Goal: Task Accomplishment & Management: Manage account settings

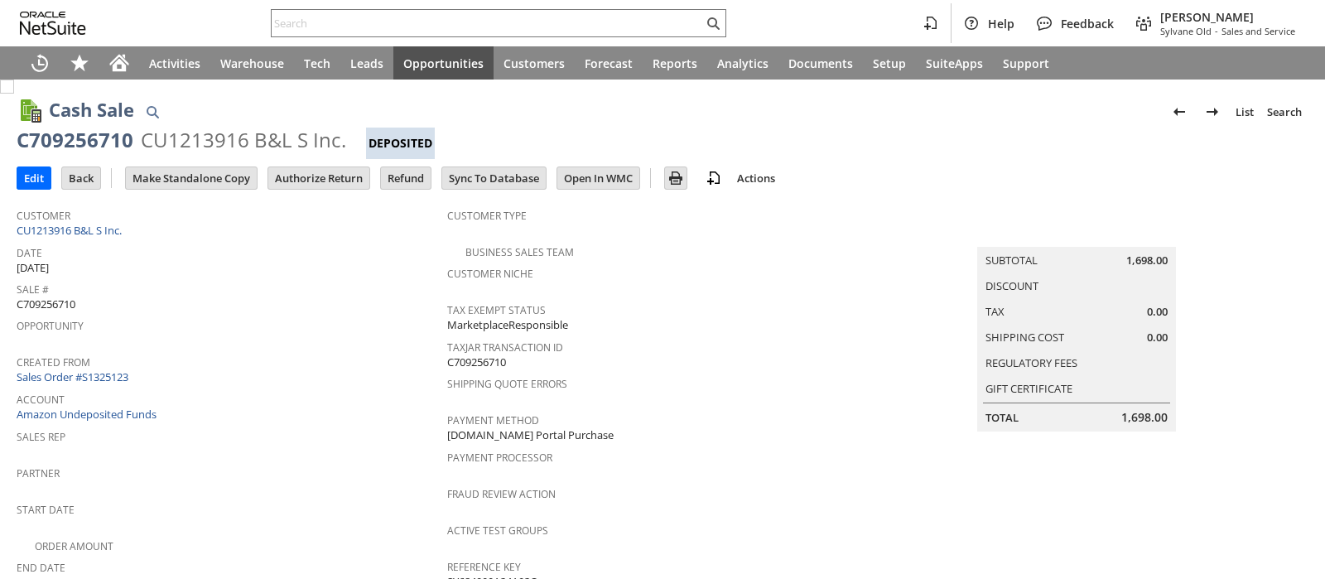
click at [291, 185] on input "Authorize Return" at bounding box center [318, 178] width 101 height 22
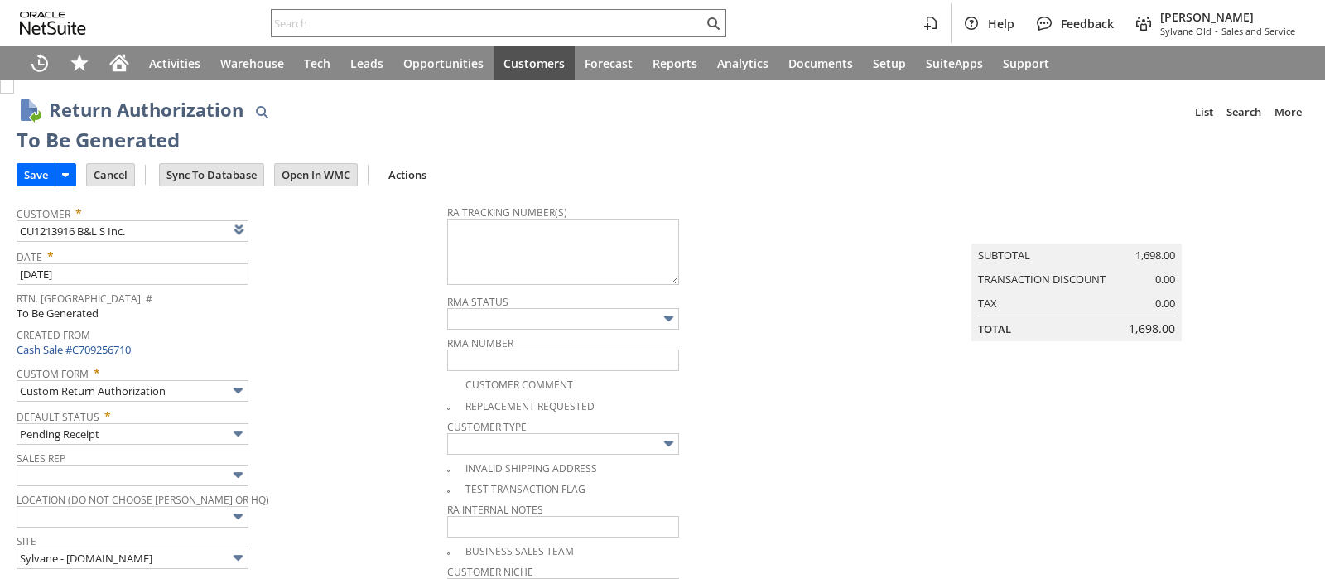
scroll to position [1040, 0]
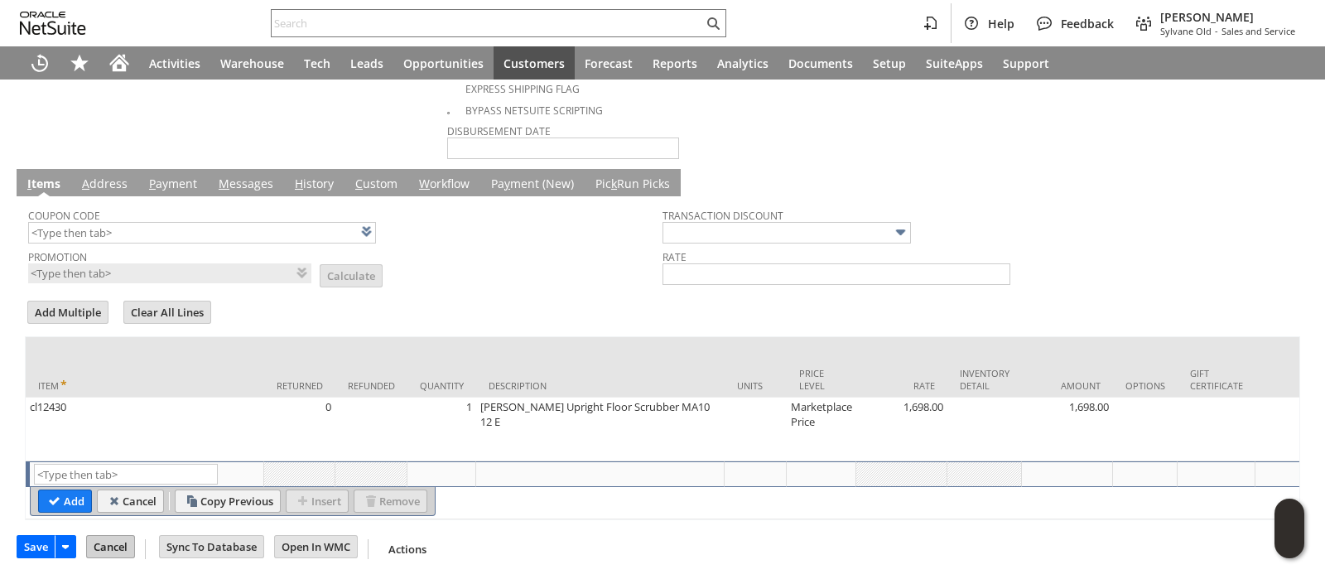
click at [115, 543] on input "Cancel" at bounding box center [110, 547] width 47 height 22
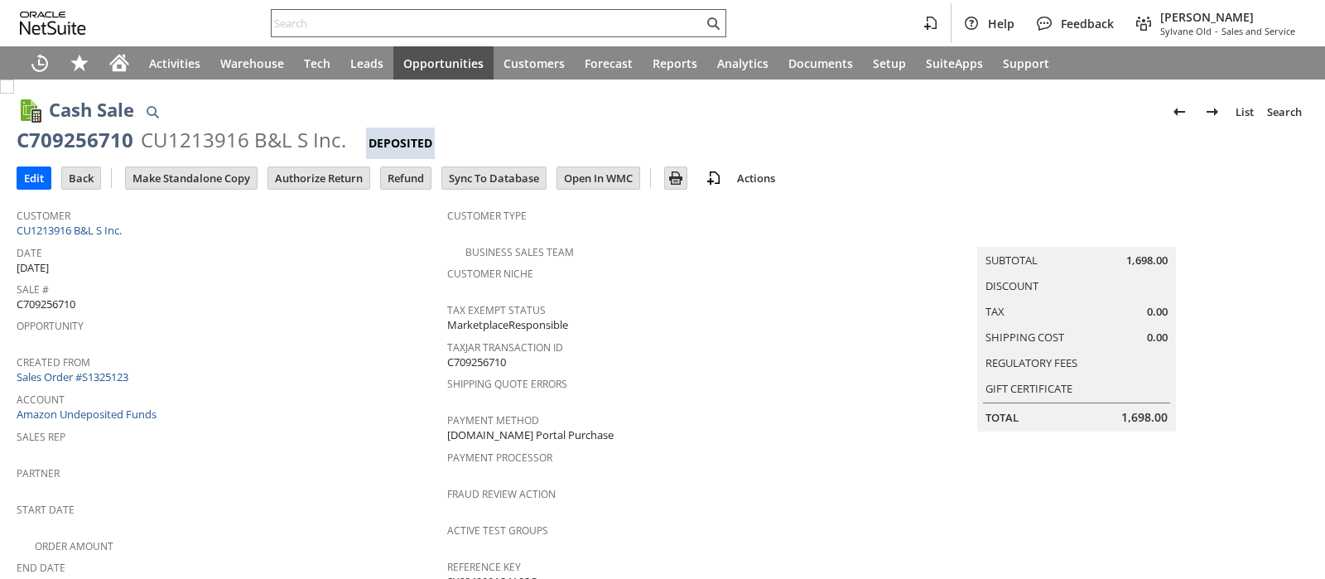
click at [373, 24] on input "text" at bounding box center [488, 23] width 432 height 20
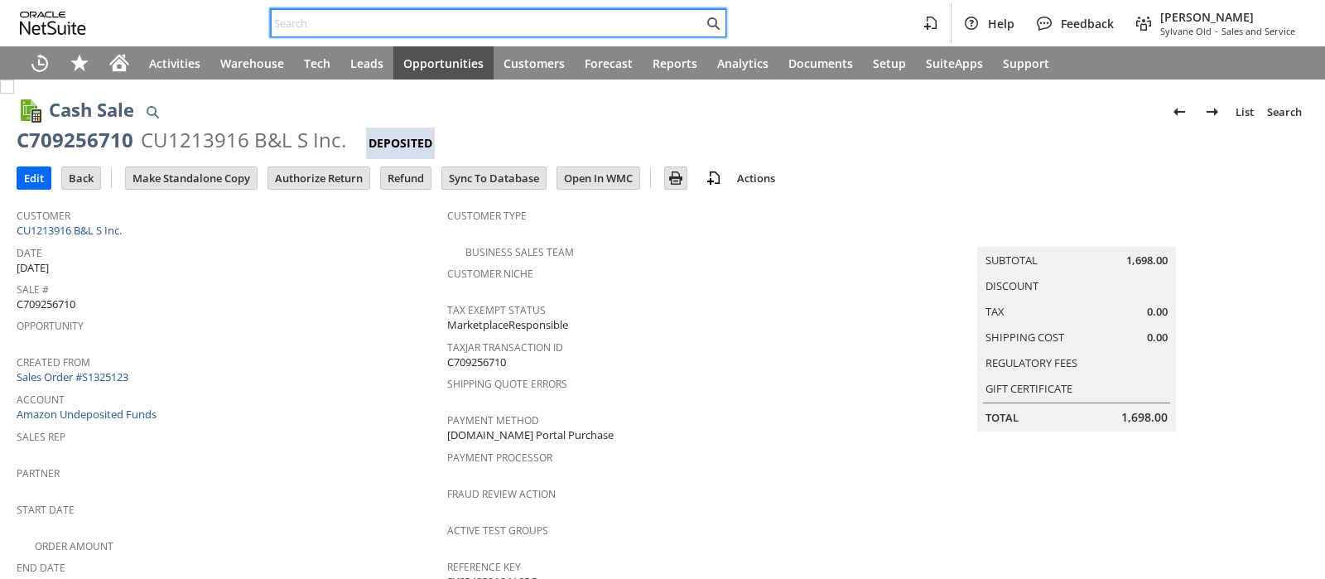
paste input "113-6216702-2118649"
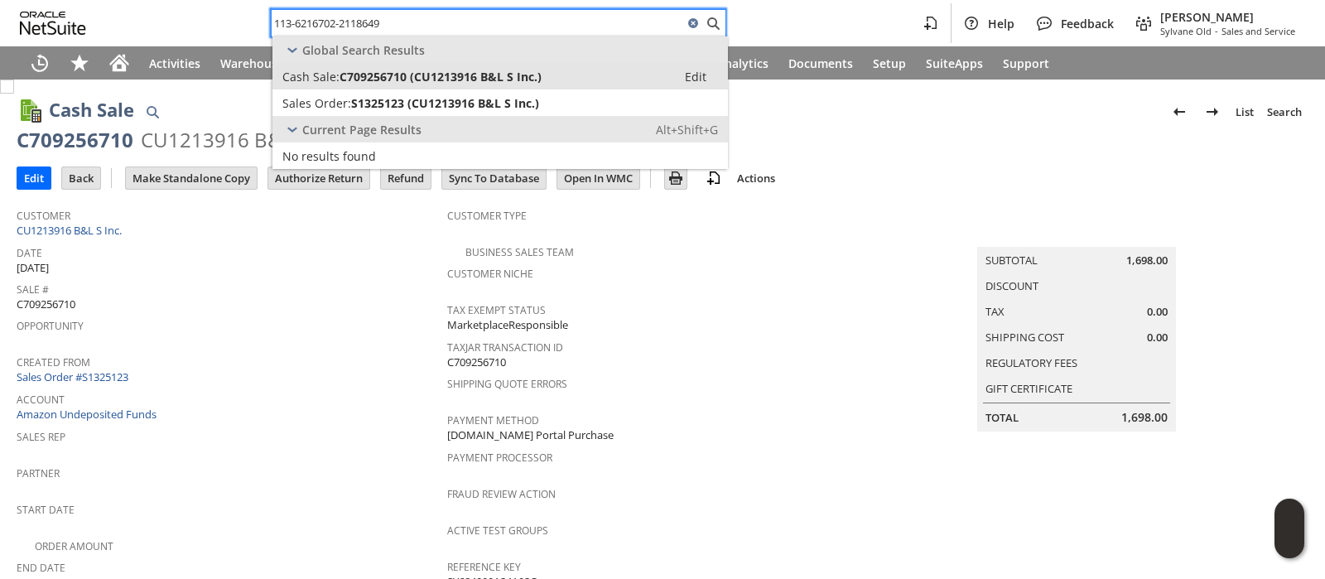
type input "113-6216702-2118649"
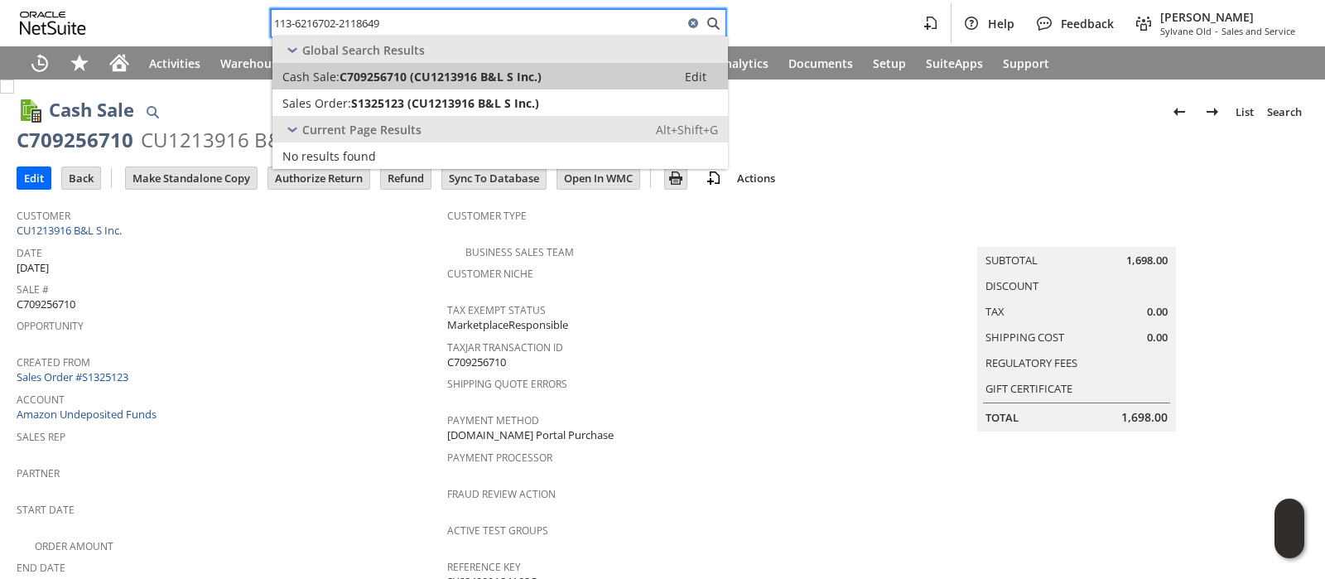
click at [375, 75] on span "C709256710 (CU1213916 B&L S Inc.)" at bounding box center [441, 77] width 202 height 16
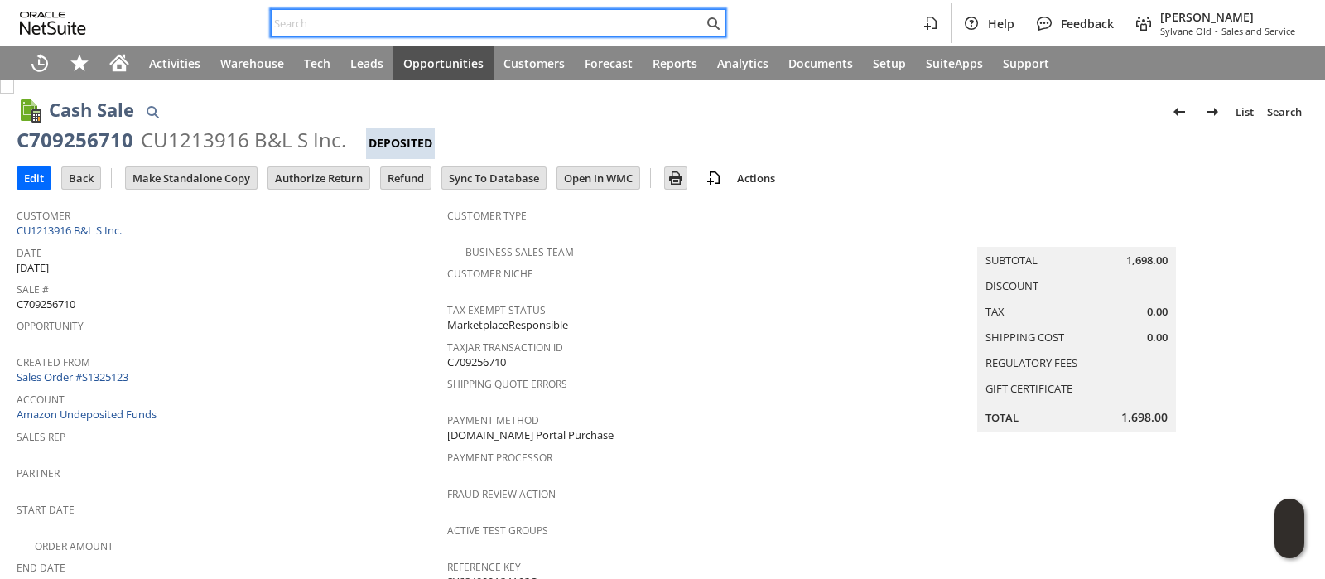
click at [652, 20] on input "text" at bounding box center [488, 23] width 432 height 20
paste input "114-8664567-2973811"
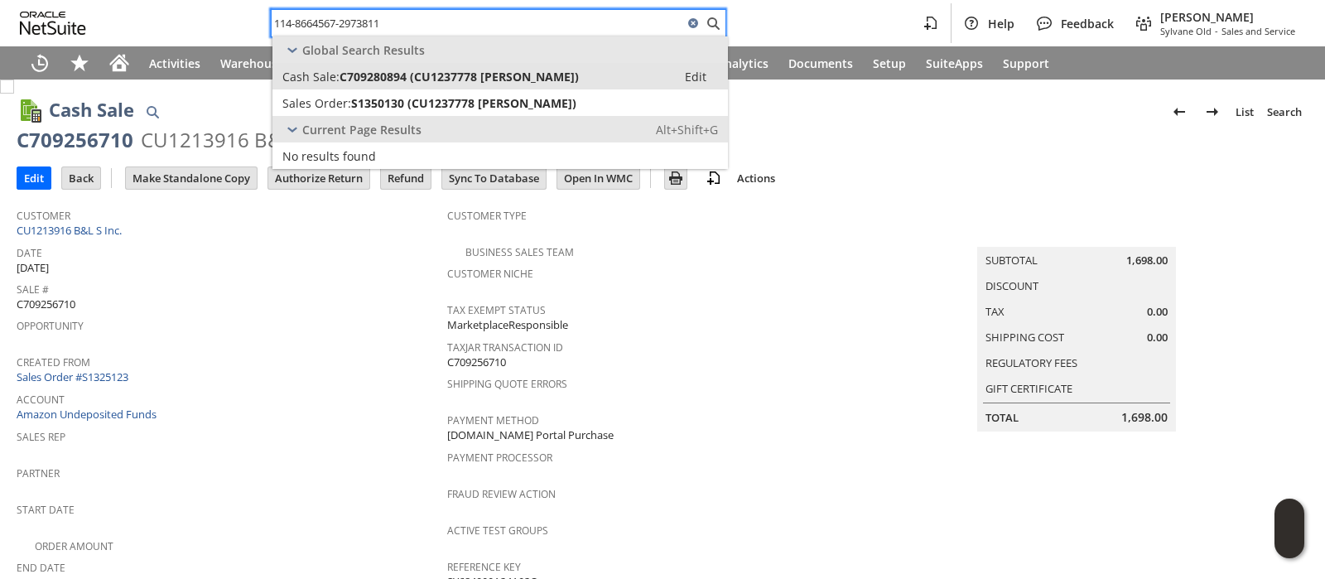
type input "114-8664567-2973811"
click at [581, 78] on div "Cash Sale: C709280894 (CU1237778 Katie Hintch)" at bounding box center [474, 77] width 384 height 16
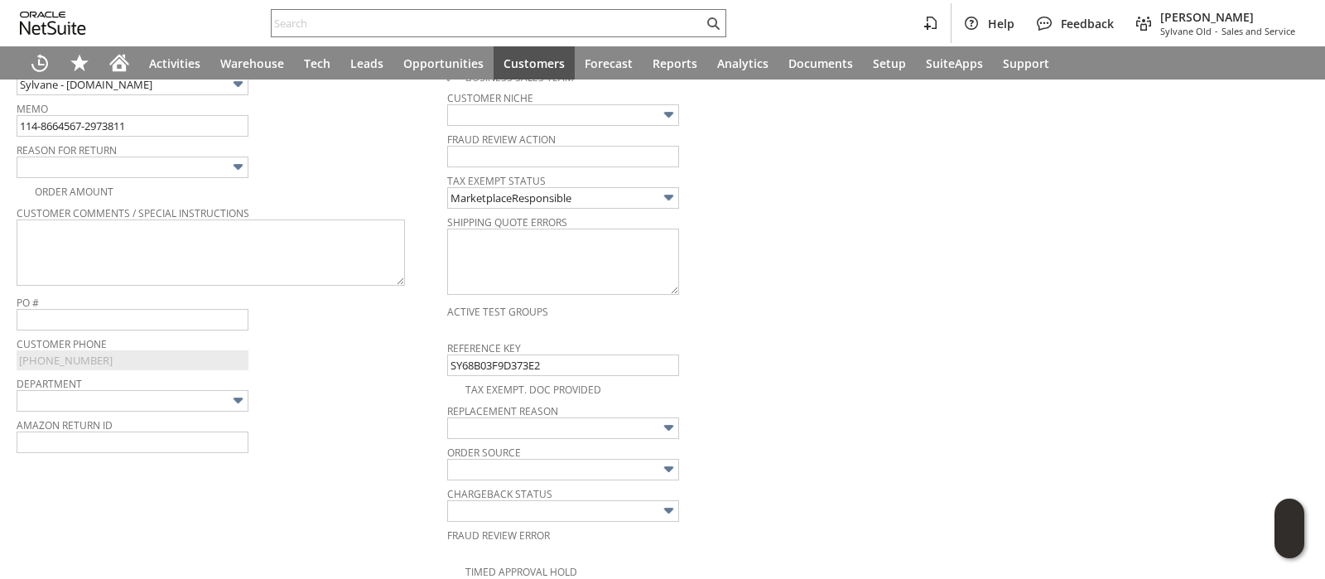
scroll to position [407, 0]
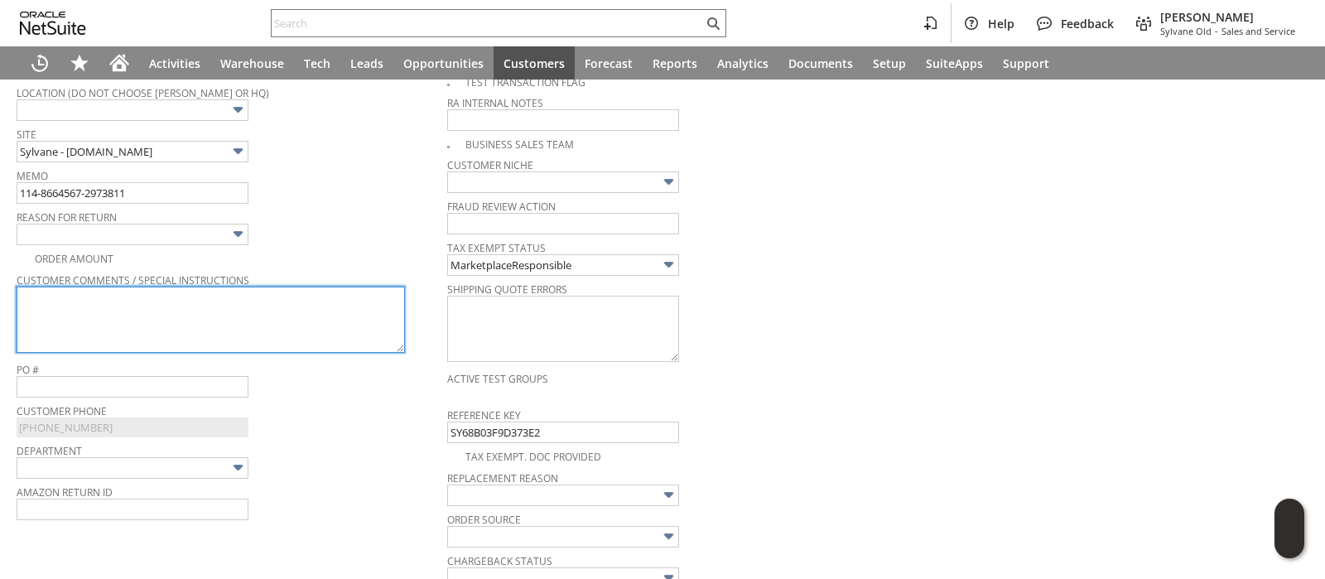
click at [253, 310] on textarea at bounding box center [211, 320] width 389 height 66
paste textarea "This item went on sale"
click at [21, 287] on textarea "This item went on sale" at bounding box center [211, 320] width 389 height 66
paste textarea "Better price available"
type textarea "Better price available This item went on sale"
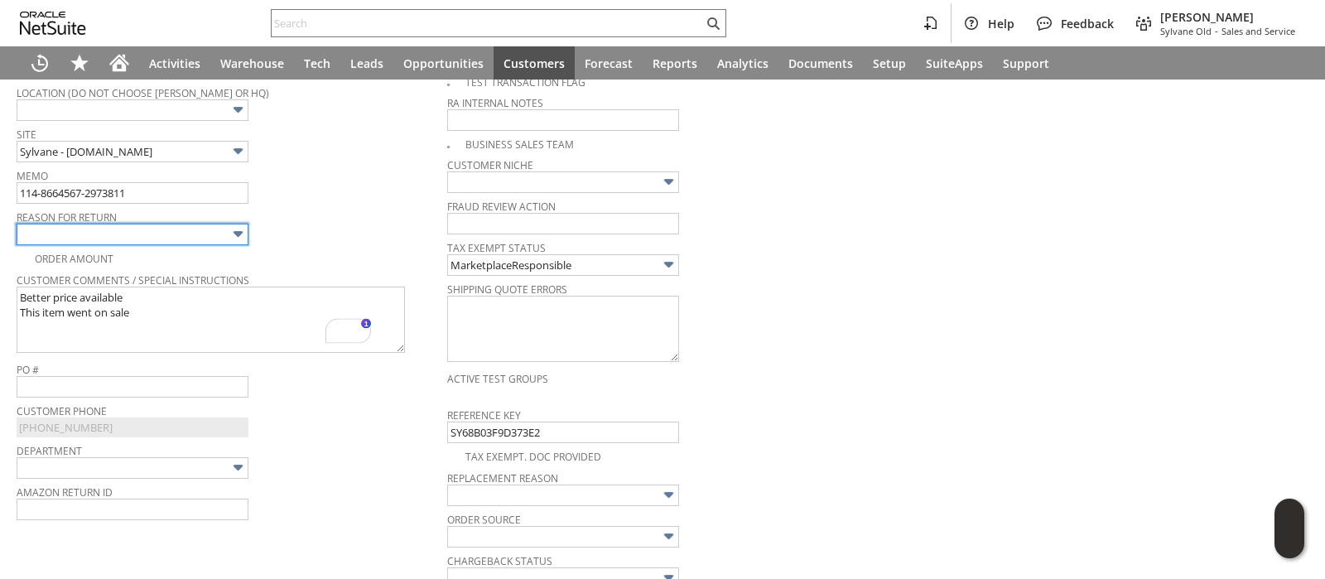
click at [236, 226] on img at bounding box center [238, 233] width 19 height 19
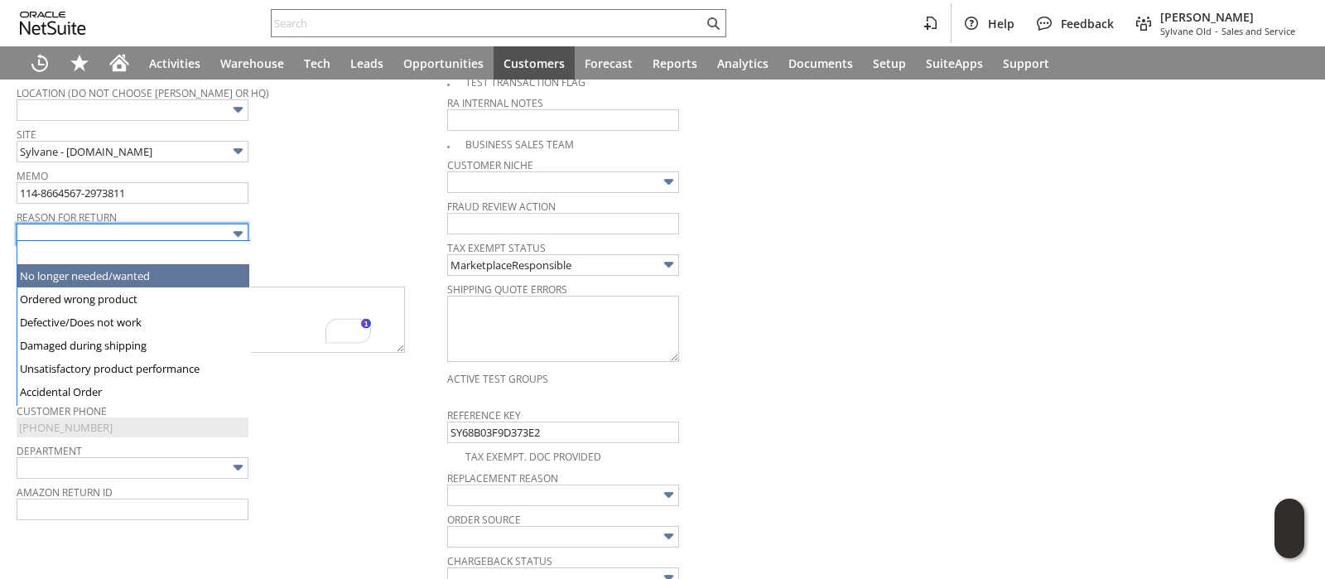
type input "No longer needed/wanted"
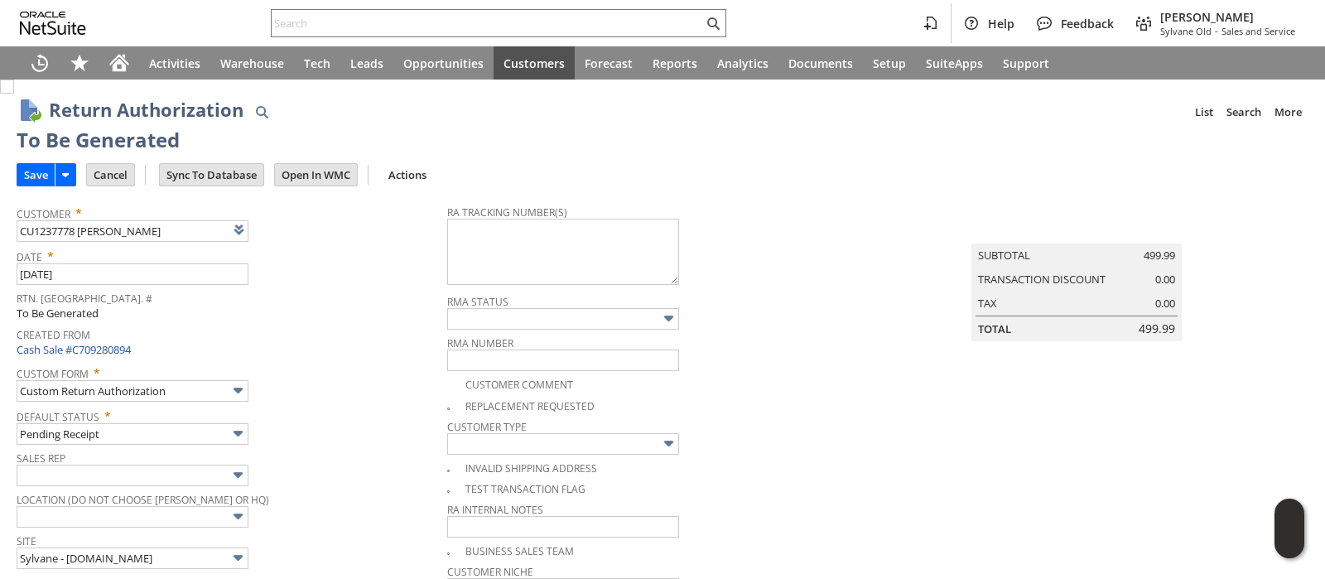
scroll to position [0, 0]
click at [551, 236] on textarea at bounding box center [563, 252] width 232 height 66
paste textarea "1ZR0960D9085901781"
type textarea "1ZR0960D9085901781"
click at [41, 180] on input "Save" at bounding box center [35, 175] width 37 height 22
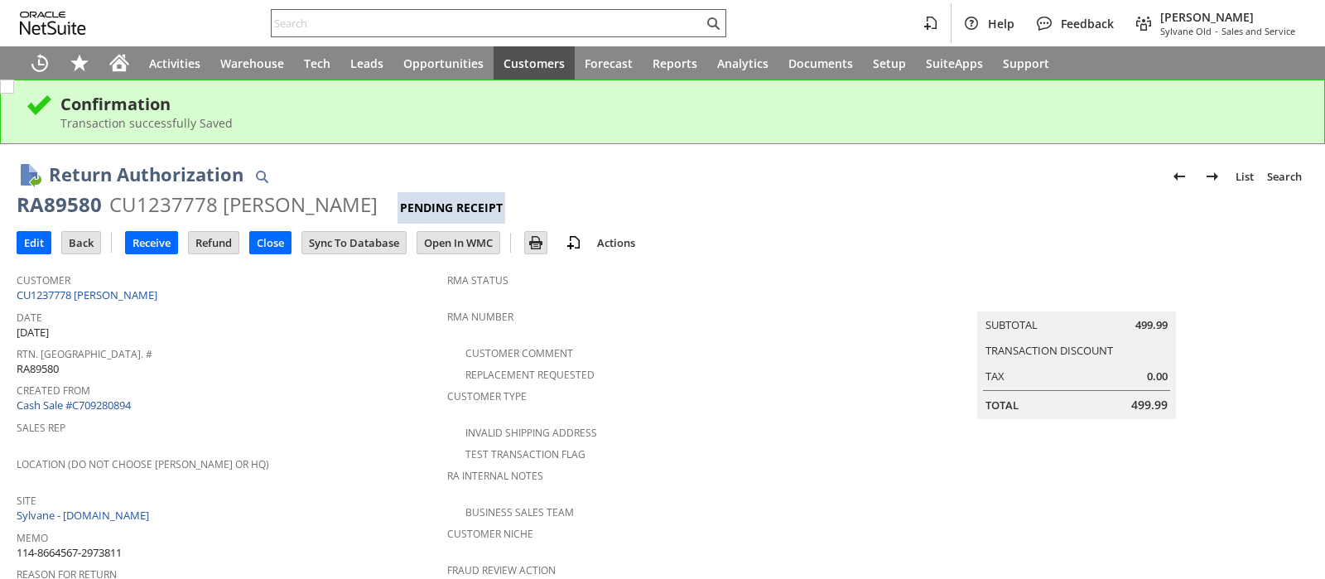
click at [621, 31] on input "text" at bounding box center [488, 23] width 432 height 20
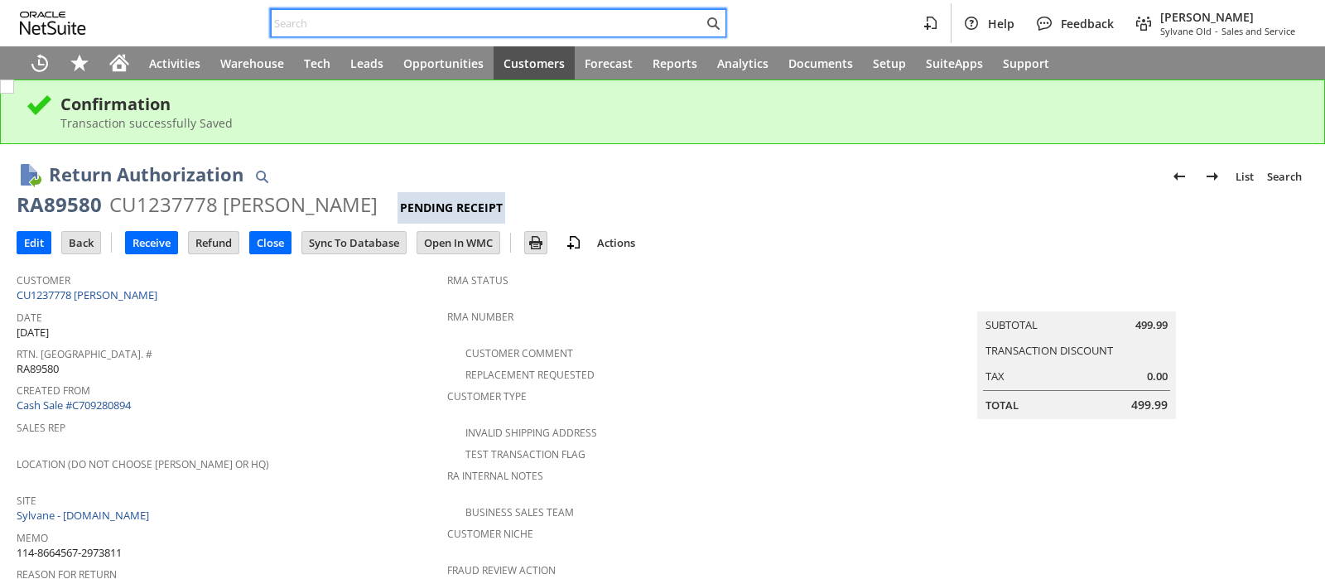
paste input "112-0667122-4856259"
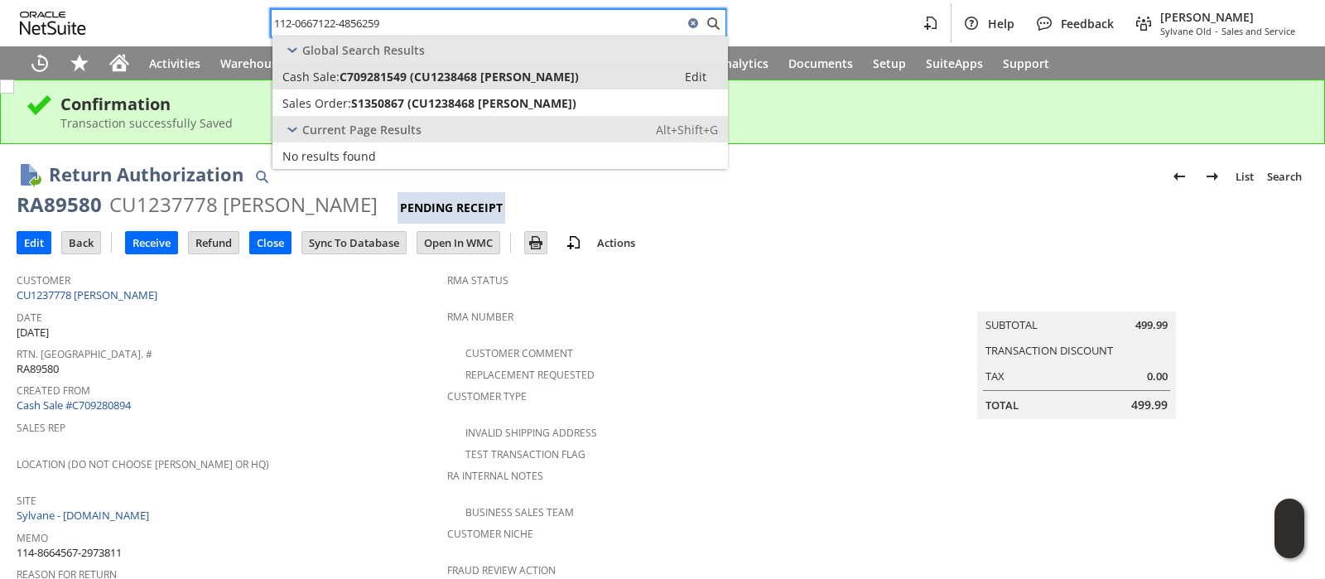
type input "112-0667122-4856259"
click at [535, 79] on span "C709281549 (CU1238468 Christopher S Cruz)" at bounding box center [459, 77] width 239 height 16
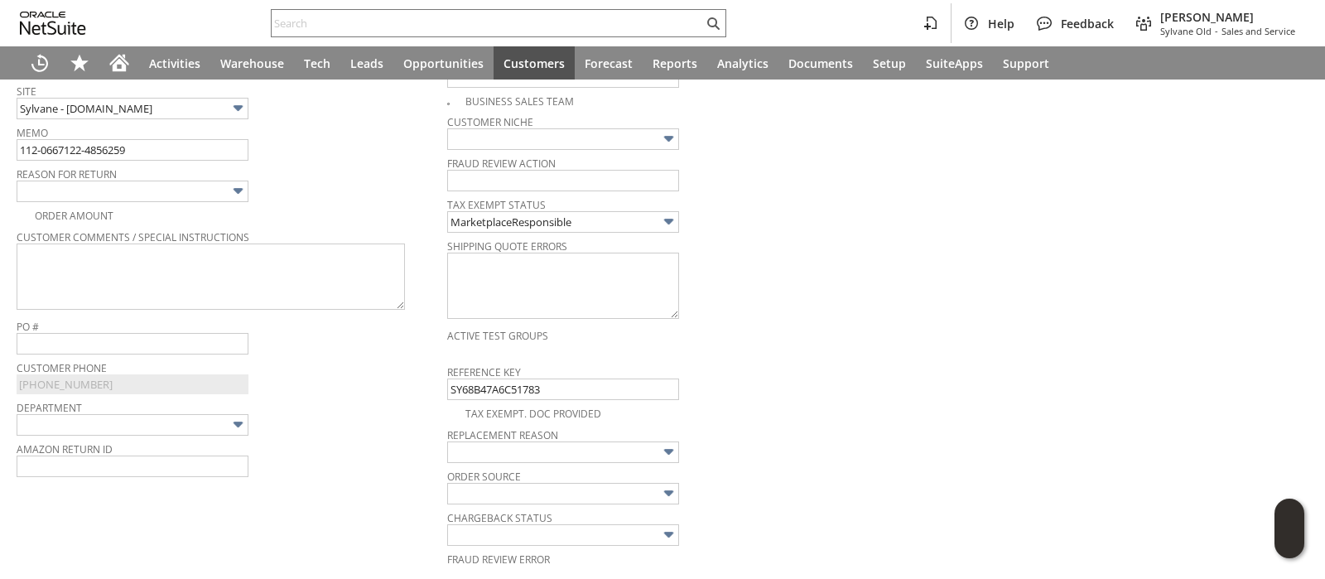
scroll to position [346, 0]
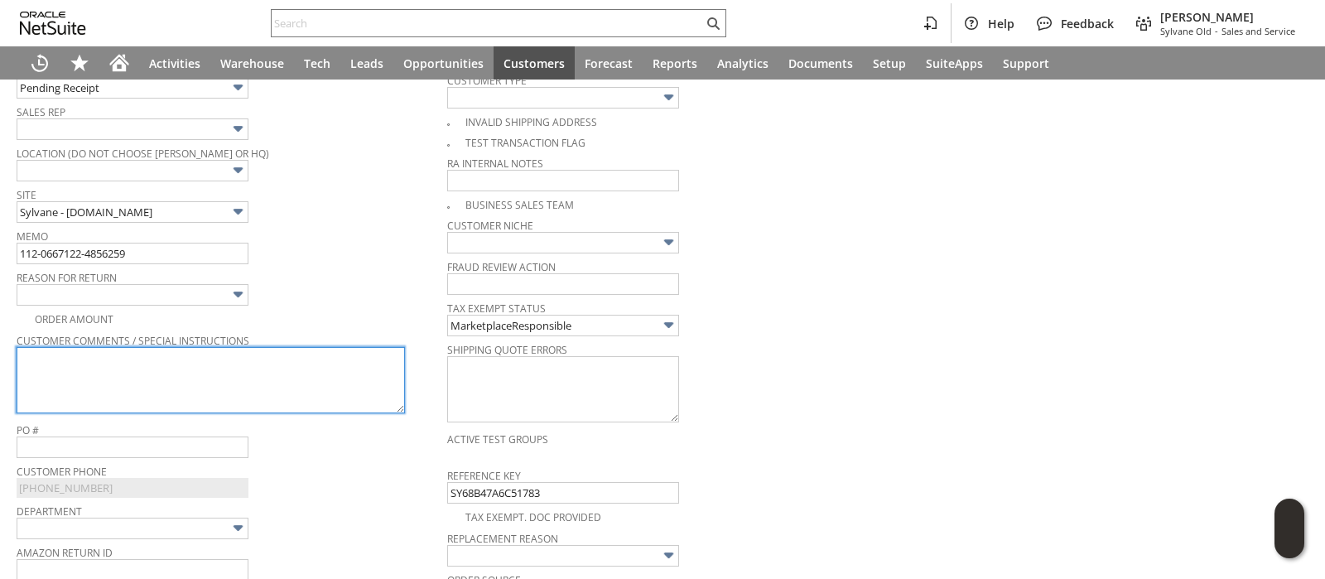
click at [294, 363] on textarea at bounding box center [211, 380] width 389 height 66
paste textarea "Appliance that filter was going to be used in, is broken."
type textarea "Appliance that filter was going to be used in, is broken."
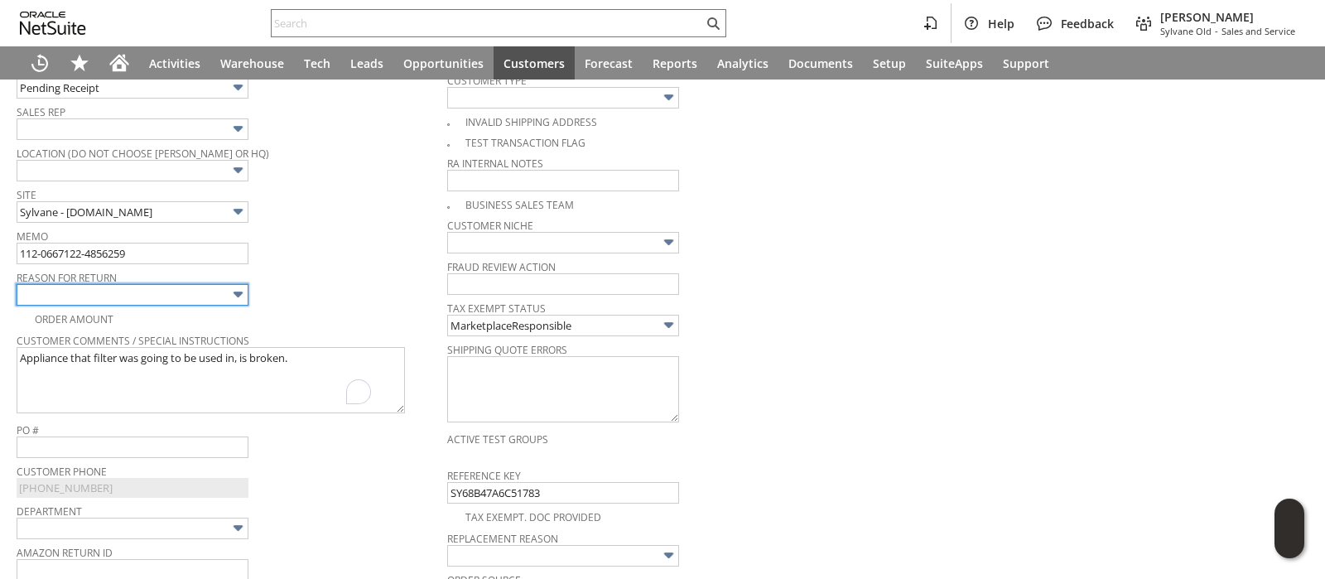
click at [228, 293] on input "text" at bounding box center [133, 295] width 232 height 22
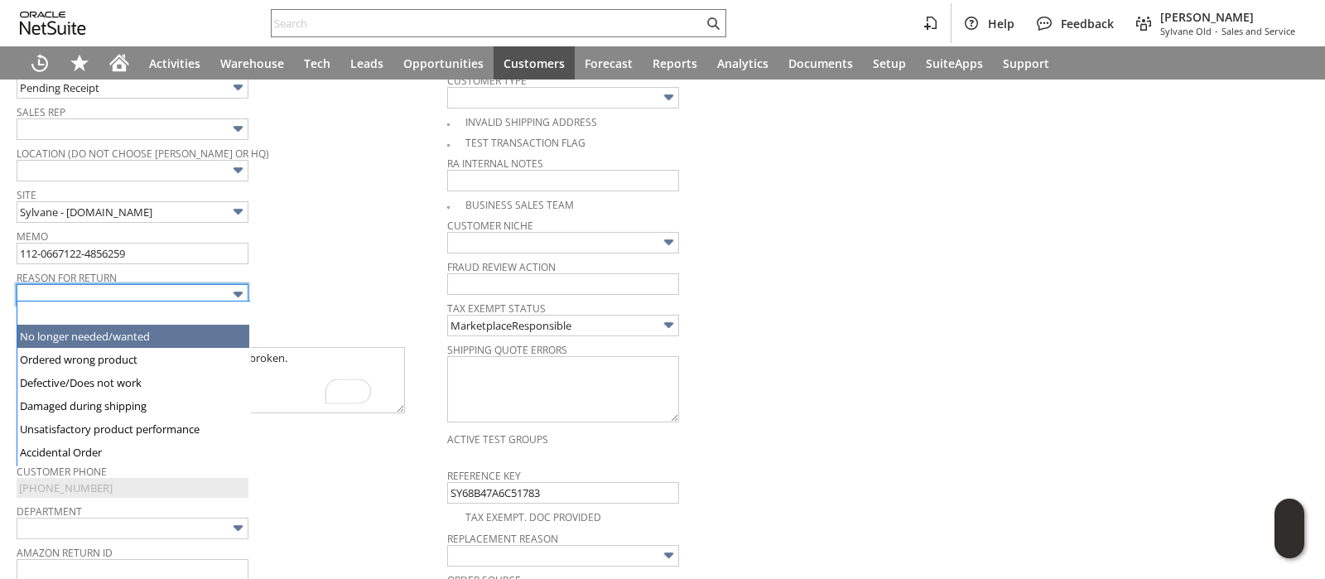
type input "No longer needed/wanted"
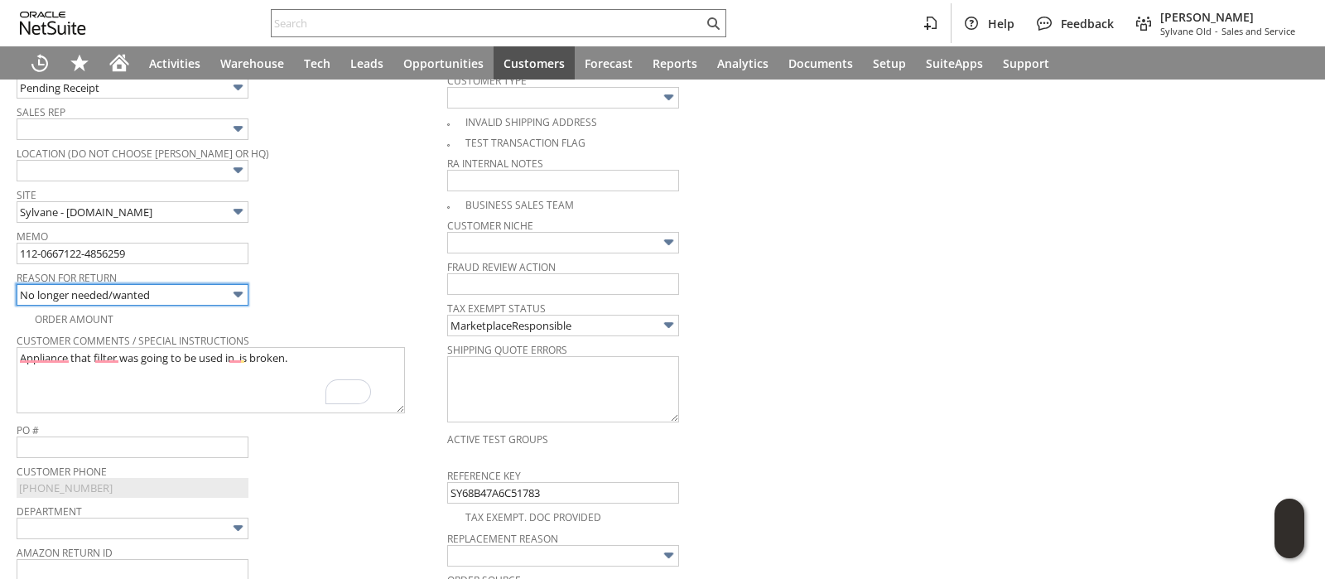
scroll to position [0, 0]
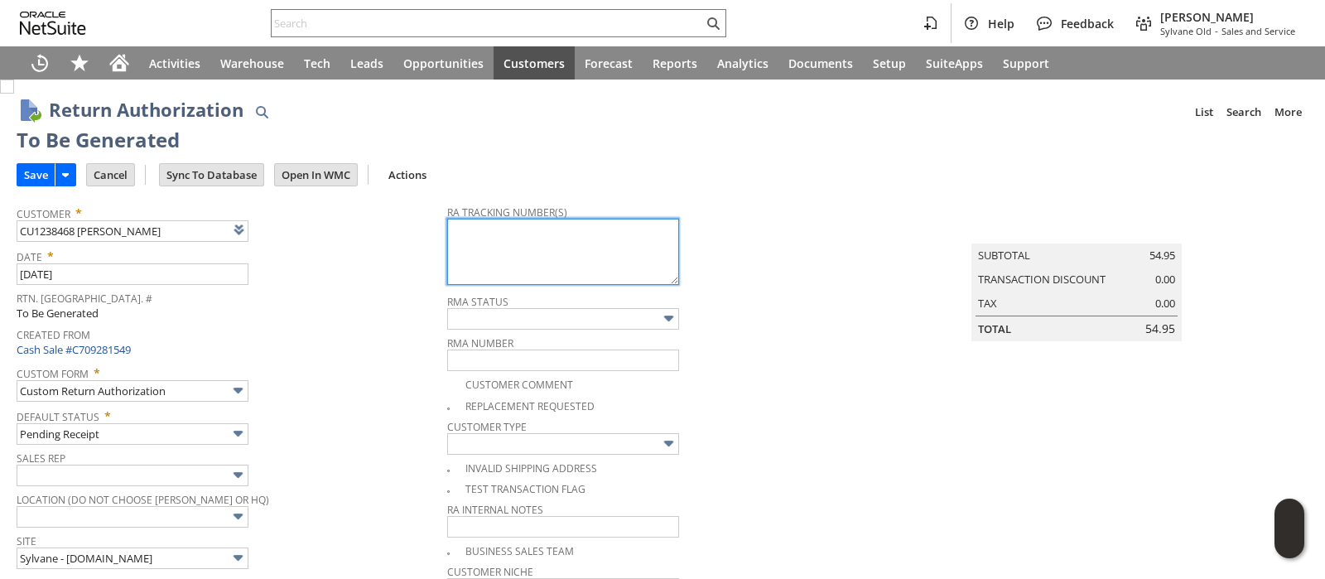
click at [605, 247] on textarea at bounding box center [563, 252] width 232 height 66
paste textarea "1ZR0960D9085831231"
type textarea "1ZR0960D9085831231"
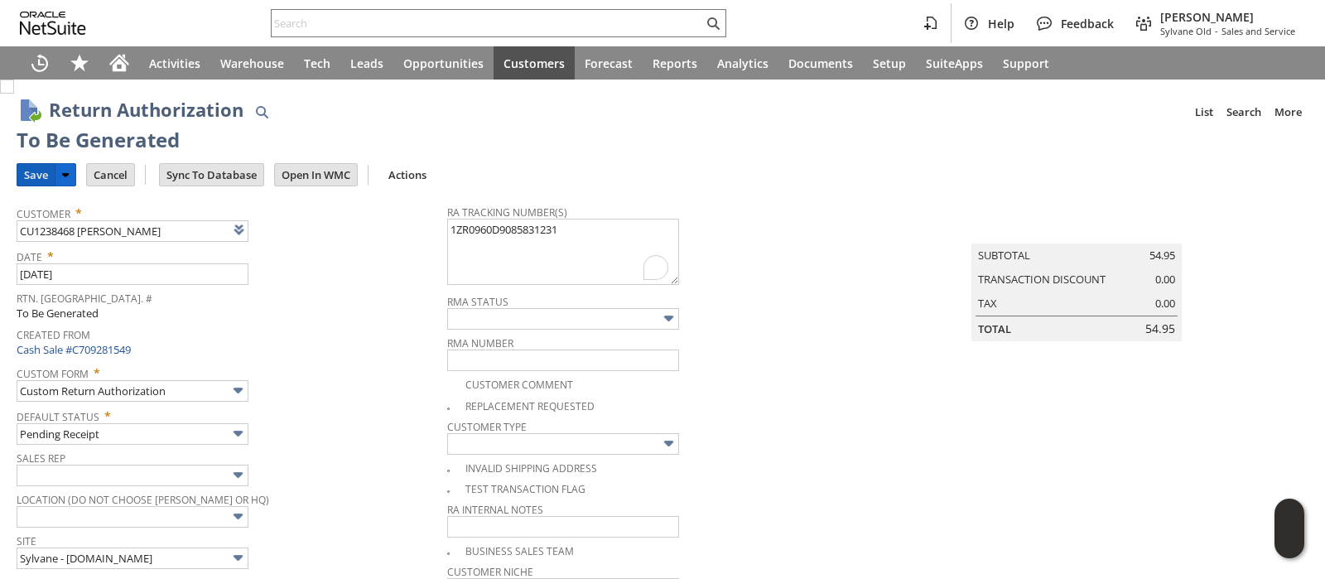
click at [33, 175] on input "Save" at bounding box center [35, 175] width 37 height 22
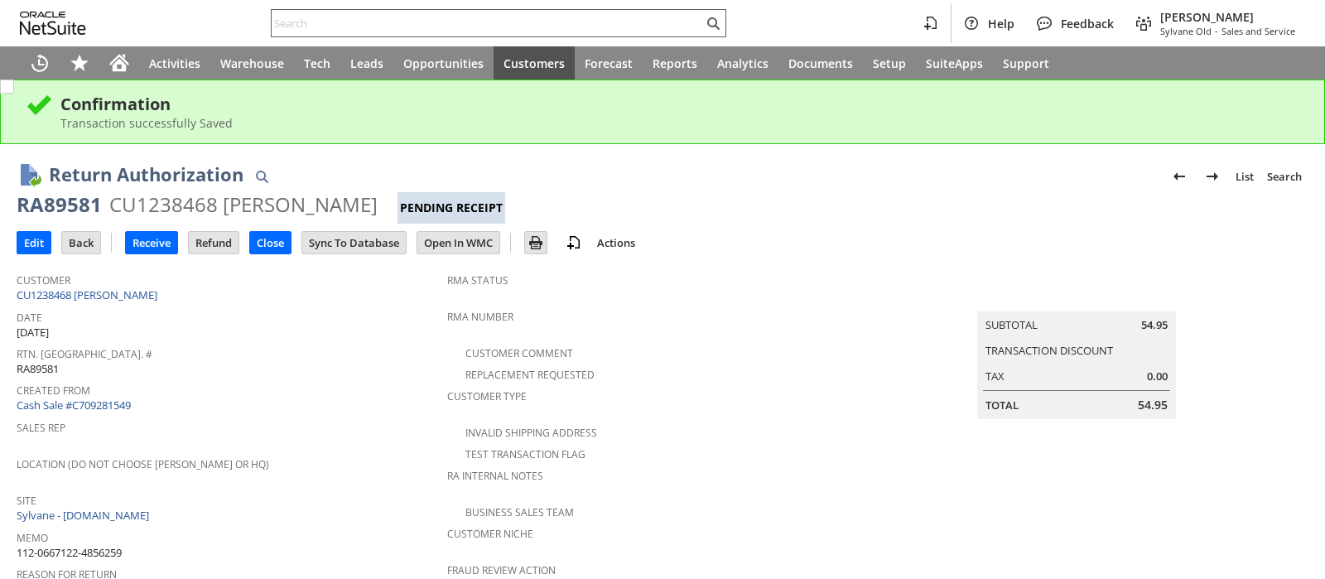
click at [422, 27] on input "text" at bounding box center [488, 23] width 432 height 20
paste input "111-0919594-5899410"
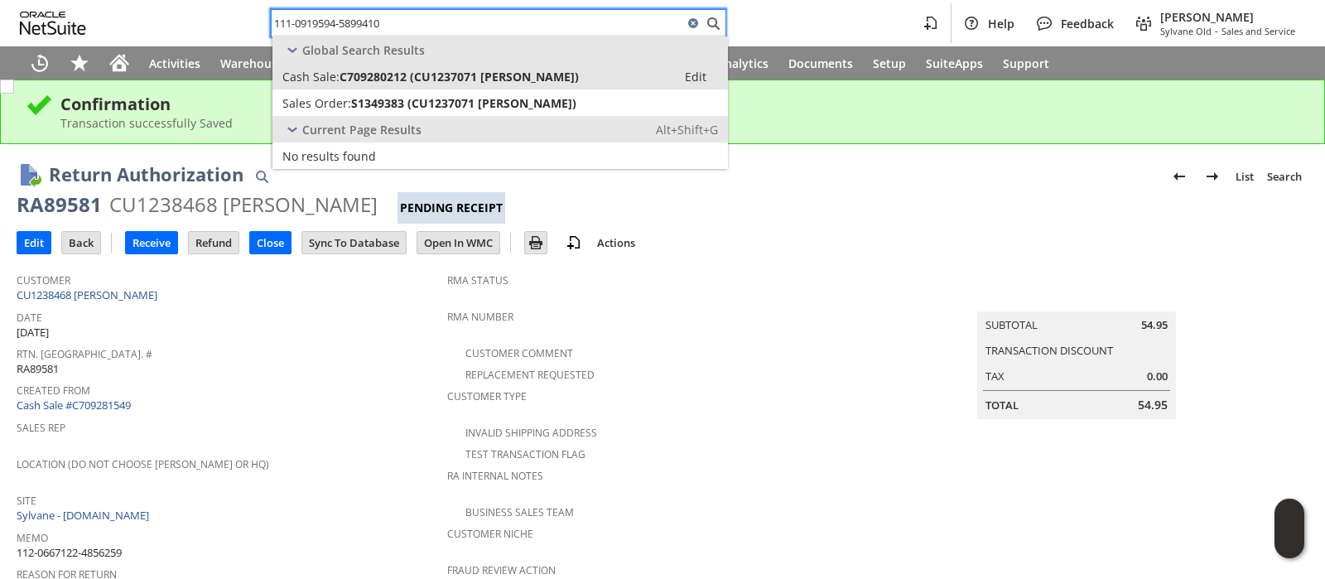
type input "111-0919594-5899410"
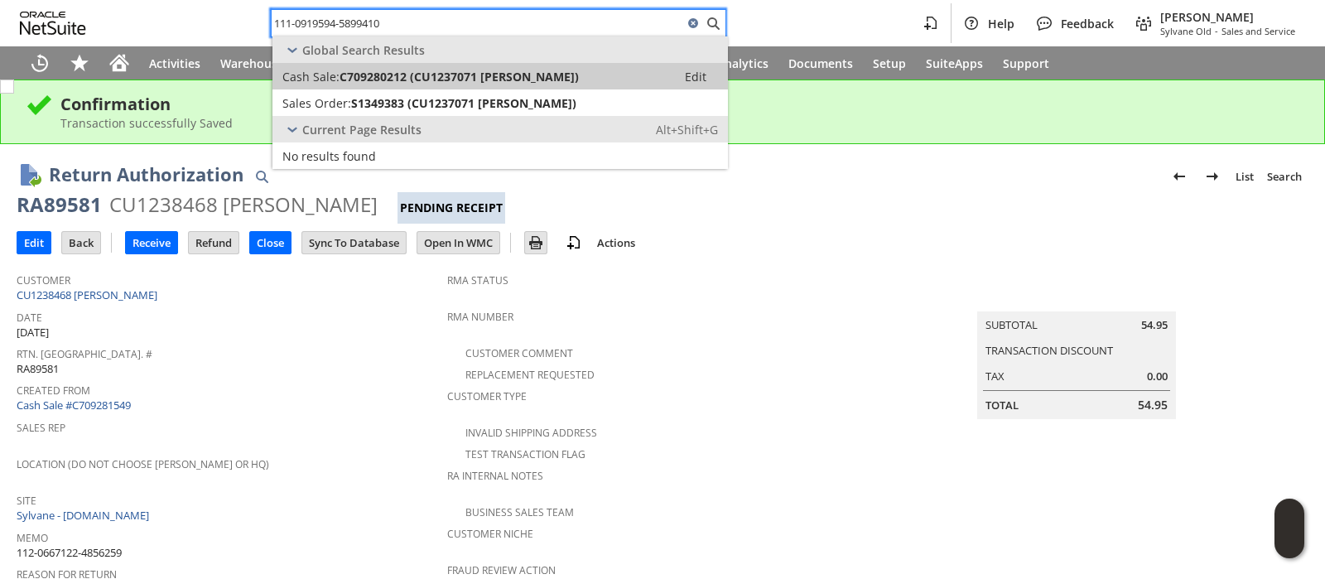
click at [433, 75] on span "C709280212 (CU1237071 Chandra K Singh)" at bounding box center [459, 77] width 239 height 16
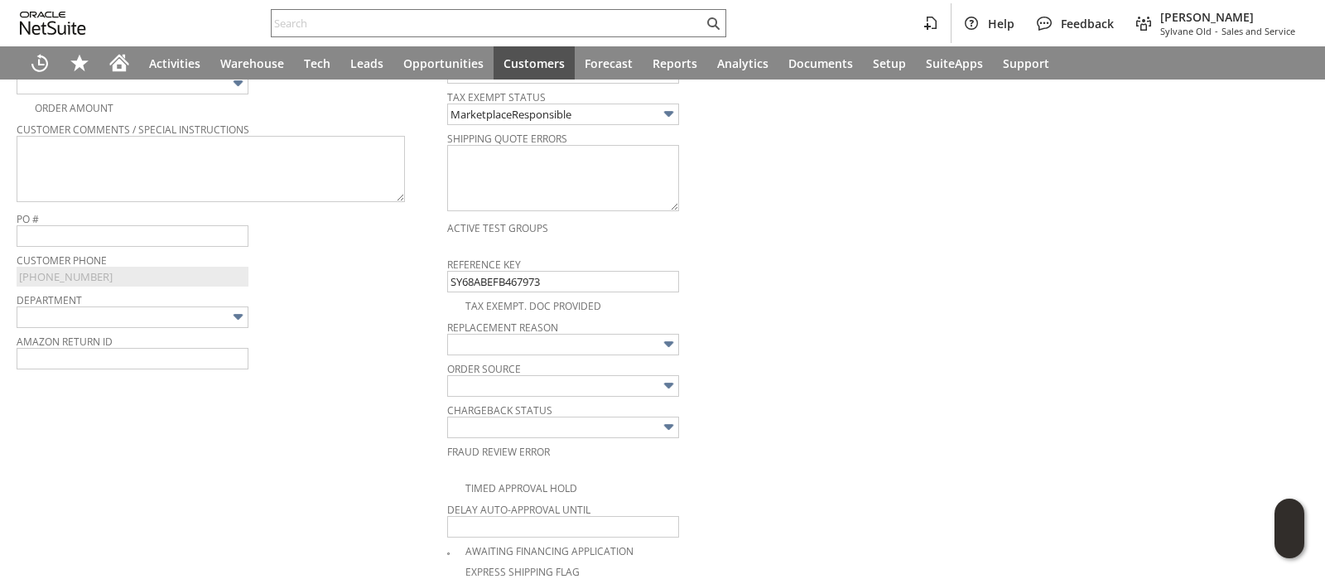
scroll to position [538, 0]
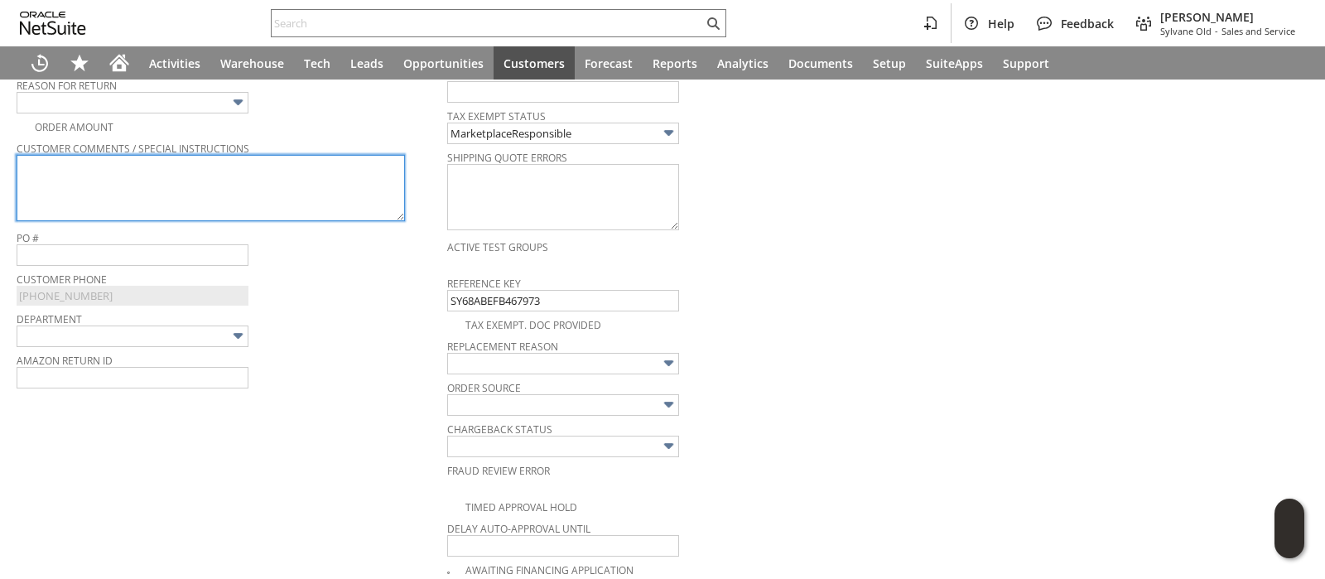
click at [329, 187] on textarea at bounding box center [211, 188] width 389 height 66
paste textarea "Used item for a week and did not see an appreciative cooling effect as expected…"
type textarea "Used item for a week and did not see an appreciative cooling effect as expected…"
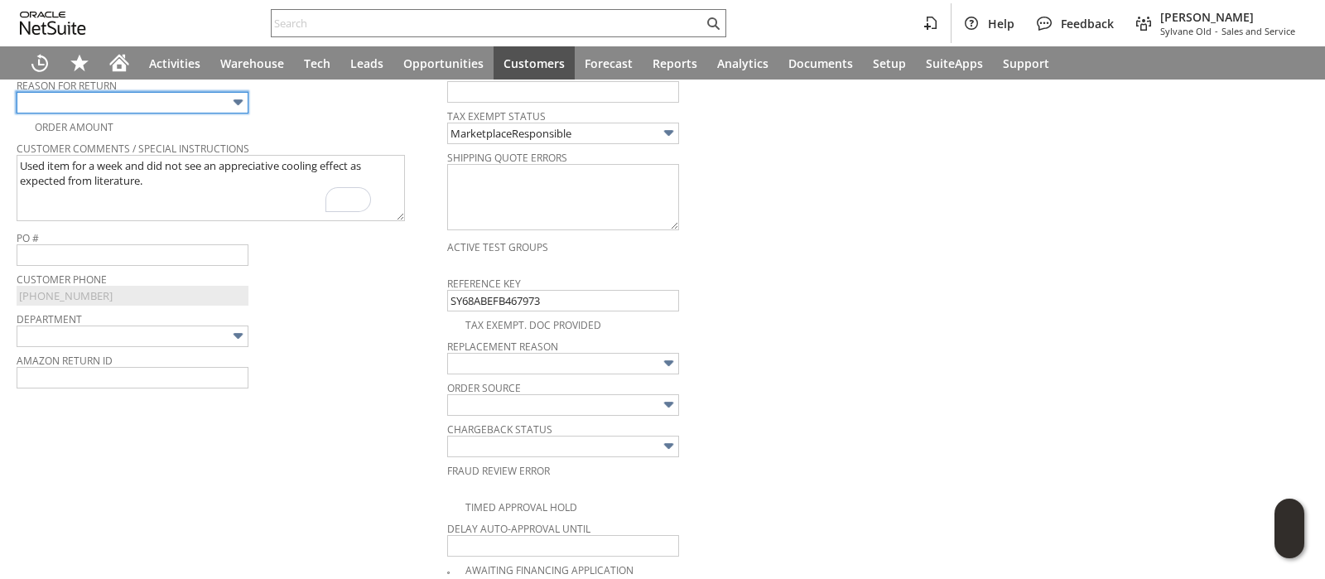
click at [236, 97] on img at bounding box center [238, 102] width 19 height 19
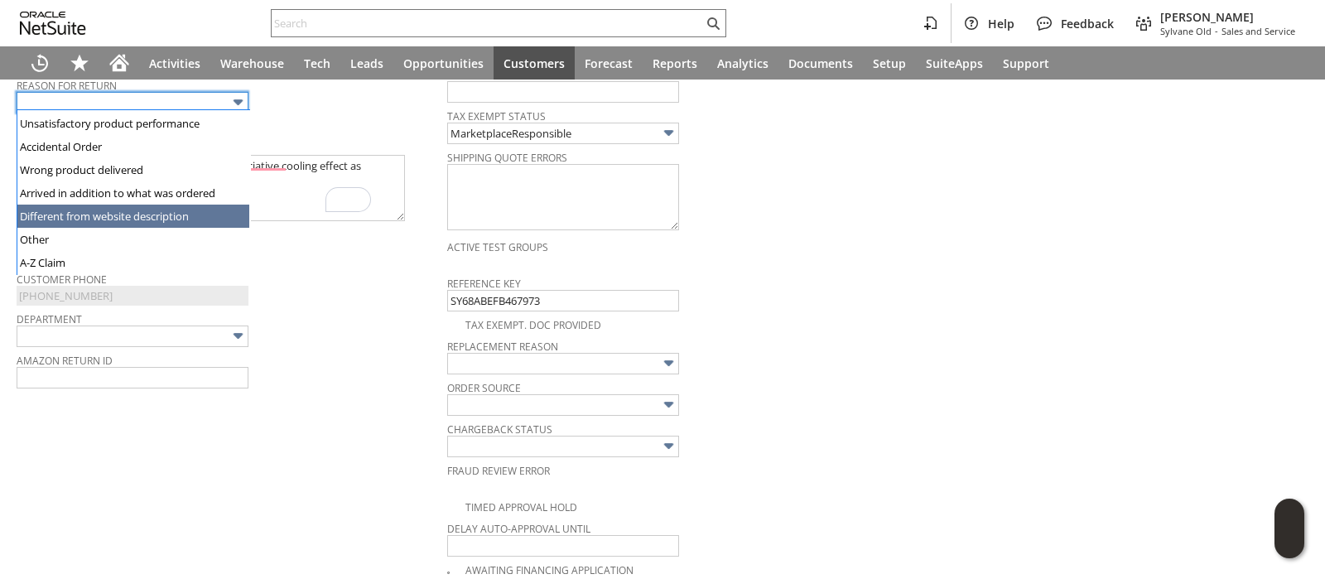
type input "Different from website description"
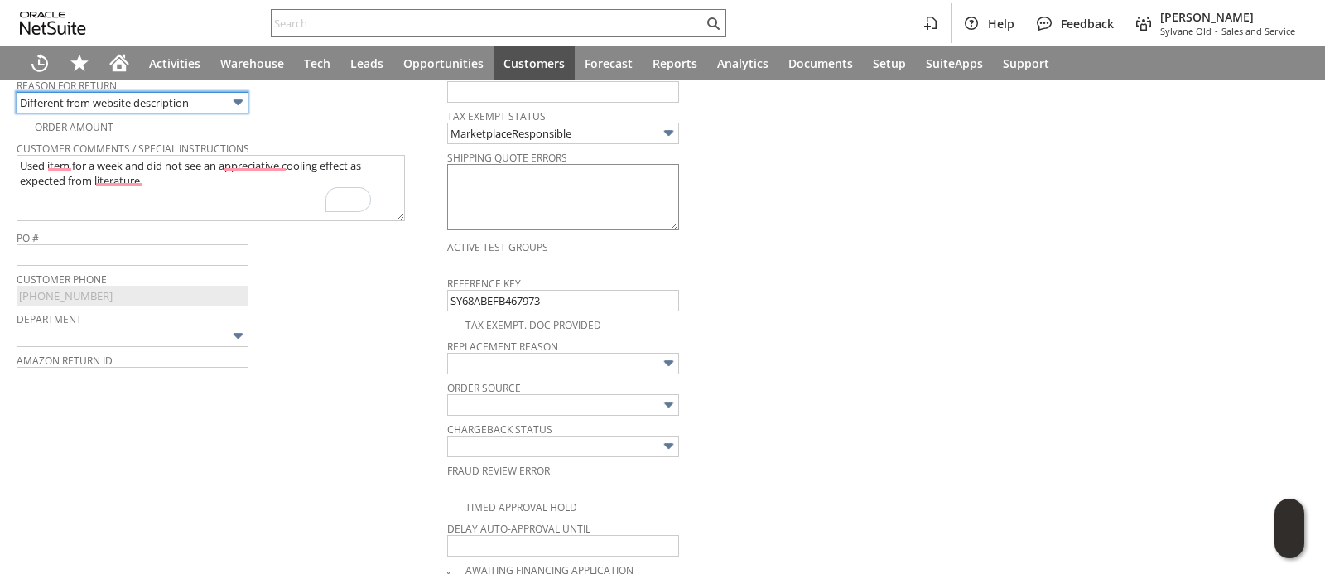
scroll to position [0, 0]
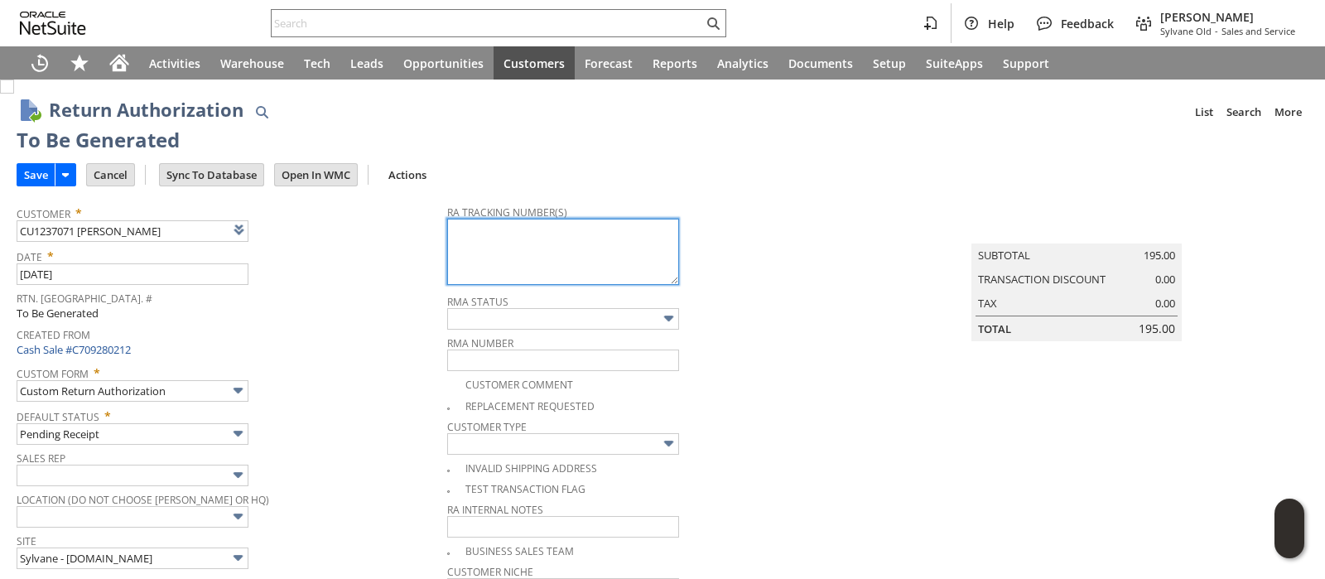
click at [489, 246] on textarea at bounding box center [563, 252] width 232 height 66
paste textarea "1ZR0960D9085788548"
type textarea "1ZR0960D9085788548"
click at [46, 180] on input "Save" at bounding box center [35, 175] width 37 height 22
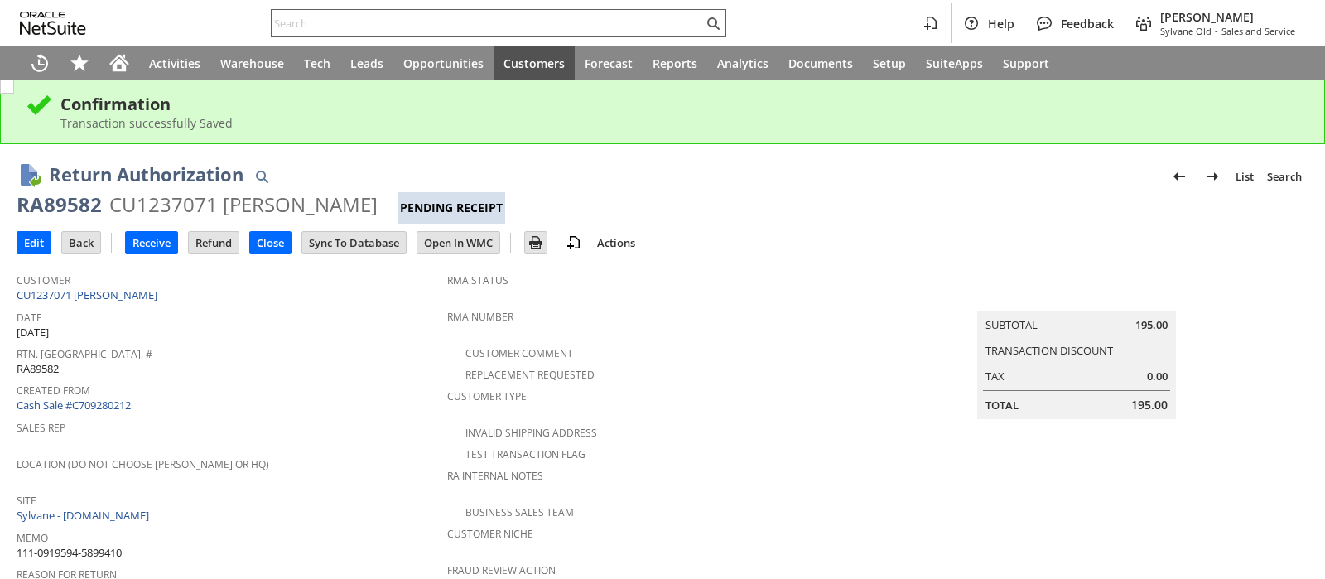
click at [433, 18] on input "text" at bounding box center [488, 23] width 432 height 20
paste input "111-5690688-8449010"
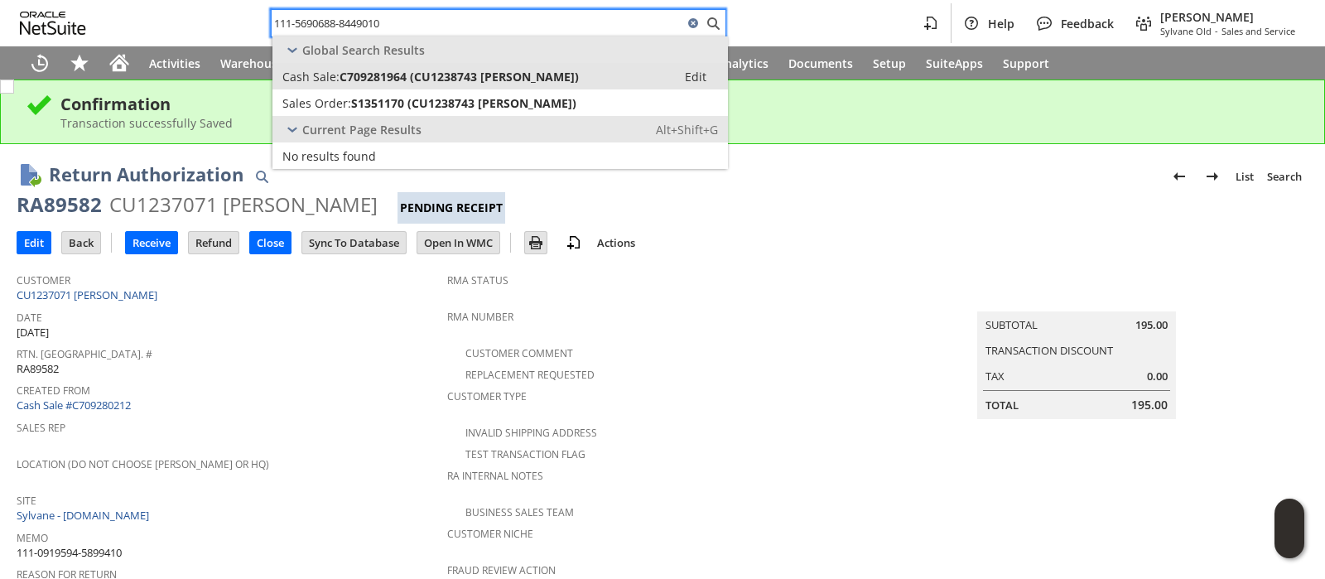
type input "111-5690688-8449010"
click at [418, 74] on span "C709281964 (CU1238743 [PERSON_NAME])" at bounding box center [459, 77] width 239 height 16
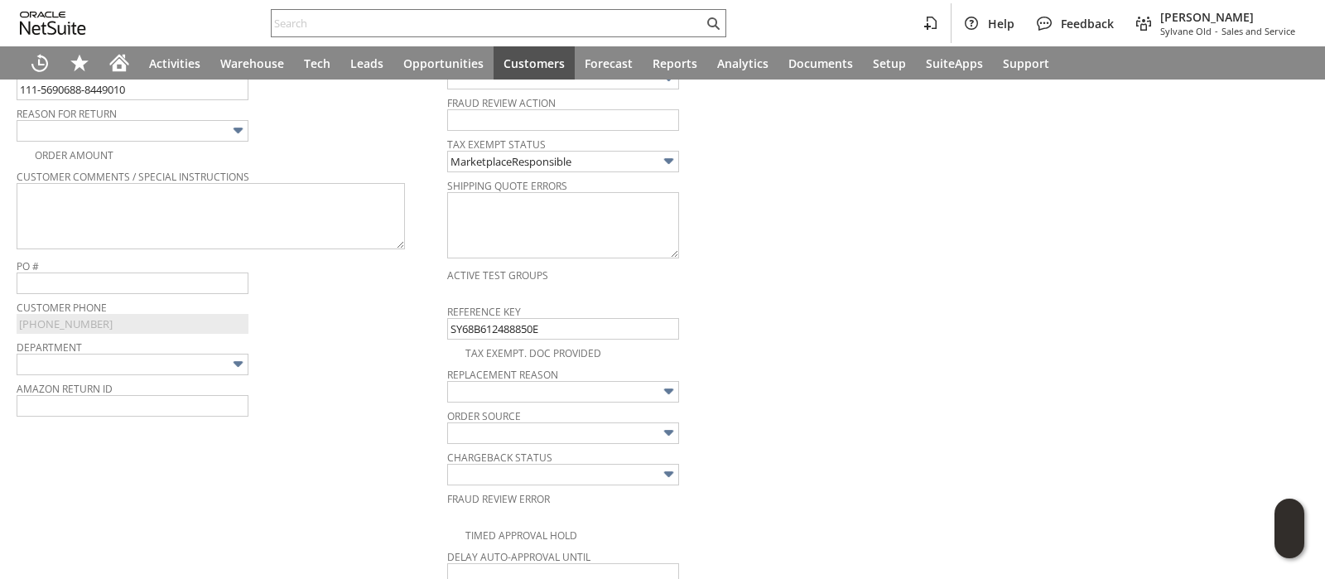
scroll to position [419, 0]
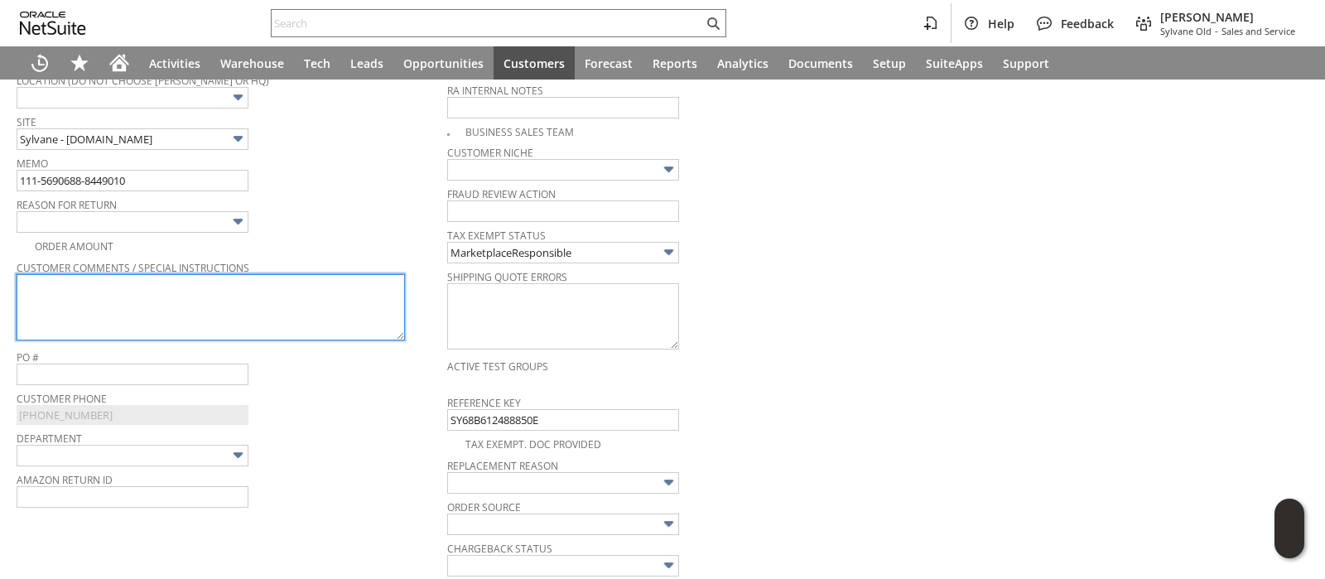
click textarea
paste textarea "Don’t need"
type textarea "Don’t need"
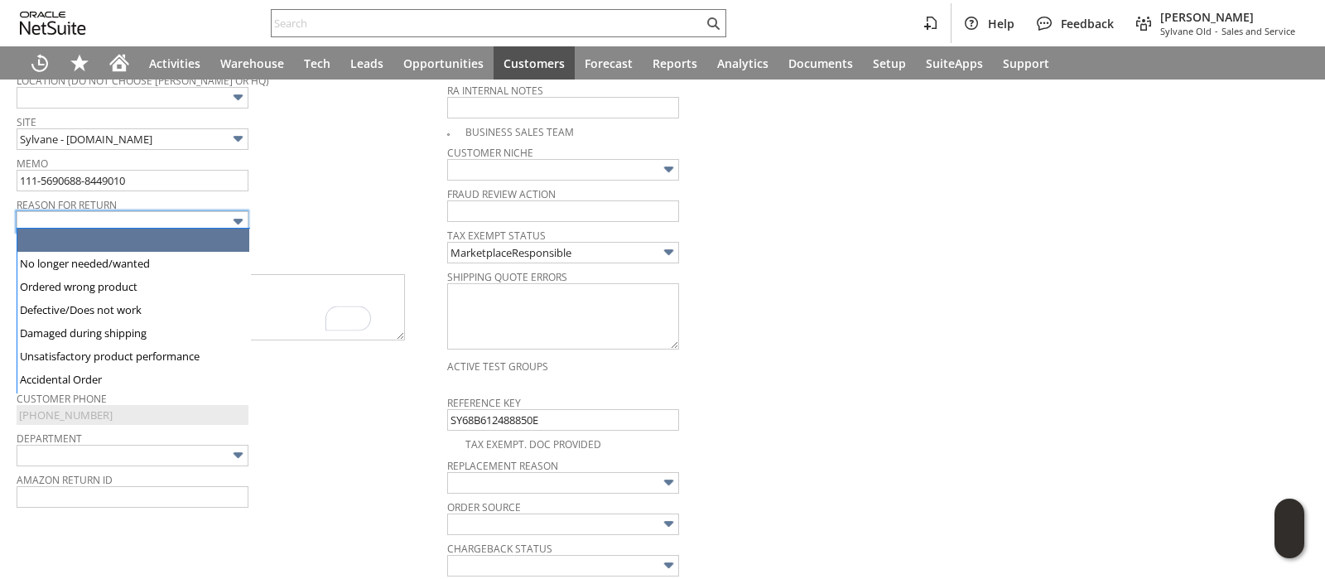
click img
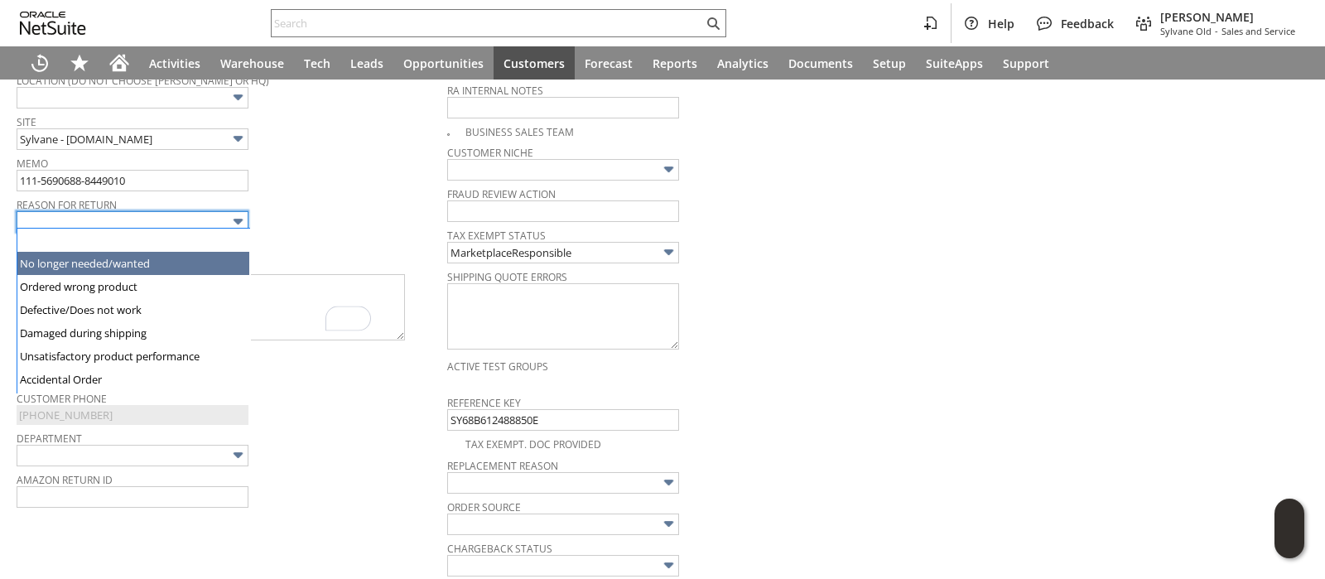
type input "No longer needed/wanted"
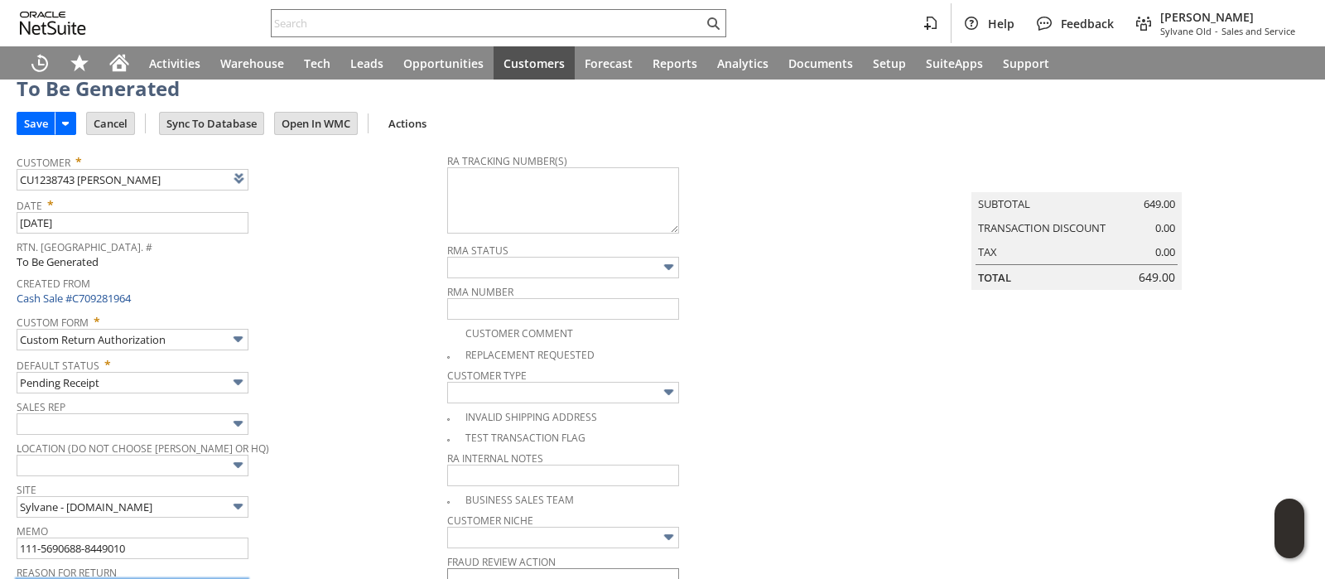
scroll to position [0, 0]
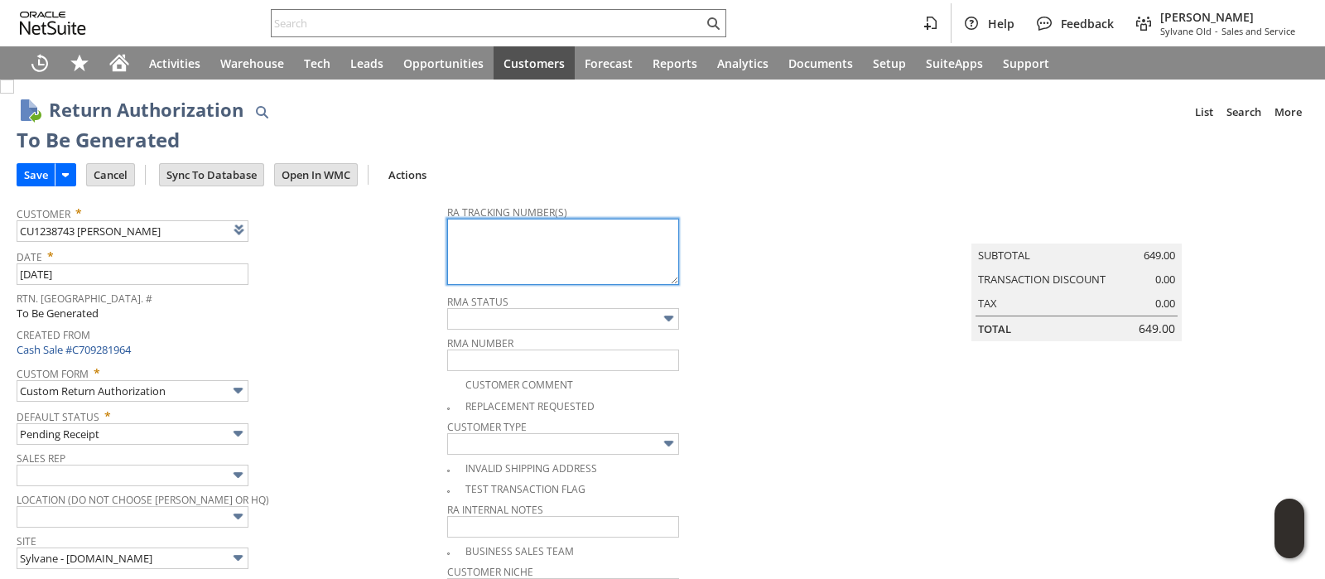
click textarea
paste textarea "1ZR0960D9085670094"
type textarea "1ZR0960D9085670094"
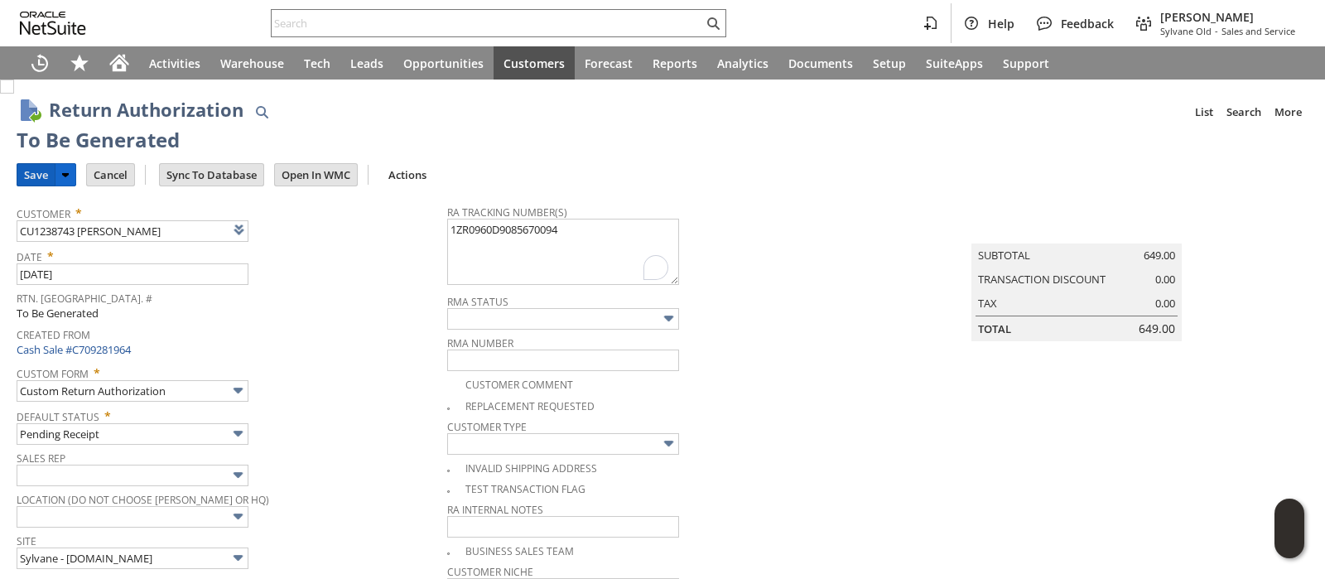
click input "Save"
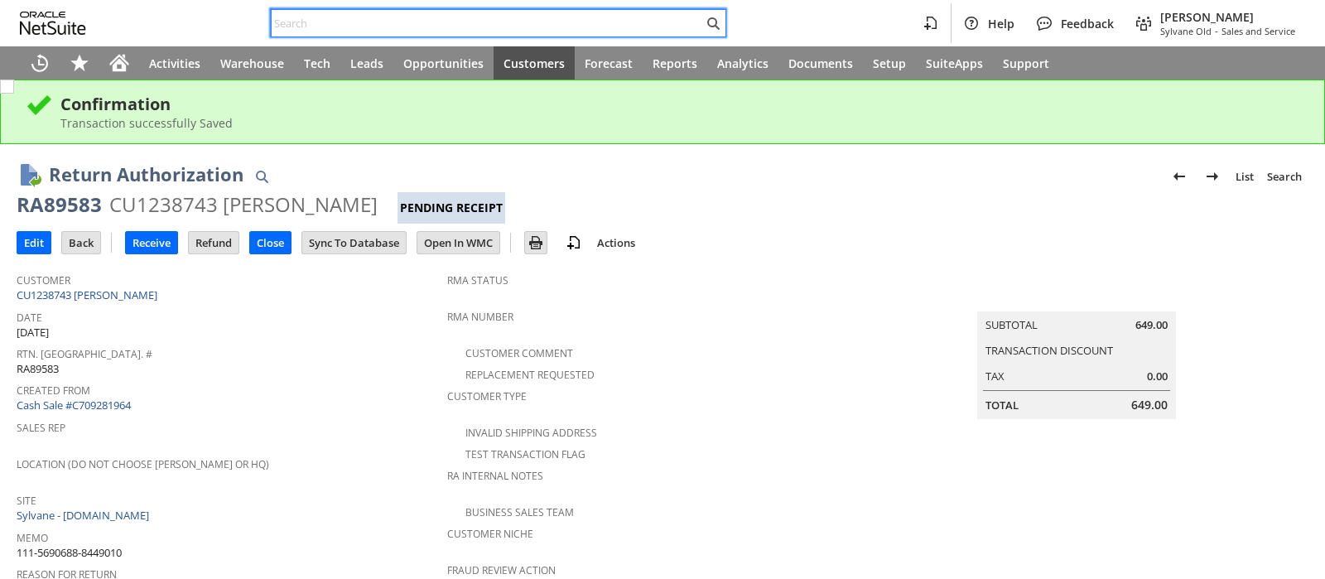
click at [517, 22] on input "text" at bounding box center [488, 23] width 432 height 20
paste input "112-9121427-1124201"
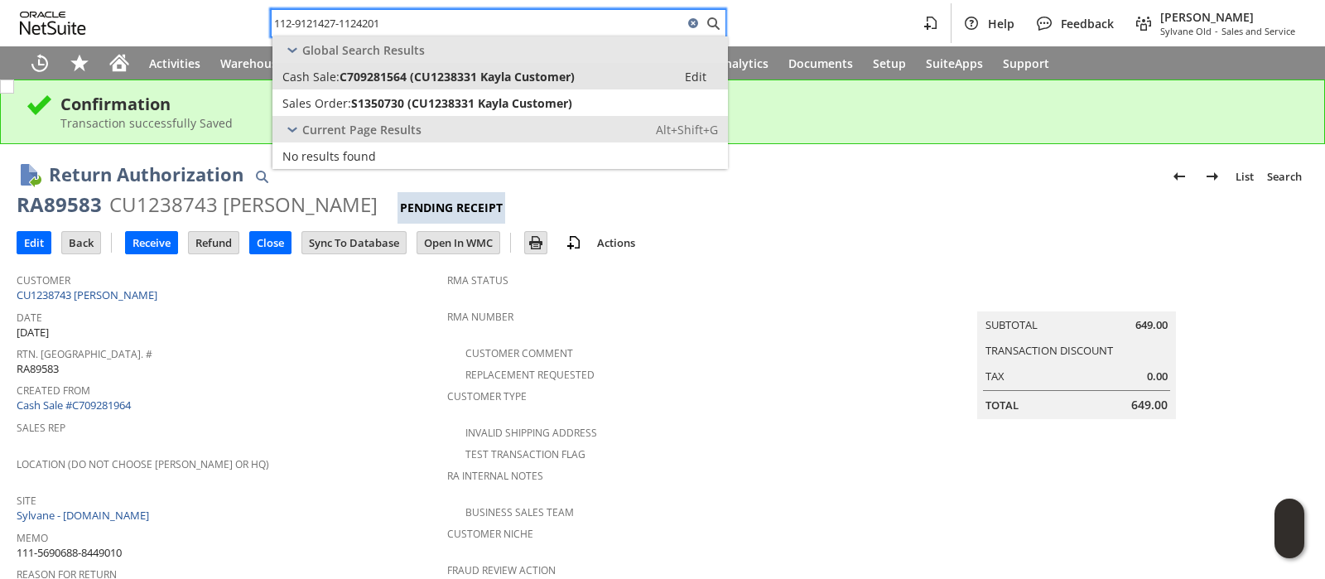
type input "112-9121427-1124201"
click at [499, 75] on span "C709281564 (CU1238331 Kayla Customer)" at bounding box center [457, 77] width 235 height 16
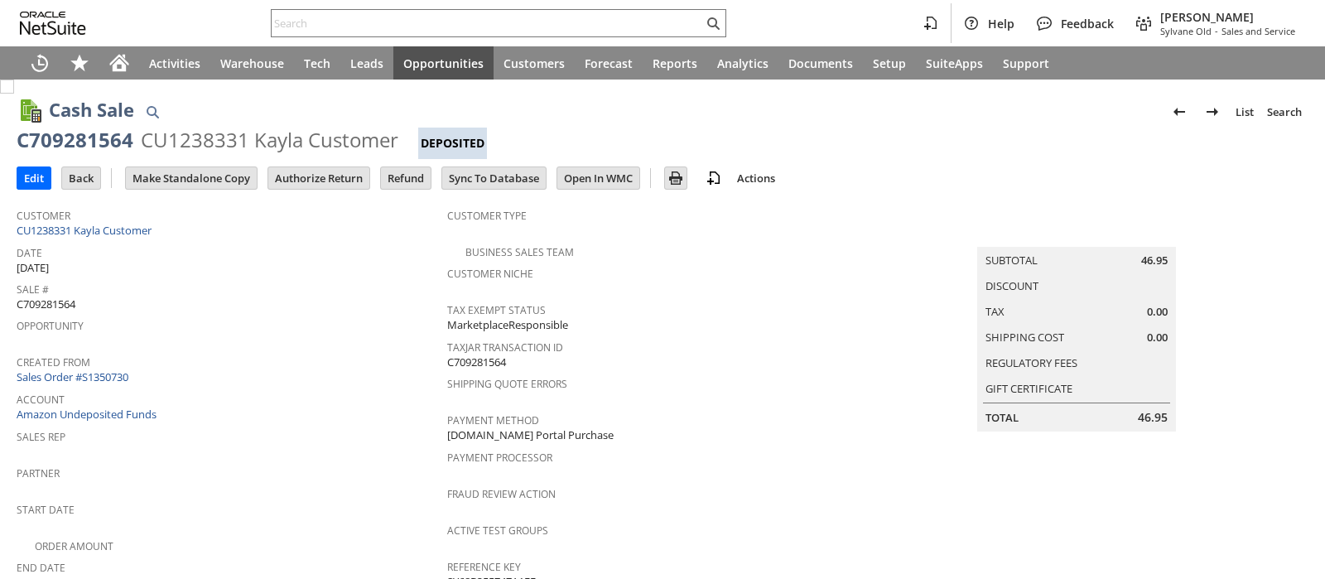
click at [343, 176] on input "Authorize Return" at bounding box center [318, 178] width 101 height 22
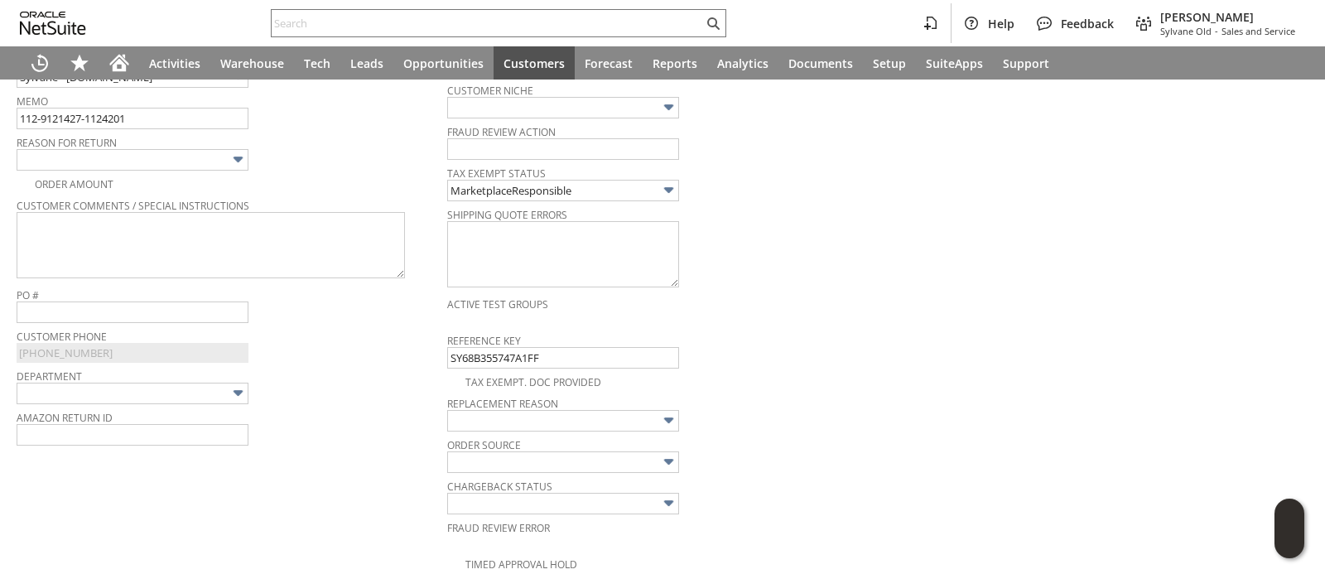
scroll to position [450, 0]
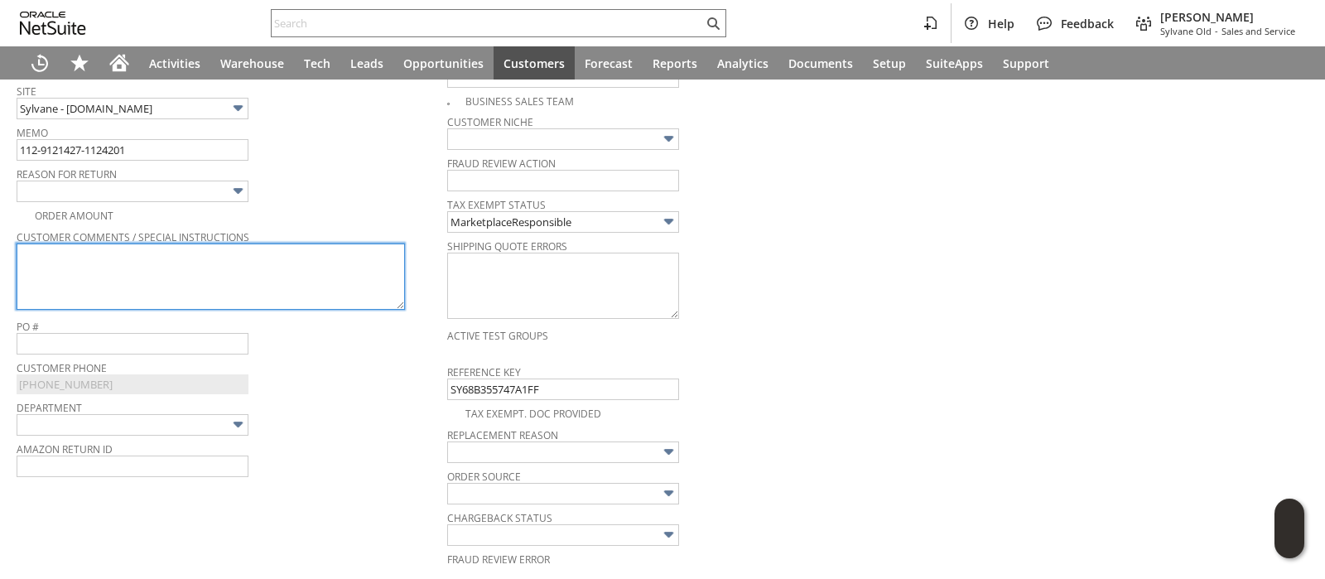
click at [311, 263] on textarea at bounding box center [211, 277] width 389 height 66
paste textarea "I hear rattling inside the box and assume its broken"
type textarea "I hear rattling inside the box and assume its broken"
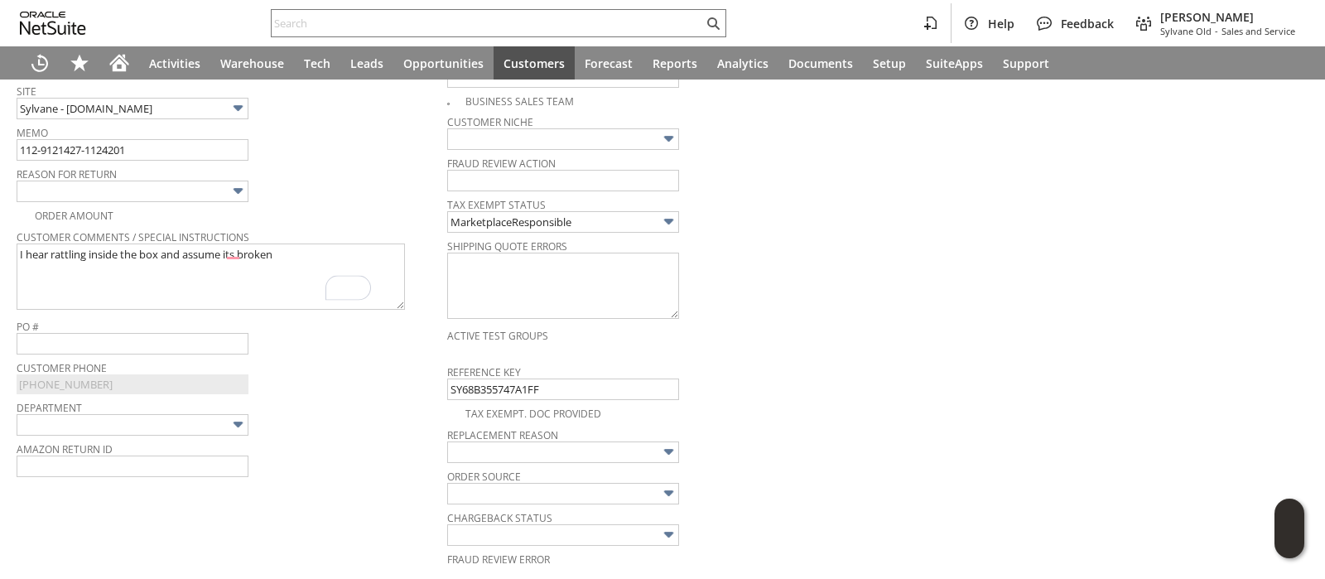
click at [240, 186] on img at bounding box center [238, 190] width 19 height 19
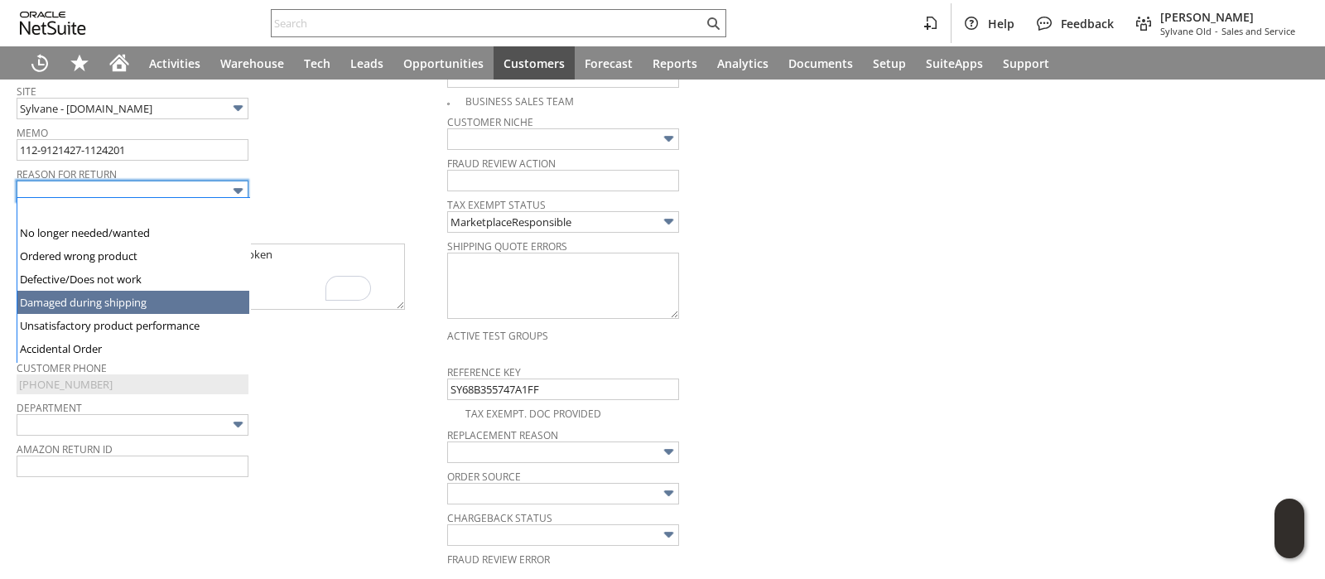
type input "Damaged during shipping"
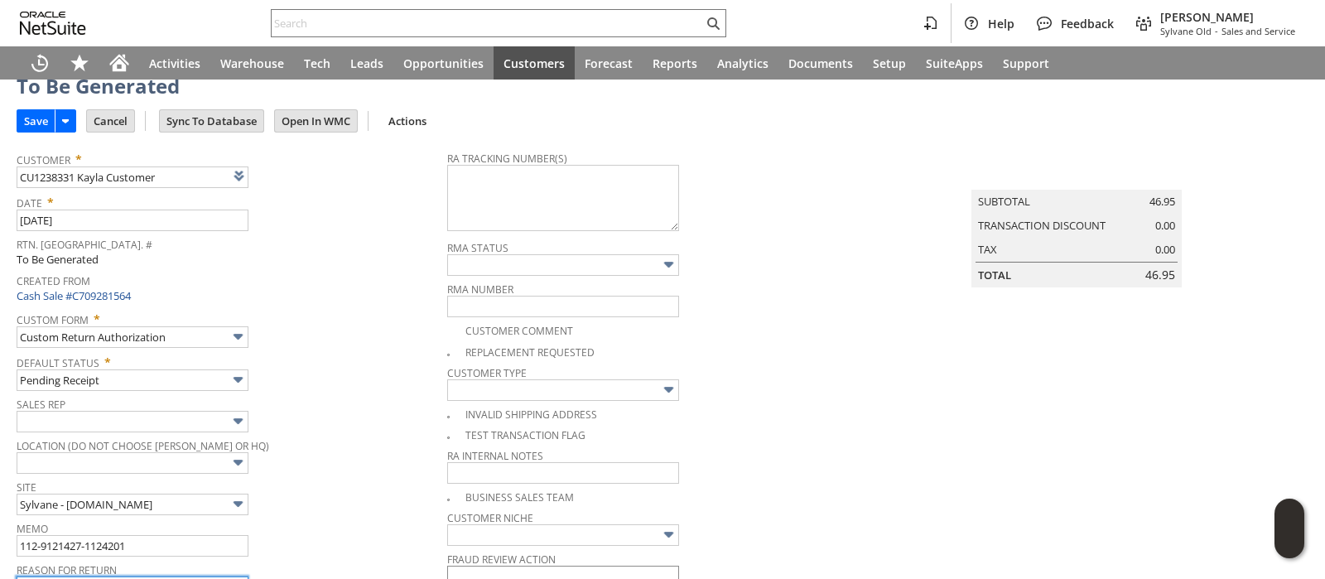
scroll to position [0, 0]
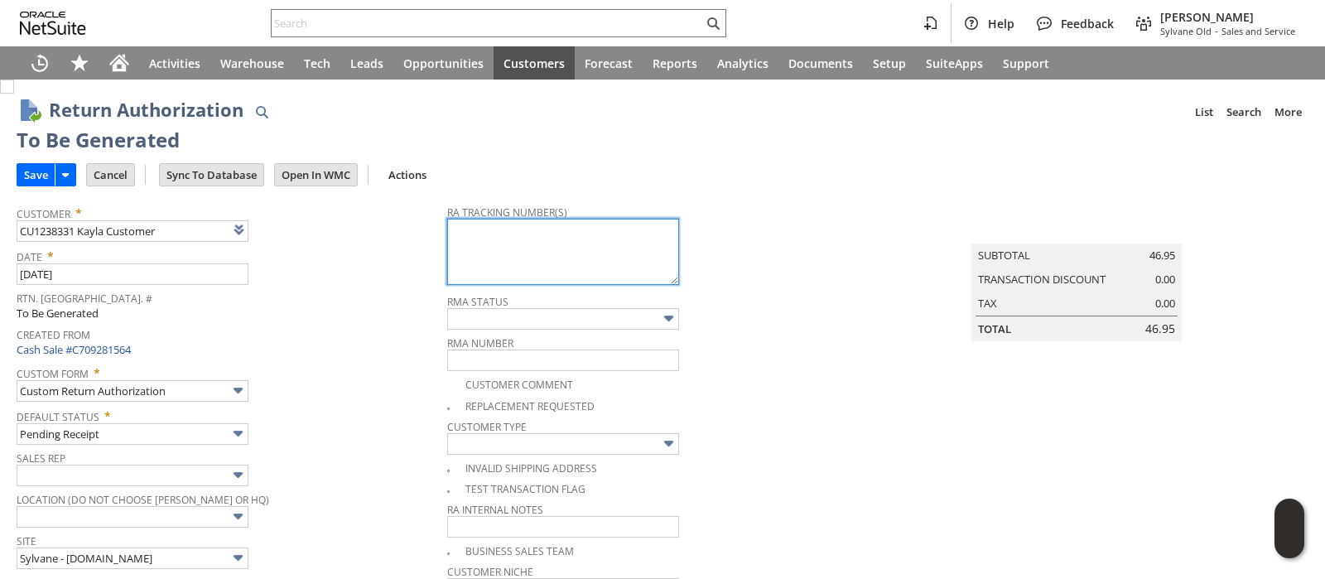
click at [597, 241] on textarea at bounding box center [563, 252] width 232 height 66
paste textarea "1ZR0960D9085537210"
type textarea "1ZR0960D9085537210"
click at [41, 171] on input "Save" at bounding box center [35, 175] width 37 height 22
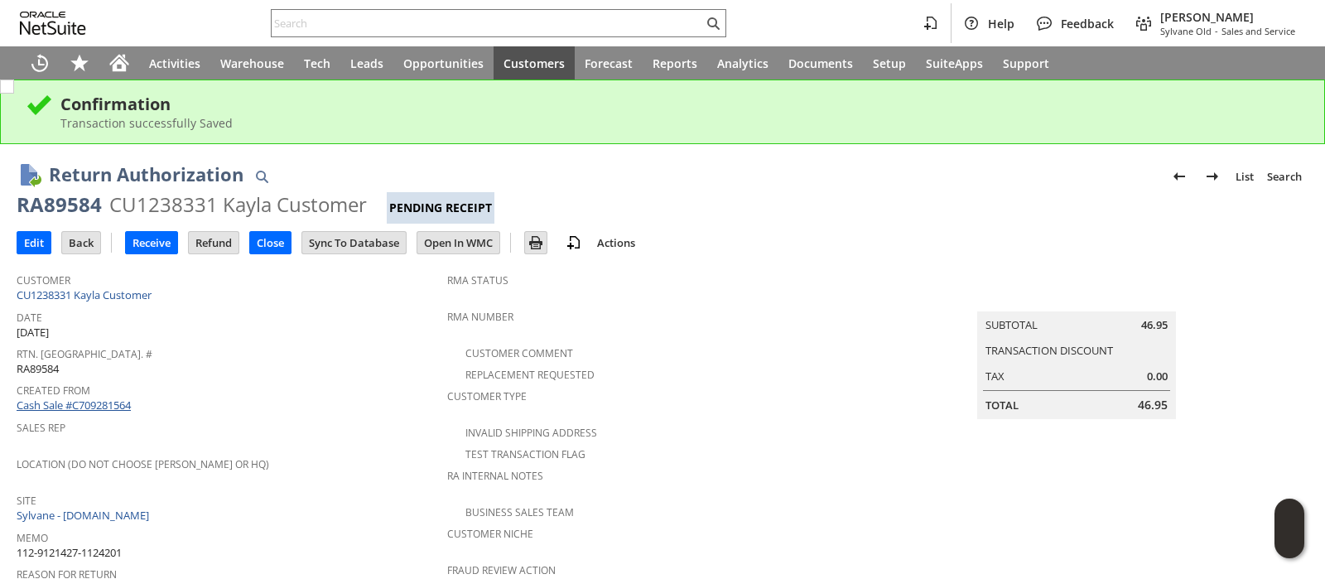
click at [102, 398] on link "Cash Sale #C709281564" at bounding box center [74, 405] width 114 height 15
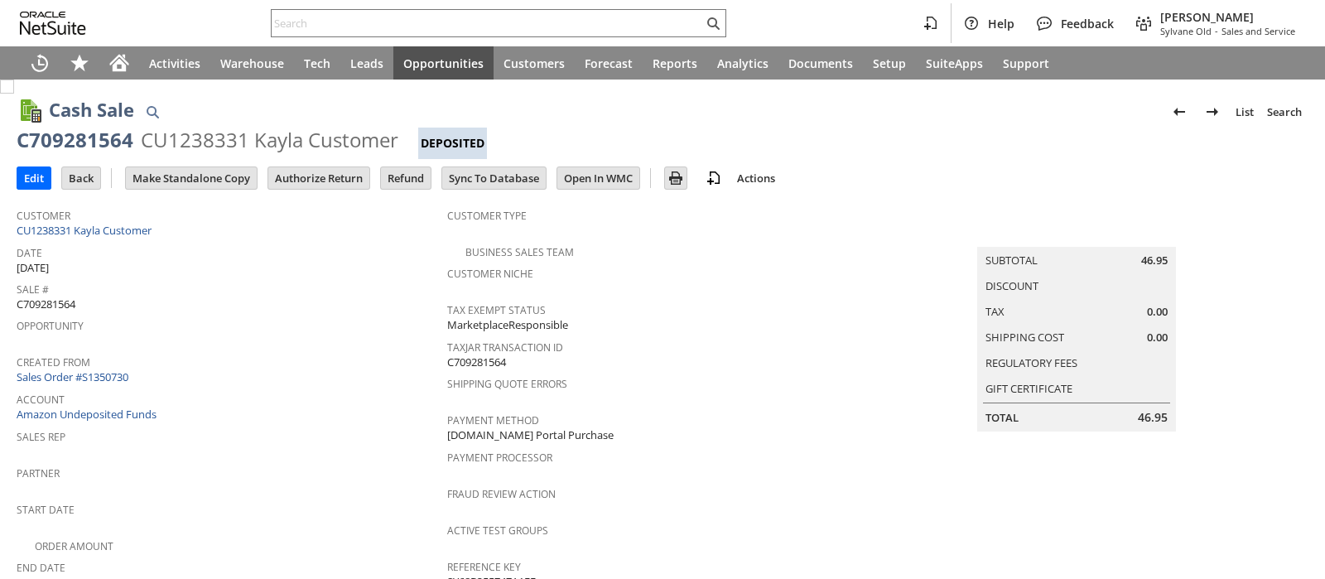
click at [99, 369] on link "Sales Order #S1350730" at bounding box center [75, 376] width 116 height 15
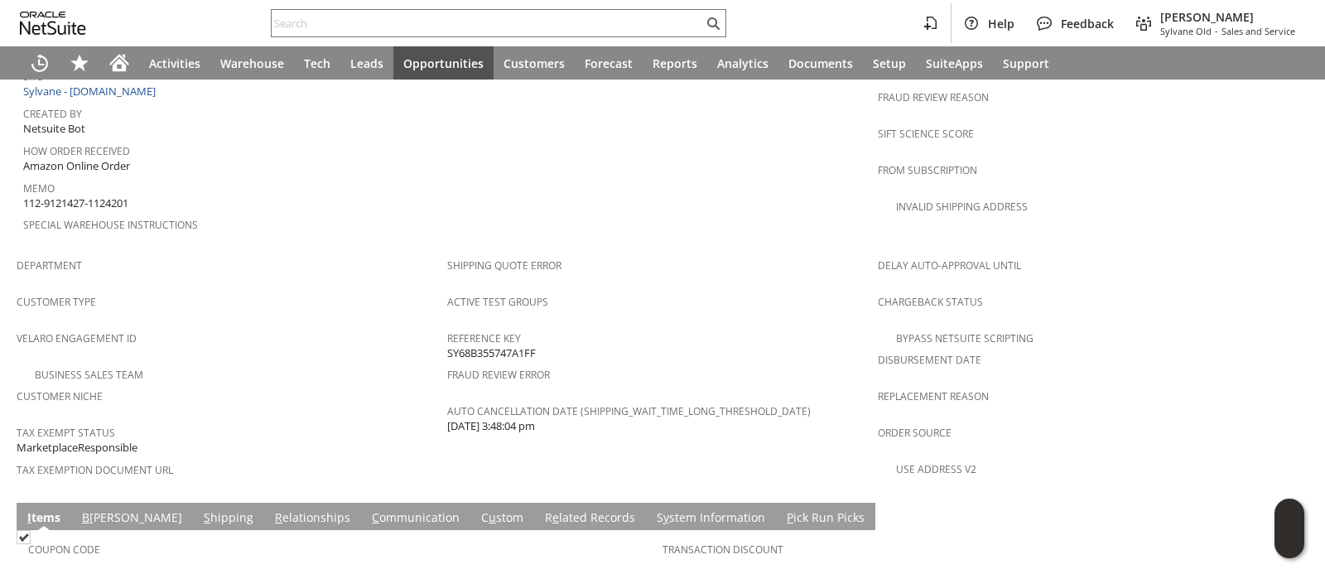
scroll to position [932, 0]
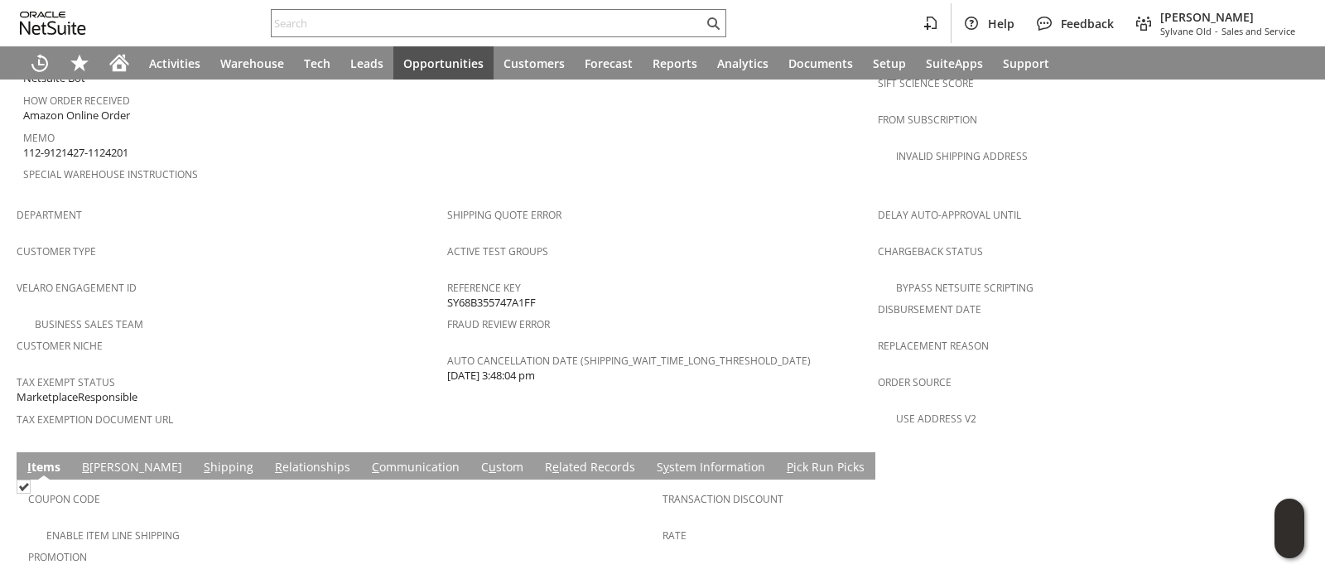
click at [200, 459] on link "S hipping" at bounding box center [229, 468] width 58 height 18
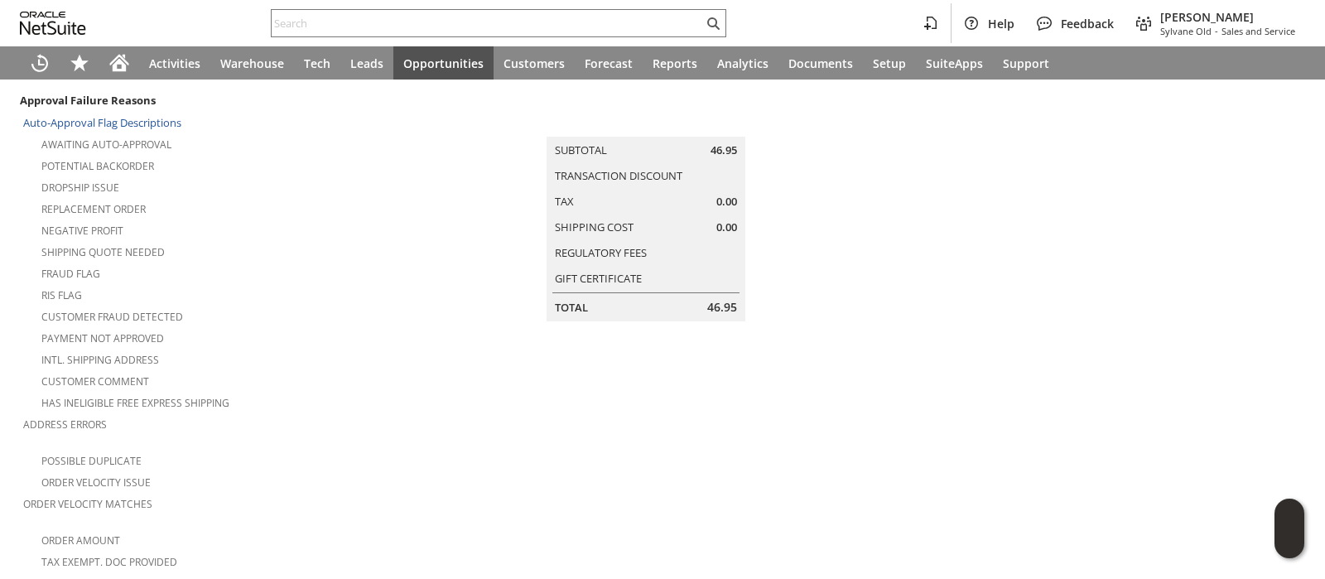
scroll to position [0, 0]
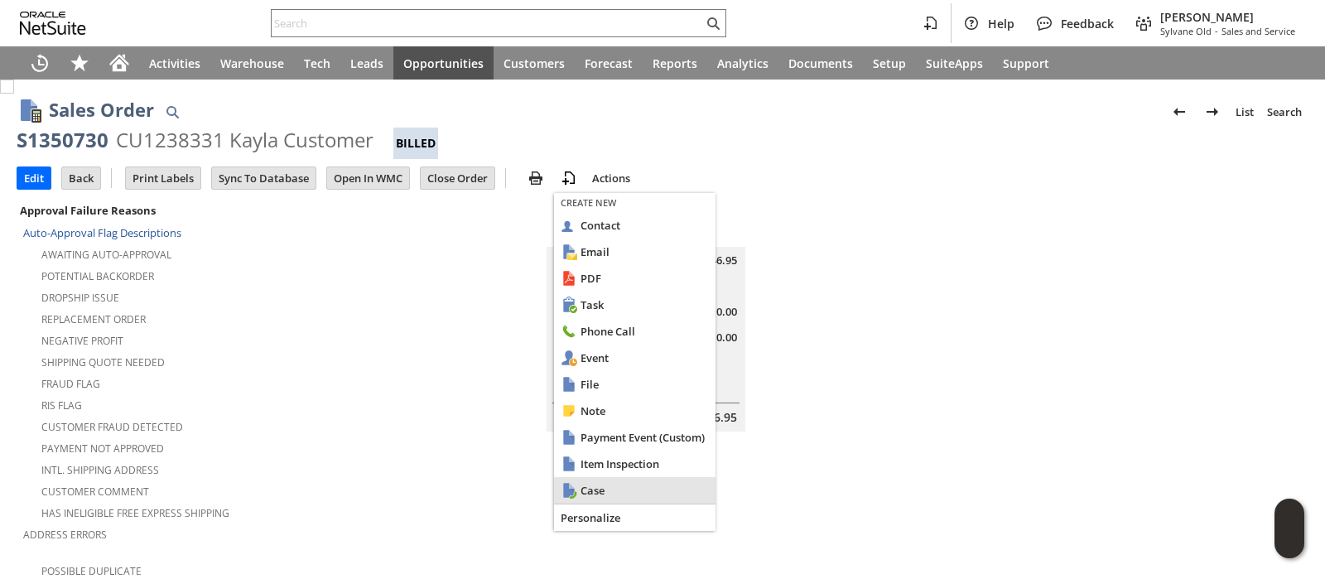
click at [596, 488] on span "Case" at bounding box center [645, 490] width 128 height 15
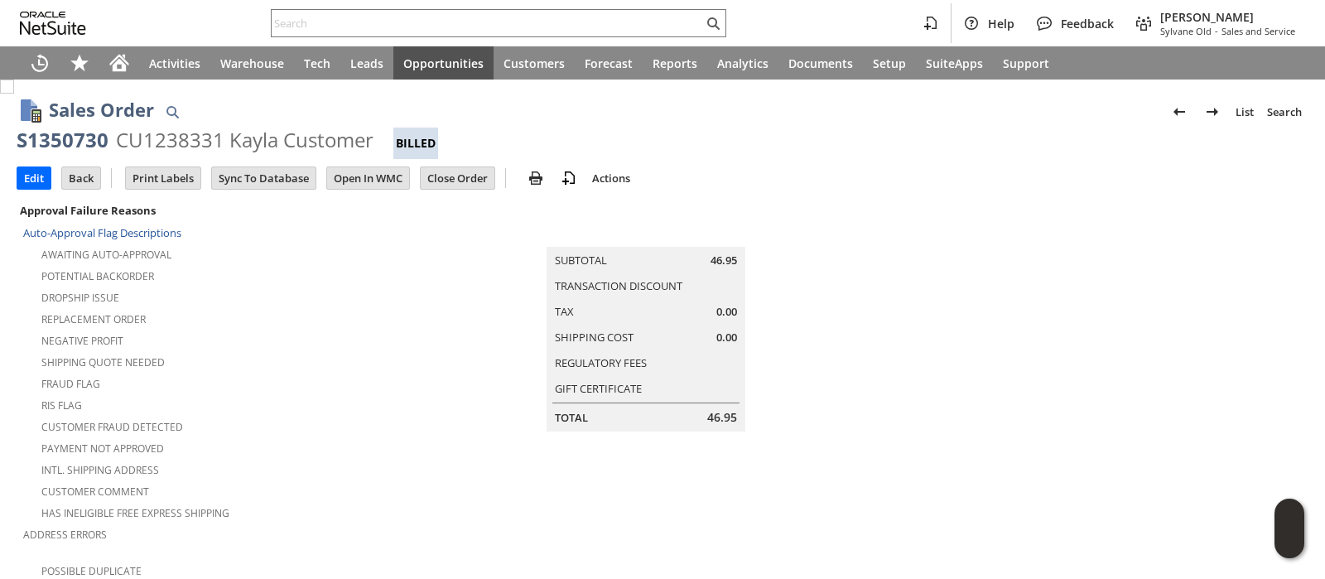
click at [917, 171] on div "Edit Back New Make Copy Print Print Picking Ticket" at bounding box center [663, 179] width 1292 height 41
click at [25, 147] on div "S1350730" at bounding box center [63, 140] width 92 height 27
copy div "S1350730"
click at [1030, 203] on td at bounding box center [1093, 452] width 431 height 504
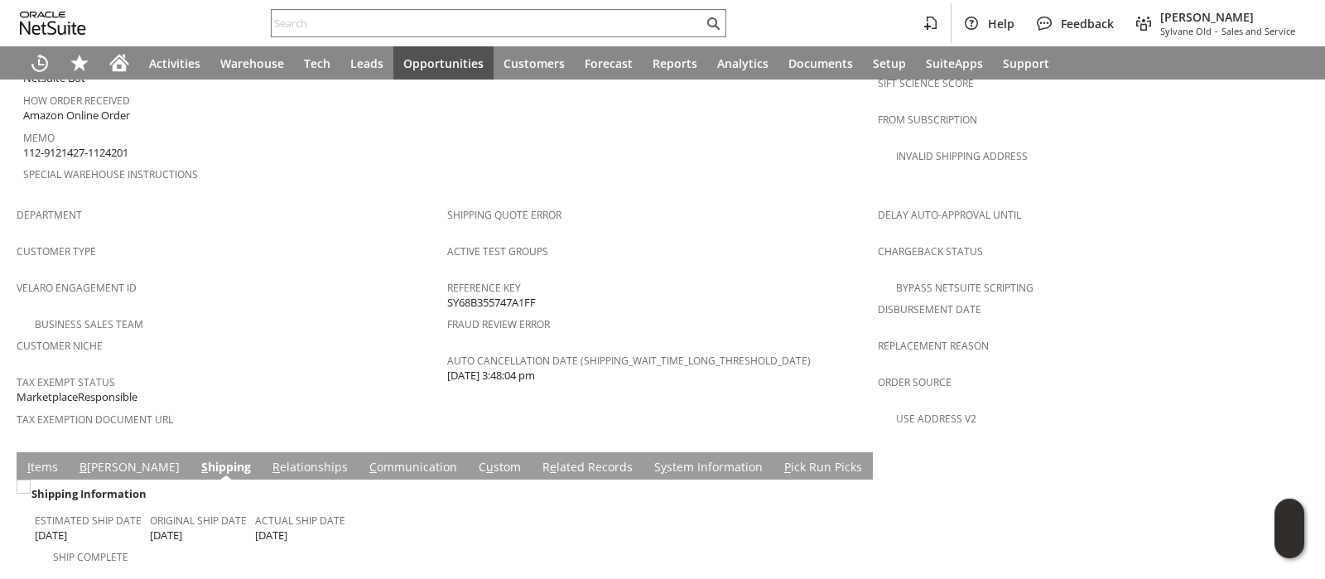
scroll to position [1115, 0]
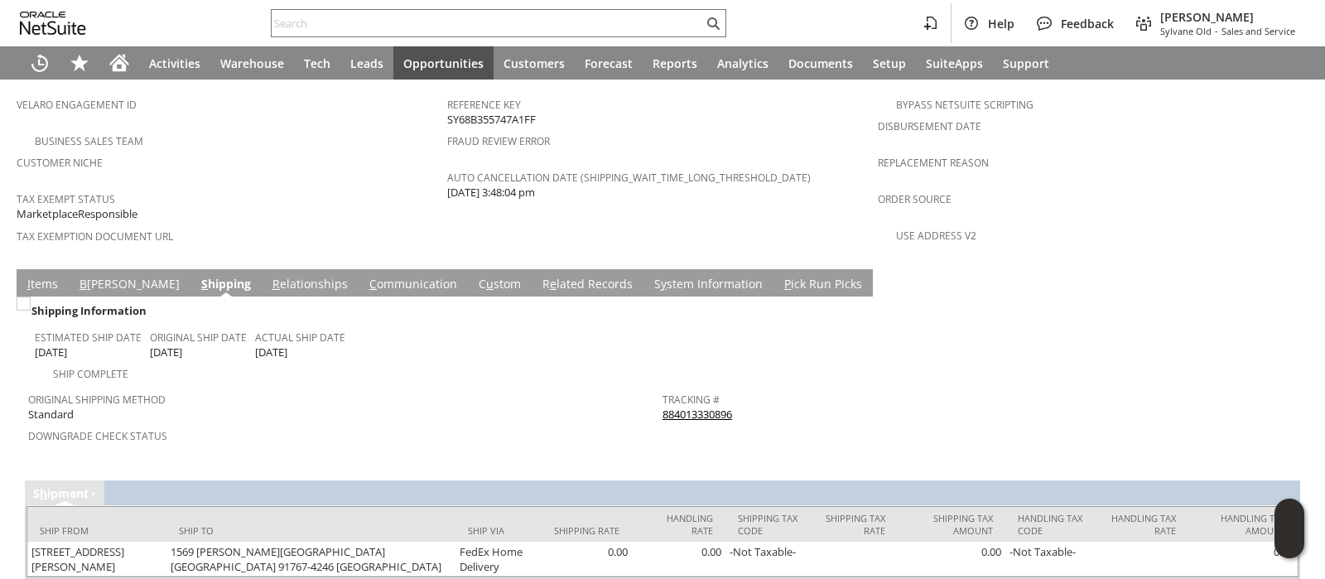
click at [742, 388] on div "Tracking # 884013330896" at bounding box center [976, 405] width 626 height 35
copy tbody "884013330896 Return Tracking #"
click at [866, 322] on td at bounding box center [980, 342] width 635 height 84
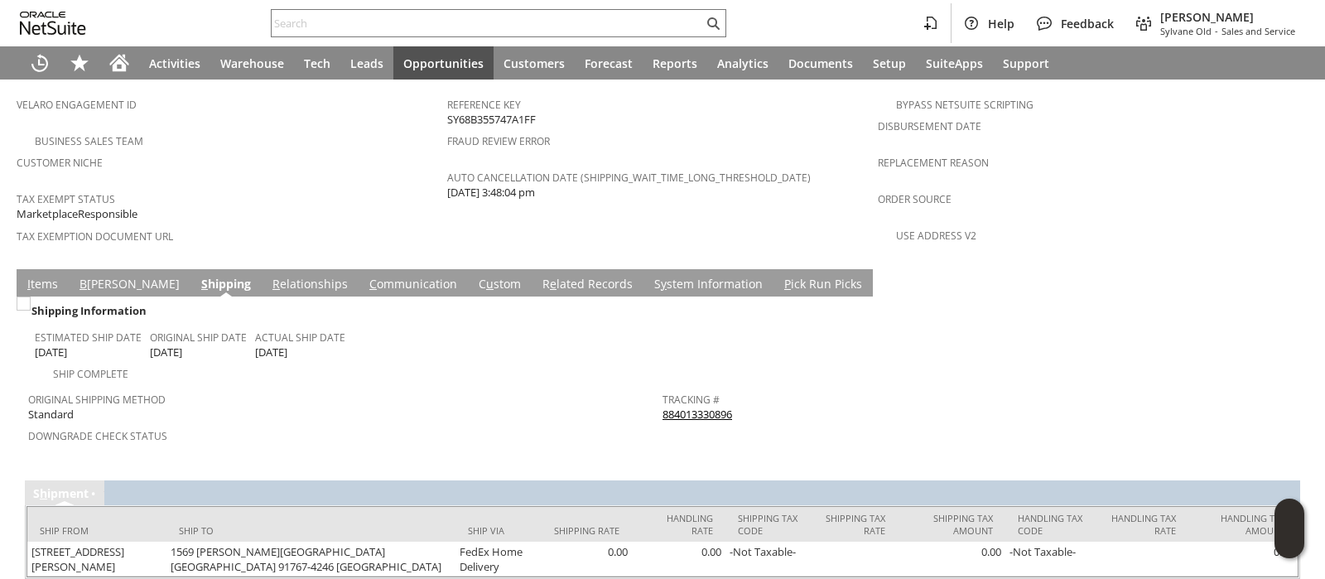
click at [50, 276] on link "I tems" at bounding box center [42, 285] width 39 height 18
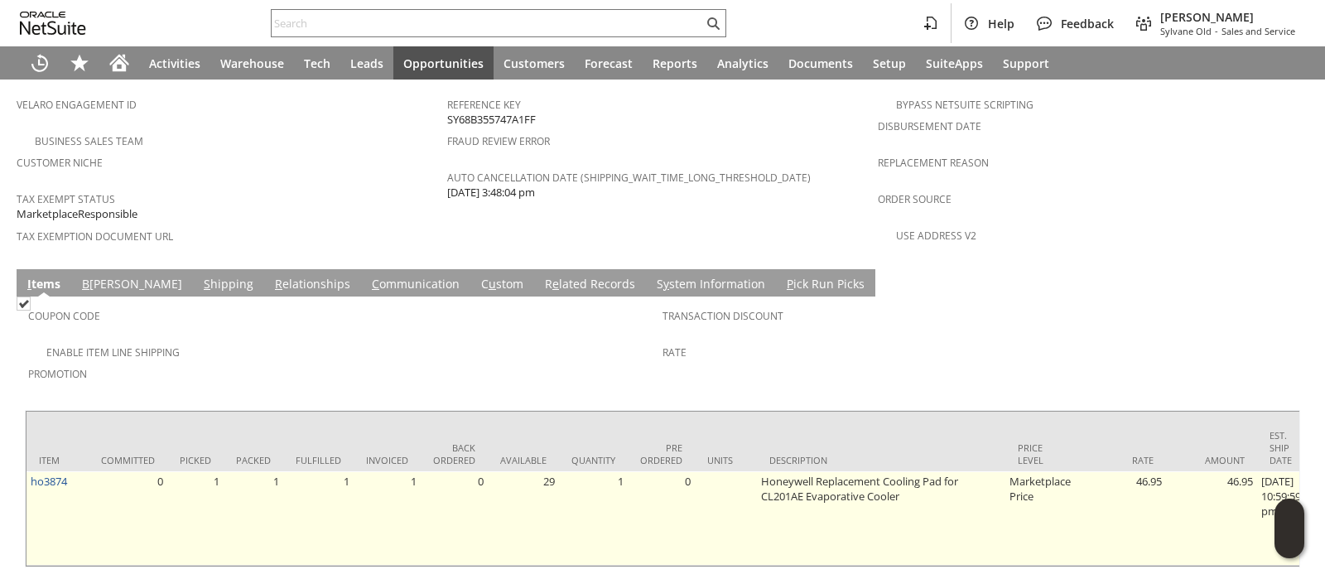
click at [73, 471] on td "ho3874" at bounding box center [58, 518] width 62 height 94
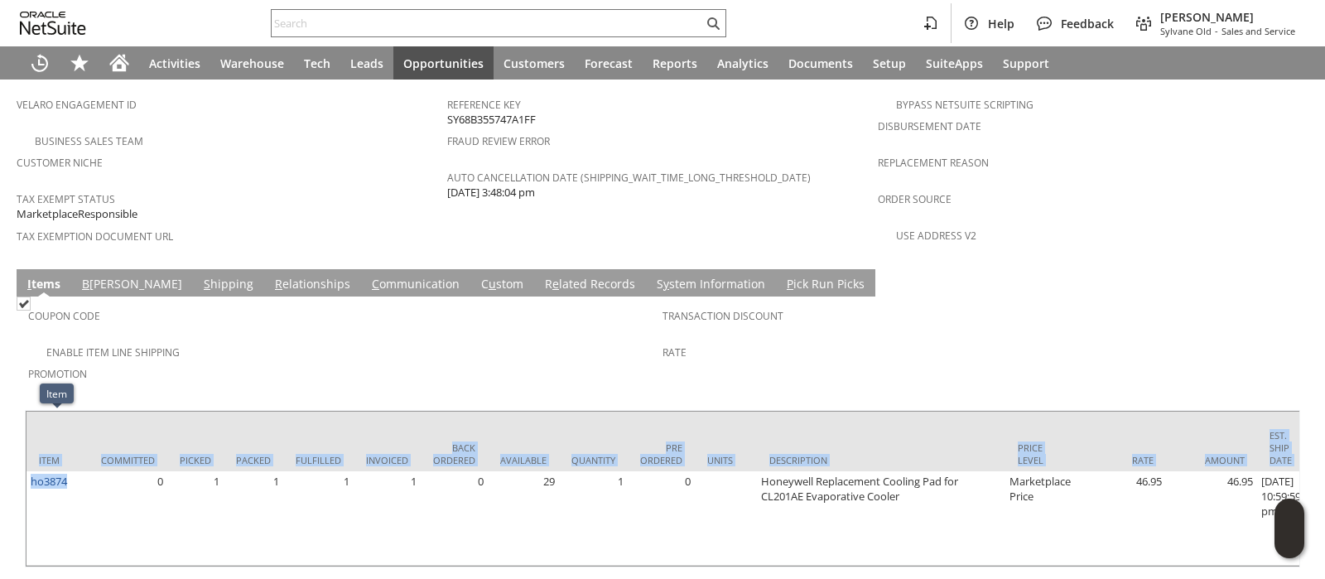
drag, startPoint x: 72, startPoint y: 419, endPoint x: 24, endPoint y: 413, distance: 48.4
click at [24, 413] on div "Coupon Code Enable Item Line Shipping Promotion Transaction Discount Rate Item …" at bounding box center [663, 432] width 1292 height 271
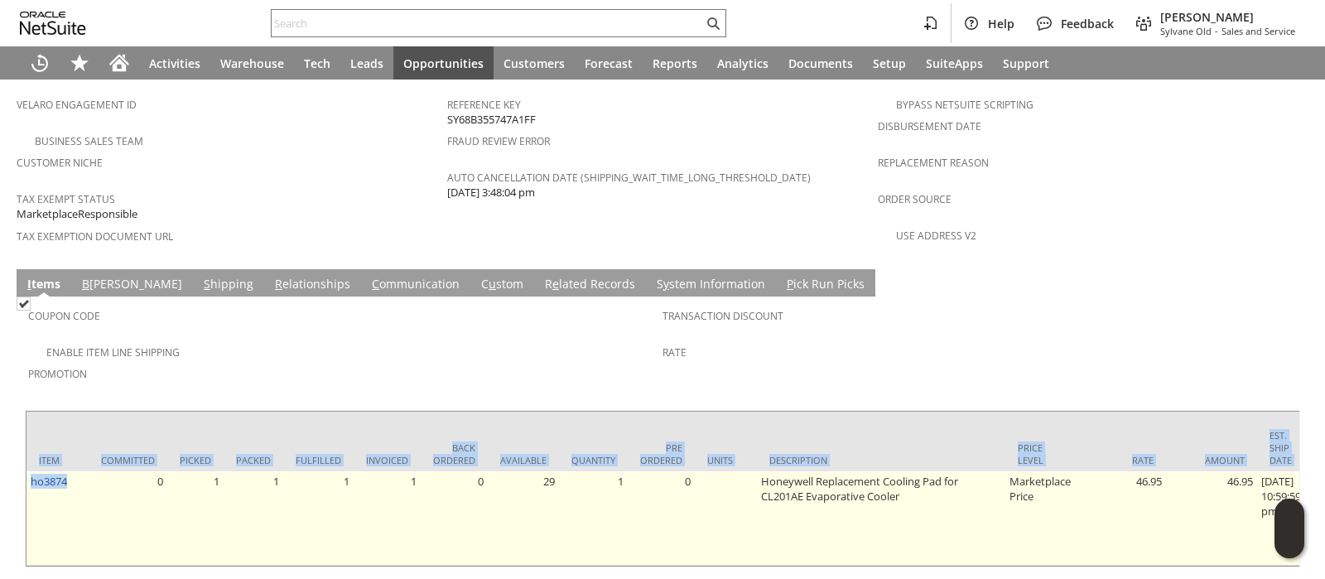
click at [48, 471] on td "ho3874" at bounding box center [58, 518] width 62 height 94
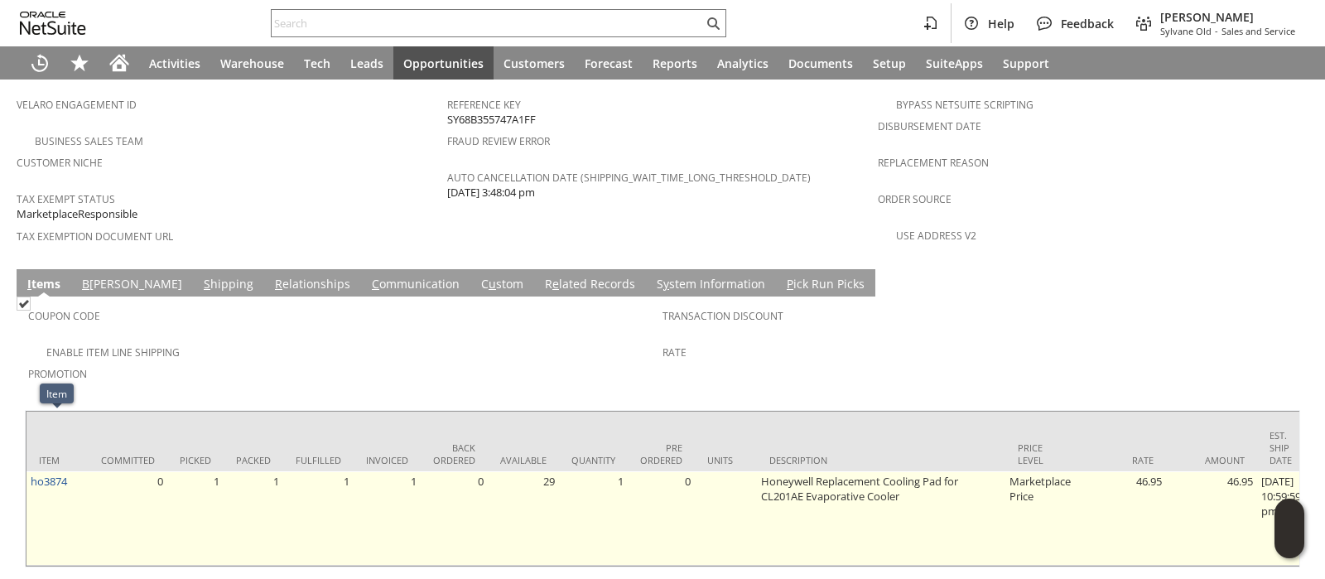
click at [71, 471] on td "ho3874" at bounding box center [58, 518] width 62 height 94
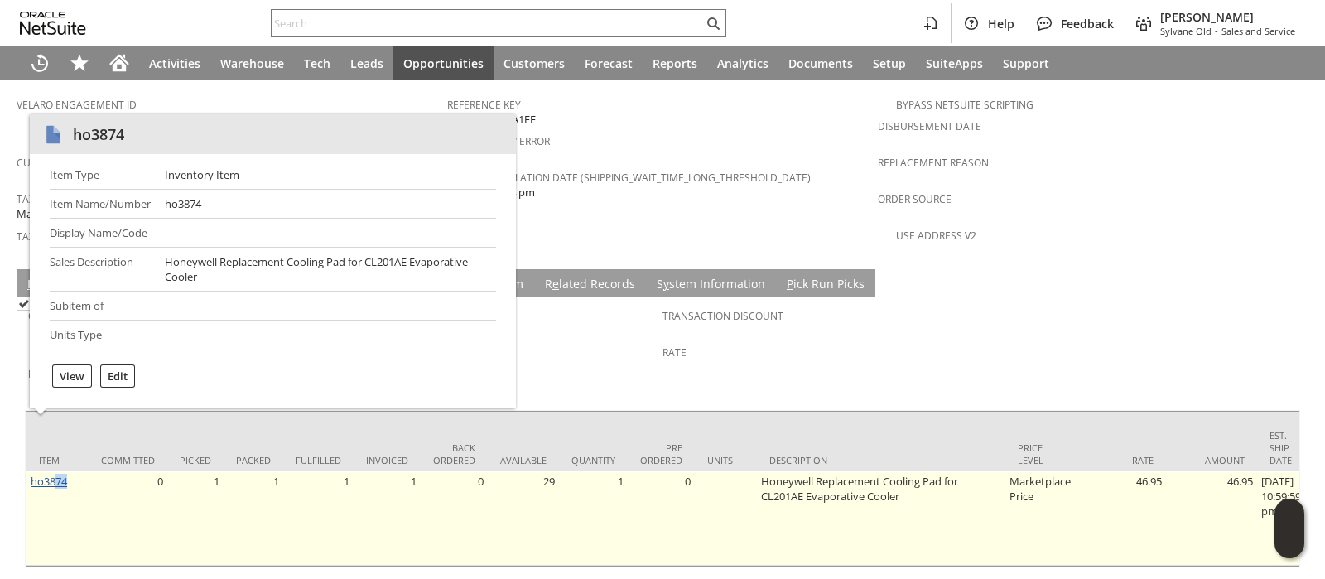
drag, startPoint x: 71, startPoint y: 417, endPoint x: 57, endPoint y: 417, distance: 14.1
click at [57, 471] on td "ho3874" at bounding box center [58, 518] width 62 height 94
click at [79, 471] on td "ho3874" at bounding box center [58, 518] width 62 height 94
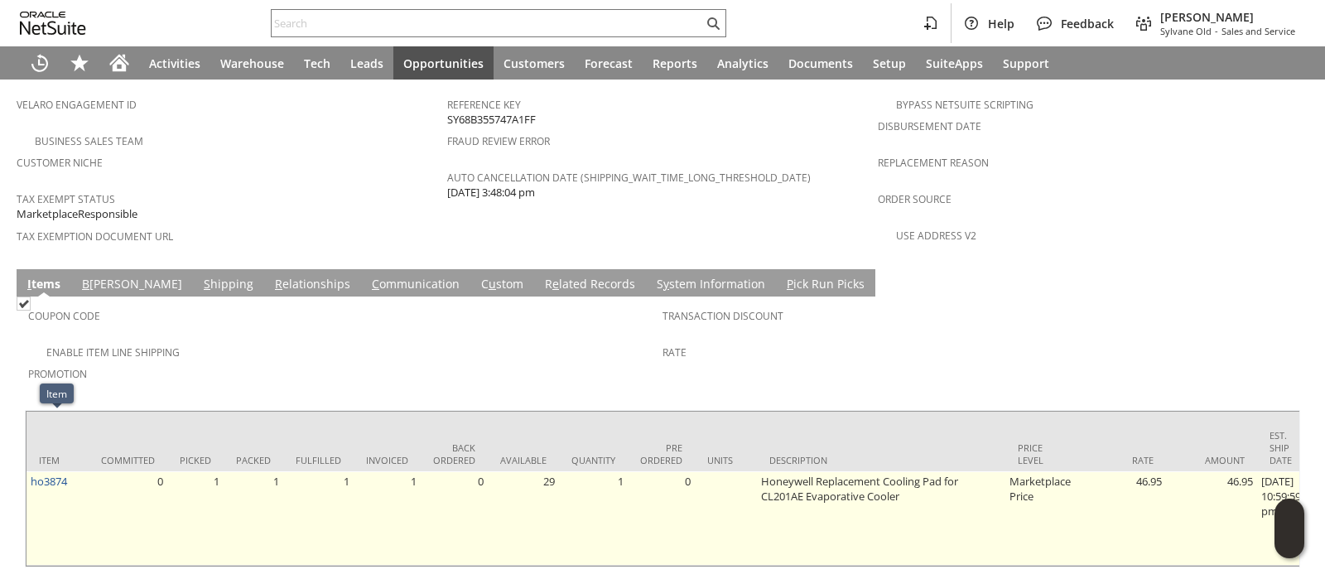
click at [79, 471] on td "ho3874" at bounding box center [58, 518] width 62 height 94
click at [76, 471] on td "ho3874" at bounding box center [58, 518] width 62 height 94
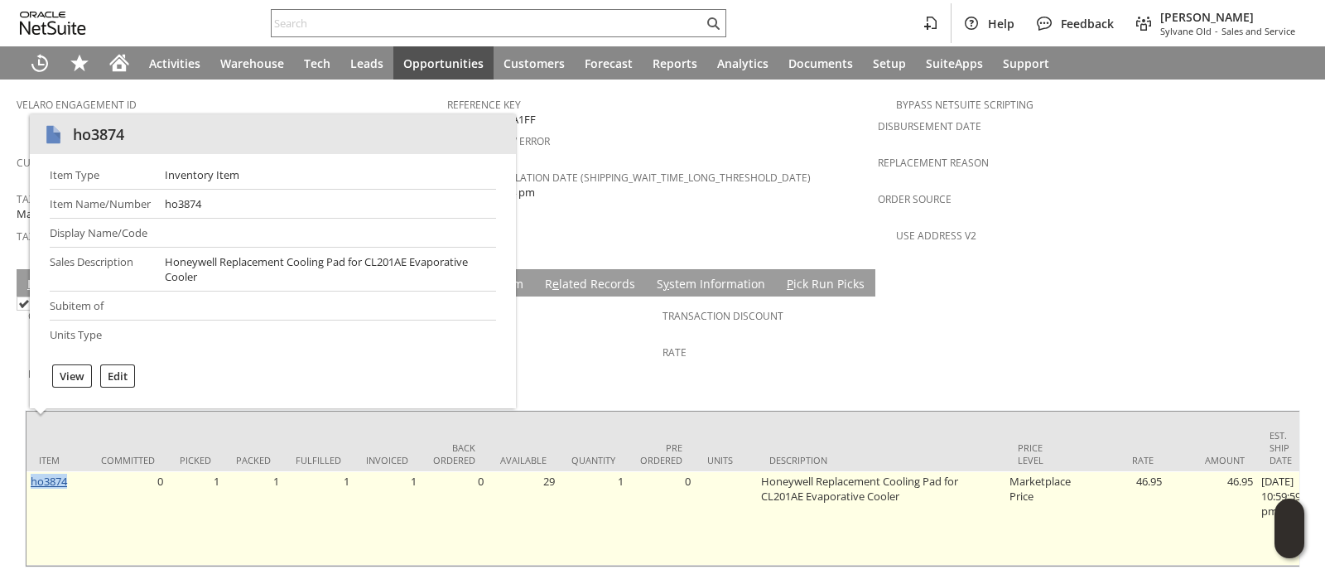
drag, startPoint x: 76, startPoint y: 422, endPoint x: 46, endPoint y: 423, distance: 30.7
click at [46, 471] on td "ho3874" at bounding box center [58, 518] width 62 height 94
copy link "ho3874"
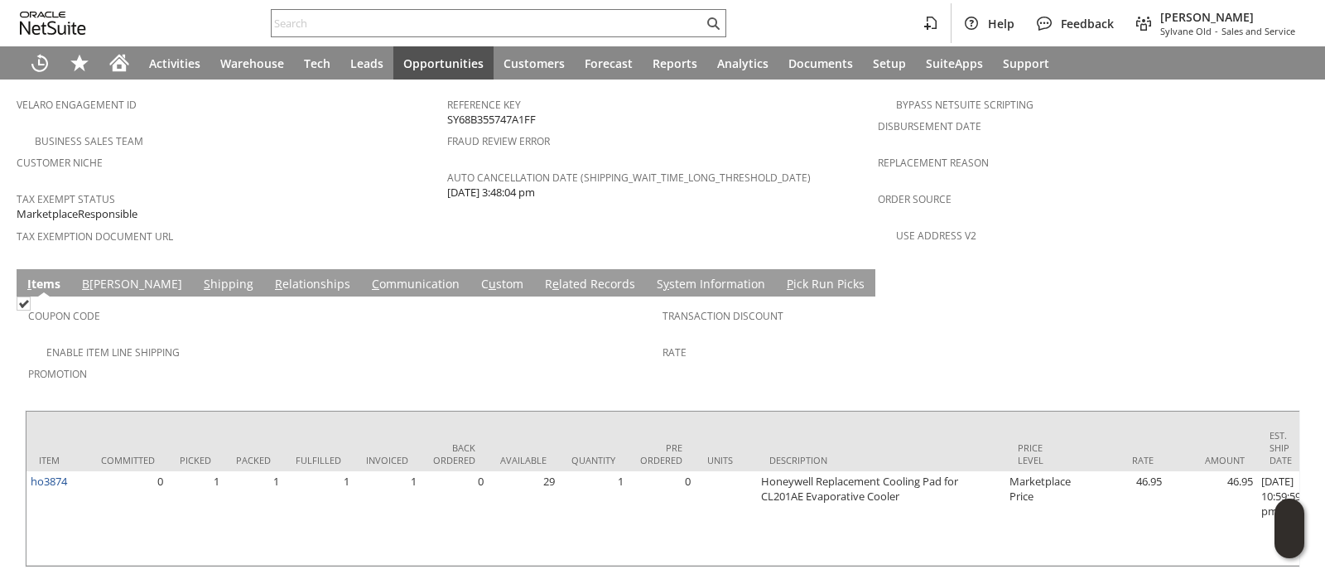
click at [996, 304] on div "Transaction Discount" at bounding box center [976, 321] width 626 height 35
click at [639, 16] on input "text" at bounding box center [488, 23] width 432 height 20
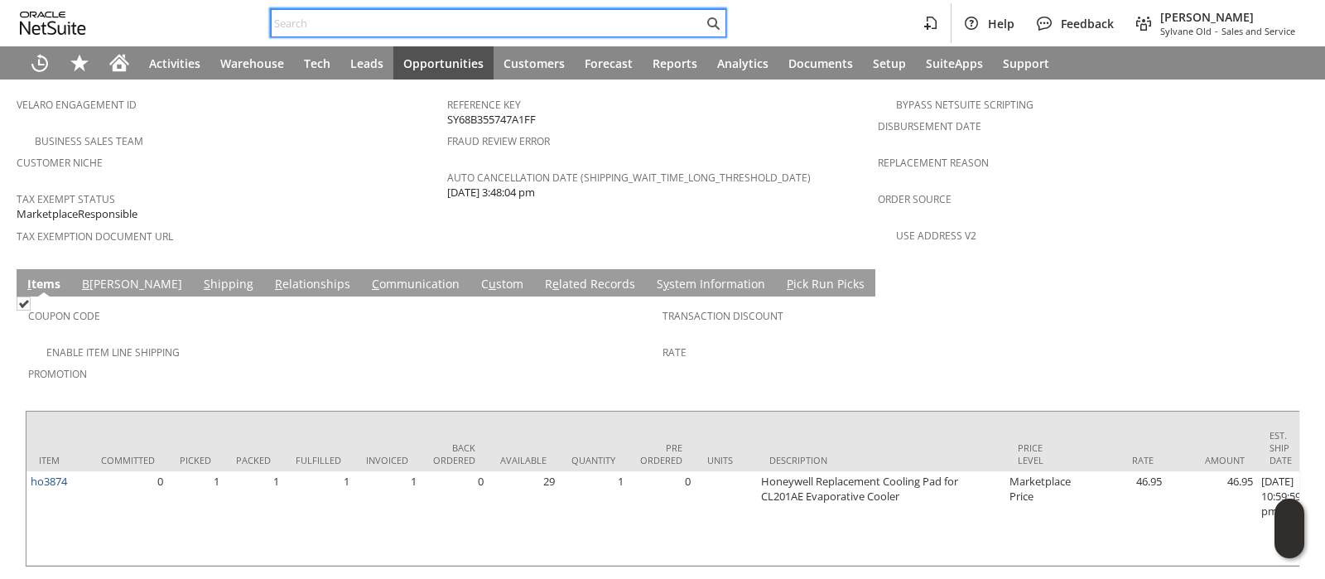
paste input "112-3645747-1840212"
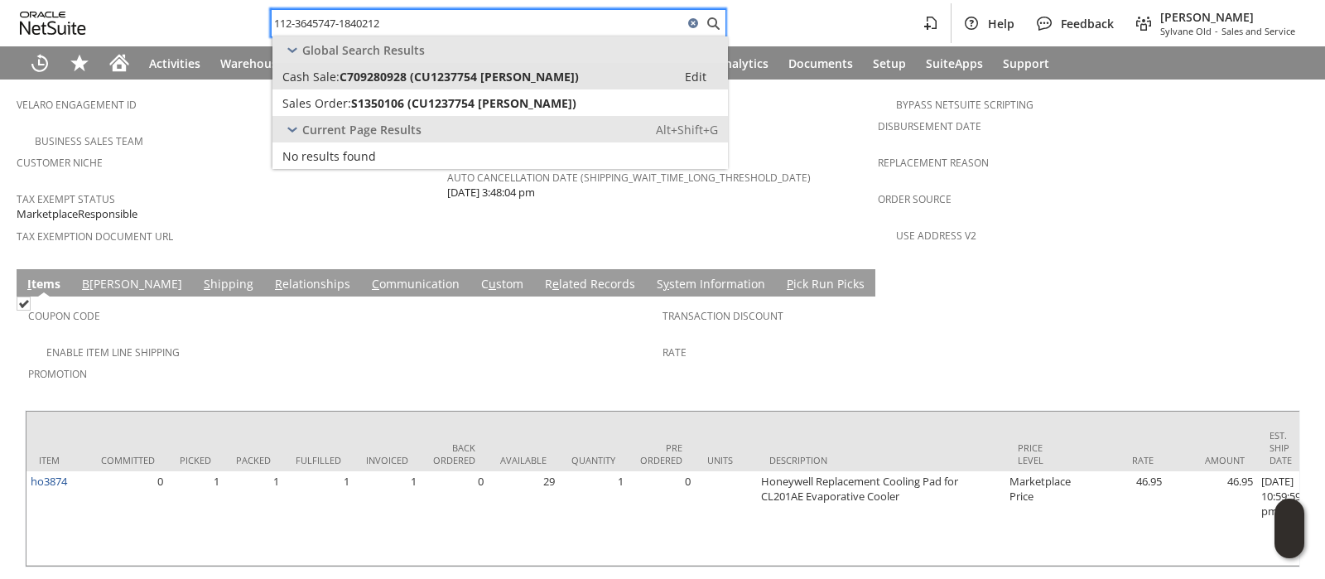
type input "112-3645747-1840212"
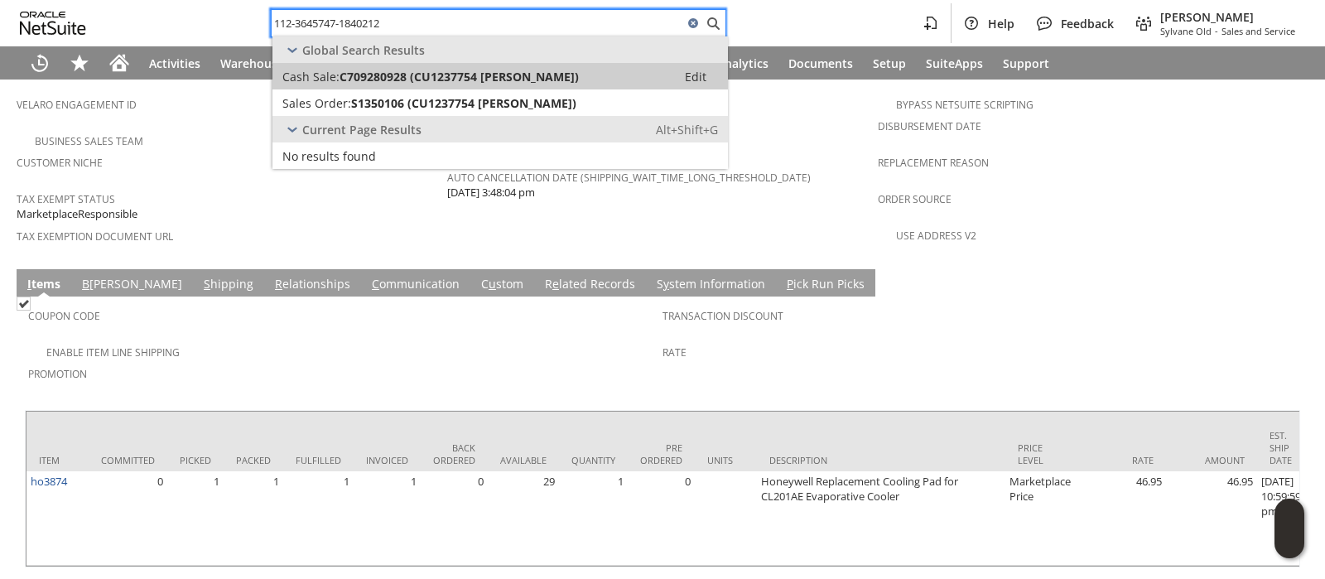
click at [601, 72] on div "Cash Sale: C709280928 (CU1237754 Emmanuel Sanudo)" at bounding box center [474, 77] width 384 height 16
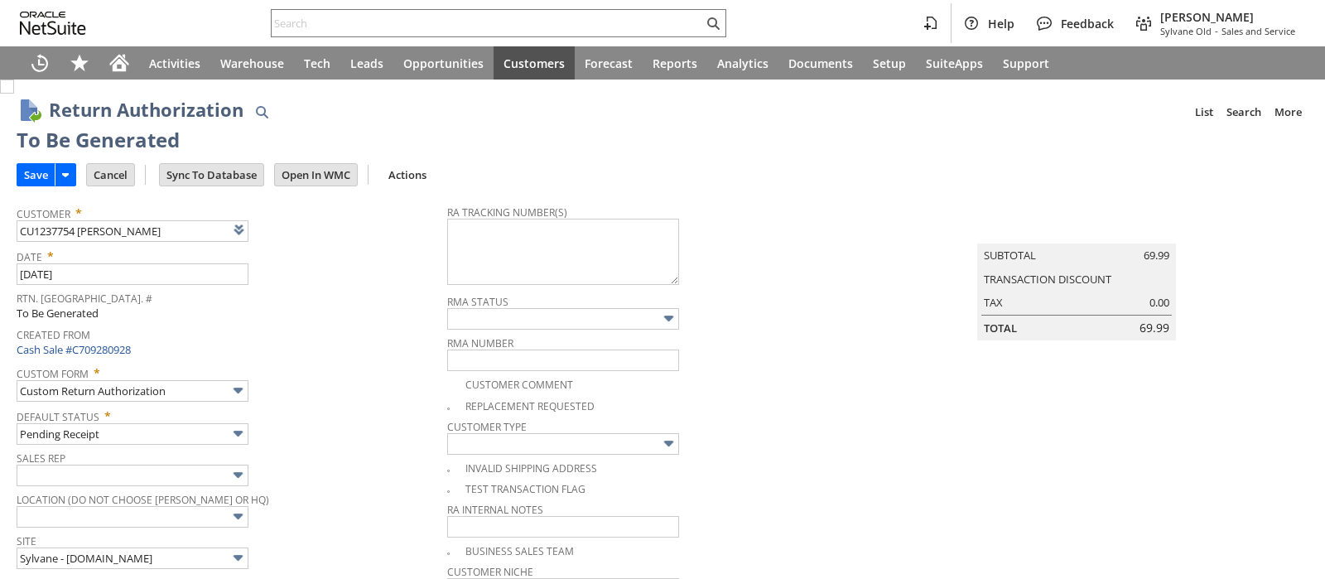
type input "Add"
type input "Copy Previous"
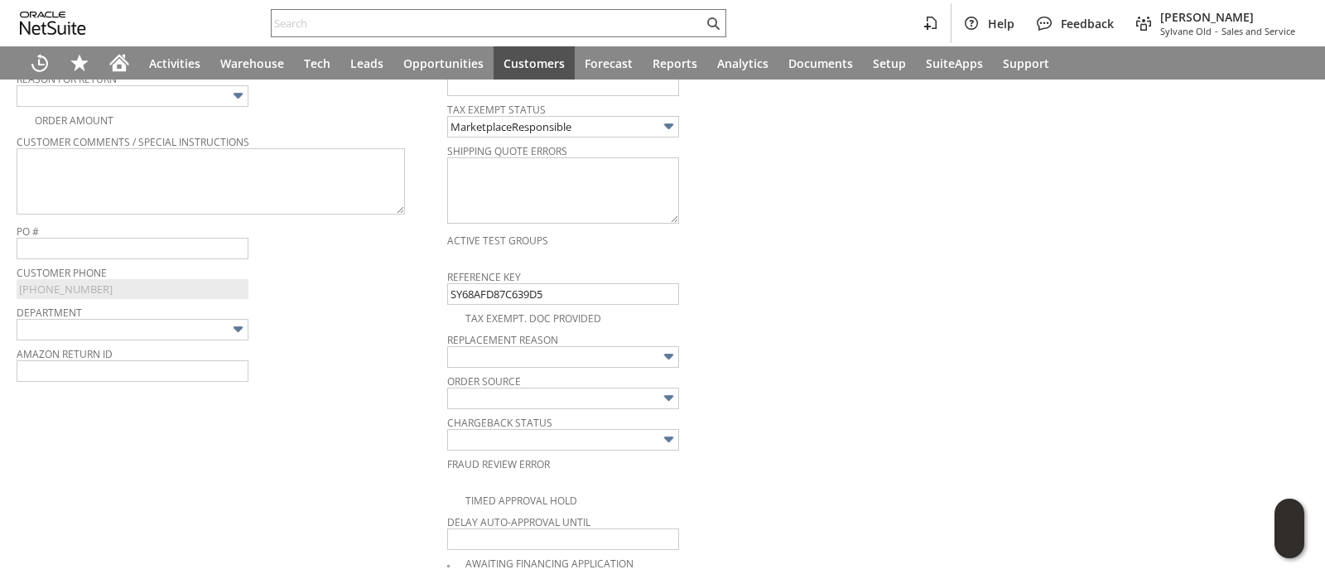
scroll to position [523, 0]
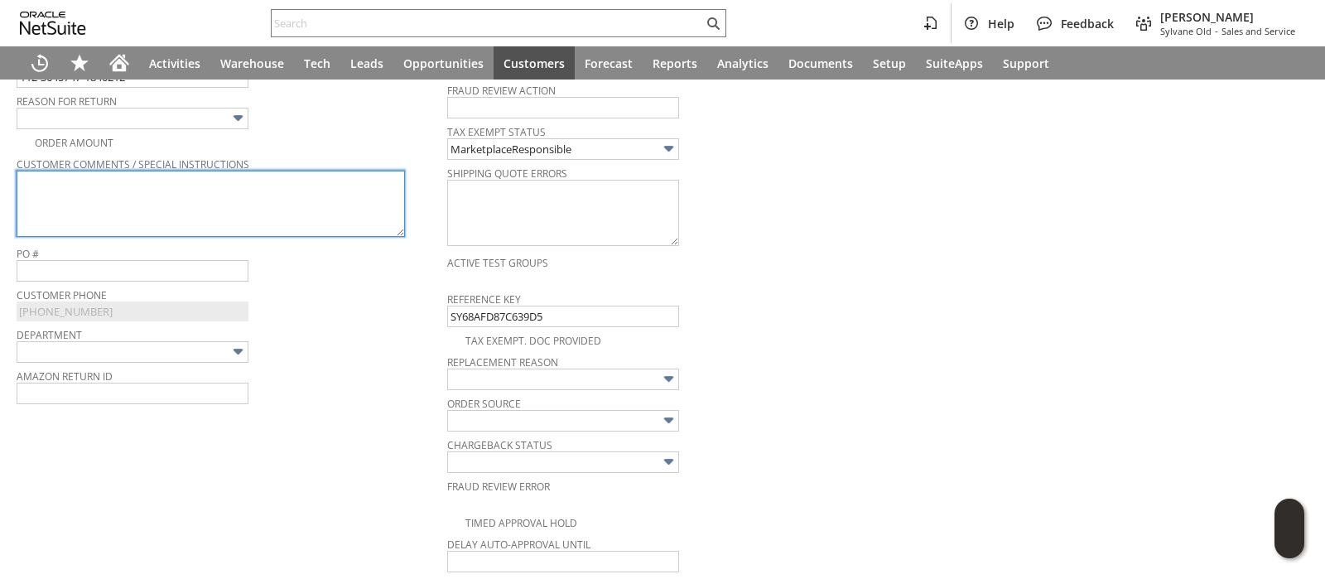
click at [269, 207] on textarea at bounding box center [211, 204] width 389 height 66
paste textarea "Missing stand"
type textarea "Missing stand"
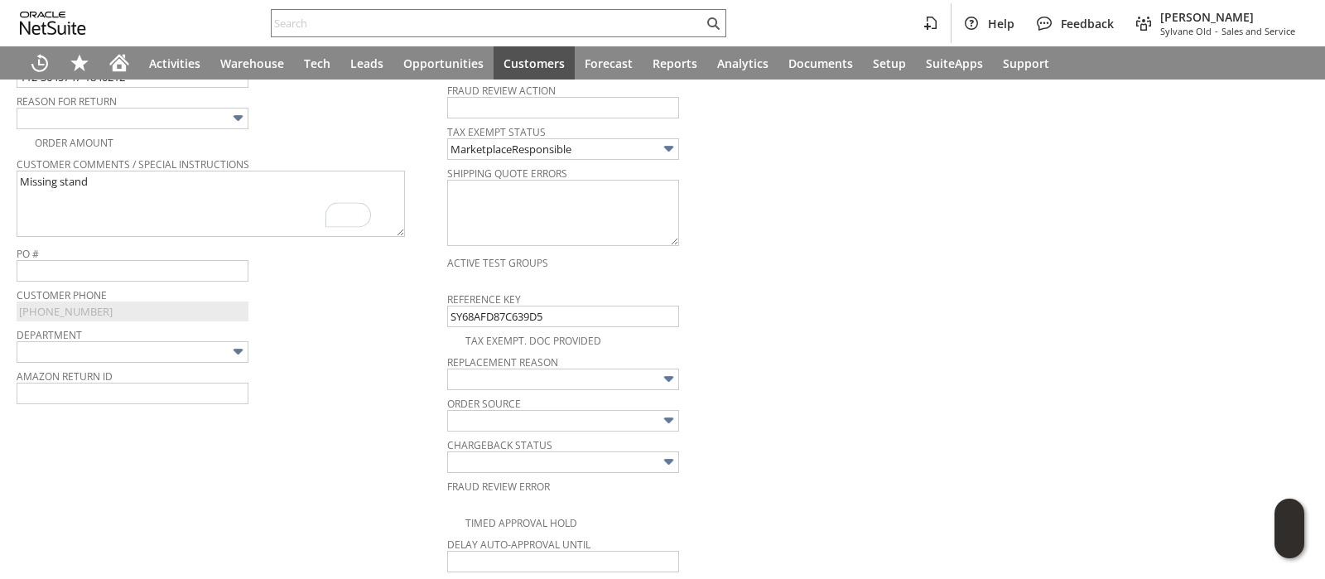
click at [244, 120] on img at bounding box center [238, 118] width 19 height 19
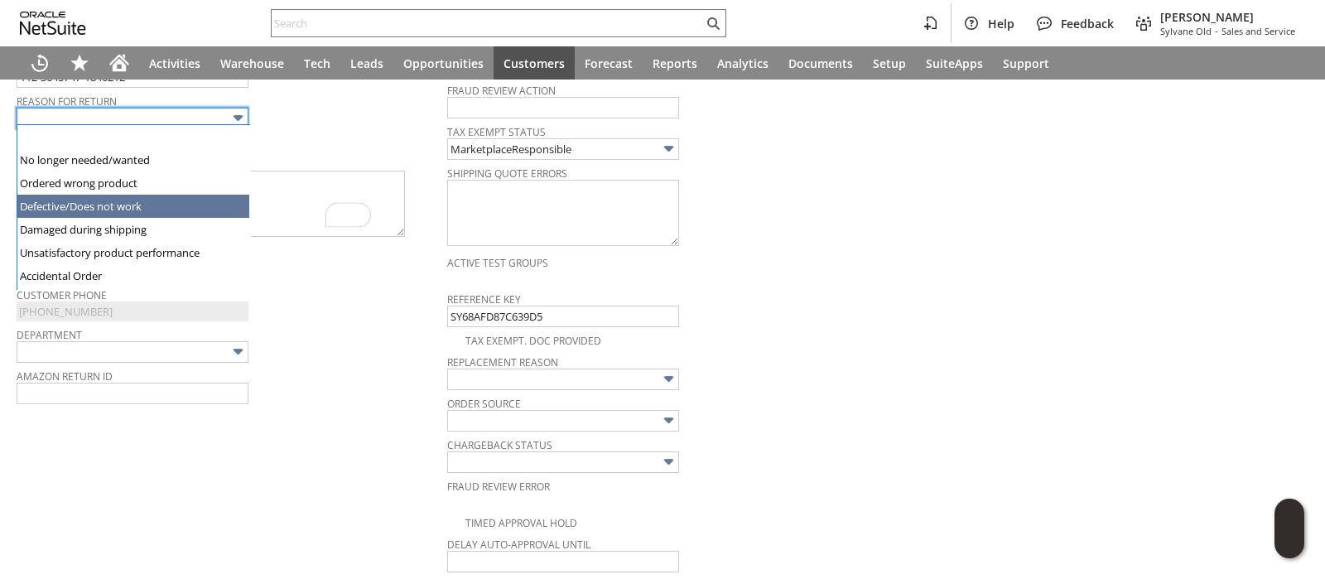
type input "Defective/Does not work"
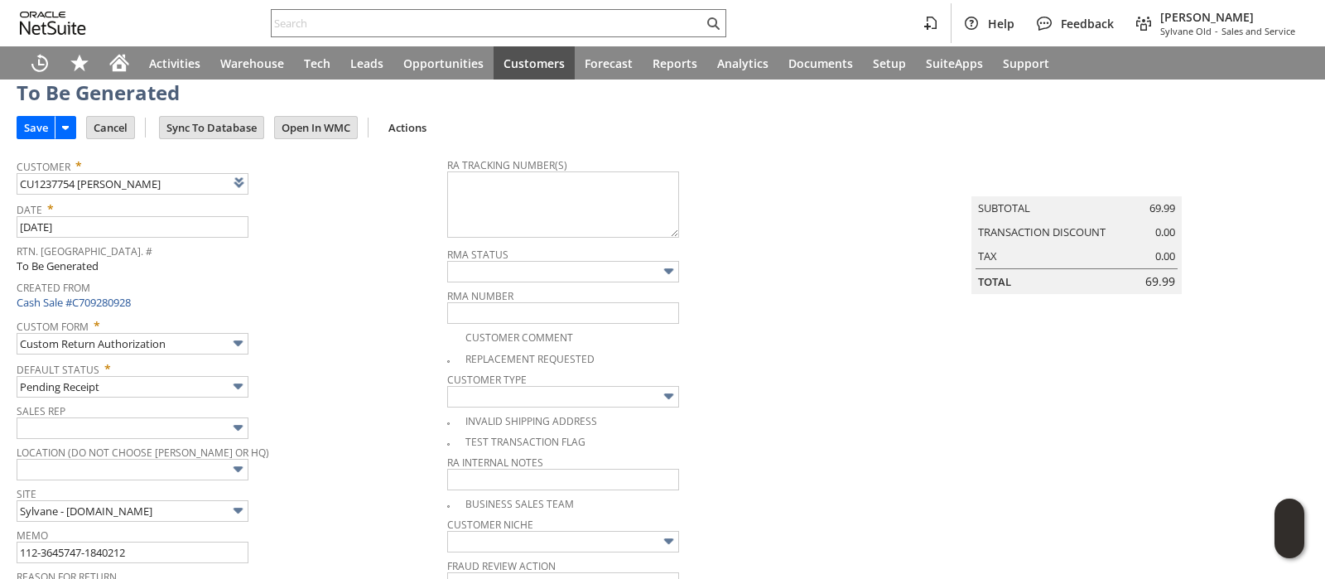
scroll to position [0, 0]
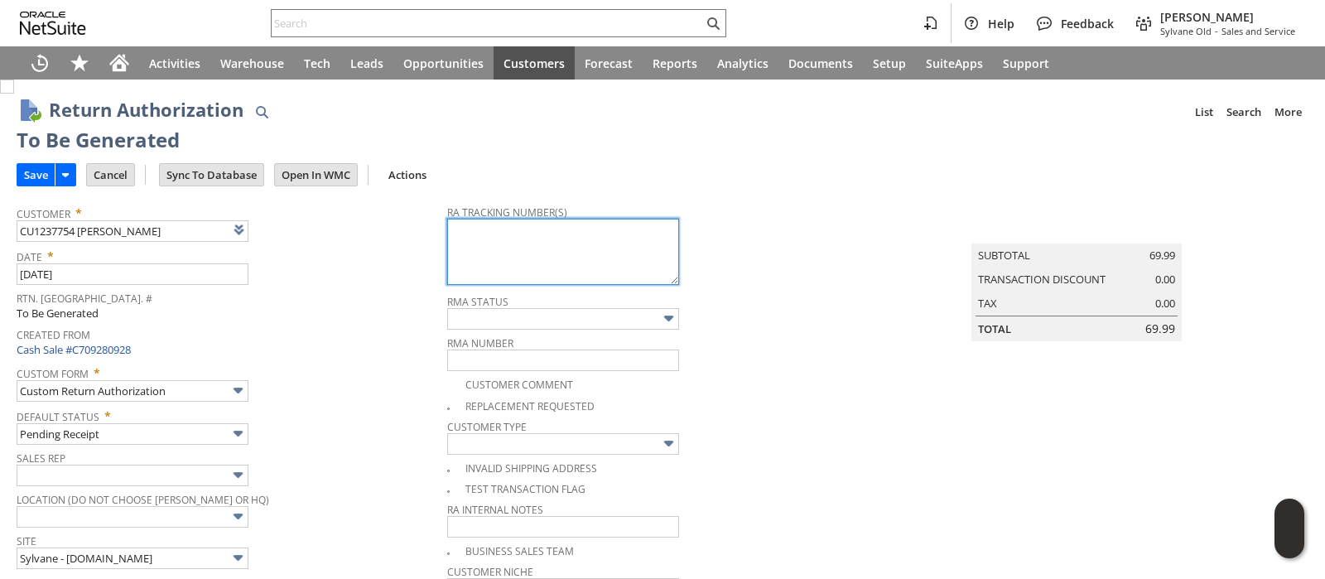
click at [512, 250] on textarea at bounding box center [563, 252] width 232 height 66
paste textarea "1ZR0960D9085506682"
type textarea "1ZR0960D9085506682"
click at [41, 176] on input "Save" at bounding box center [35, 175] width 37 height 22
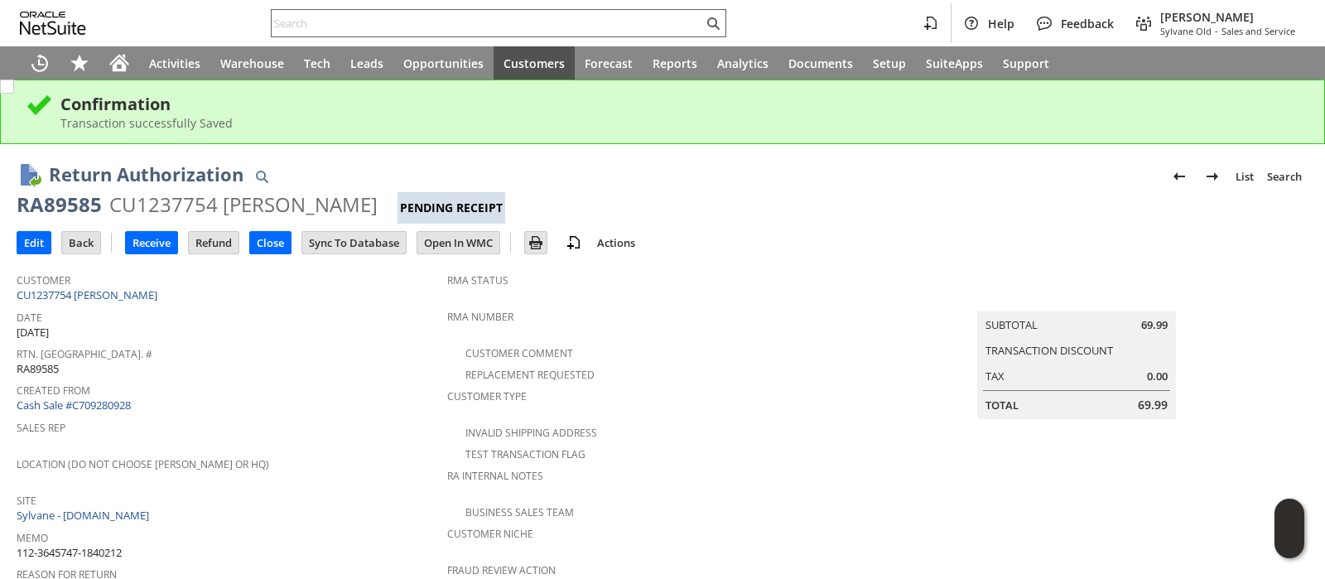
click at [477, 17] on input "text" at bounding box center [488, 23] width 432 height 20
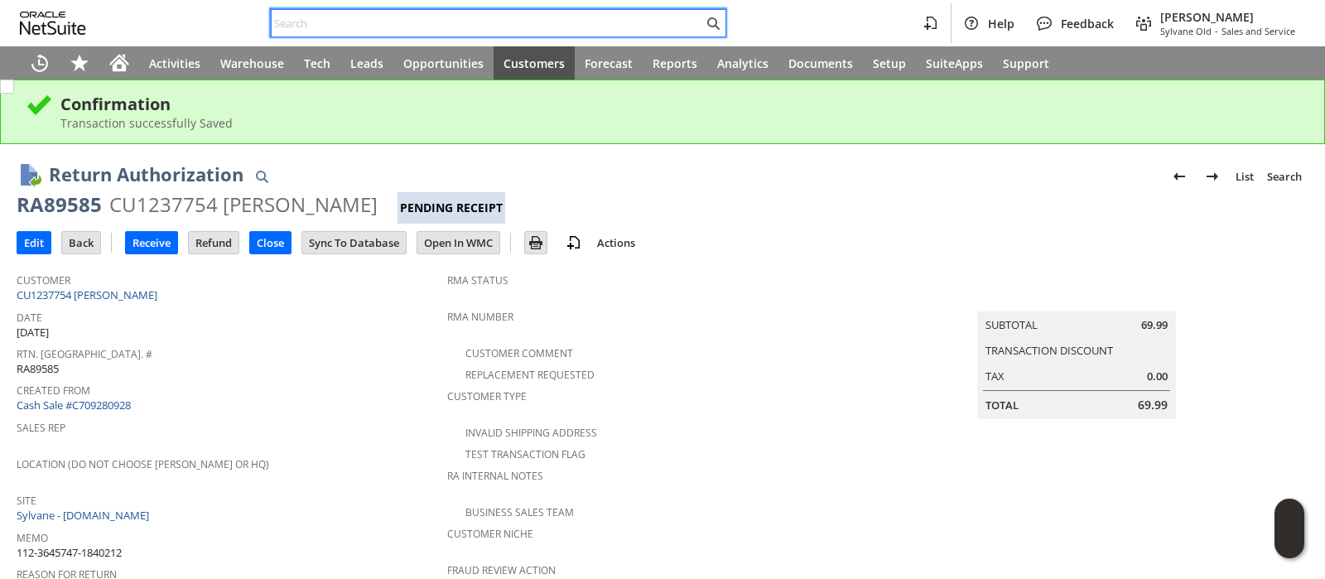
paste input "111-3451985-9781818"
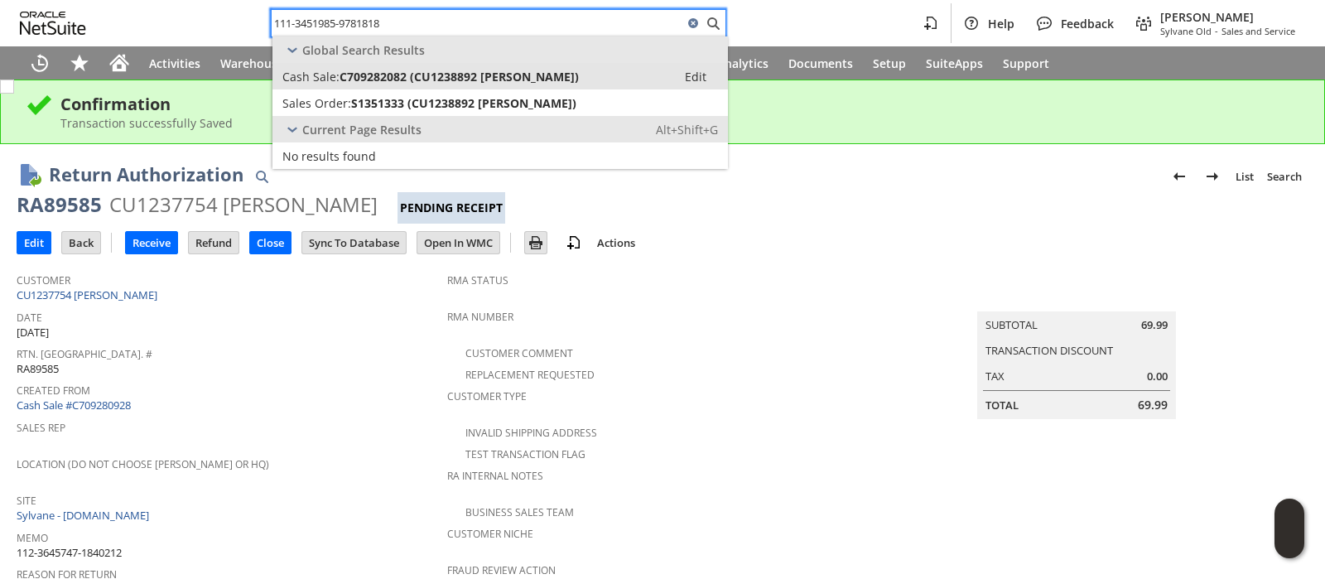
type input "111-3451985-9781818"
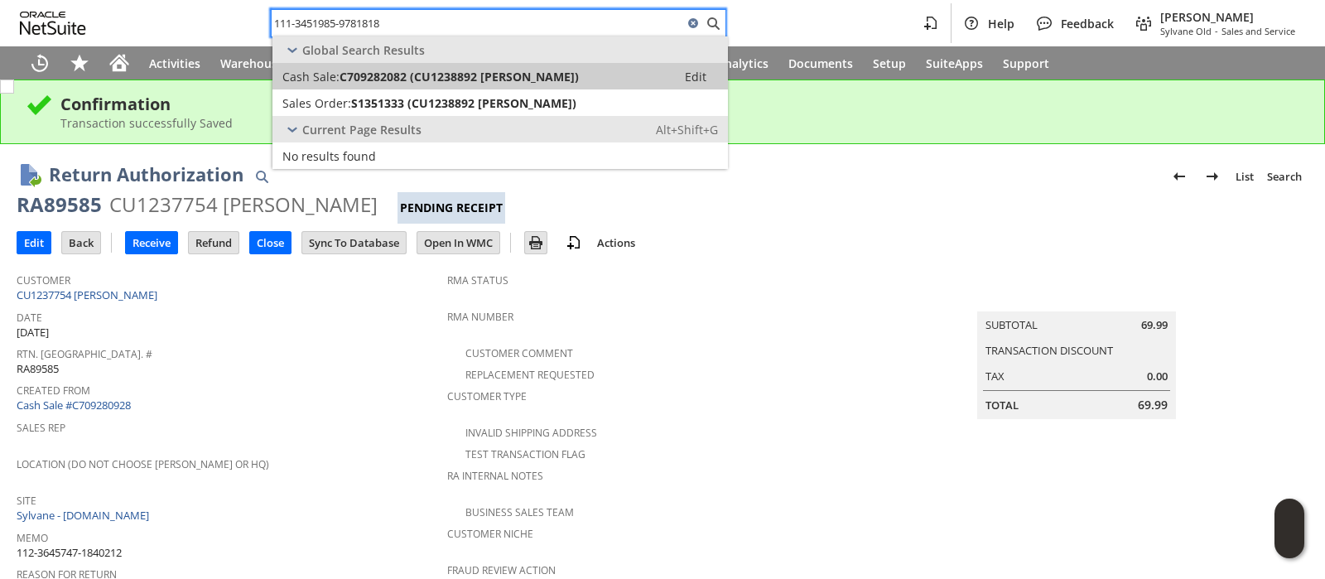
click at [456, 75] on span "C709282082 (CU1238892 Yacxara Chavez)" at bounding box center [459, 77] width 239 height 16
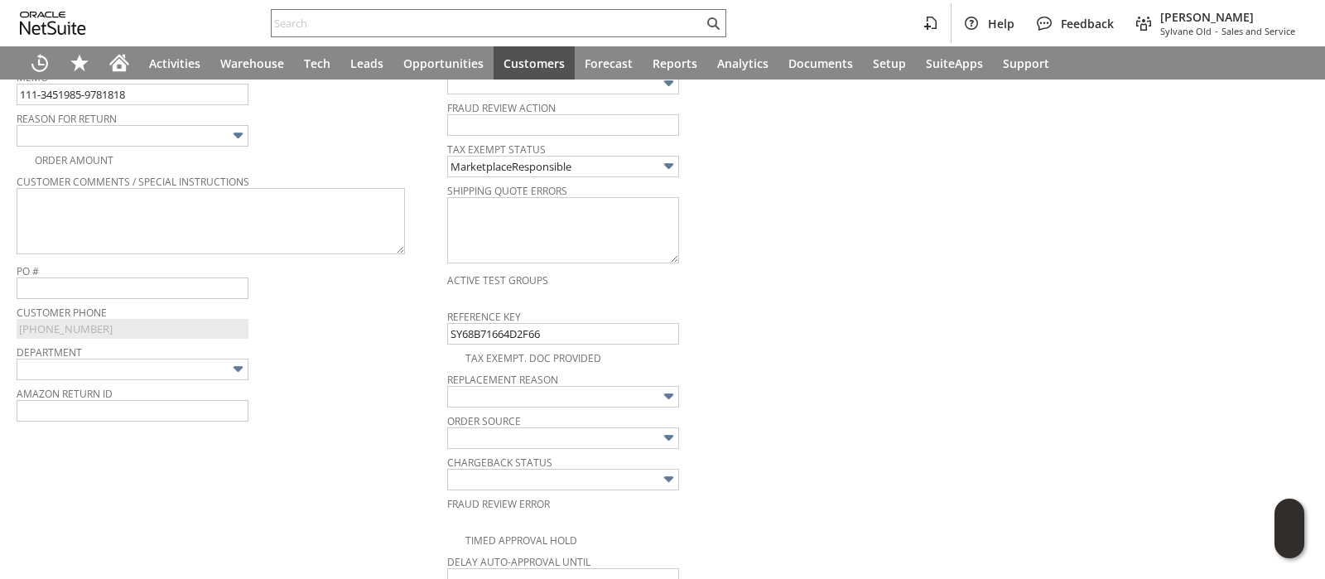
scroll to position [465, 0]
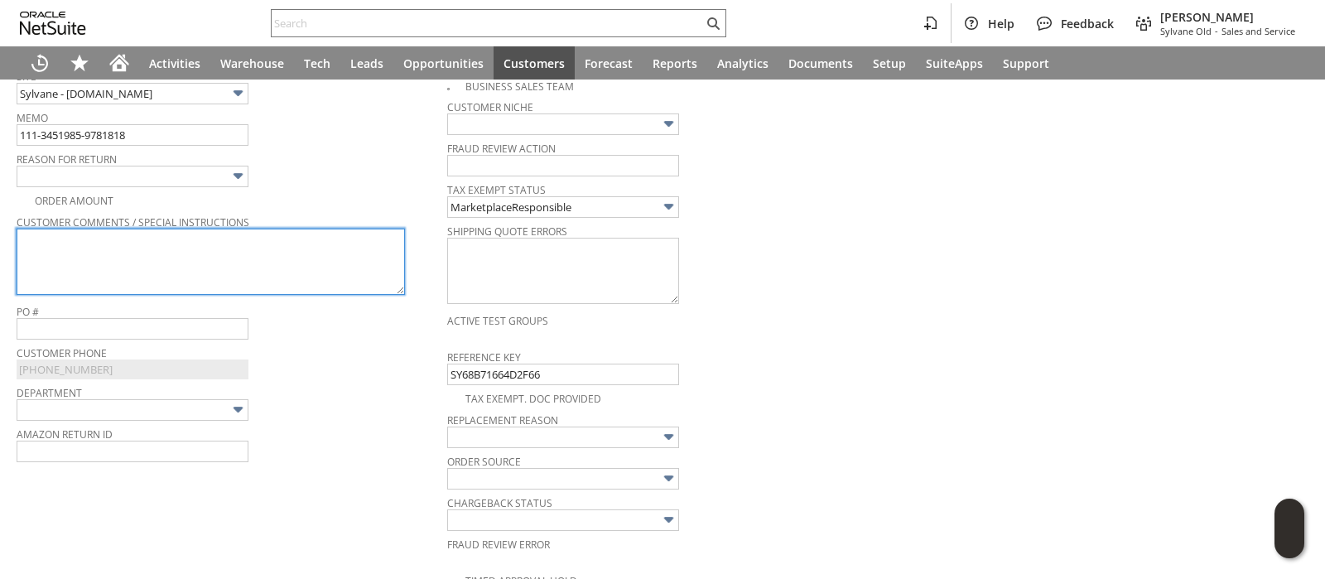
click at [251, 259] on textarea at bounding box center [211, 262] width 389 height 66
paste textarea "The filter is dented where is secures to the machine as well as the mesh piece"
type textarea "The filter is dented where is secures to the machine as well as the mesh piece"
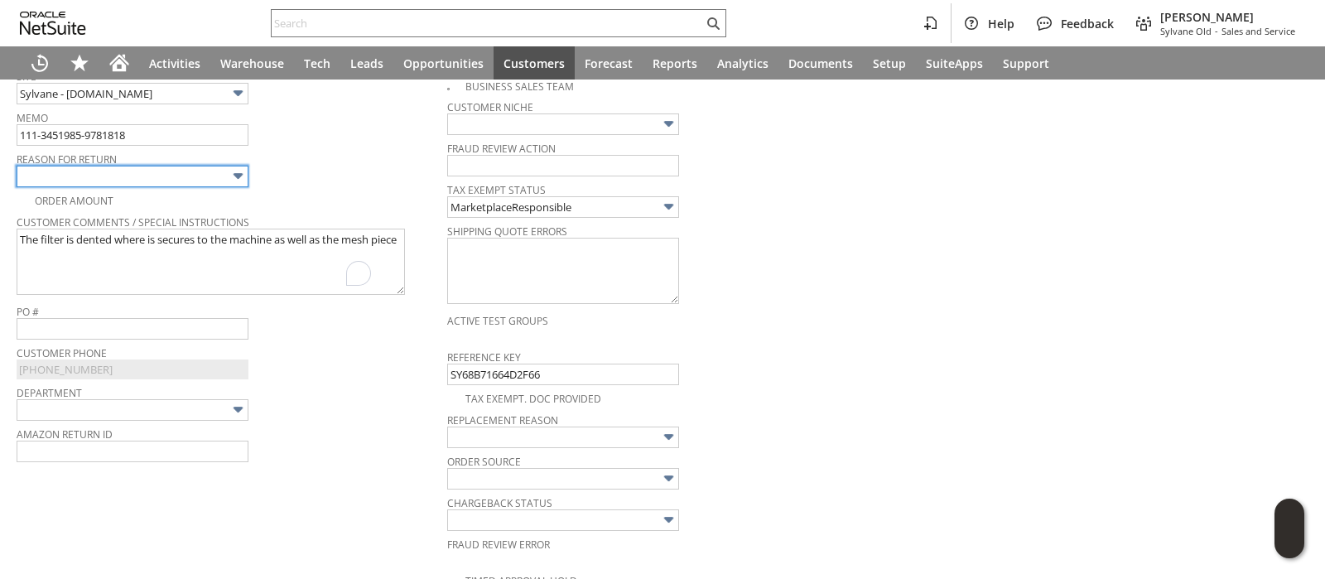
click at [236, 171] on img at bounding box center [238, 176] width 19 height 19
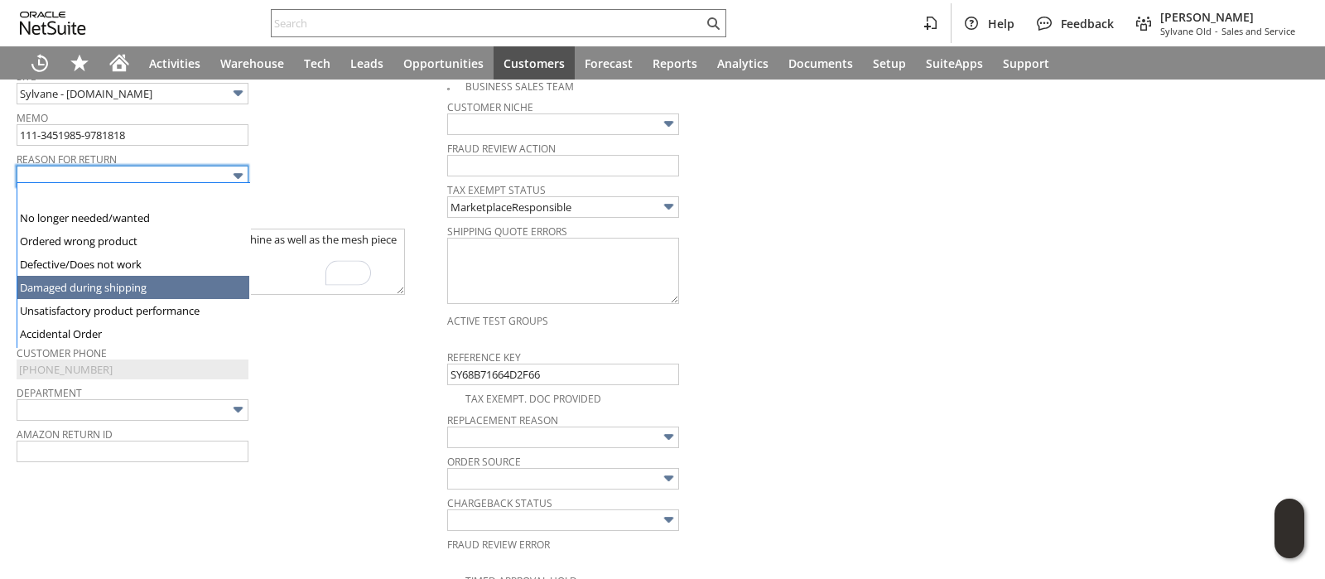
type input "Damaged during shipping"
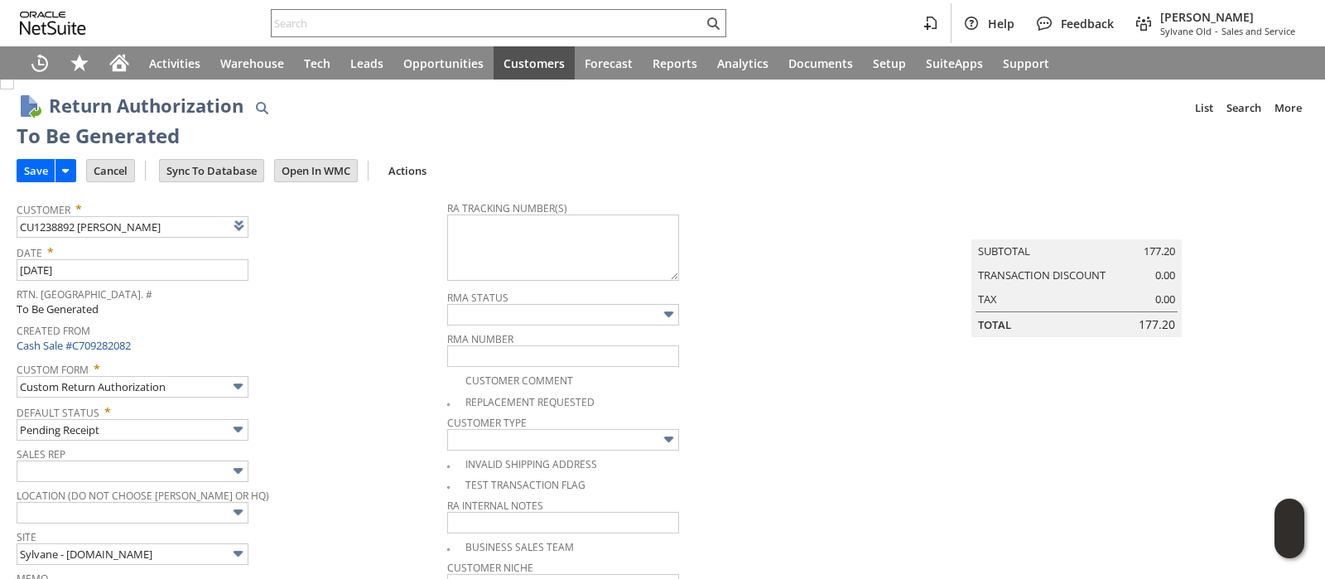
scroll to position [0, 0]
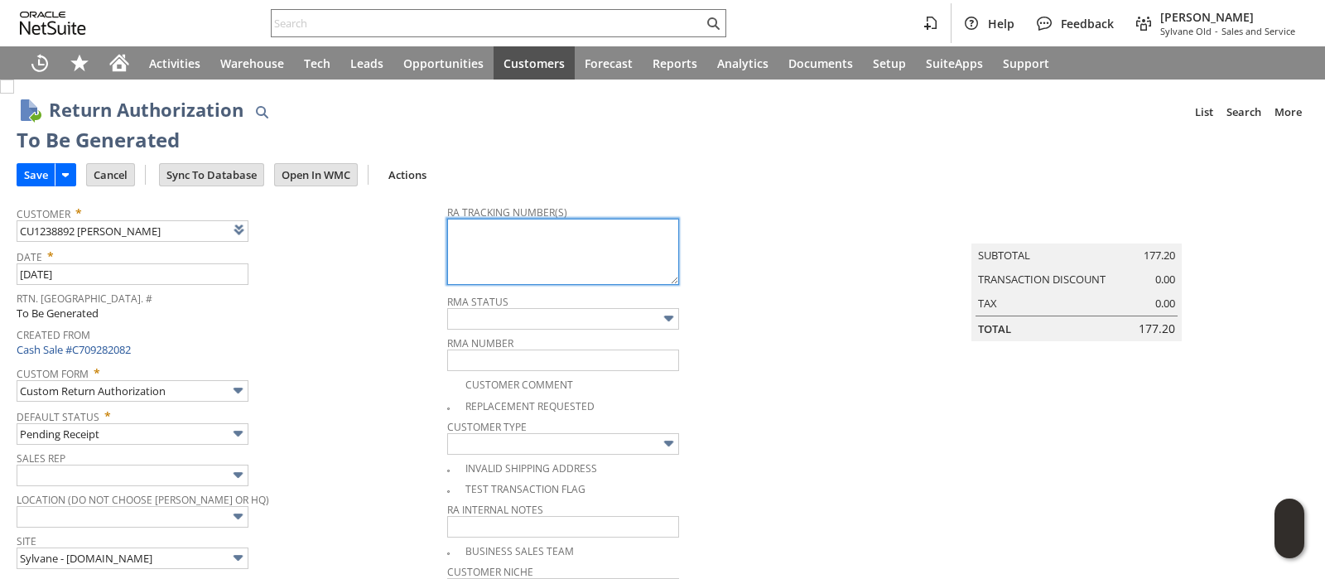
click at [605, 266] on textarea at bounding box center [563, 252] width 232 height 66
paste textarea "1ZR0960D9085372933"
type textarea "1ZR0960D9085372933"
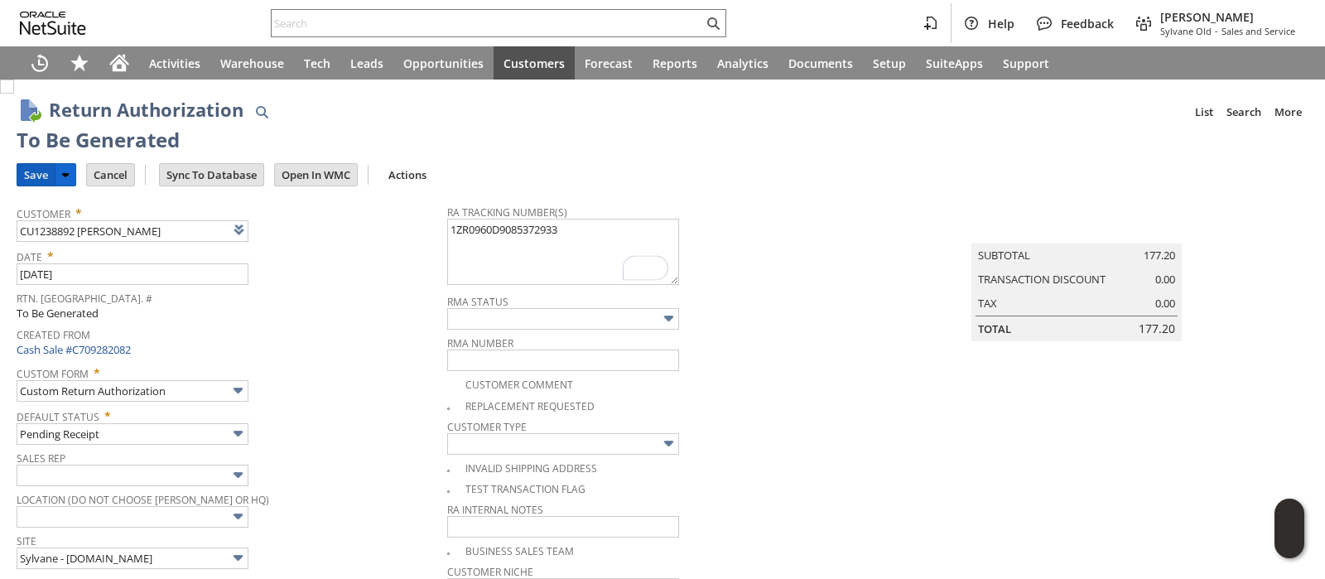
click at [41, 175] on input "Save" at bounding box center [35, 175] width 37 height 22
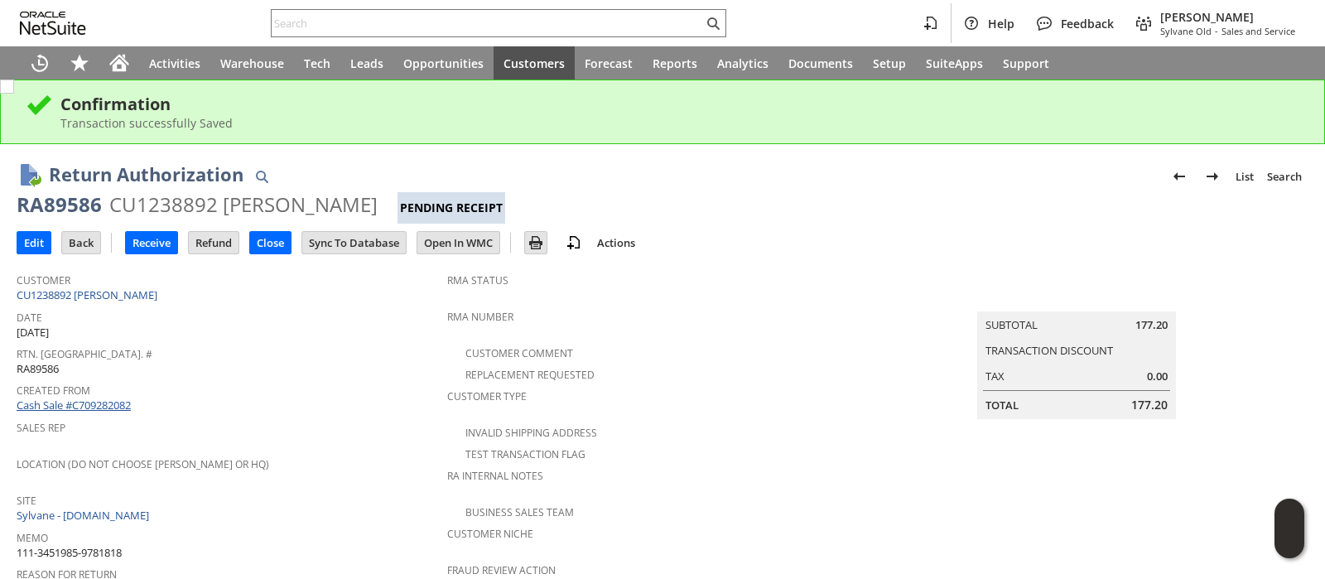
click at [93, 401] on link "Cash Sale #C709282082" at bounding box center [74, 405] width 114 height 15
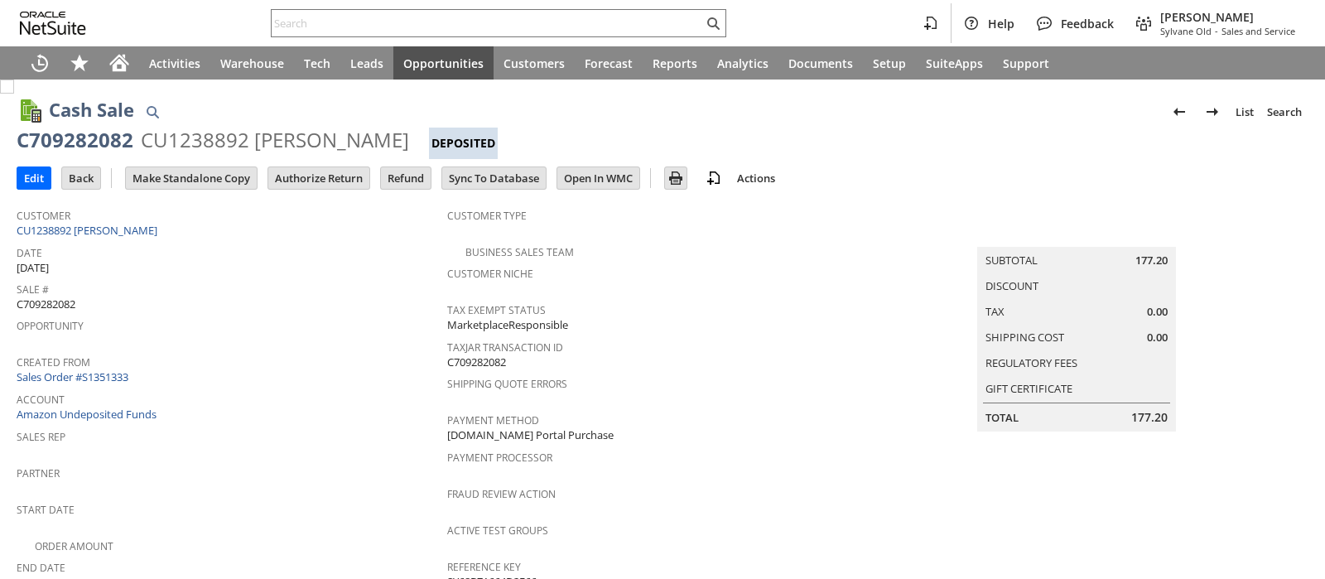
click at [94, 369] on link "Sales Order #S1351333" at bounding box center [75, 376] width 116 height 15
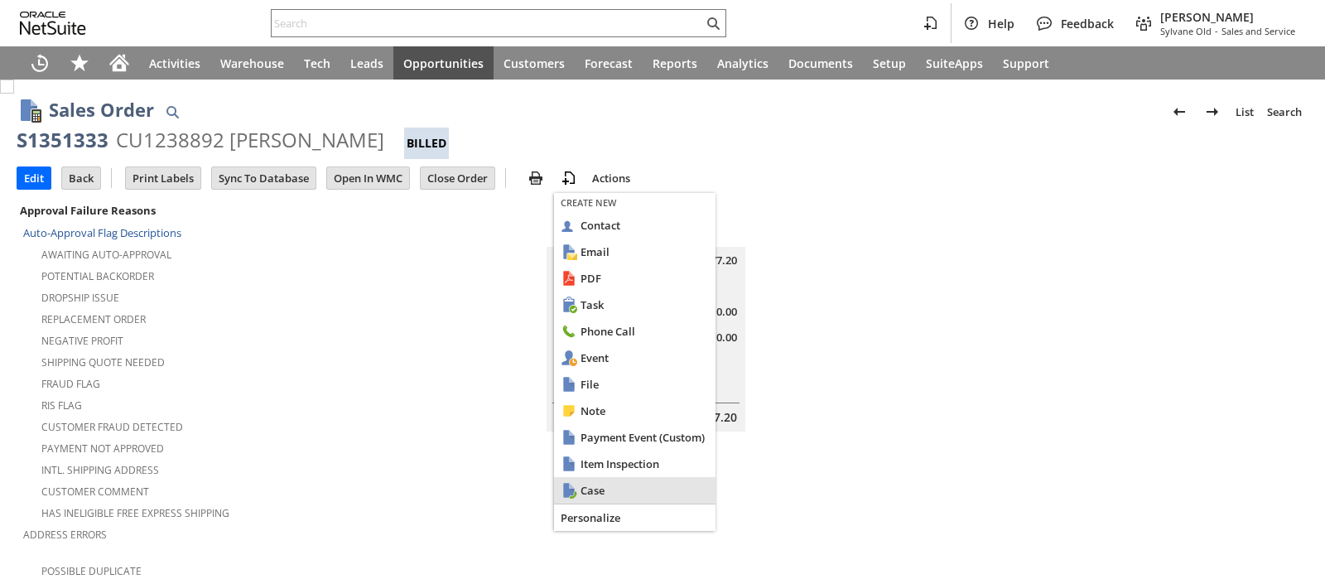
click at [591, 499] on div "Case" at bounding box center [635, 490] width 162 height 27
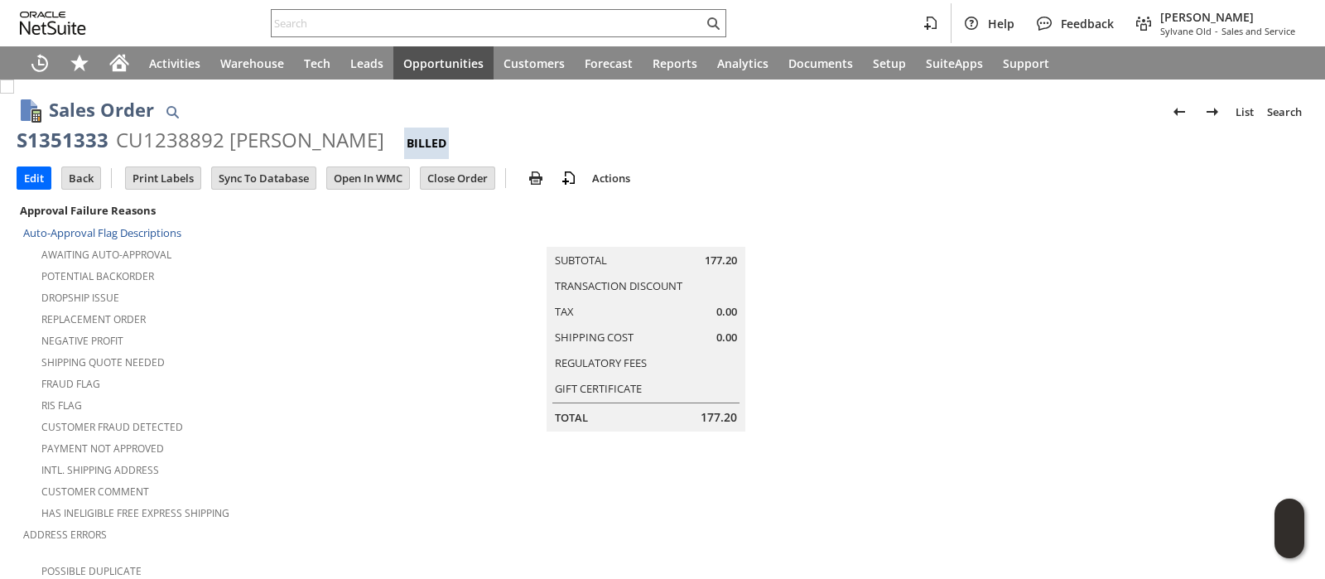
click at [1193, 249] on td at bounding box center [1093, 452] width 431 height 504
click at [95, 140] on div "S1351333" at bounding box center [63, 140] width 92 height 27
copy div "S1351333"
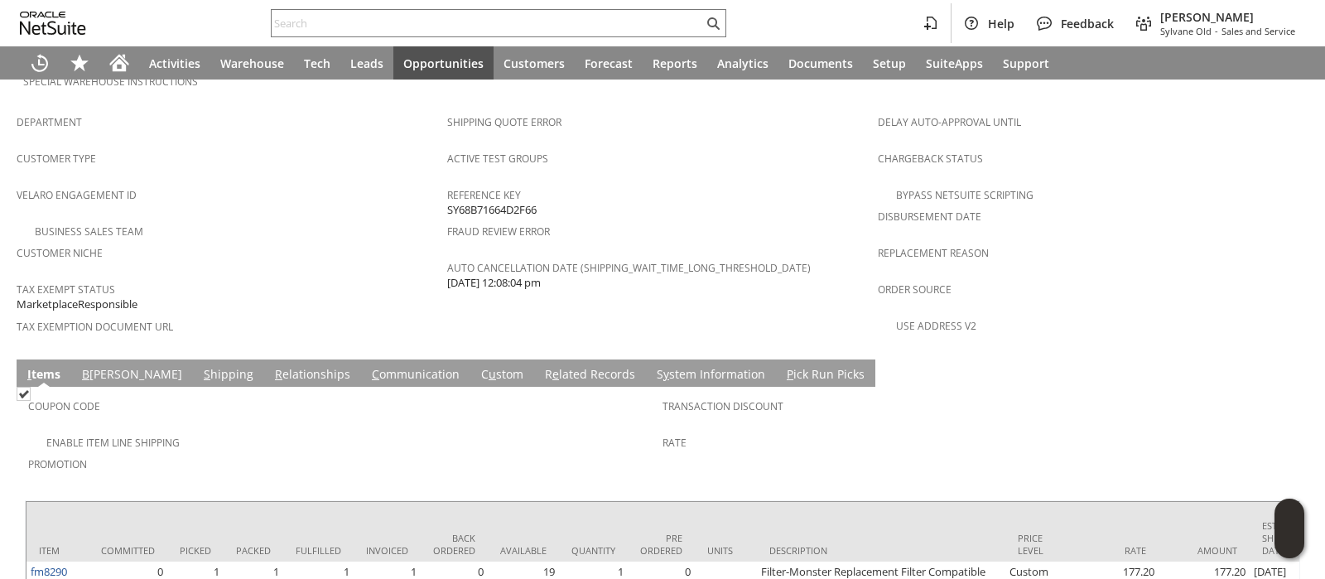
scroll to position [1167, 0]
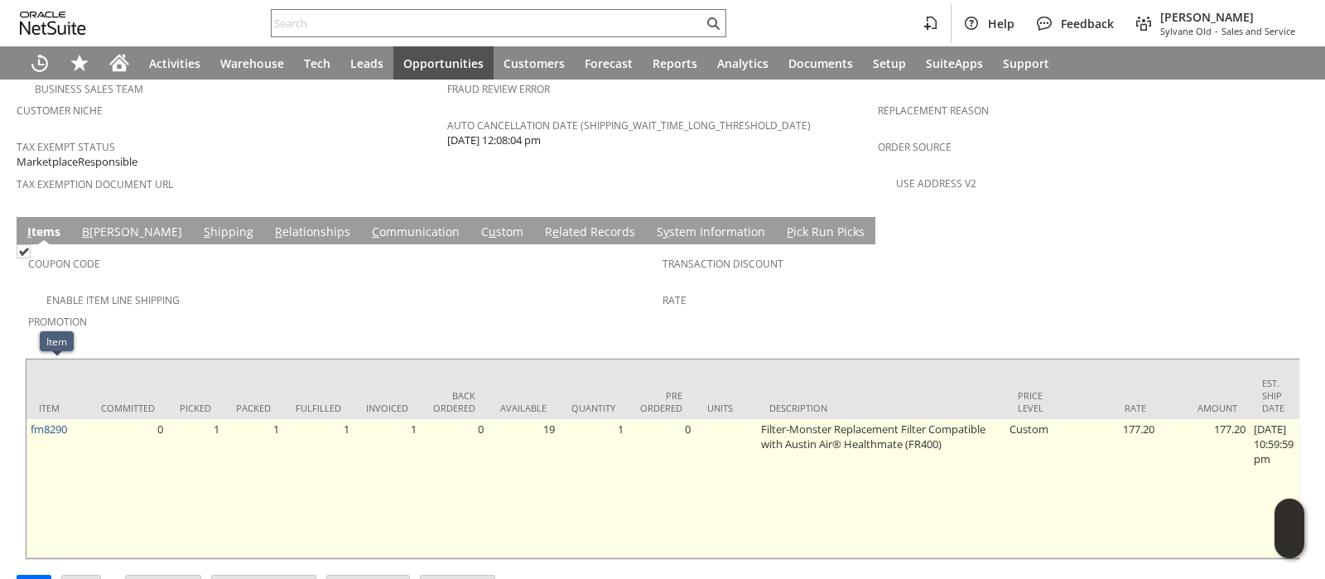
click at [75, 419] on td "fm8290" at bounding box center [58, 488] width 62 height 139
copy tr "fm8290"
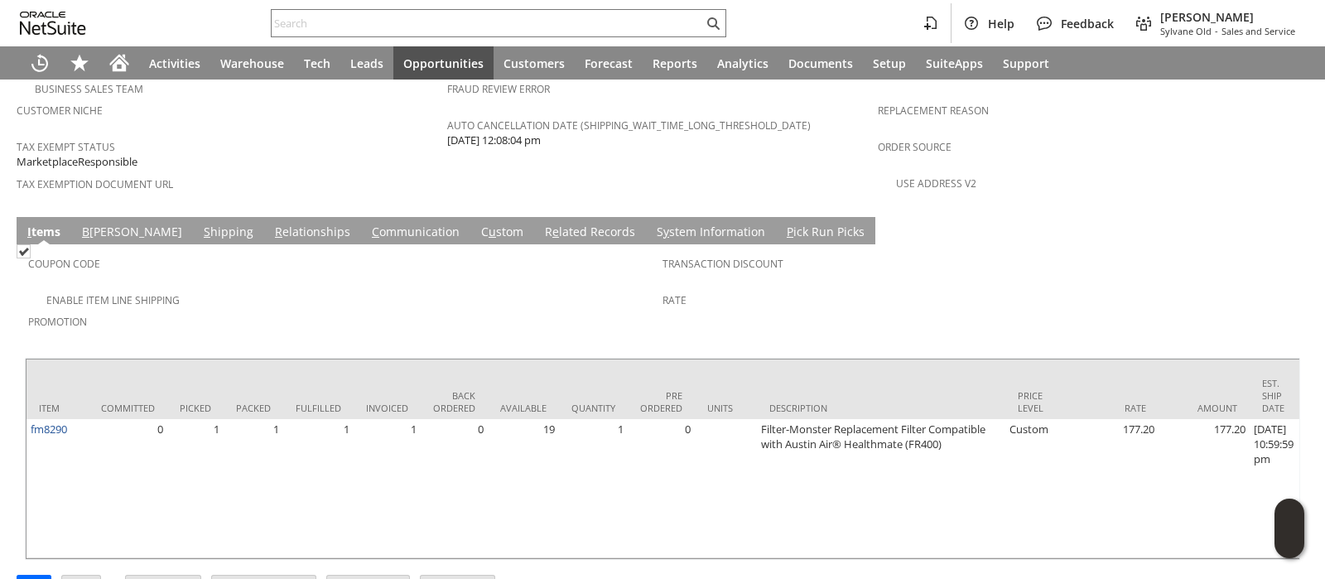
click at [1140, 288] on div "Rate" at bounding box center [976, 305] width 626 height 35
click at [200, 224] on link "S hipping" at bounding box center [229, 233] width 58 height 18
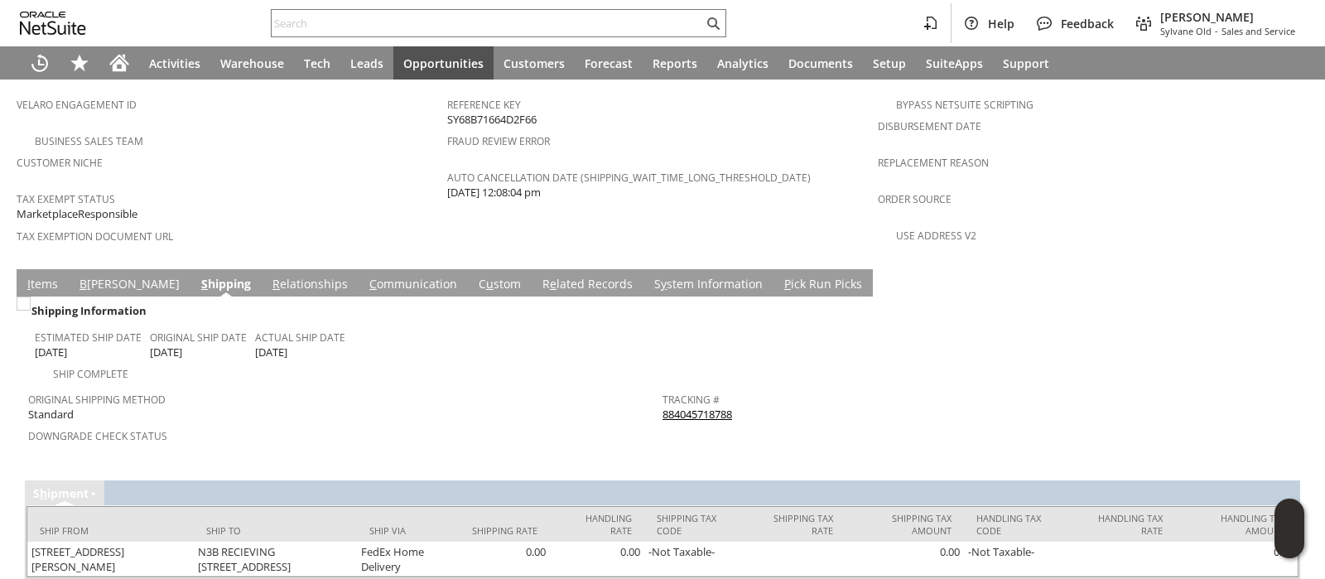
click at [736, 388] on div "Tracking # 884045718788" at bounding box center [976, 405] width 626 height 35
drag, startPoint x: 735, startPoint y: 355, endPoint x: 652, endPoint y: 357, distance: 82.9
click at [652, 384] on tr "Original Shipping Method Standard Downgrade Check Status Tracking # 88404571878…" at bounding box center [662, 422] width 1269 height 77
click at [788, 388] on div "Tracking # 884045718788" at bounding box center [976, 405] width 626 height 35
click at [740, 388] on div "Tracking # 884045718788" at bounding box center [976, 405] width 626 height 35
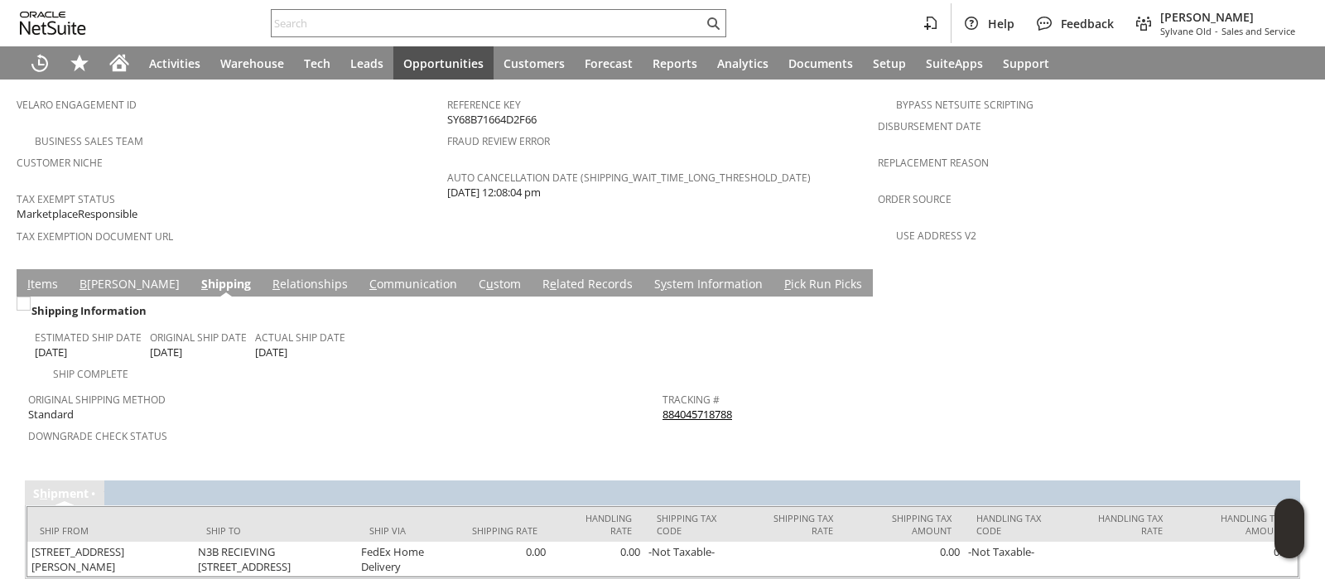
click at [740, 388] on div "Tracking # 884045718788" at bounding box center [976, 405] width 626 height 35
copy tbody "884045718788 Return Tracking #"
click at [112, 60] on icon "Home" at bounding box center [119, 60] width 19 height 11
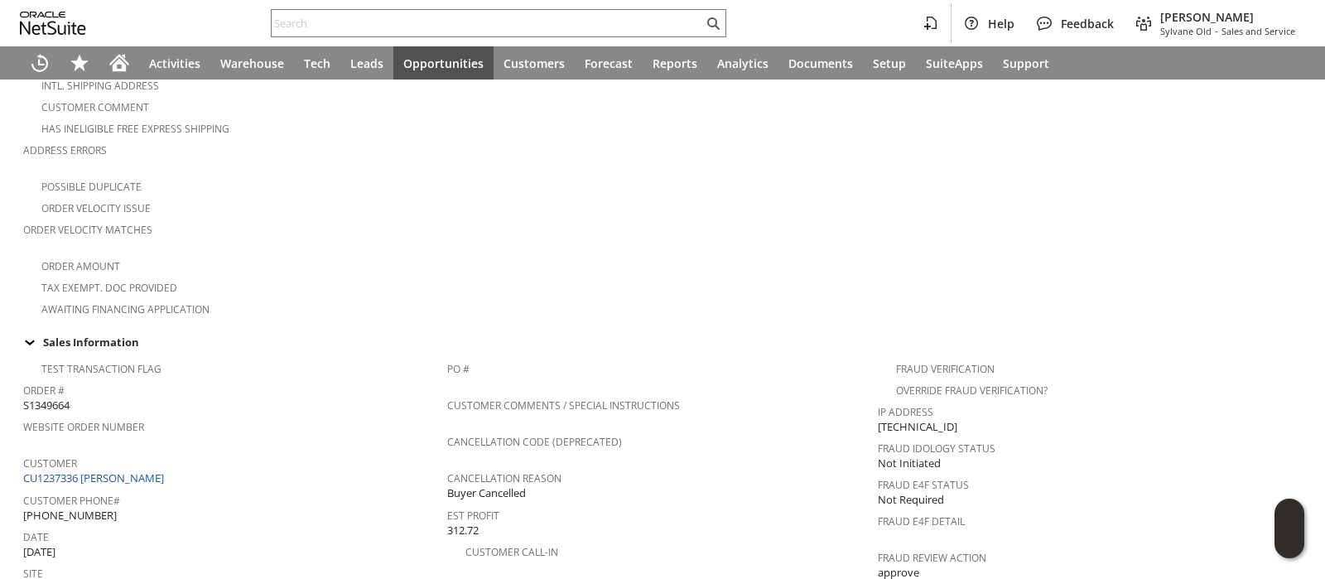
scroll to position [384, 0]
click at [127, 471] on link "CU1237336 Wayne West" at bounding box center [95, 478] width 145 height 15
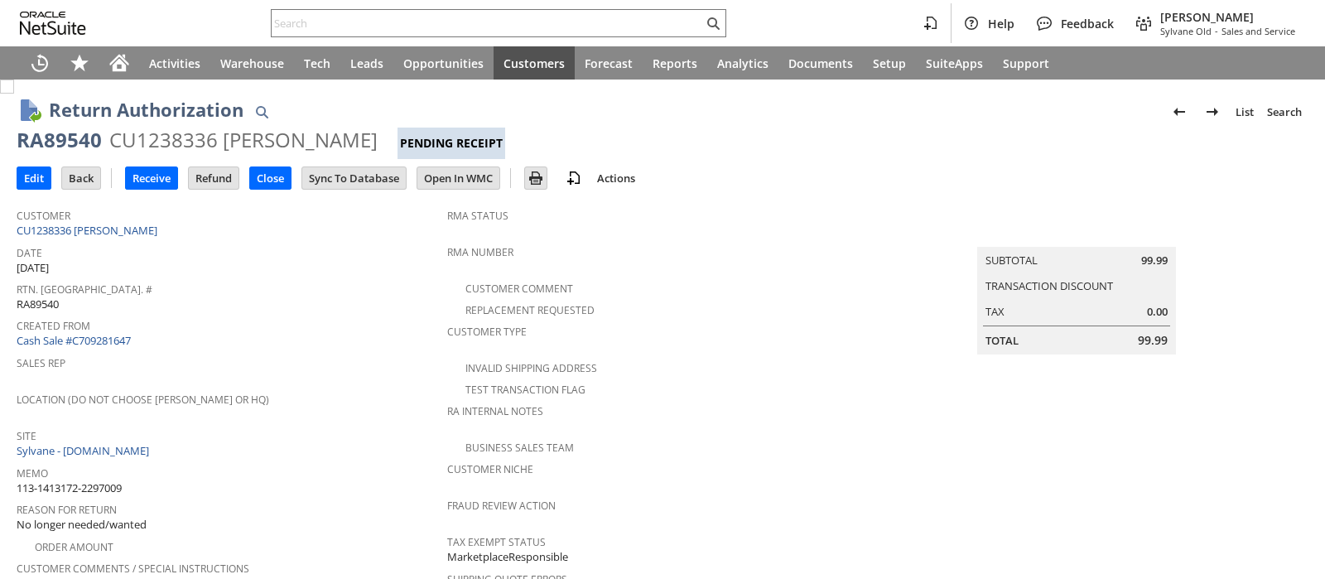
click at [182, 140] on div "CU1238336 [PERSON_NAME]" at bounding box center [243, 140] width 268 height 27
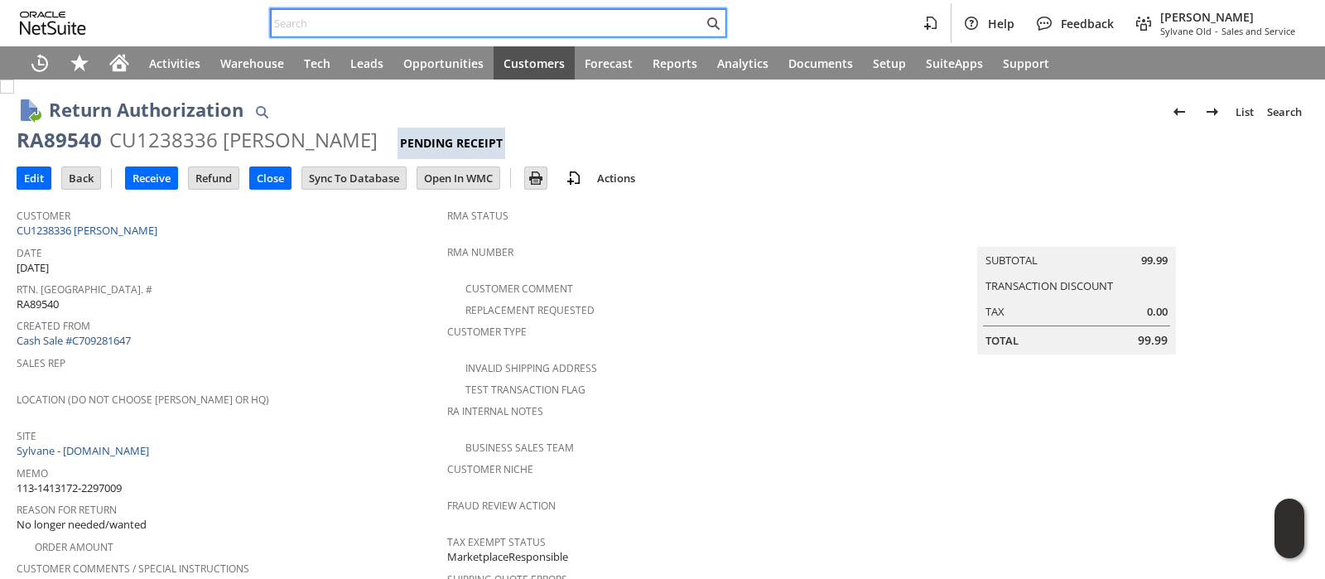
click at [548, 27] on input "text" at bounding box center [488, 23] width 432 height 20
paste input "111-7904289-3400243"
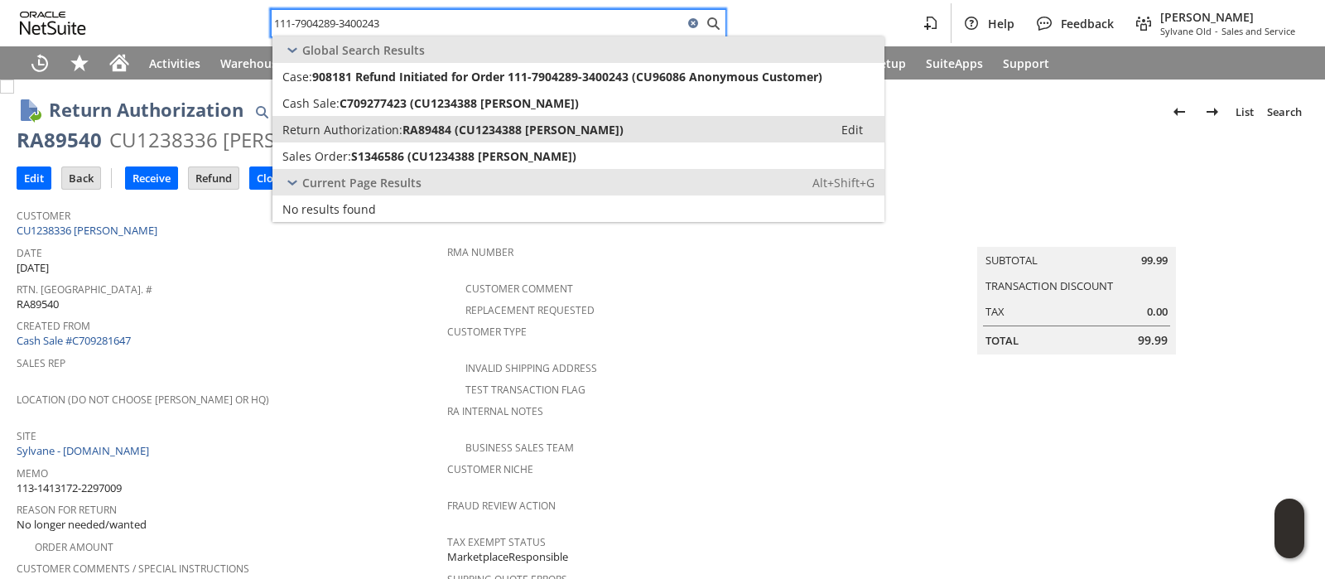
type input "111-7904289-3400243"
click at [518, 123] on span "RA89484 (CU1234388 [PERSON_NAME])" at bounding box center [513, 130] width 221 height 16
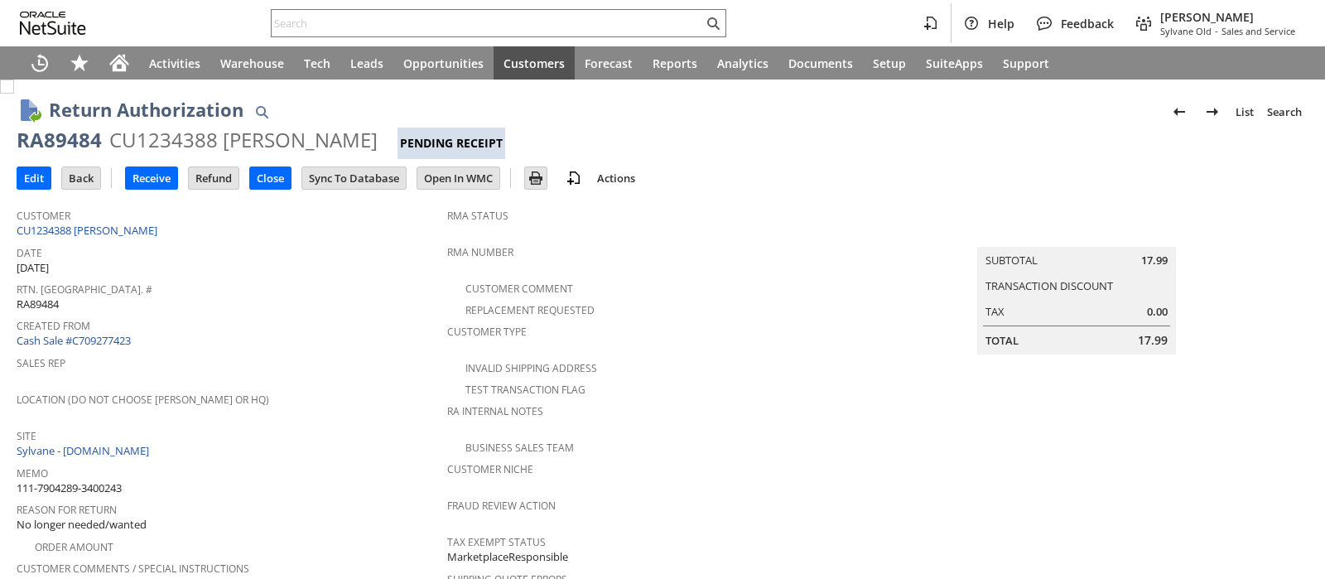
click at [200, 138] on div "CU1234388 Nick Gerber" at bounding box center [243, 140] width 268 height 27
copy div "CU1234388"
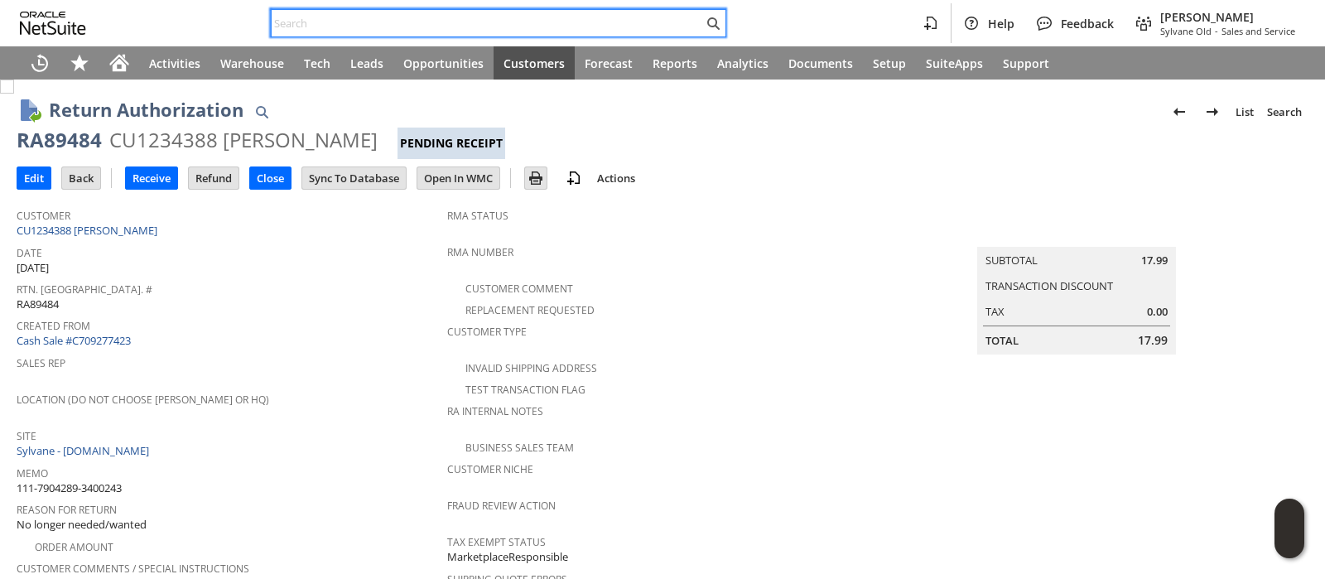
click at [378, 22] on input "text" at bounding box center [488, 23] width 432 height 20
paste input "113-1344374-8201030"
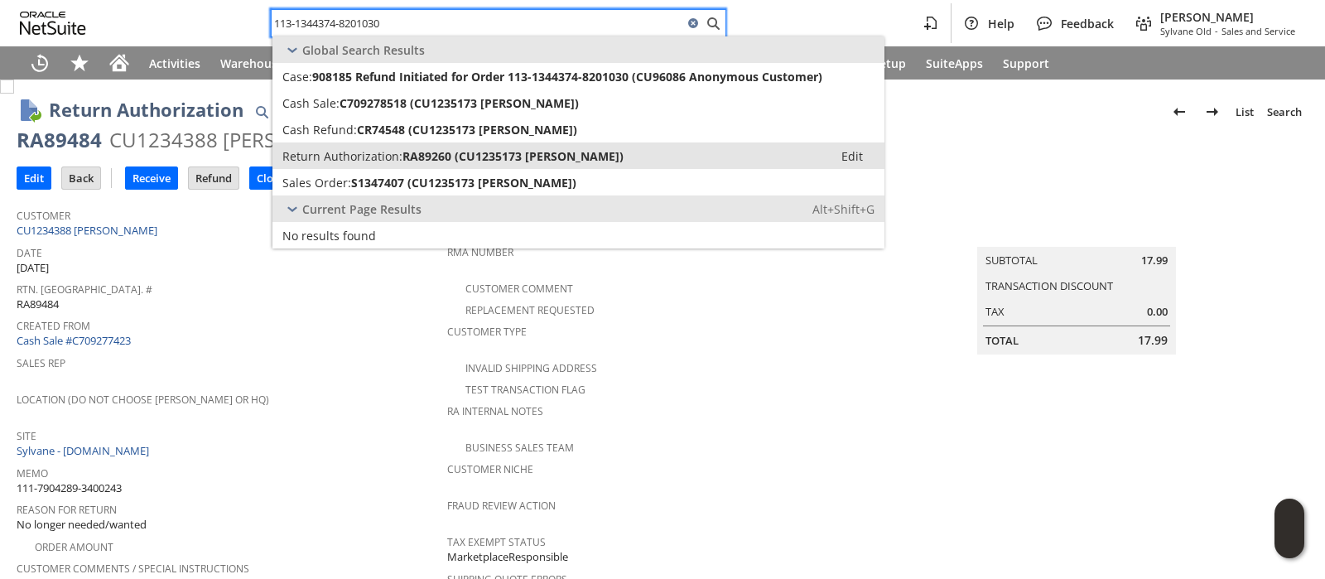
type input "113-1344374-8201030"
click at [395, 150] on span "Return Authorization:" at bounding box center [342, 156] width 120 height 16
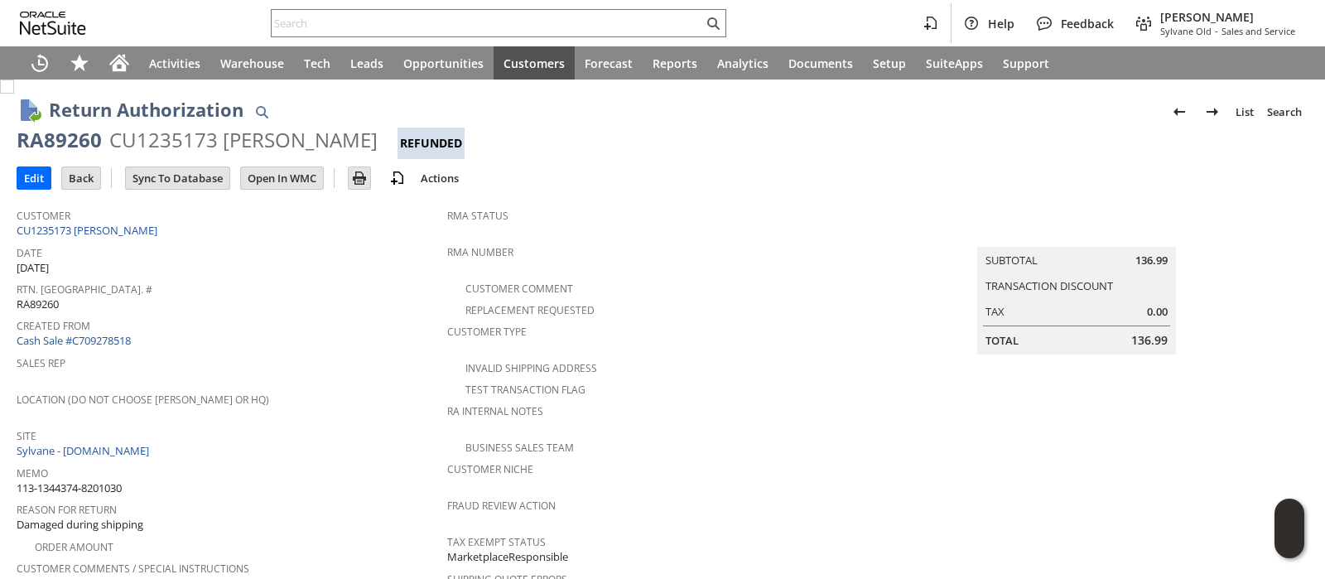
click at [186, 142] on div "CU1235173 [PERSON_NAME]" at bounding box center [243, 140] width 268 height 27
copy div "CU1235173"
click at [519, 29] on input "text" at bounding box center [488, 23] width 432 height 20
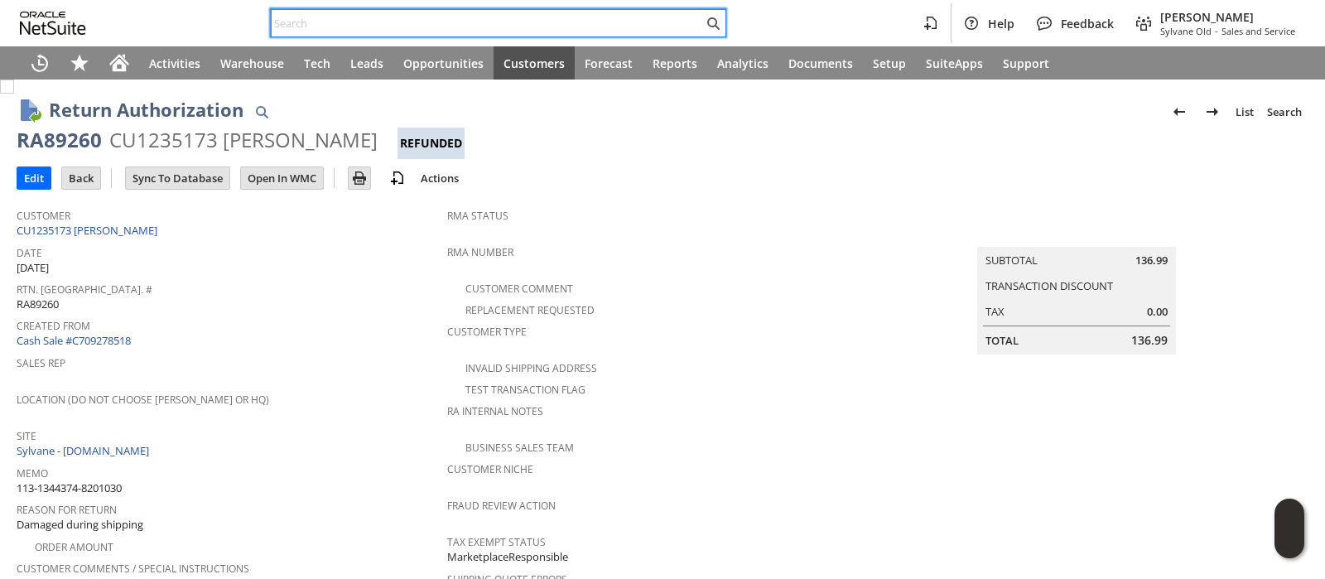
paste input "114-8109727-0841005"
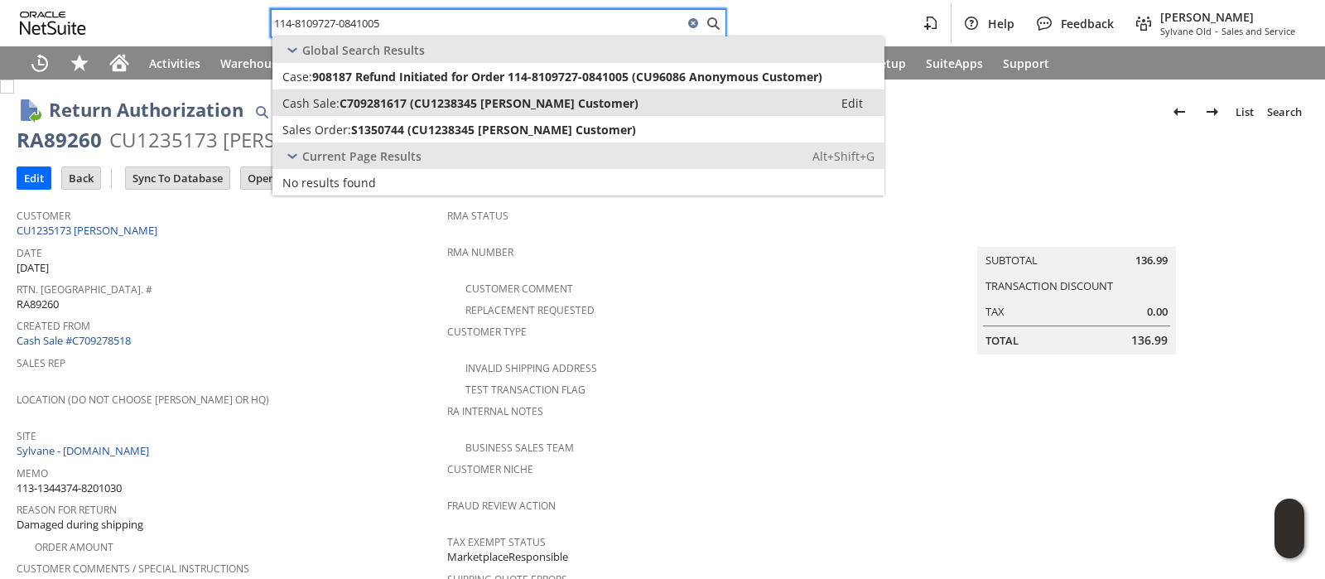
type input "114-8109727-0841005"
click at [467, 109] on span "C709281617 (CU1238345 [PERSON_NAME] Customer)" at bounding box center [489, 103] width 299 height 16
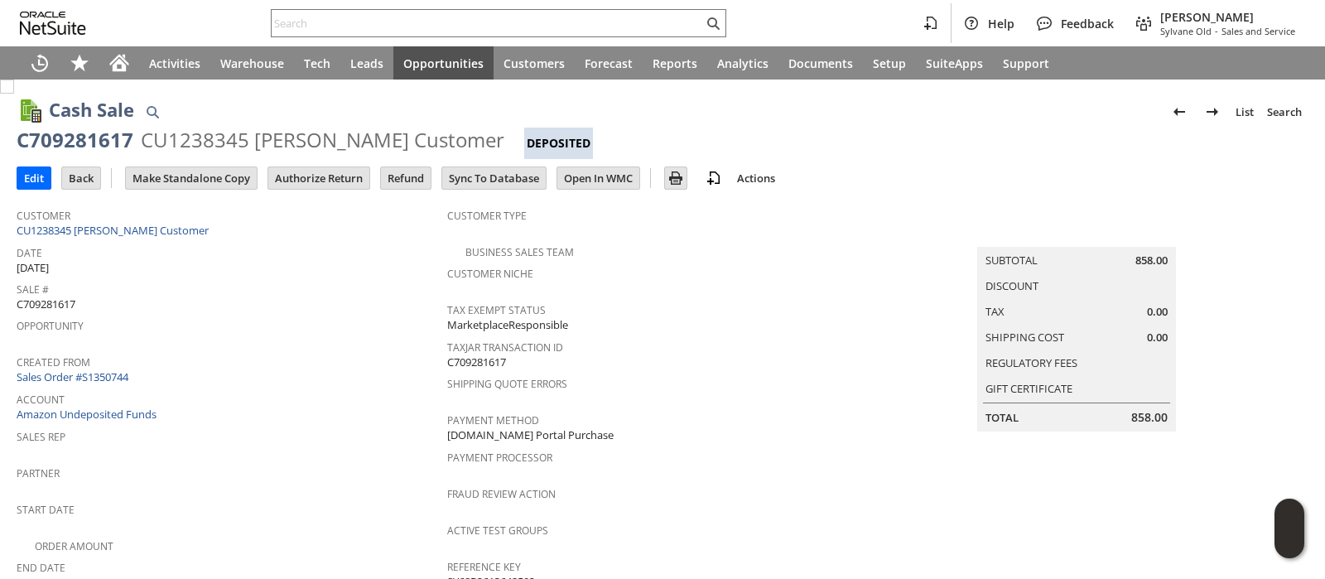
click at [204, 137] on div "CU1238345 [PERSON_NAME] Customer" at bounding box center [323, 140] width 364 height 27
copy div "CU1238345"
click at [325, 179] on input "Authorize Return" at bounding box center [318, 178] width 101 height 22
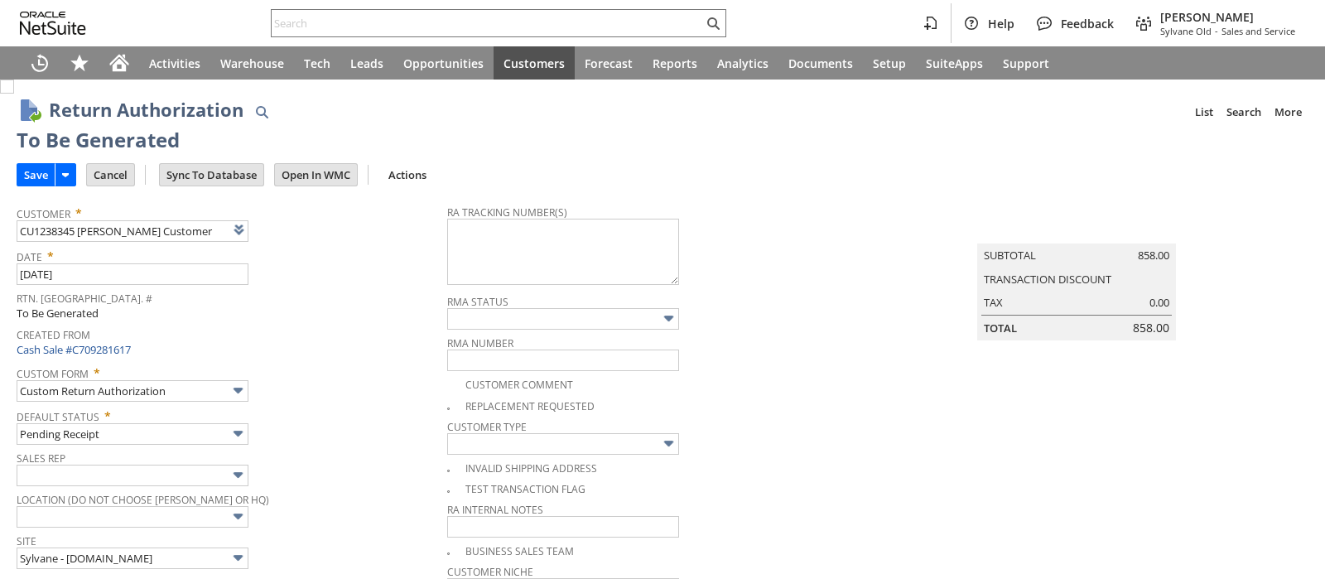
type input "Add"
type input "Copy Previous"
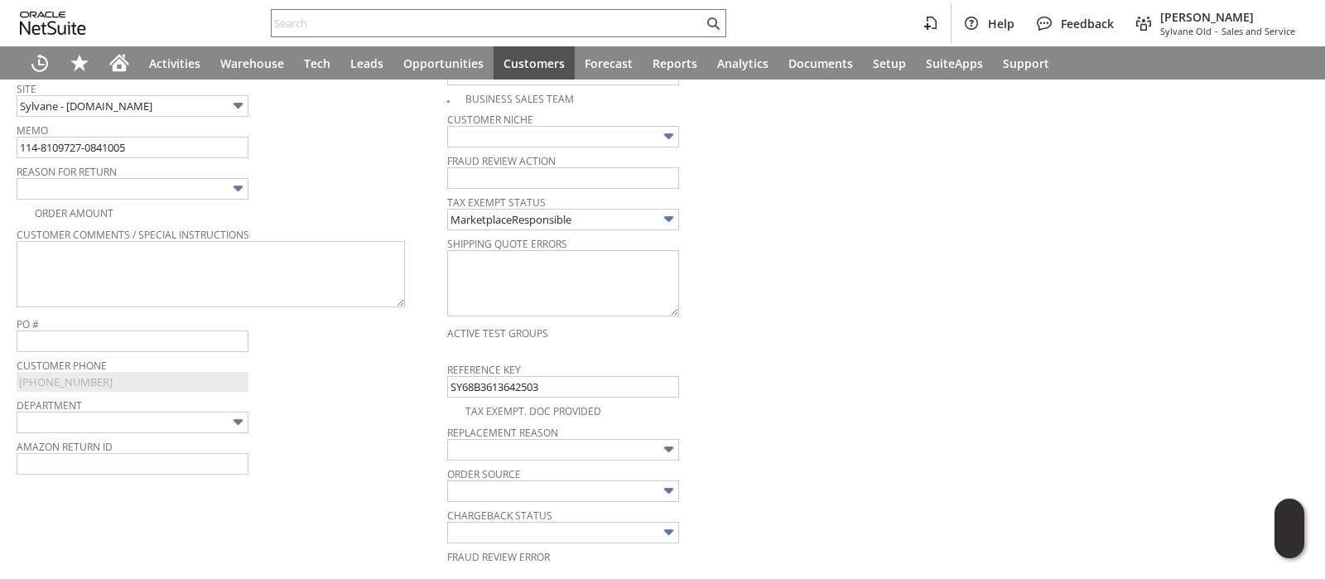
scroll to position [448, 0]
click at [178, 155] on input "114-8109727-0841005" at bounding box center [133, 152] width 232 height 22
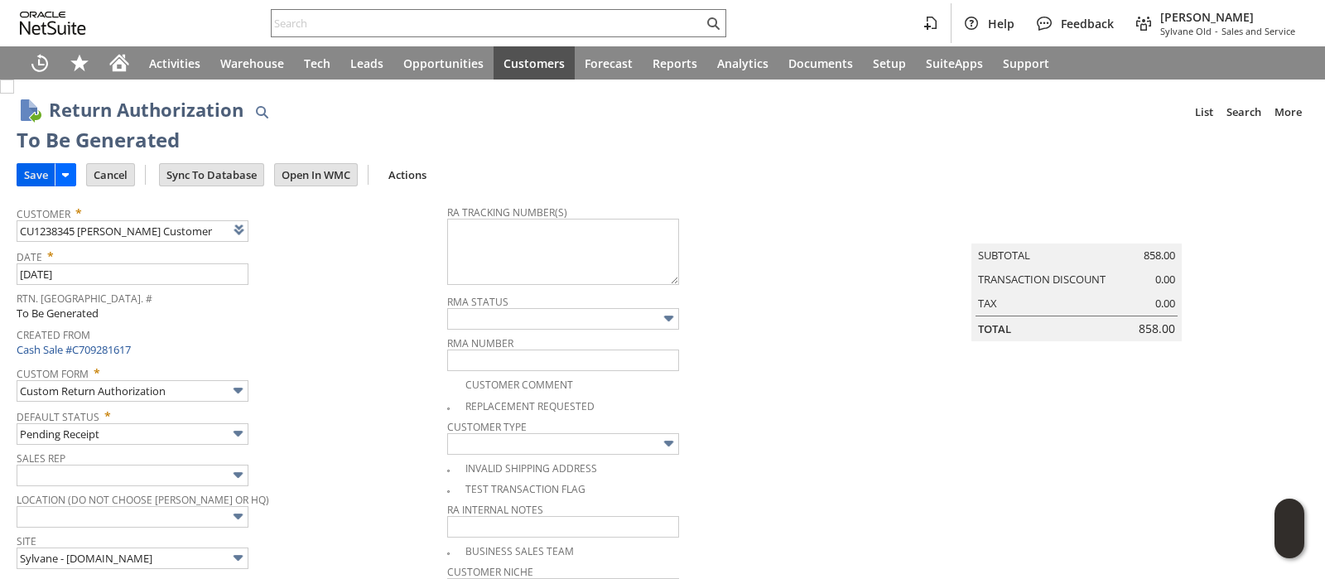
type input "114-8109727-0841005 - Amazon refunded"
click at [30, 172] on input "Save" at bounding box center [35, 175] width 37 height 22
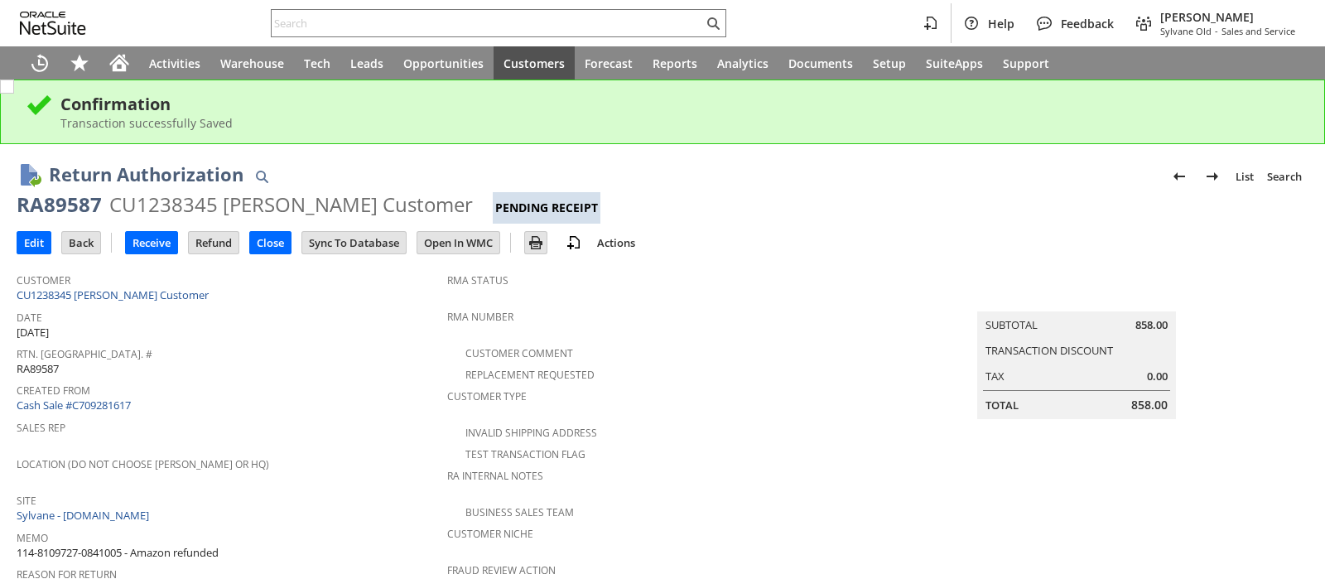
click at [138, 210] on div "CU1238345 riley Customer" at bounding box center [291, 204] width 364 height 27
click at [533, 19] on input "text" at bounding box center [488, 23] width 432 height 20
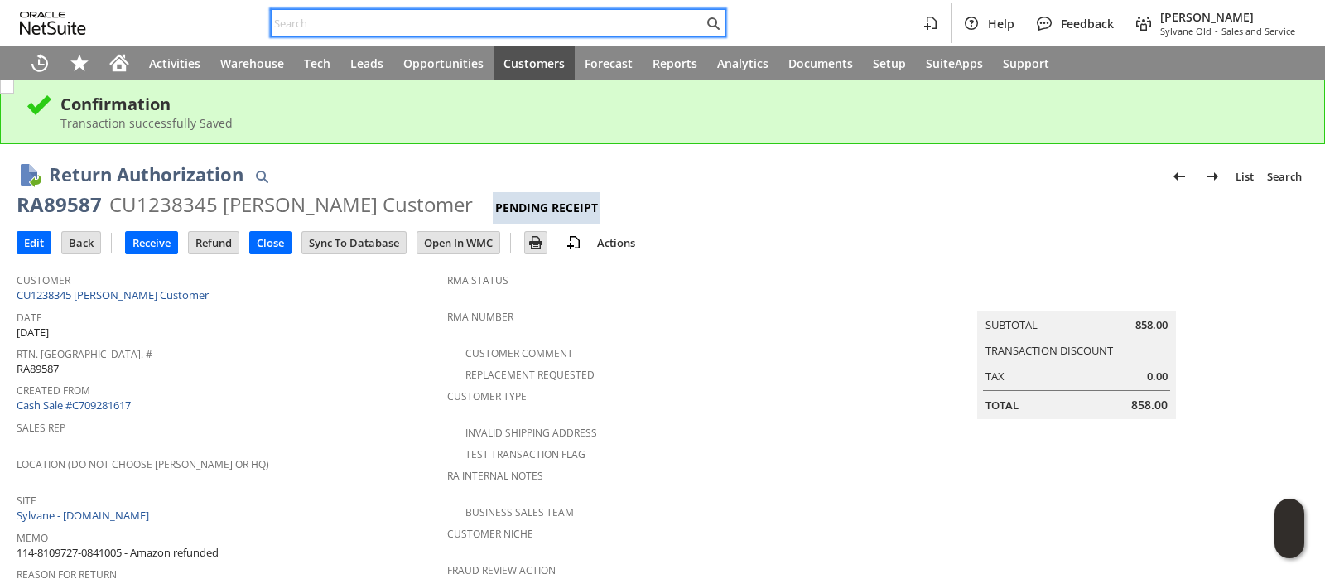
paste input "113-2200616-7706613"
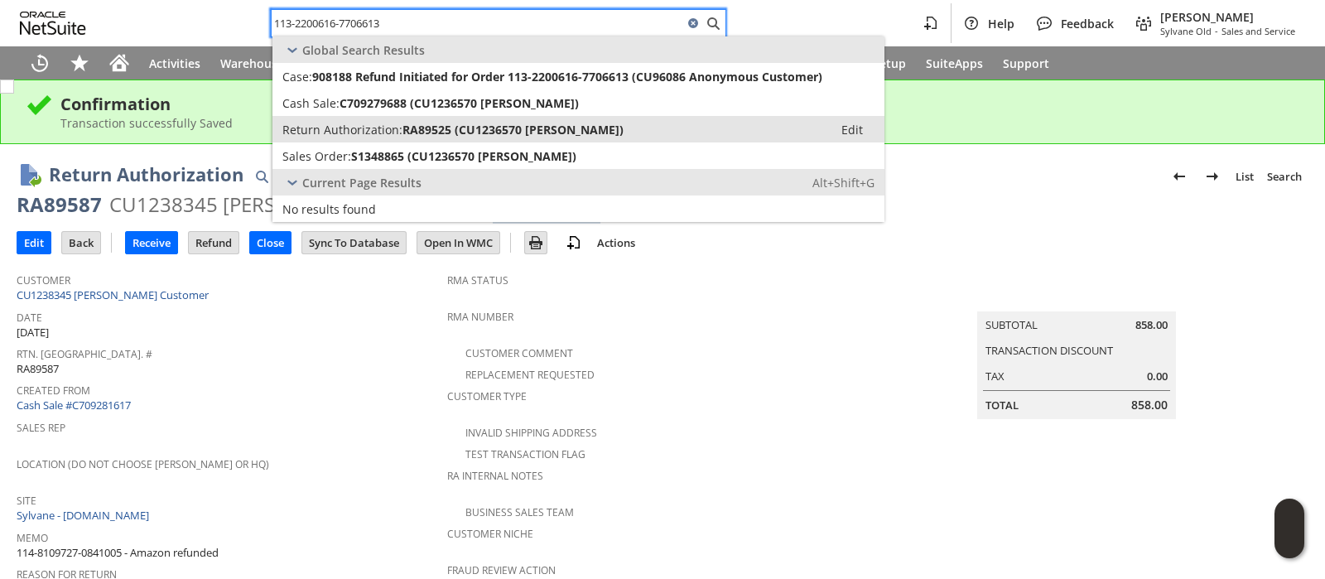
type input "113-2200616-7706613"
click at [496, 125] on span "RA89525 (CU1236570 Monica Gallegos)" at bounding box center [513, 130] width 221 height 16
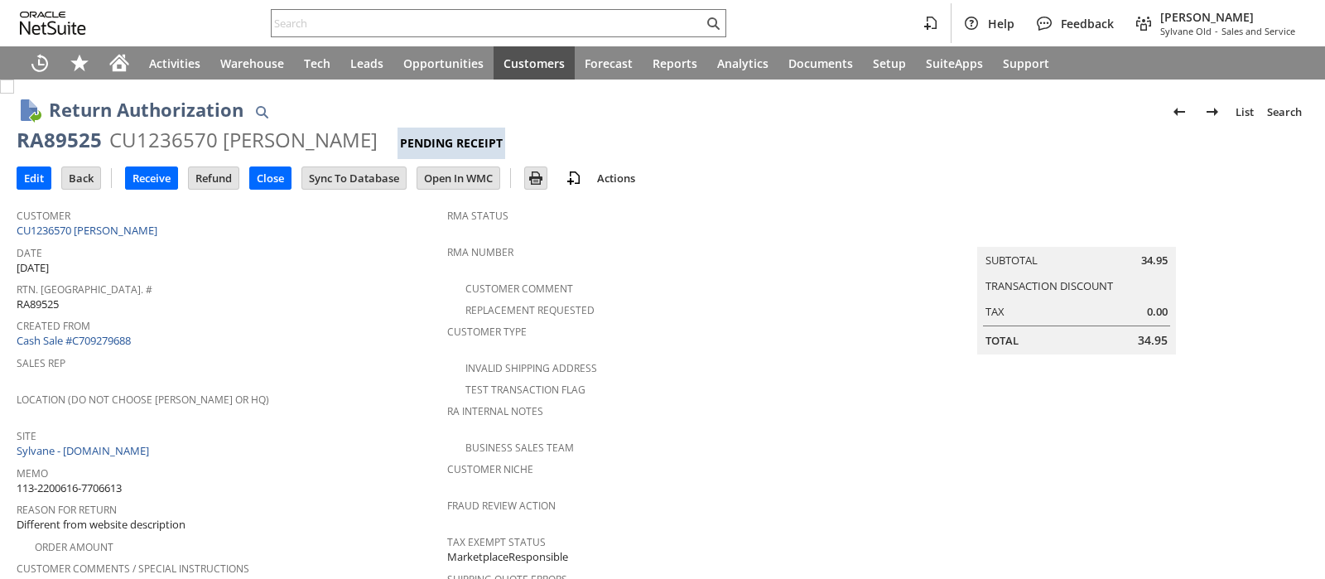
click at [153, 138] on div "CU1236570 [PERSON_NAME]" at bounding box center [243, 140] width 268 height 27
click at [153, 138] on div "CU1236570 Monica Gallegos" at bounding box center [243, 140] width 268 height 27
click at [611, 19] on input "text" at bounding box center [488, 23] width 432 height 20
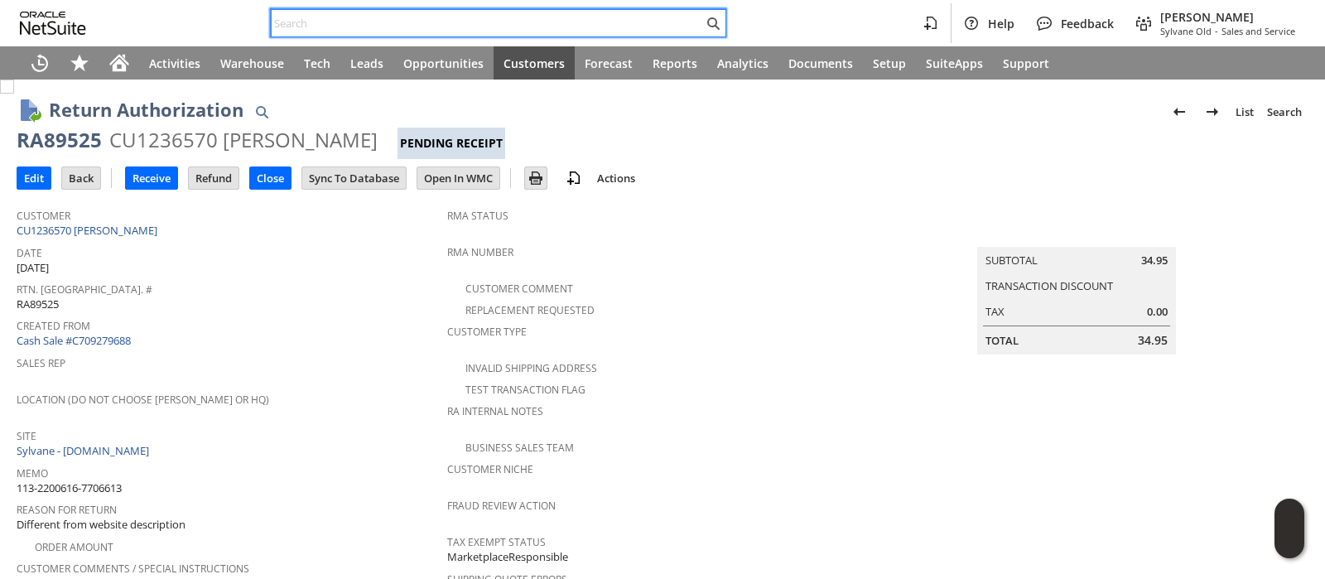
paste input "113-7052774-0708201"
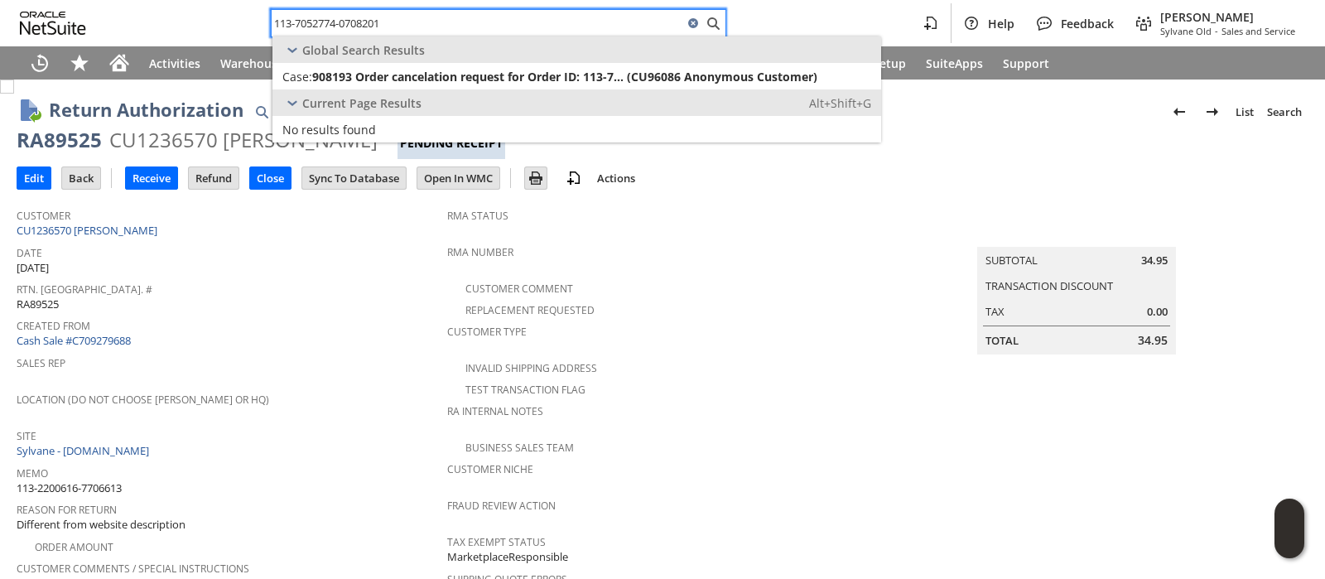
type input "113-7052774-0708201"
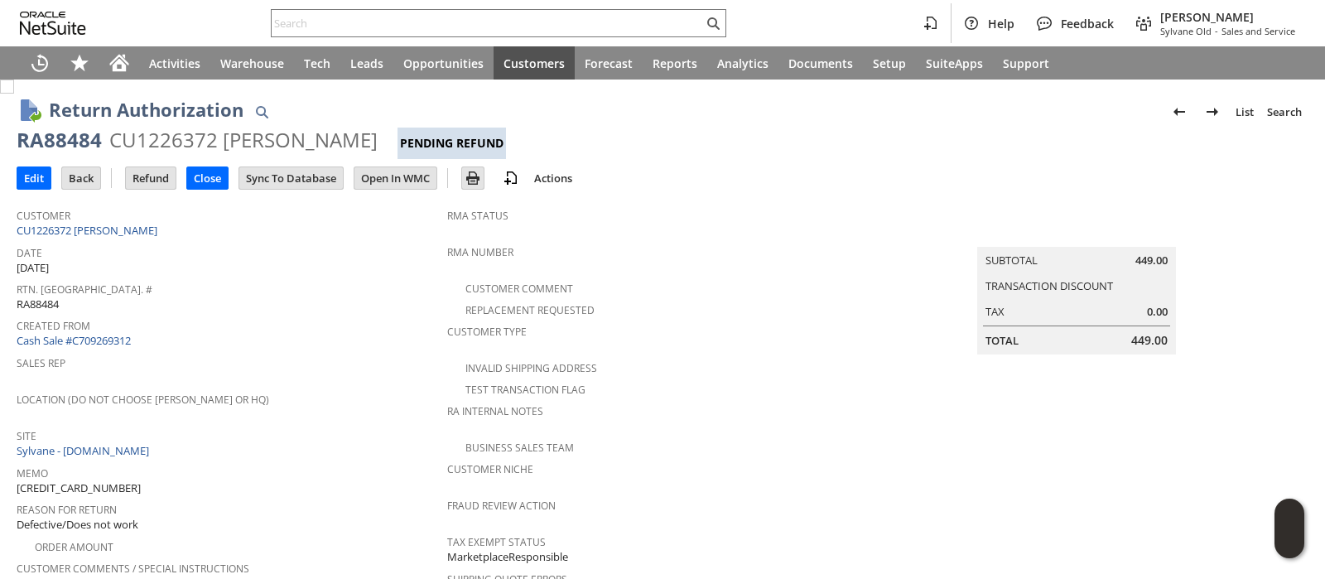
click at [91, 480] on span "[CREDIT_CARD_NUMBER]" at bounding box center [79, 488] width 124 height 16
copy span "[CREDIT_CARD_NUMBER]"
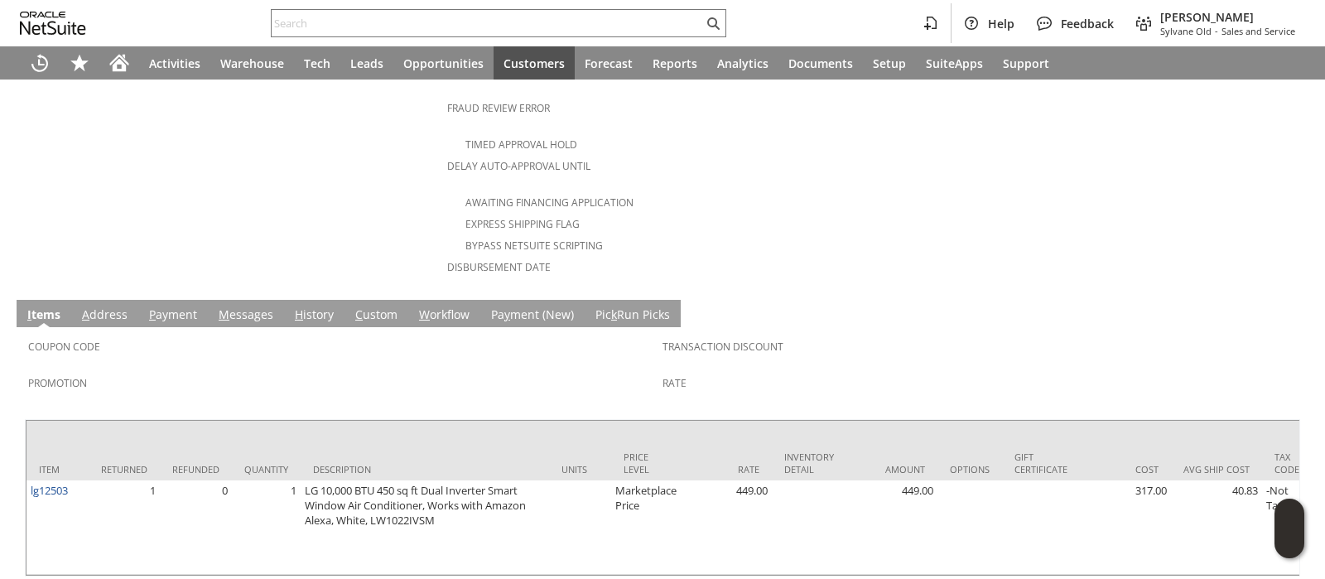
scroll to position [746, 0]
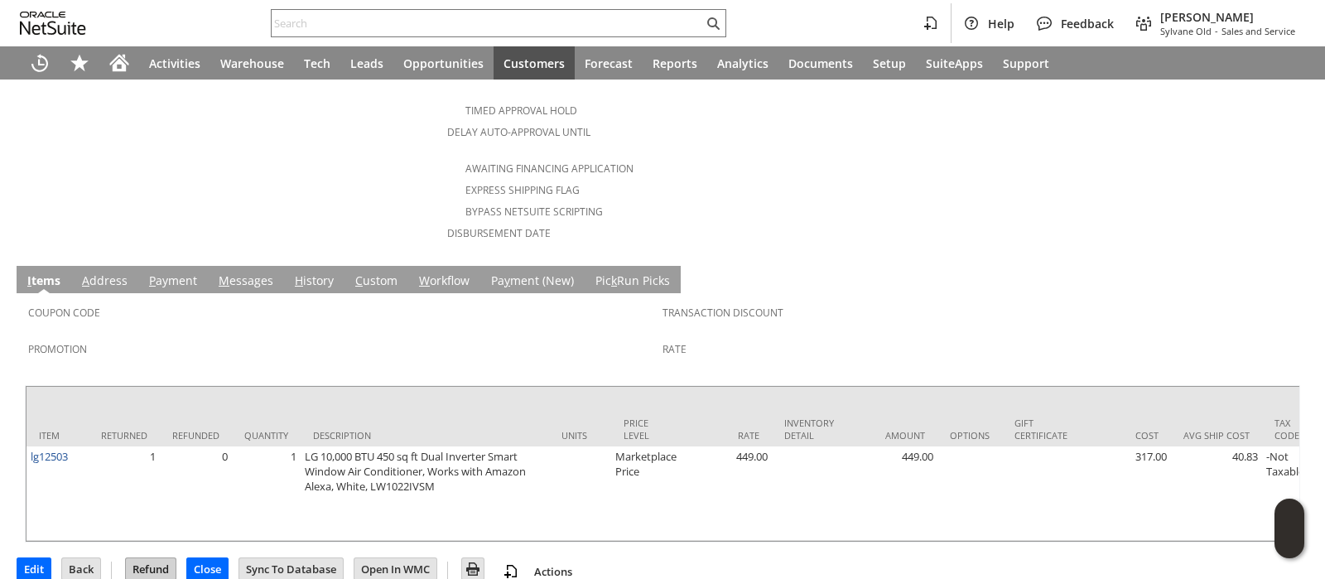
click at [166, 558] on input "Refund" at bounding box center [151, 569] width 50 height 22
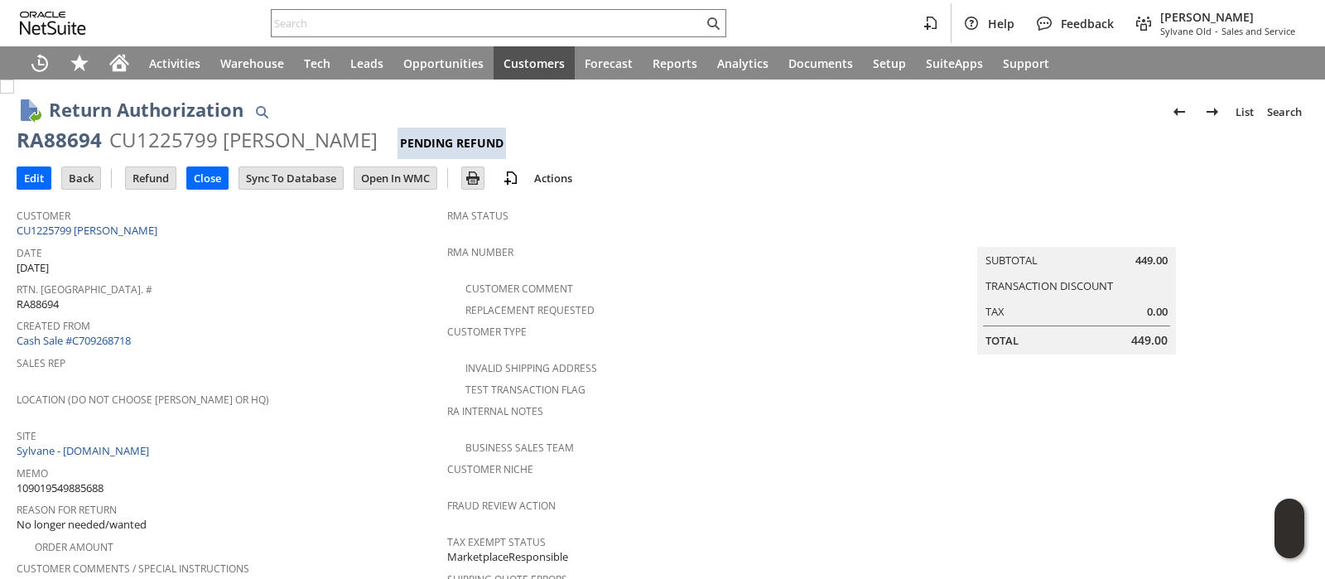
click at [95, 480] on span "109019549885688" at bounding box center [60, 488] width 87 height 16
copy span "109019549885688"
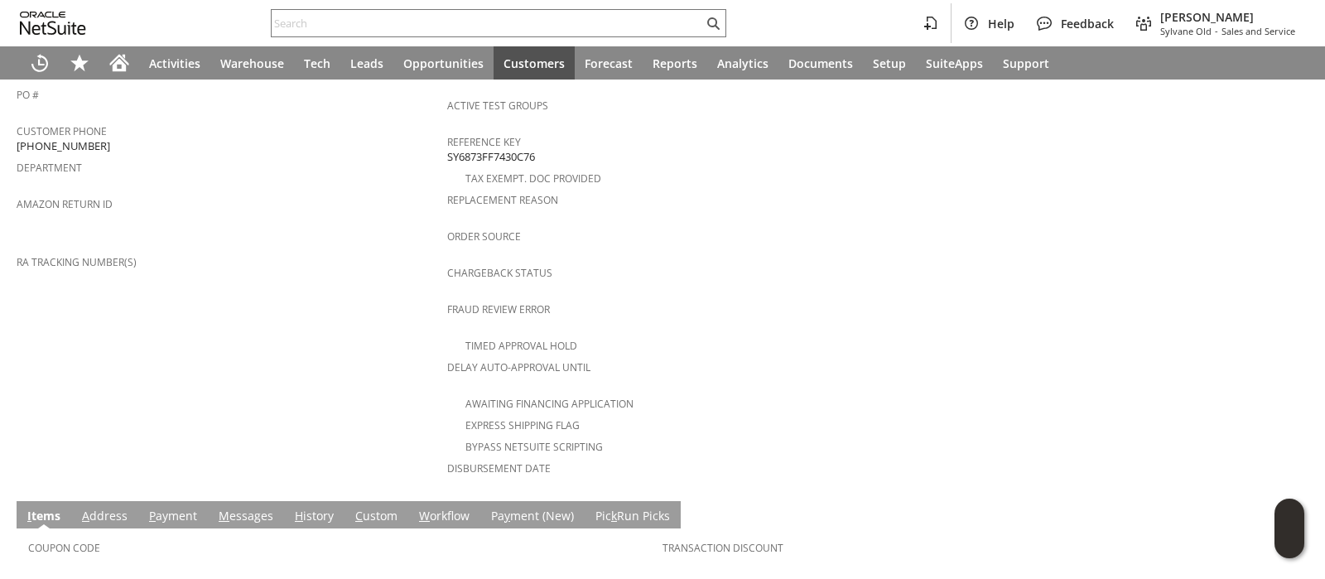
scroll to position [746, 0]
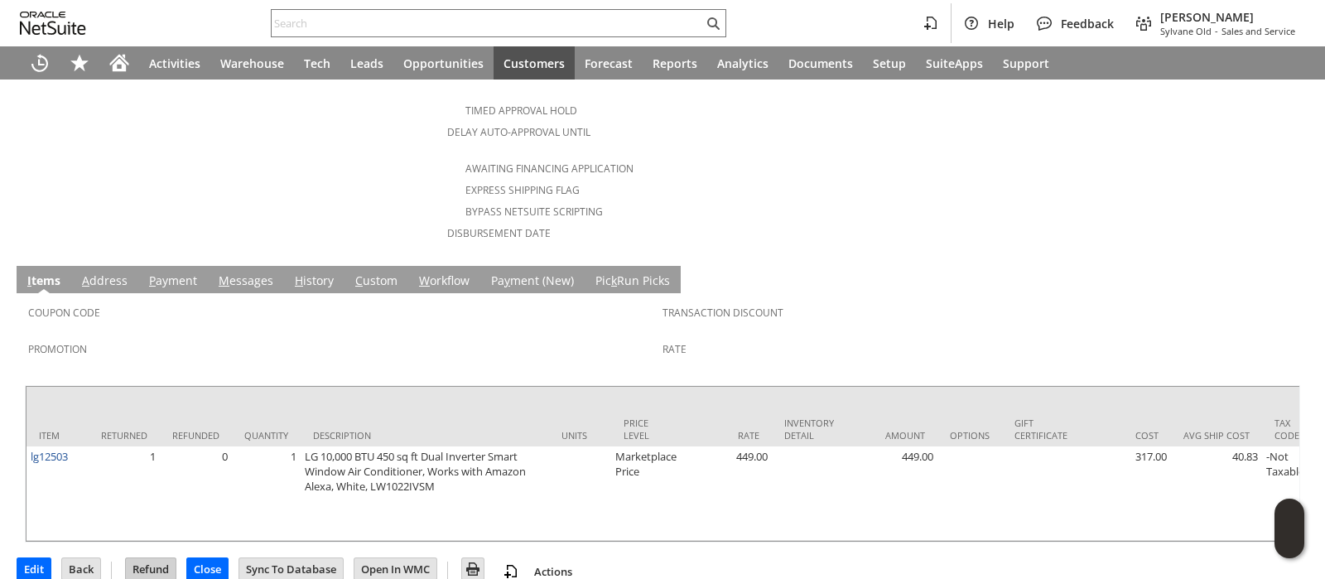
click at [149, 558] on input "Refund" at bounding box center [151, 569] width 50 height 22
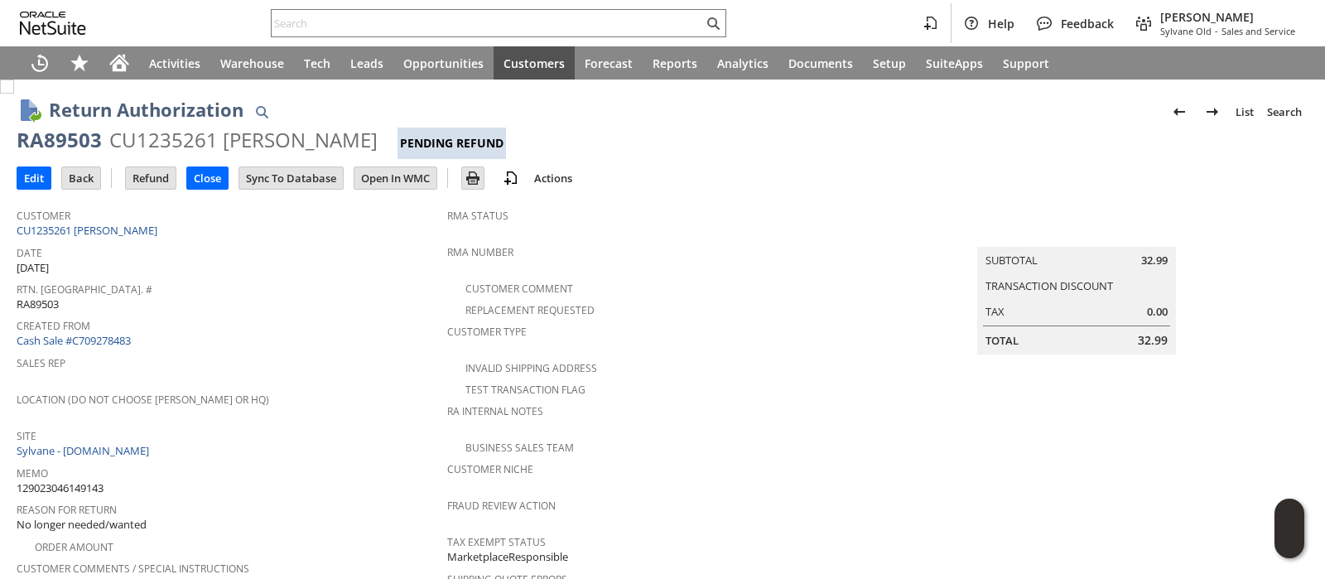
click at [94, 480] on span "129023046149143" at bounding box center [60, 488] width 87 height 16
copy span "129023046149143"
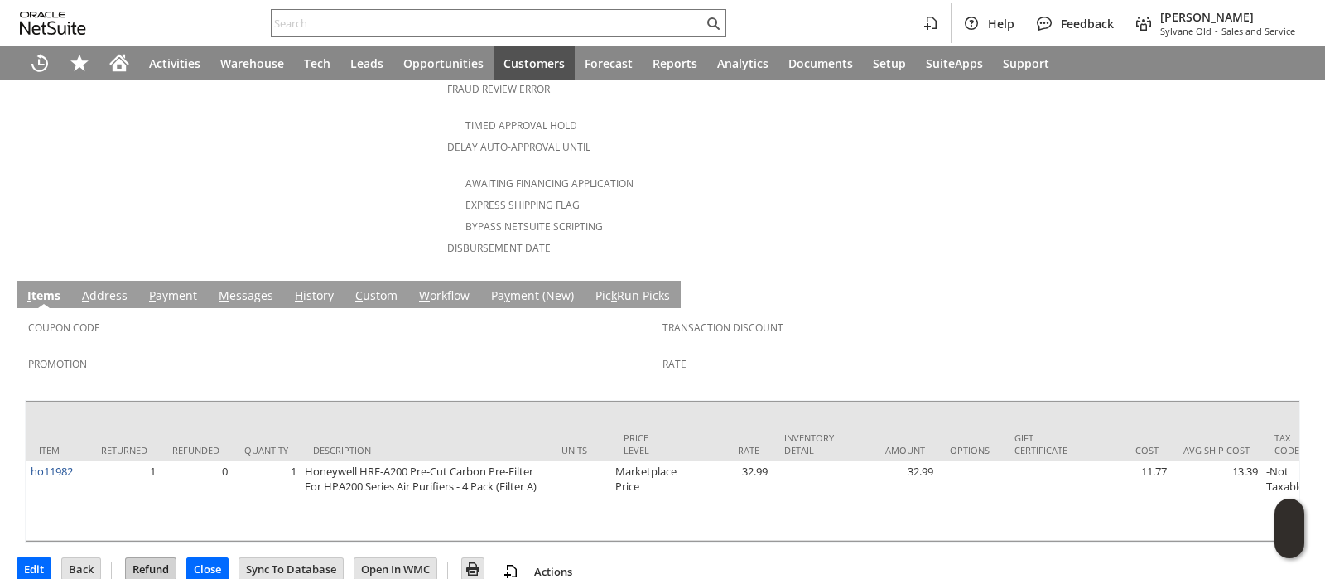
click at [138, 558] on input "Refund" at bounding box center [151, 569] width 50 height 22
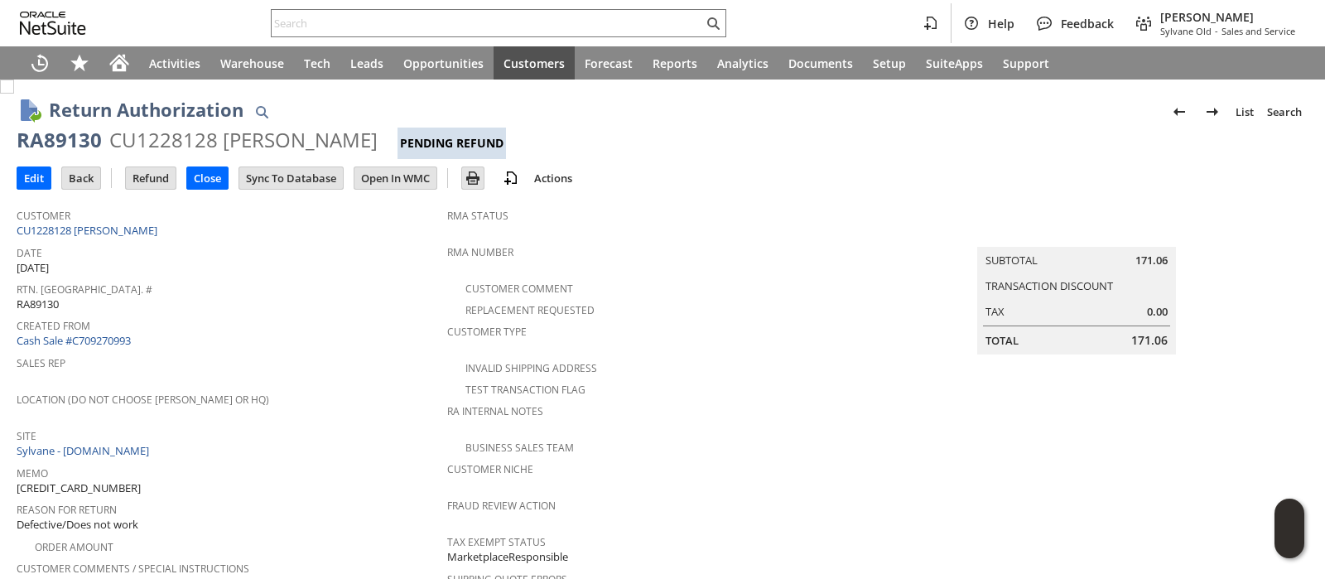
click at [87, 480] on span "129020328147677" at bounding box center [79, 488] width 124 height 16
copy span "129020328147677"
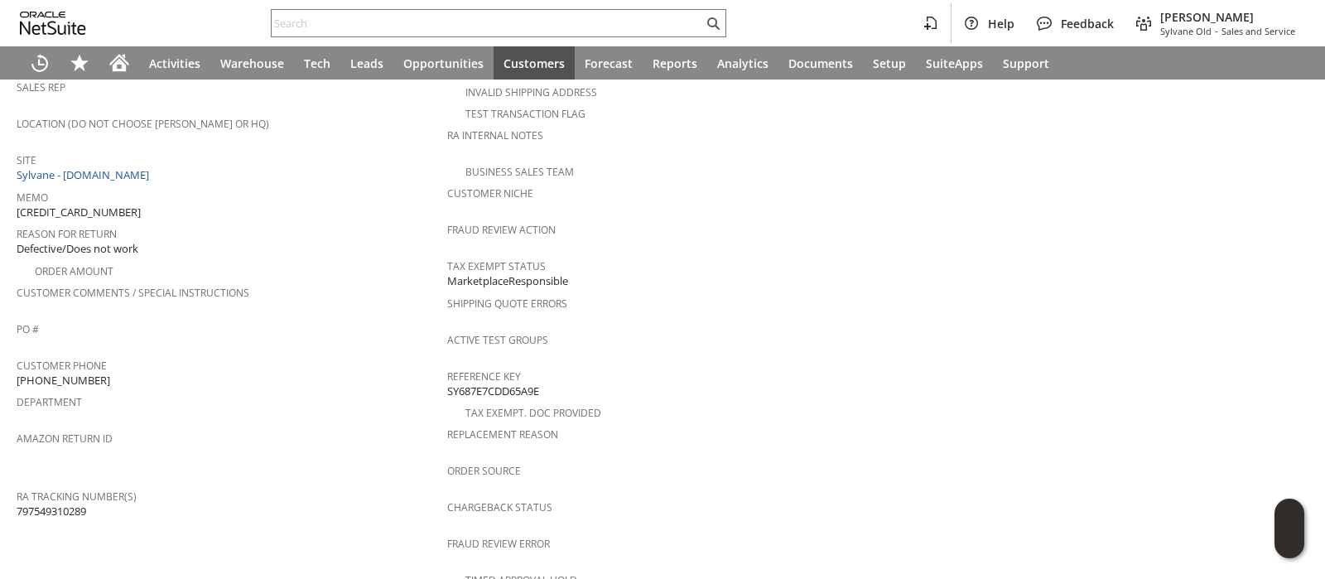
scroll to position [716, 0]
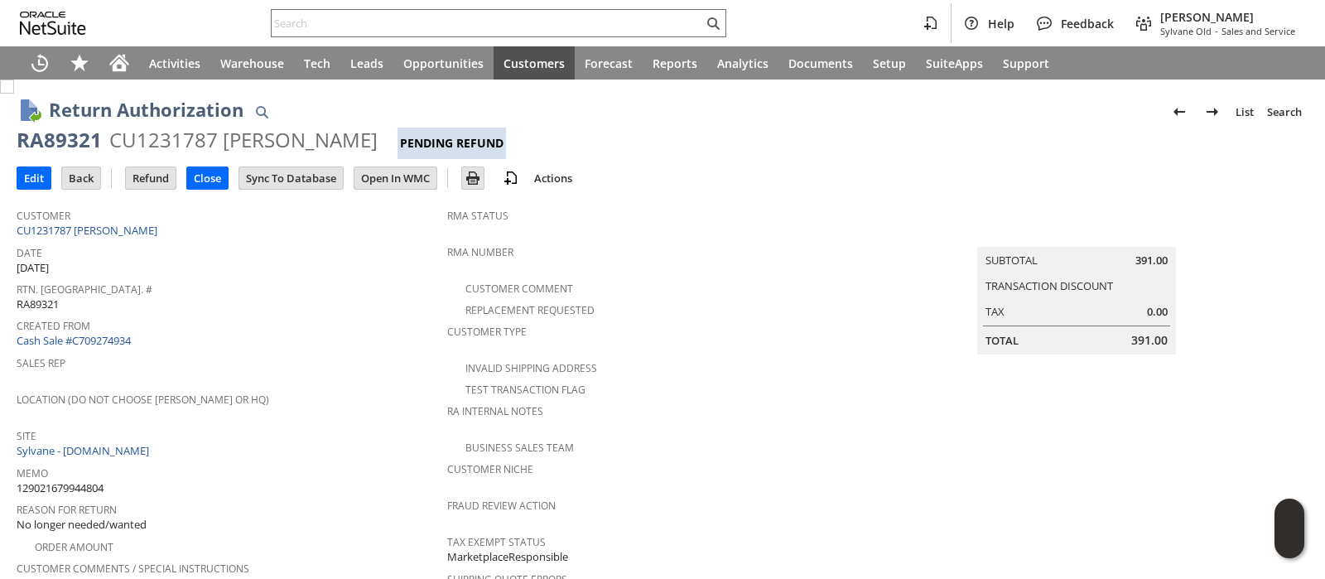
click at [96, 480] on span "129021679944804" at bounding box center [60, 488] width 87 height 16
copy span "129021679944804"
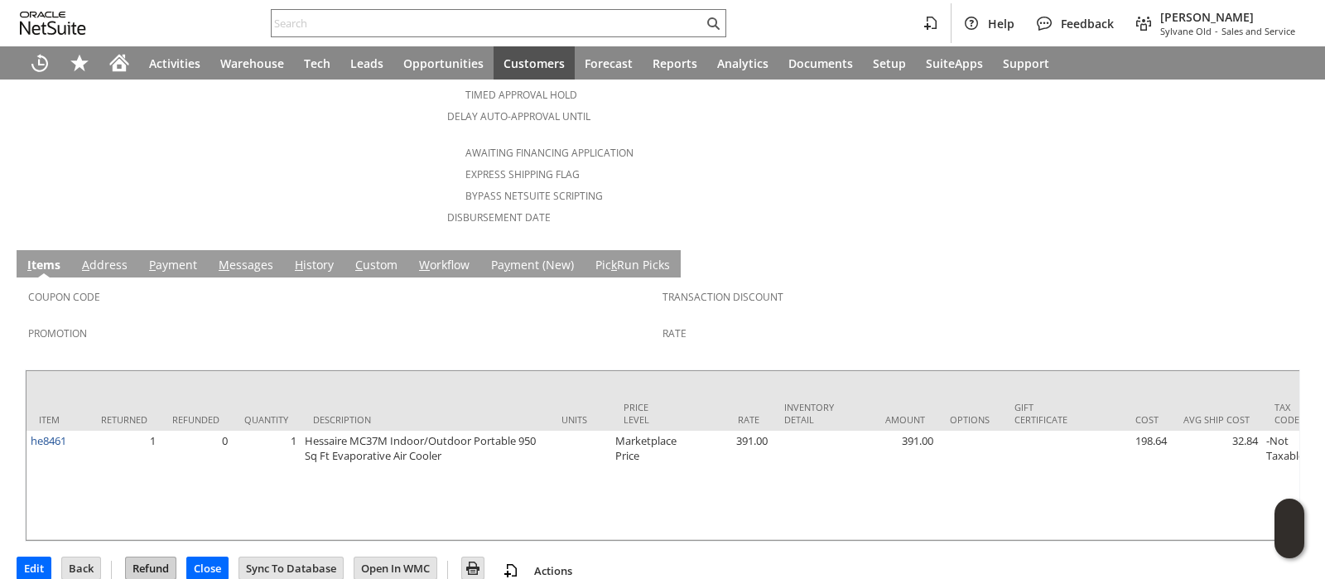
click at [153, 557] on input "Refund" at bounding box center [151, 568] width 50 height 22
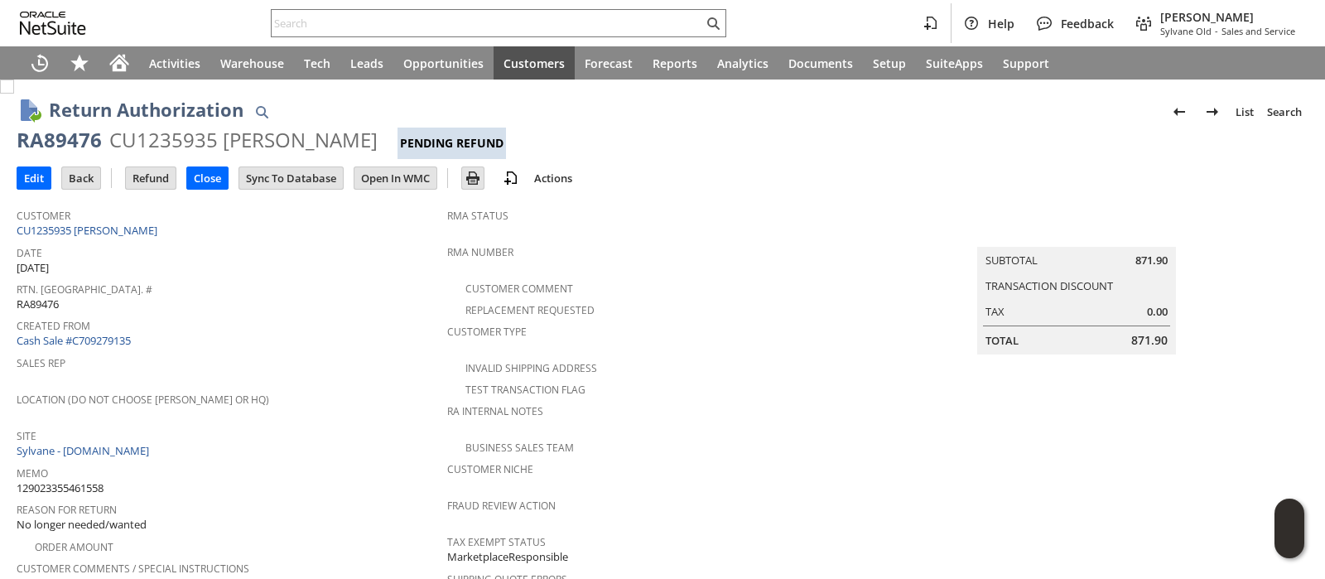
click at [98, 480] on span "129023355461558" at bounding box center [60, 488] width 87 height 16
copy span "129023355461558"
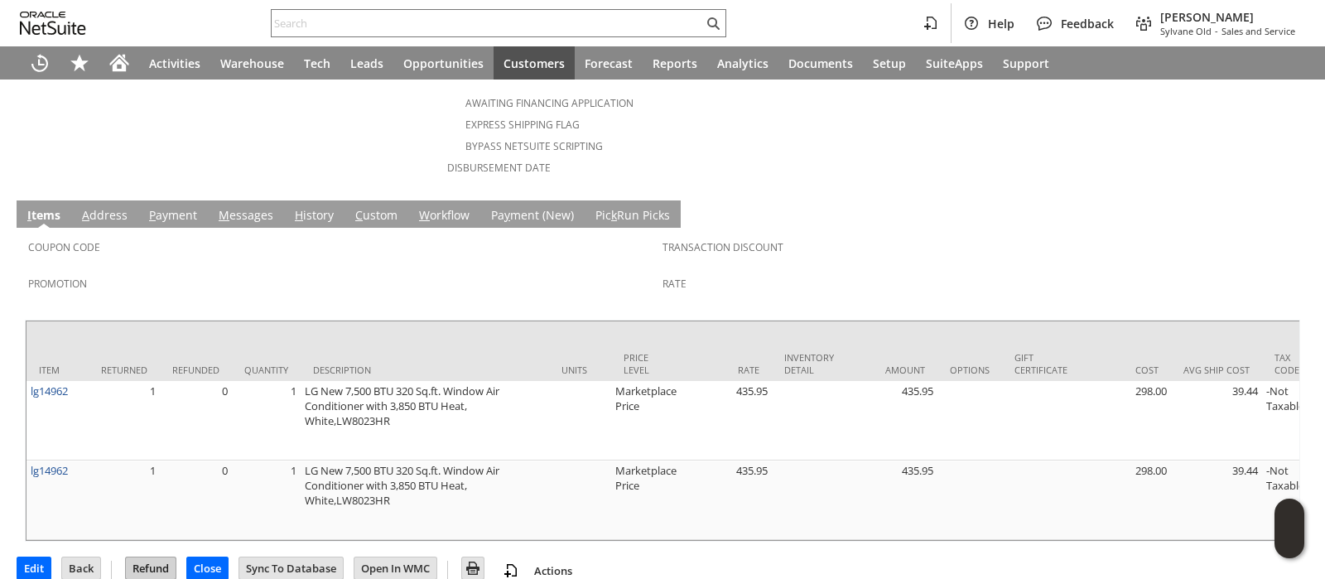
click at [153, 557] on input "Refund" at bounding box center [151, 568] width 50 height 22
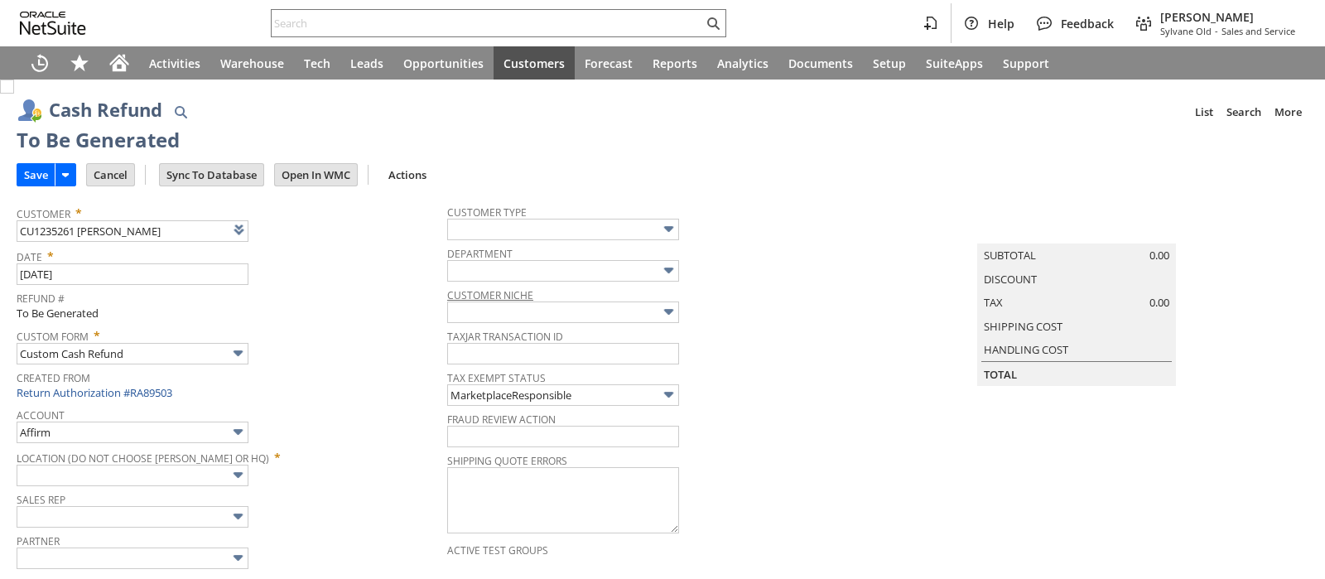
type input "Walmart"
type input "Headquarters : Head... : Pending Testing"
type input "Add"
type input "Copy Previous"
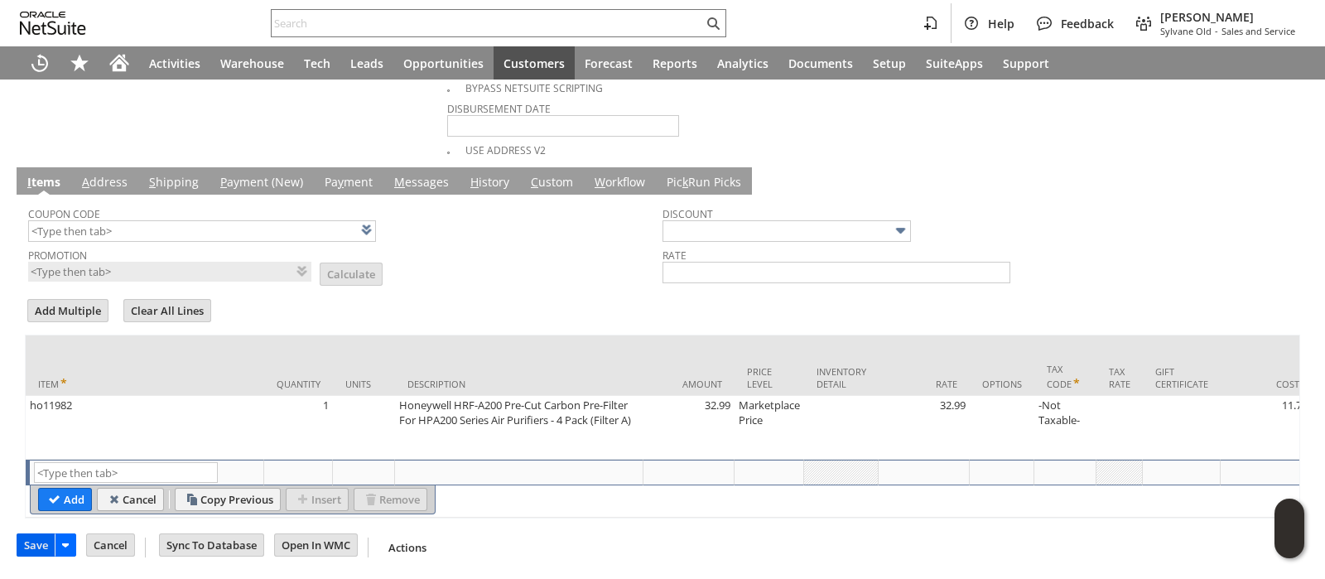
click at [34, 547] on input "Save" at bounding box center [35, 545] width 37 height 22
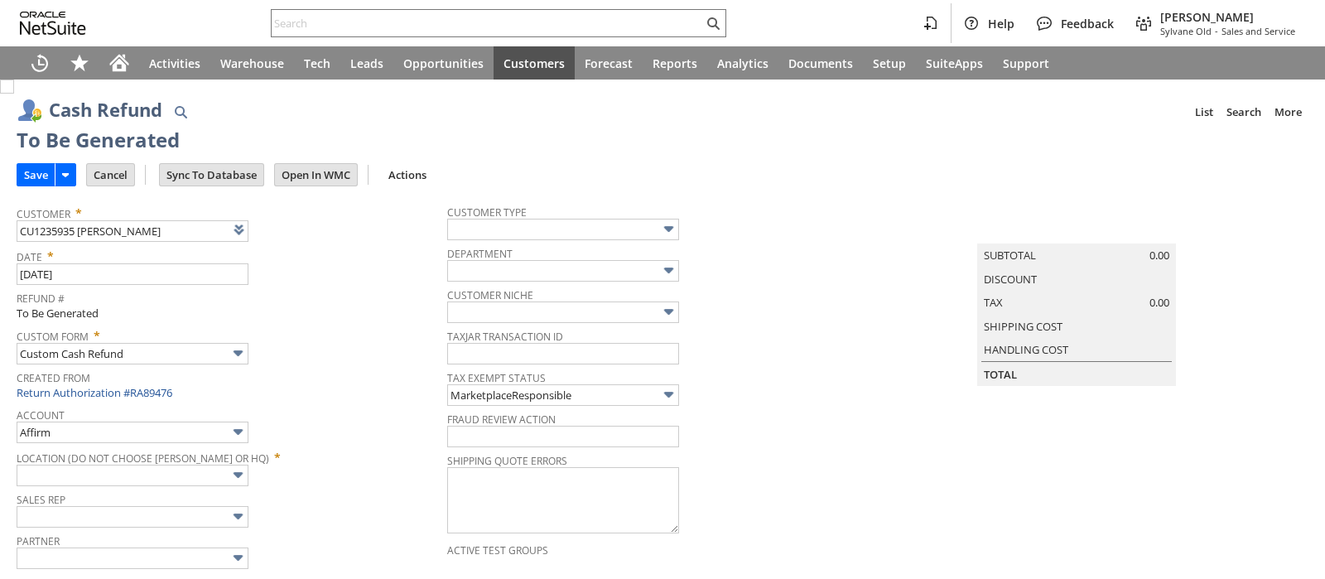
type input "Walmart"
type input "Headquarters : Head... : Pending Testing"
type input "Add"
type input "Copy Previous"
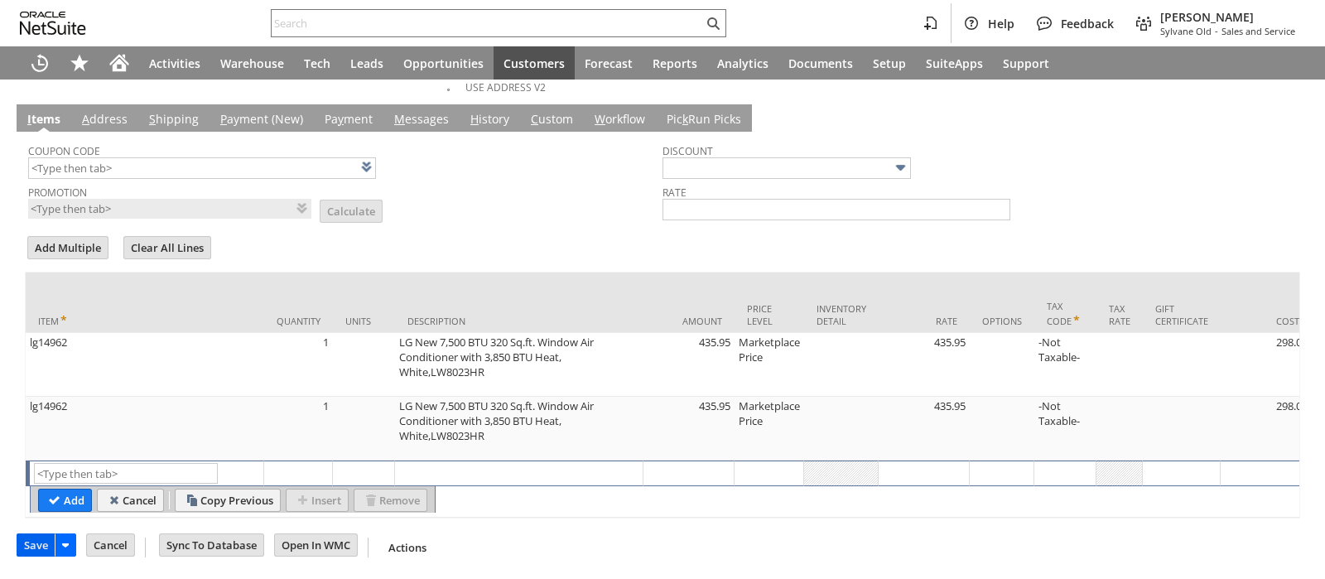
click at [28, 548] on input "Save" at bounding box center [35, 545] width 37 height 22
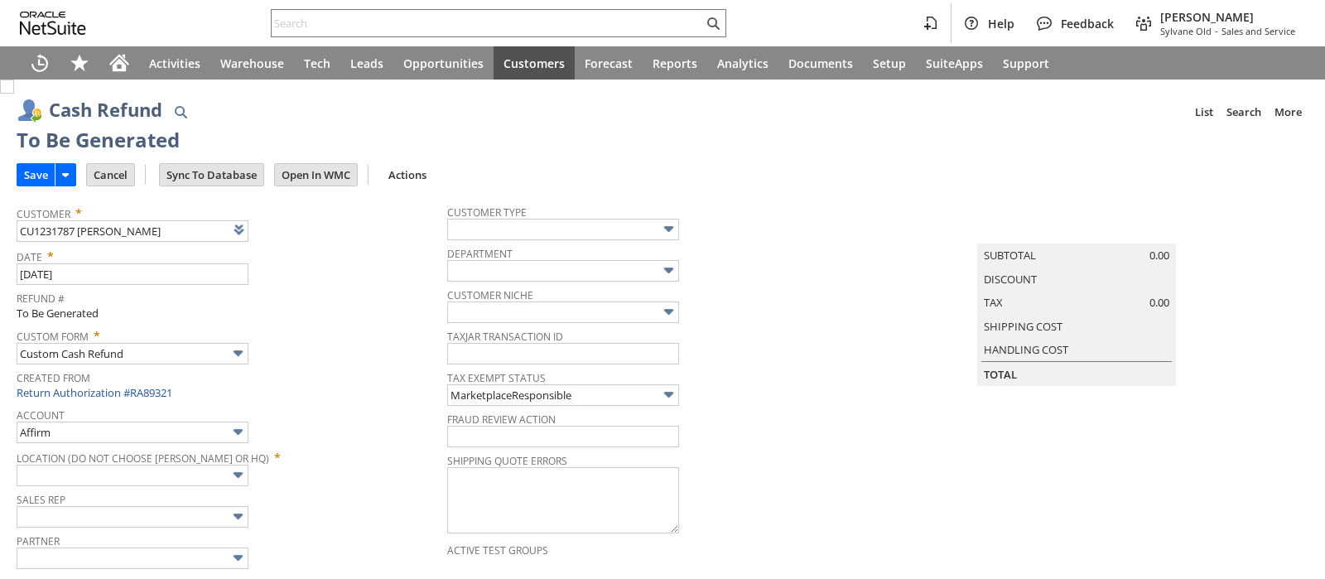
type input "Walmart"
type input "Headquarters : Head... : Pending Testing"
type input "Add"
type input "Copy Previous"
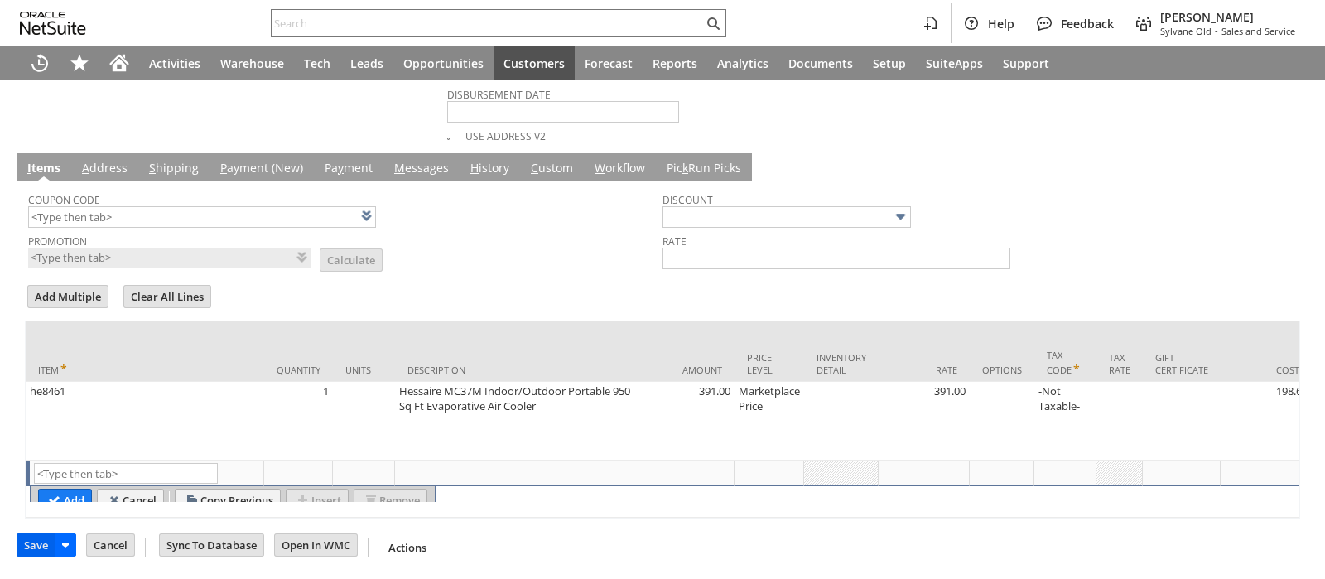
click at [35, 547] on input "Save" at bounding box center [35, 545] width 37 height 22
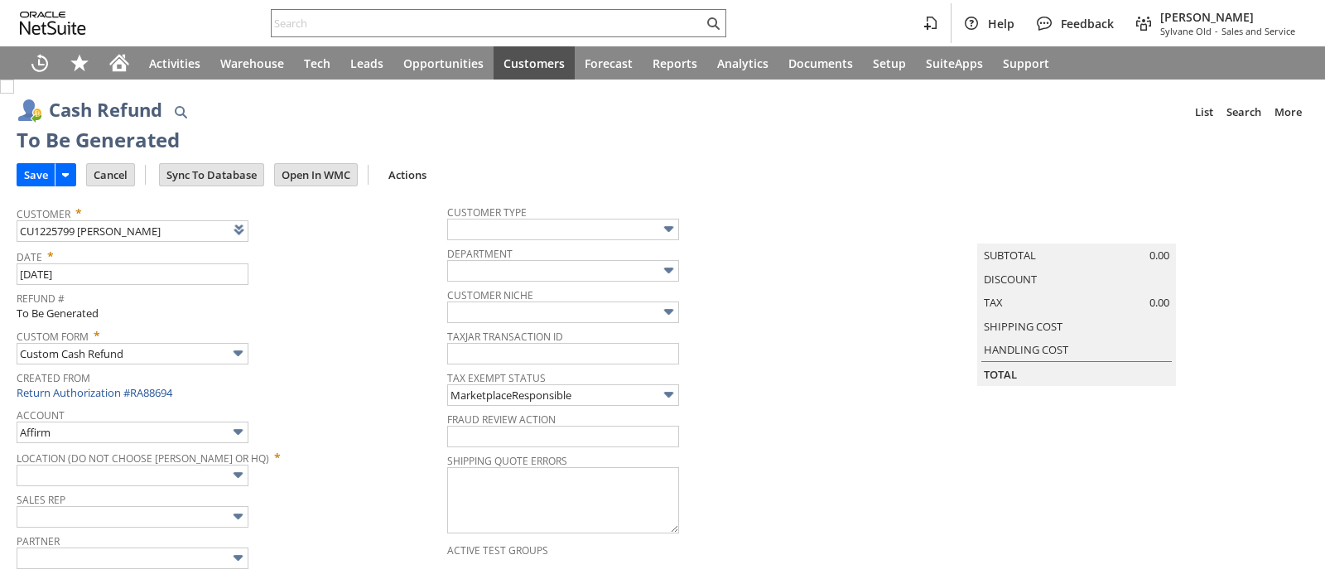
type input "Walmart"
type input "Headquarters : Head... : Pending Testing"
type input "Add"
type input "Copy Previous"
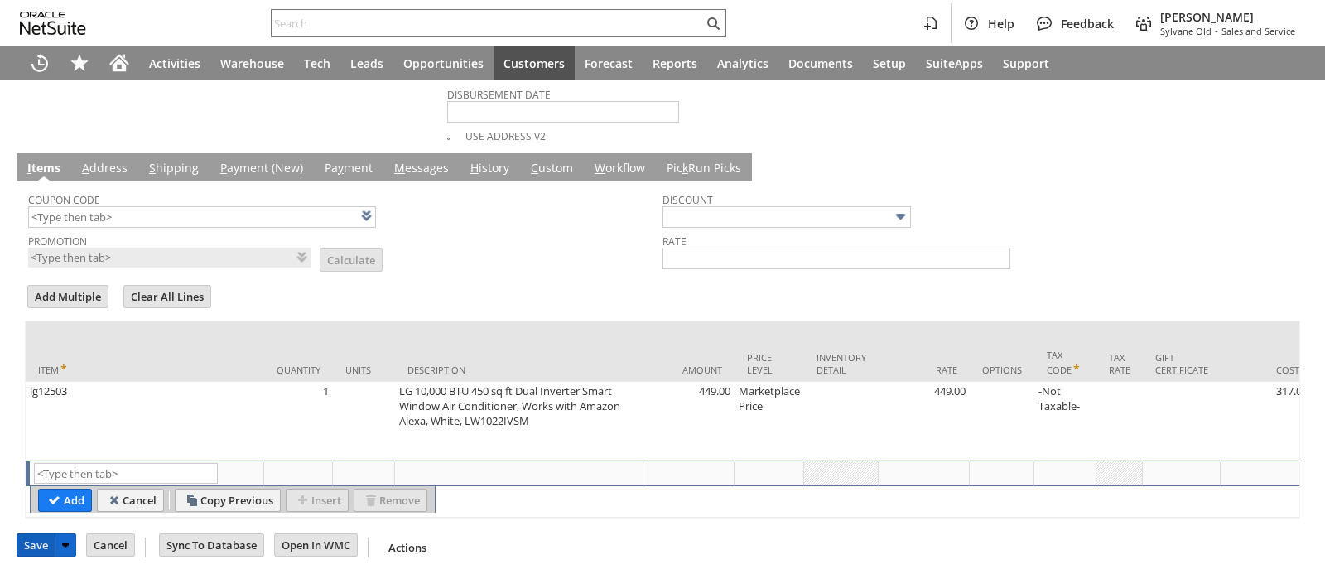
click at [41, 545] on input "Save" at bounding box center [35, 545] width 37 height 22
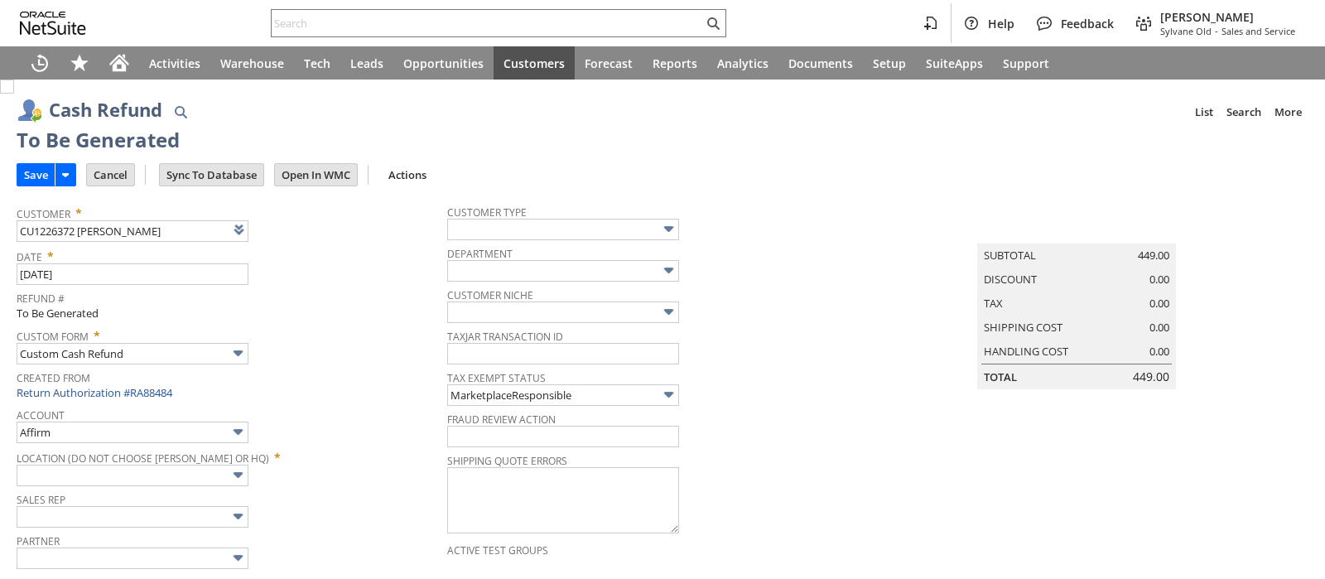
type input "Walmart"
type input "Headquarters : Head... : Pending Testing"
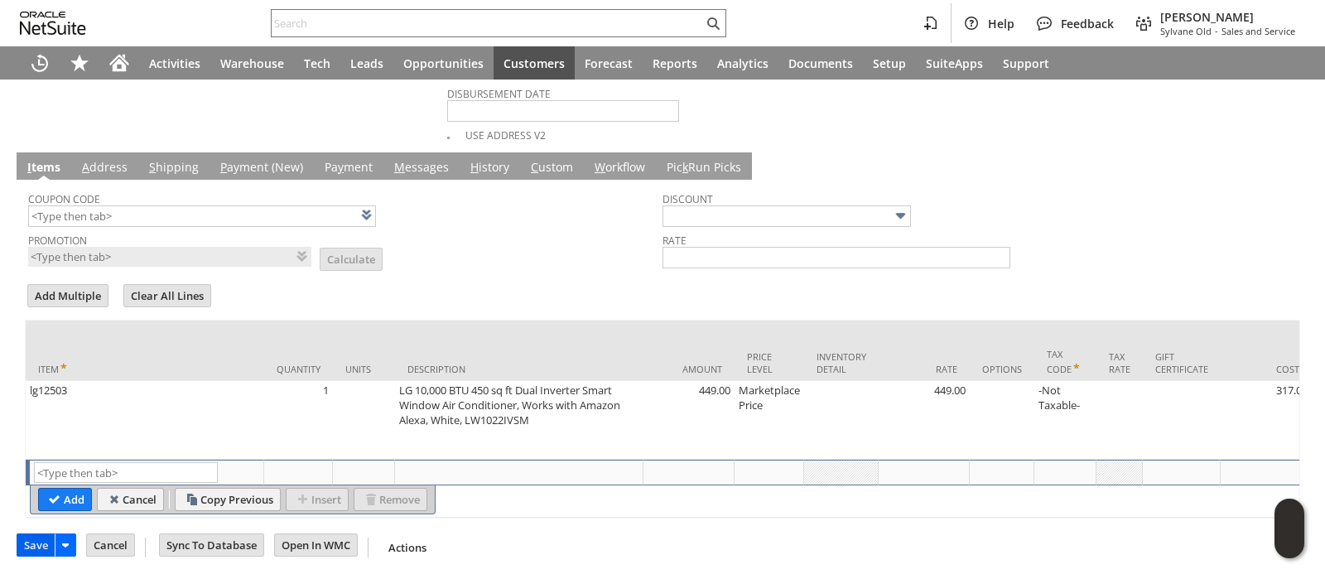
click at [33, 543] on input "Save" at bounding box center [35, 545] width 37 height 22
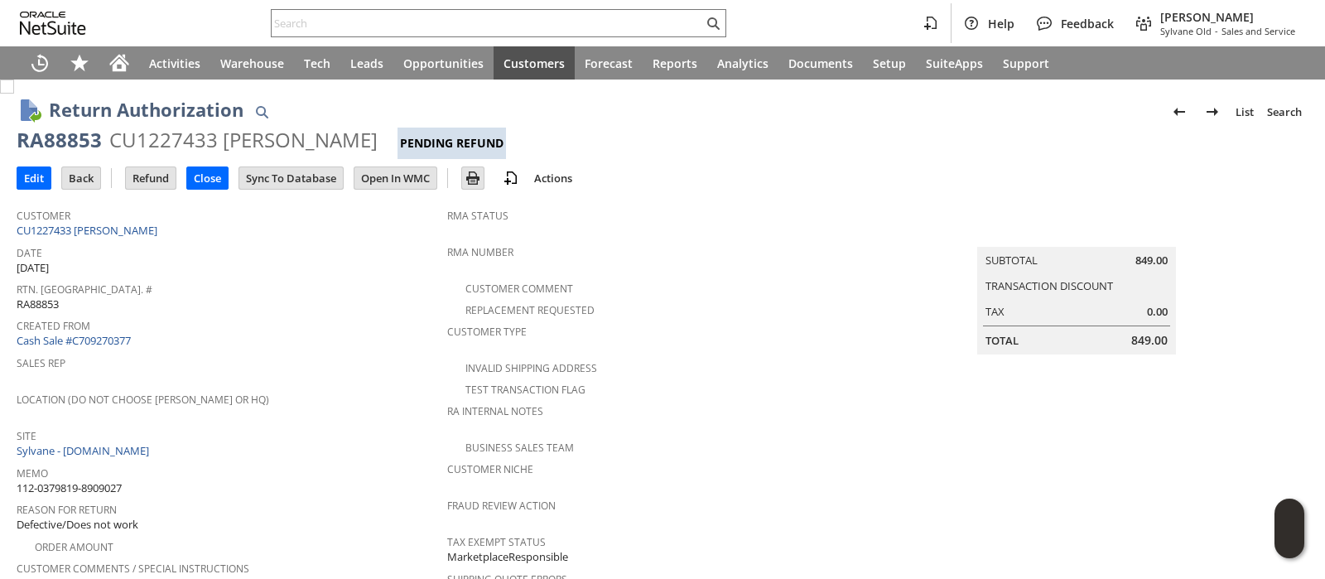
click at [120, 480] on span "112-0379819-8909027" at bounding box center [69, 488] width 105 height 16
copy tbody "112-0379819-8909027"
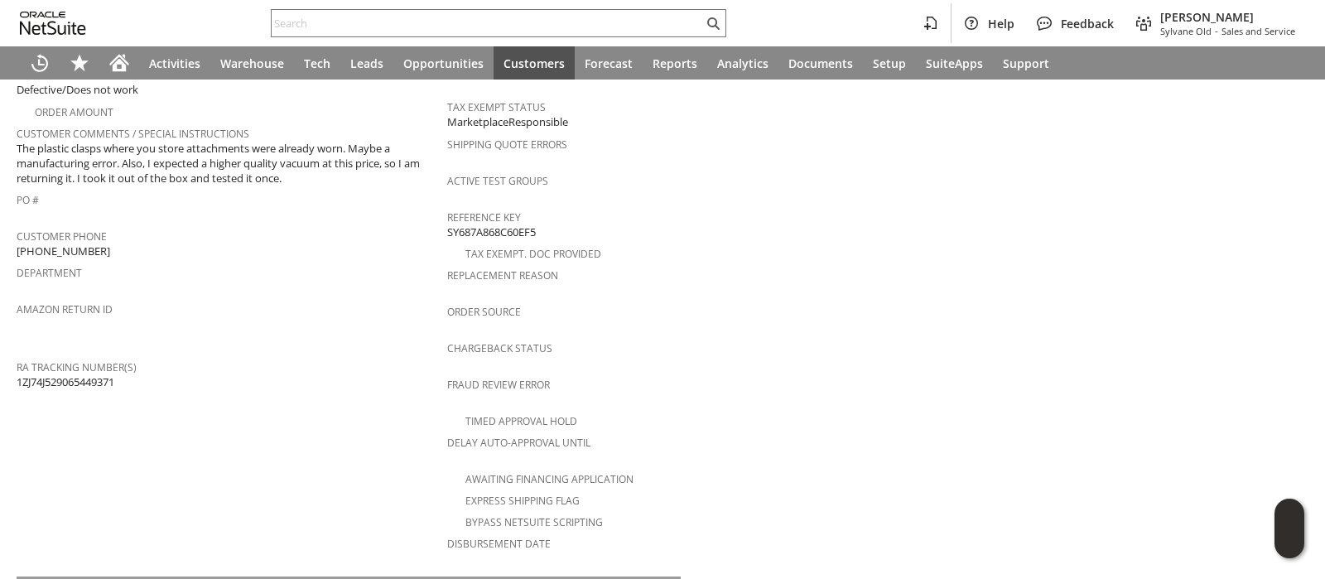
scroll to position [746, 0]
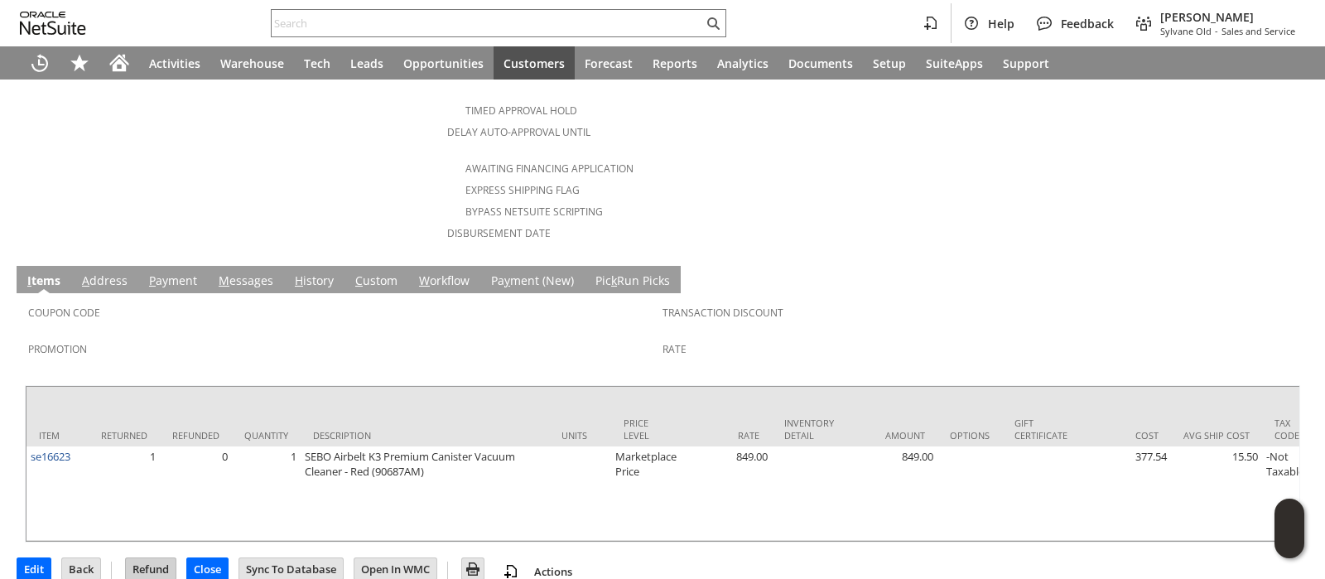
click at [155, 558] on input "Refund" at bounding box center [151, 569] width 50 height 22
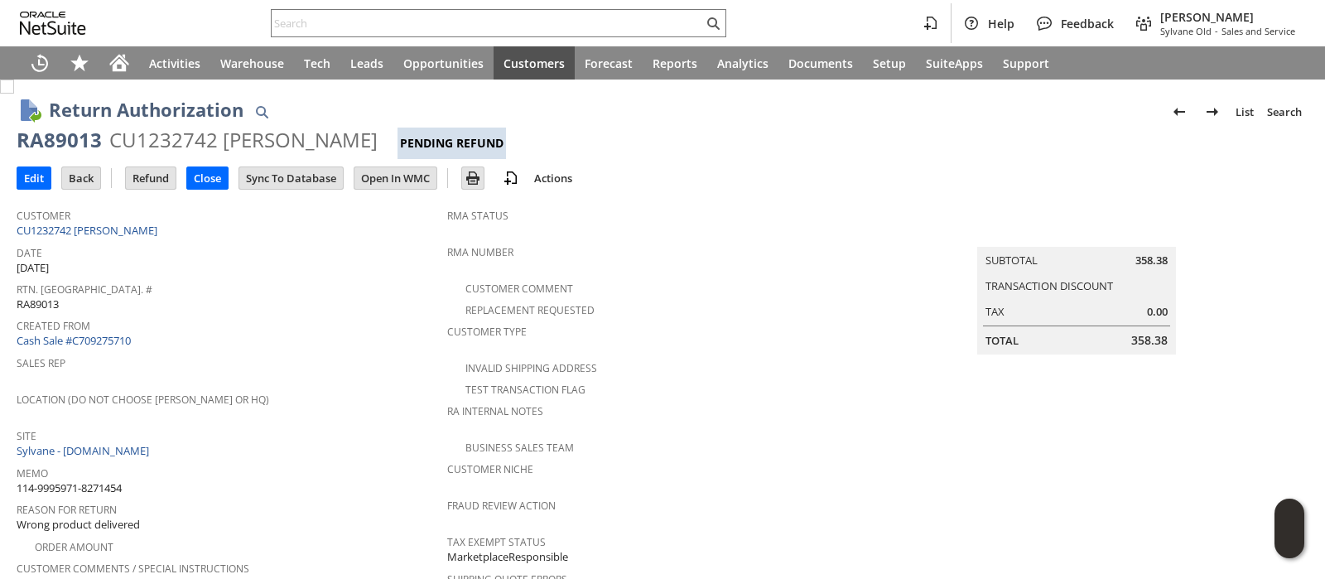
click at [99, 480] on span "114-9995971-8271454" at bounding box center [69, 488] width 105 height 16
copy tbody "114-9995971-8271454"
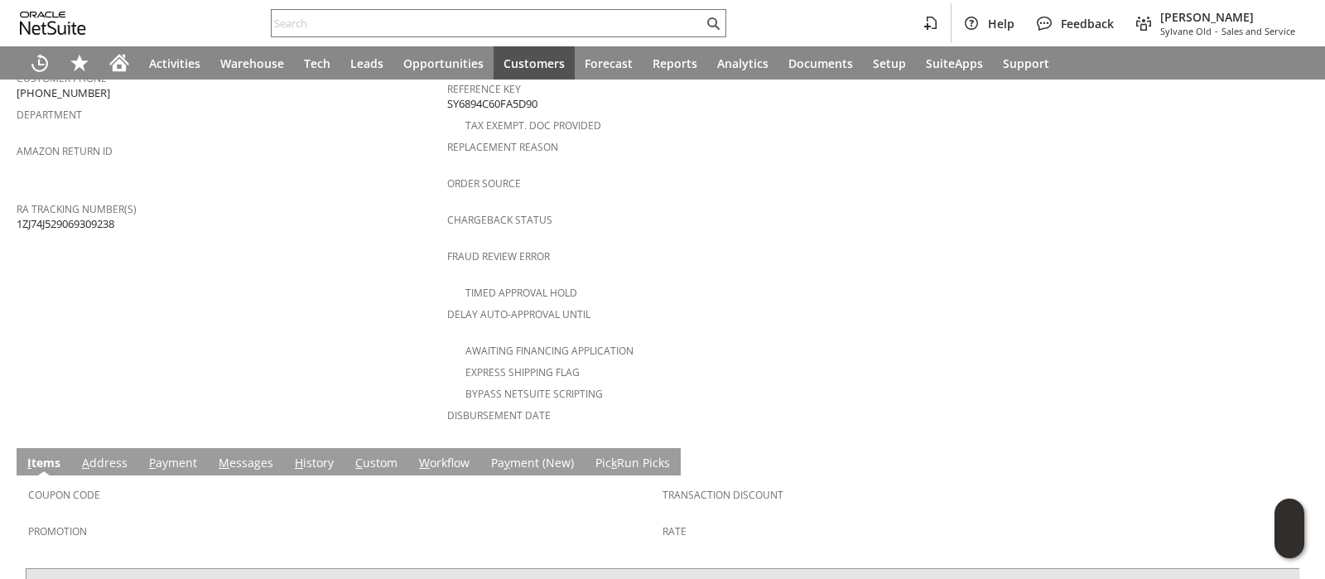
scroll to position [731, 0]
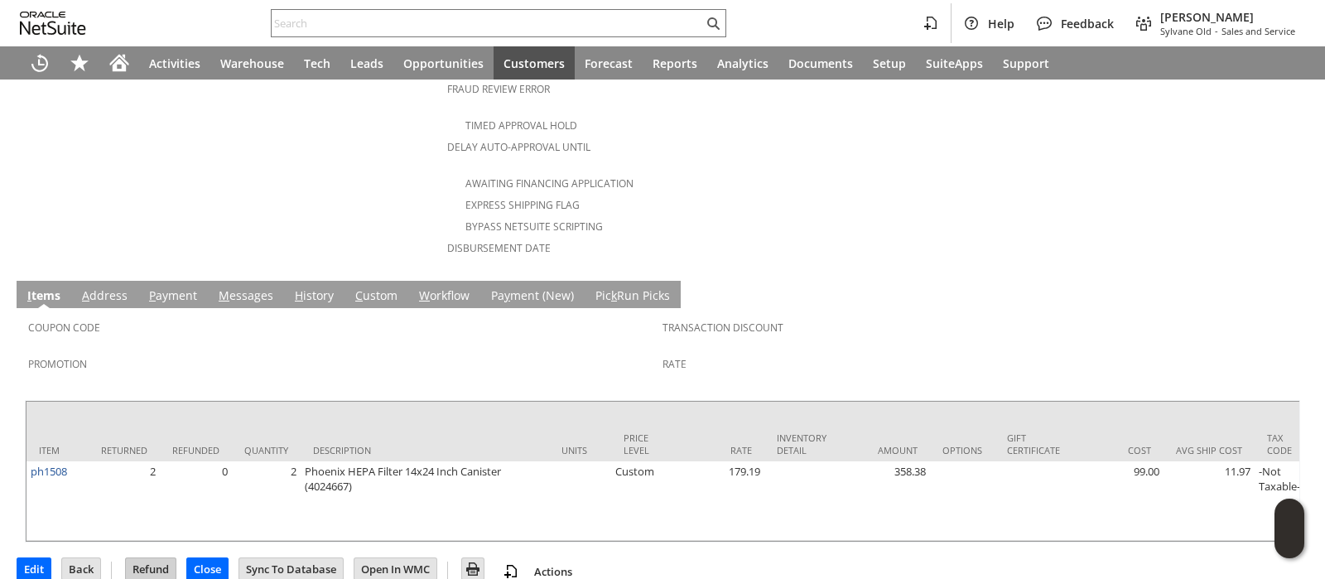
click at [149, 558] on input "Refund" at bounding box center [151, 569] width 50 height 22
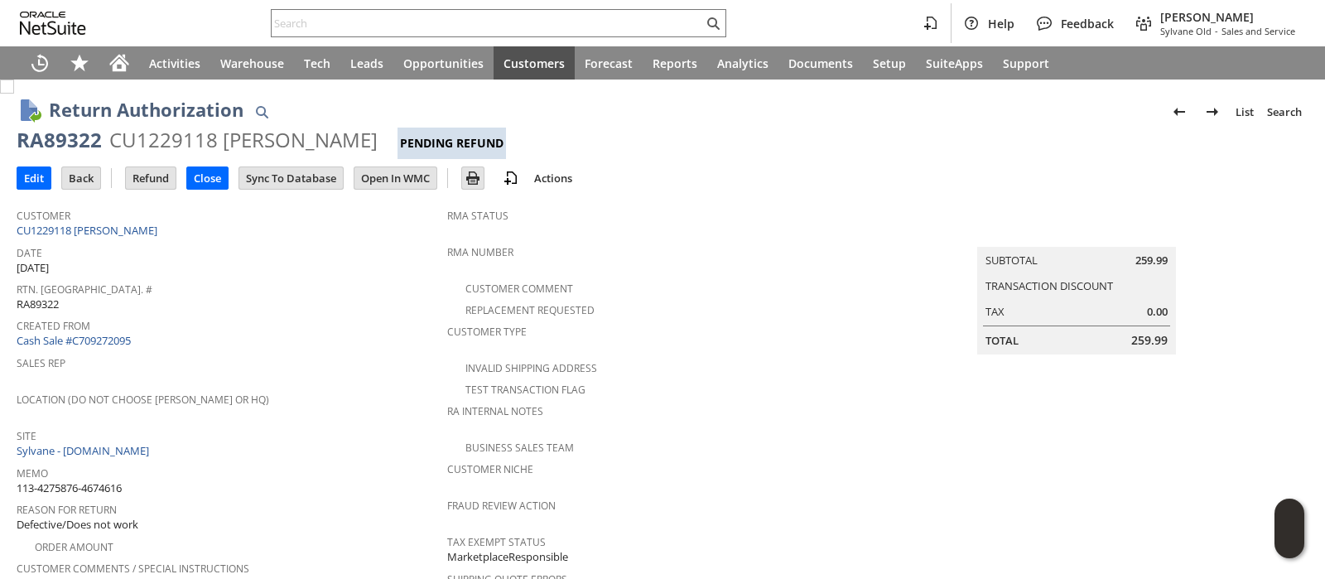
click at [109, 480] on span "113-4275876-4674616" at bounding box center [69, 488] width 105 height 16
copy tbody "113-4275876-4674616"
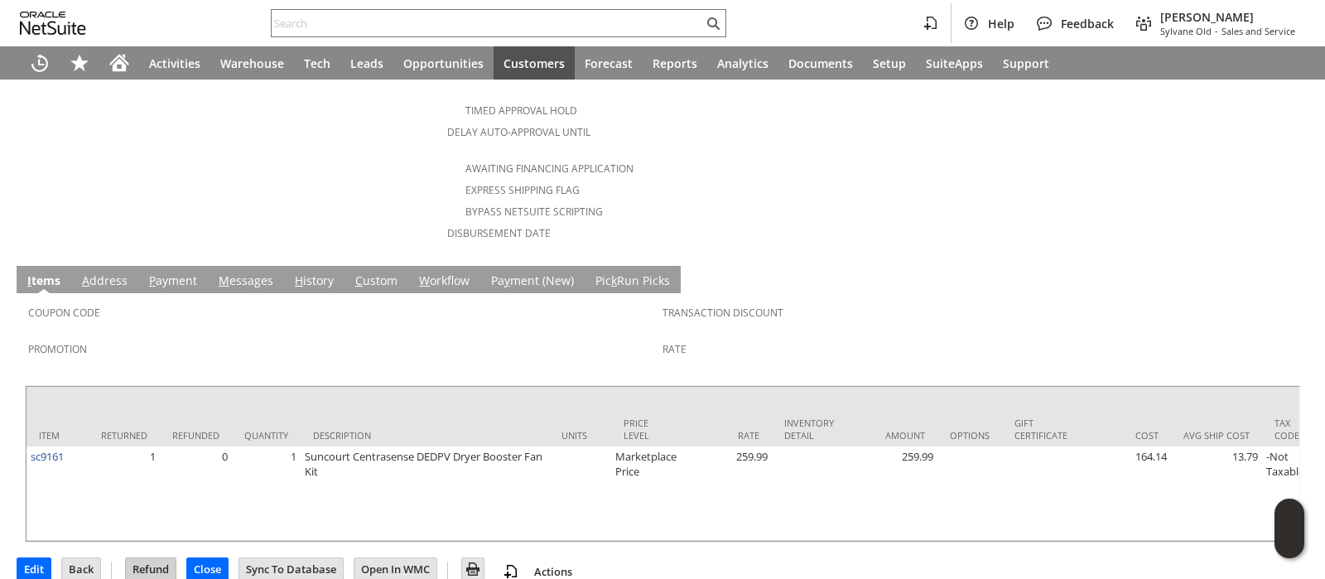
click at [154, 558] on input "Refund" at bounding box center [151, 569] width 50 height 22
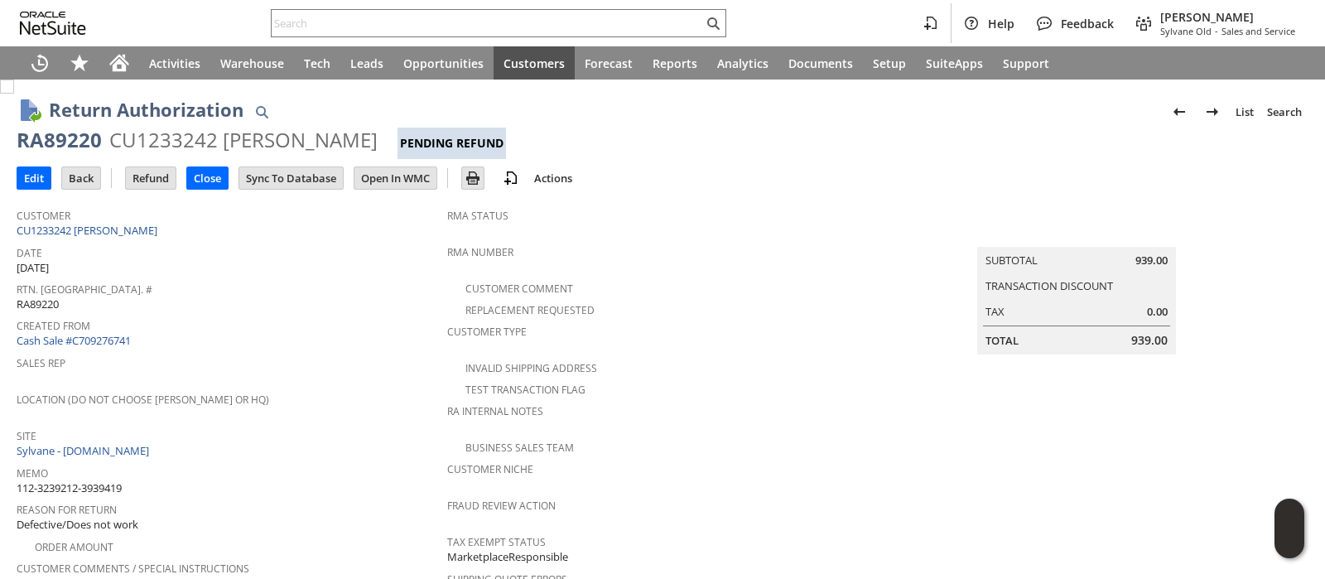
click at [117, 480] on span "112-3239212-3939419" at bounding box center [69, 488] width 105 height 16
copy tbody "112-3239212-3939419"
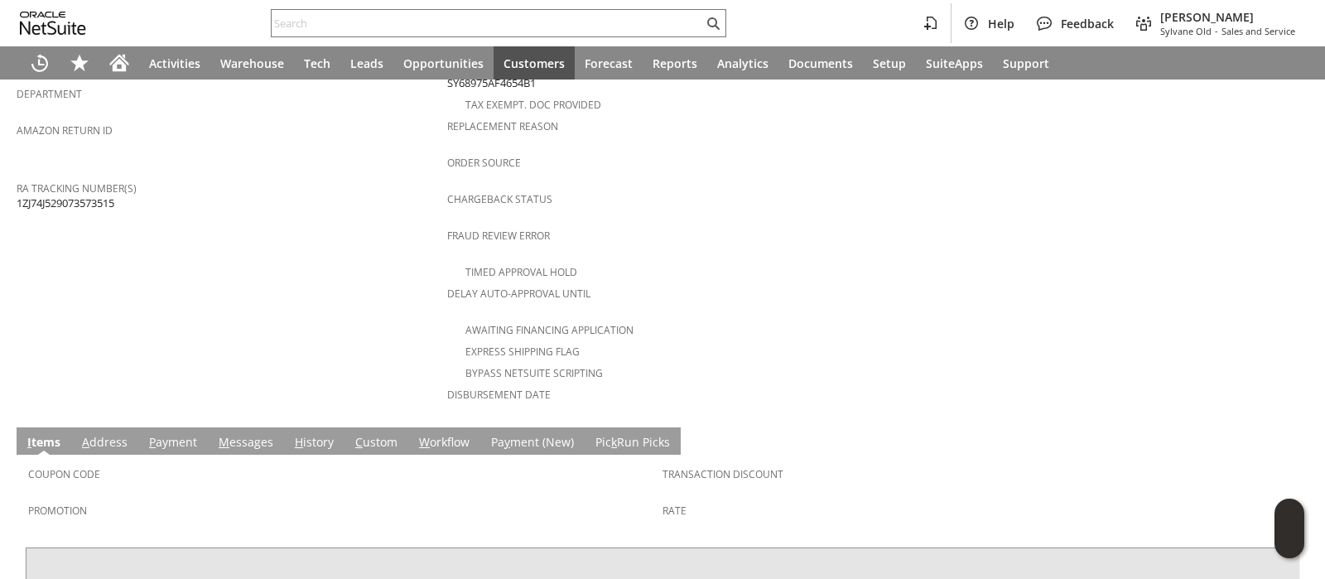
scroll to position [716, 0]
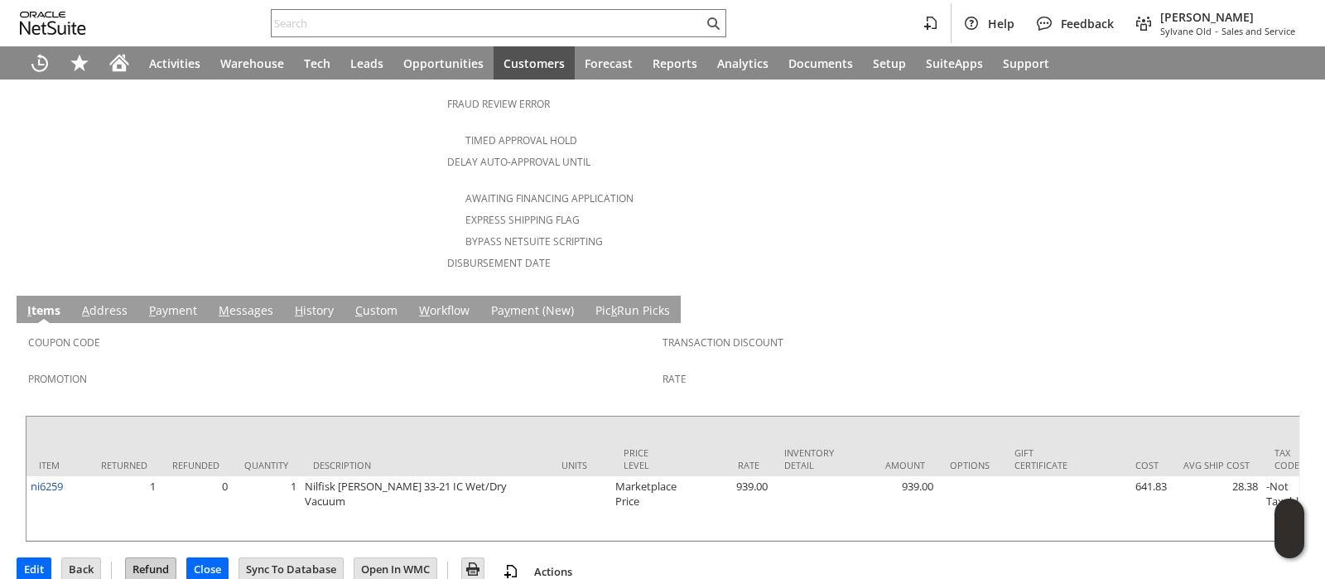
click at [145, 558] on input "Refund" at bounding box center [151, 569] width 50 height 22
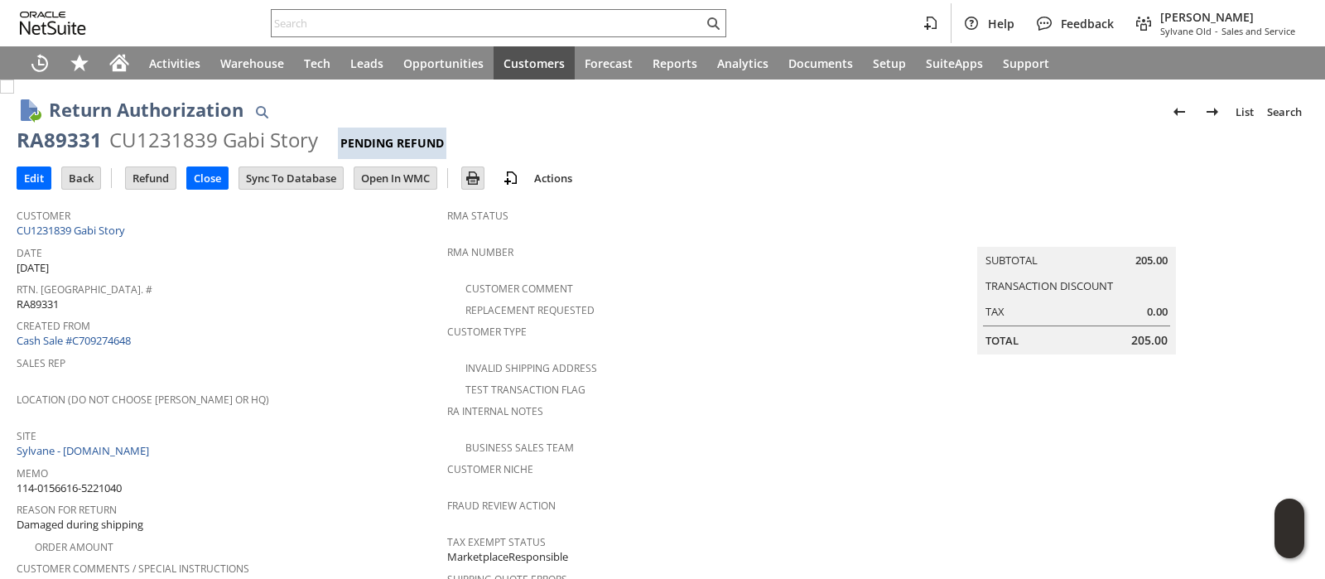
click at [101, 480] on span "114-0156616-5221040" at bounding box center [69, 488] width 105 height 16
copy tbody "114-0156616-5221040"
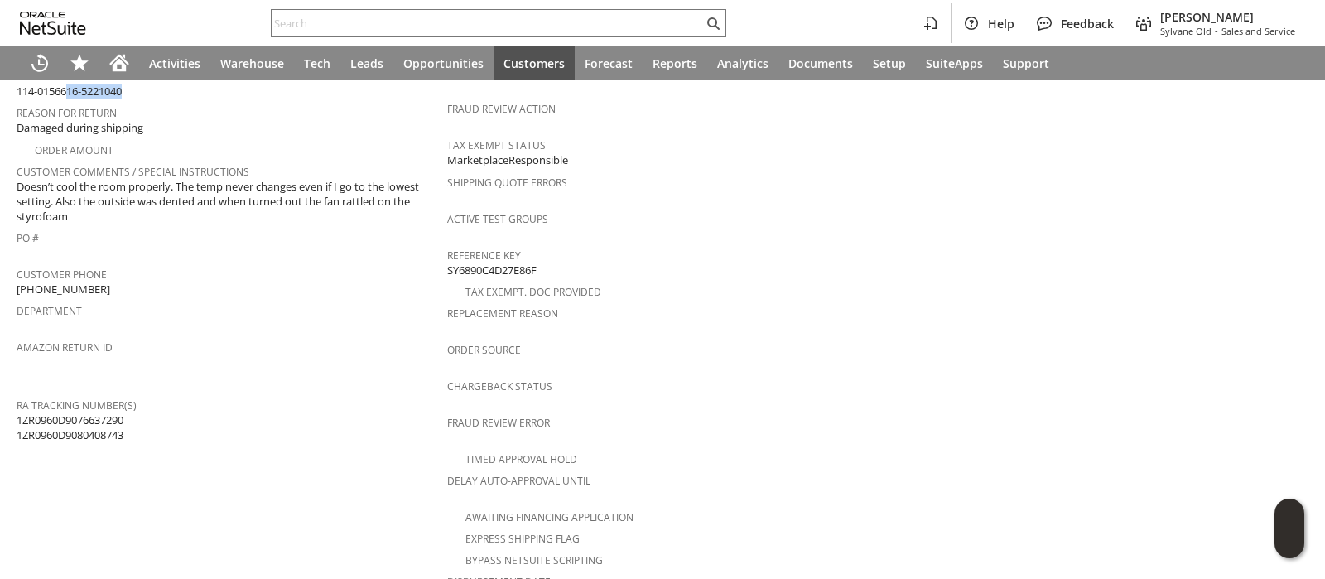
scroll to position [731, 0]
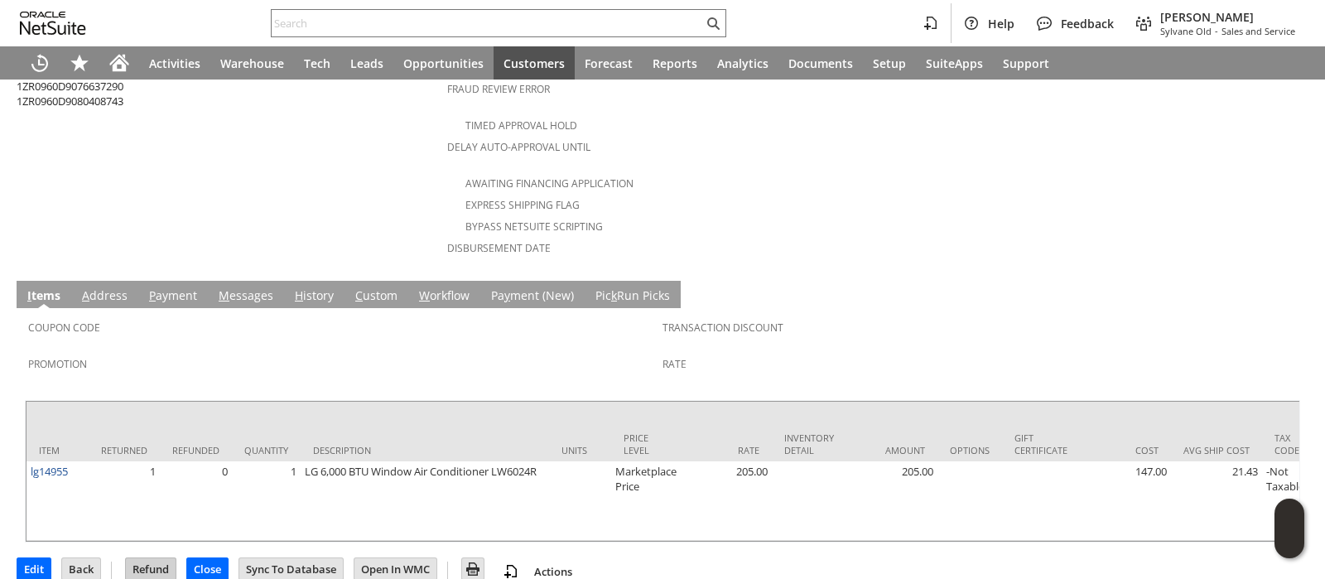
click at [162, 558] on input "Refund" at bounding box center [151, 569] width 50 height 22
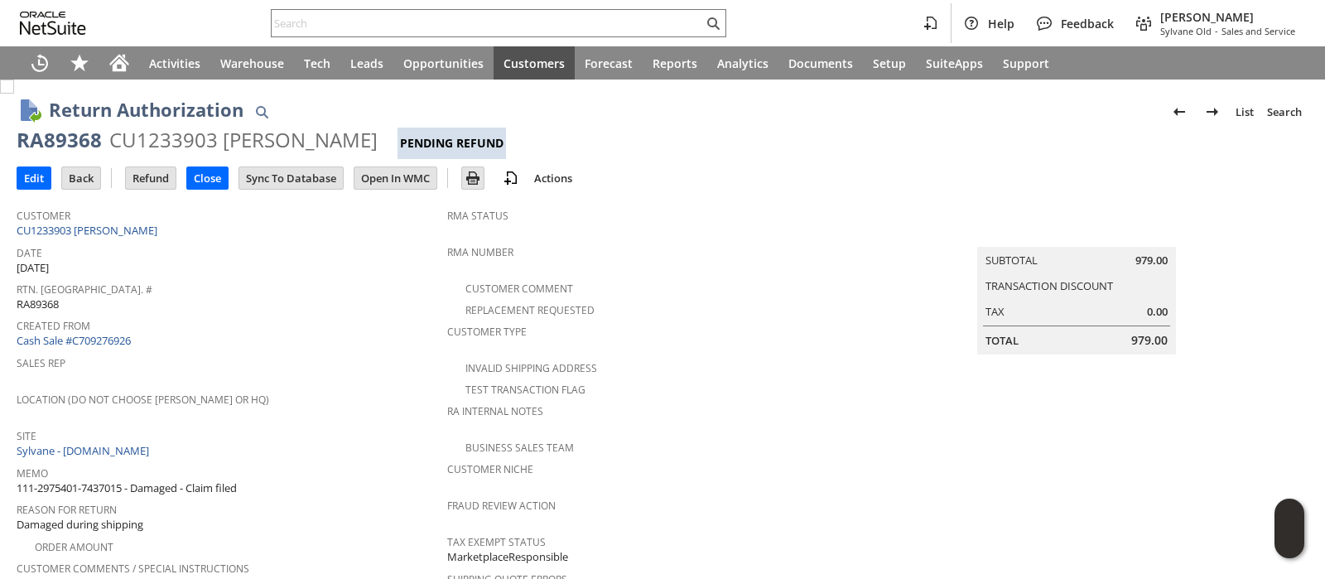
click at [110, 480] on span "111-2975401-7437015 - Damaged - Claim filed" at bounding box center [127, 488] width 220 height 16
drag, startPoint x: 110, startPoint y: 477, endPoint x: 21, endPoint y: 476, distance: 89.5
click at [21, 480] on span "111-2975401-7437015 - Damaged - Claim filed" at bounding box center [127, 488] width 220 height 16
copy span "111-2975401-7437015"
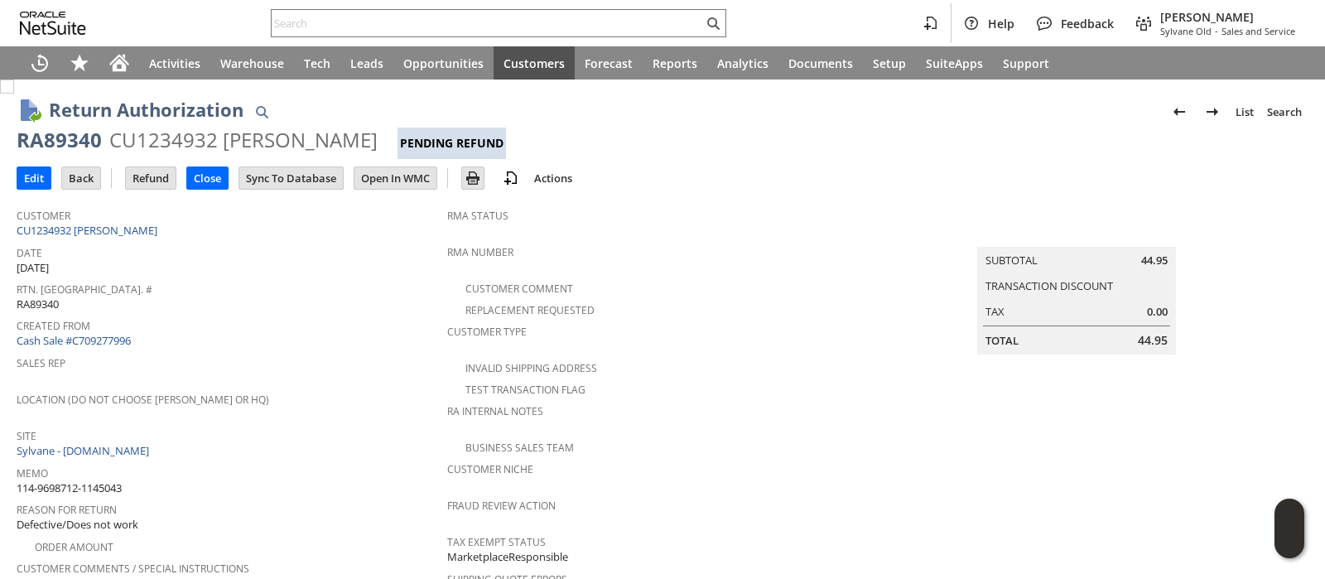
click at [108, 480] on span "114-9698712-1145043" at bounding box center [69, 488] width 105 height 16
copy tbody "114-9698712-1145043"
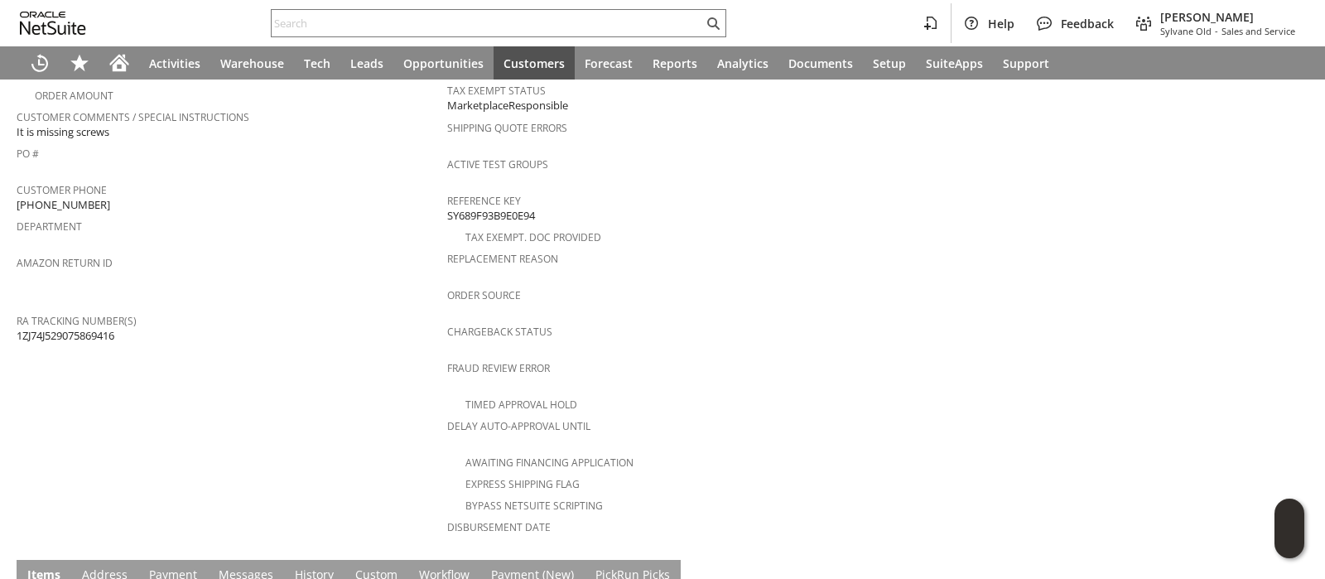
scroll to position [746, 0]
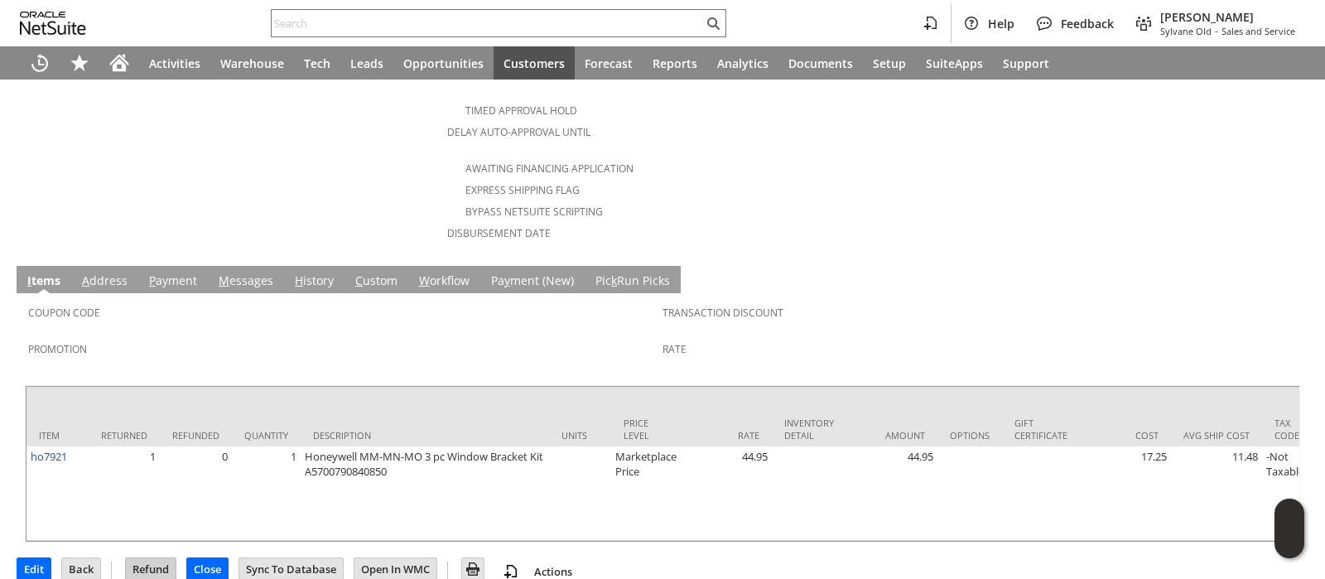
click at [159, 558] on input "Refund" at bounding box center [151, 569] width 50 height 22
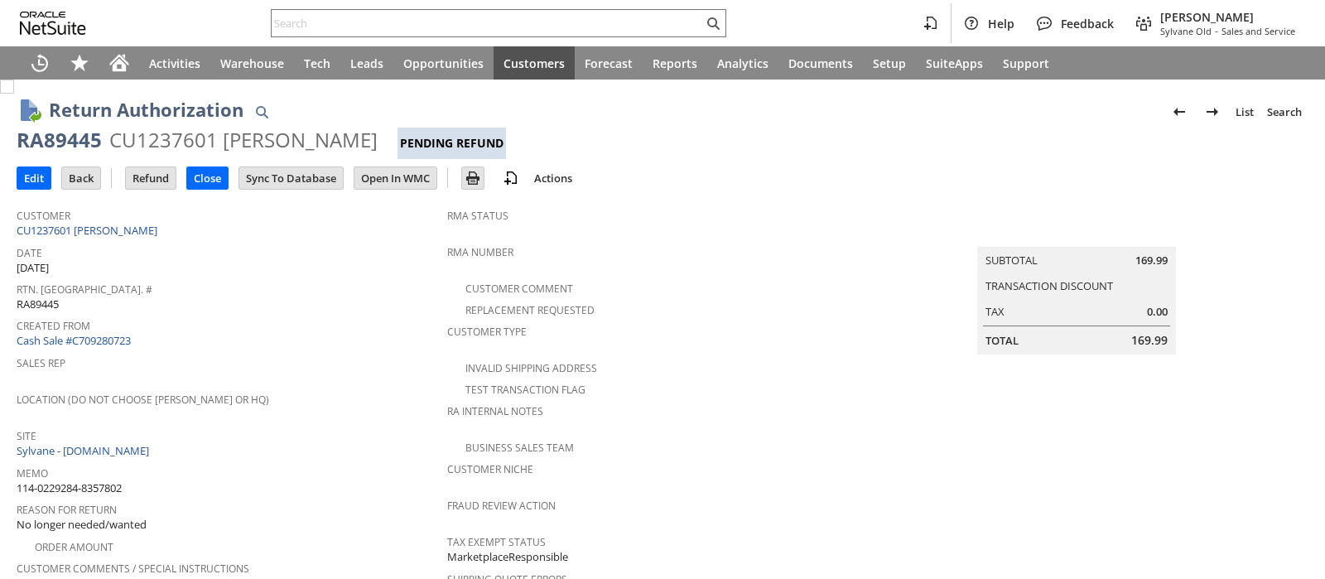
click at [94, 480] on span "114-0229284-8357802" at bounding box center [69, 488] width 105 height 16
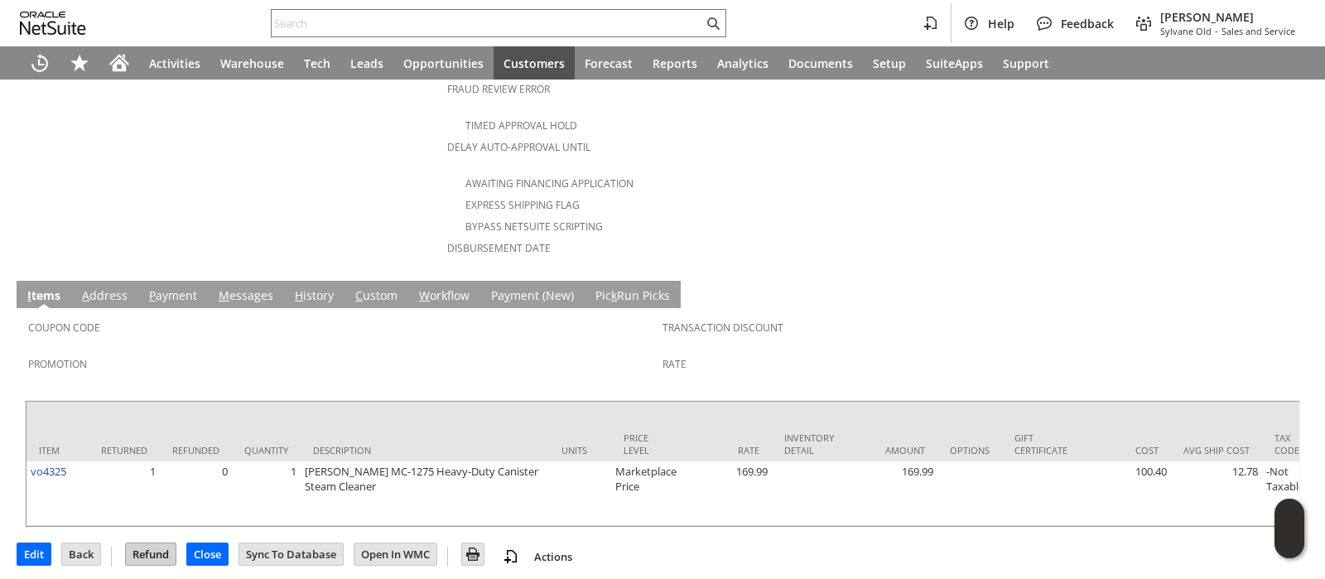
click at [165, 546] on input "Refund" at bounding box center [151, 554] width 50 height 22
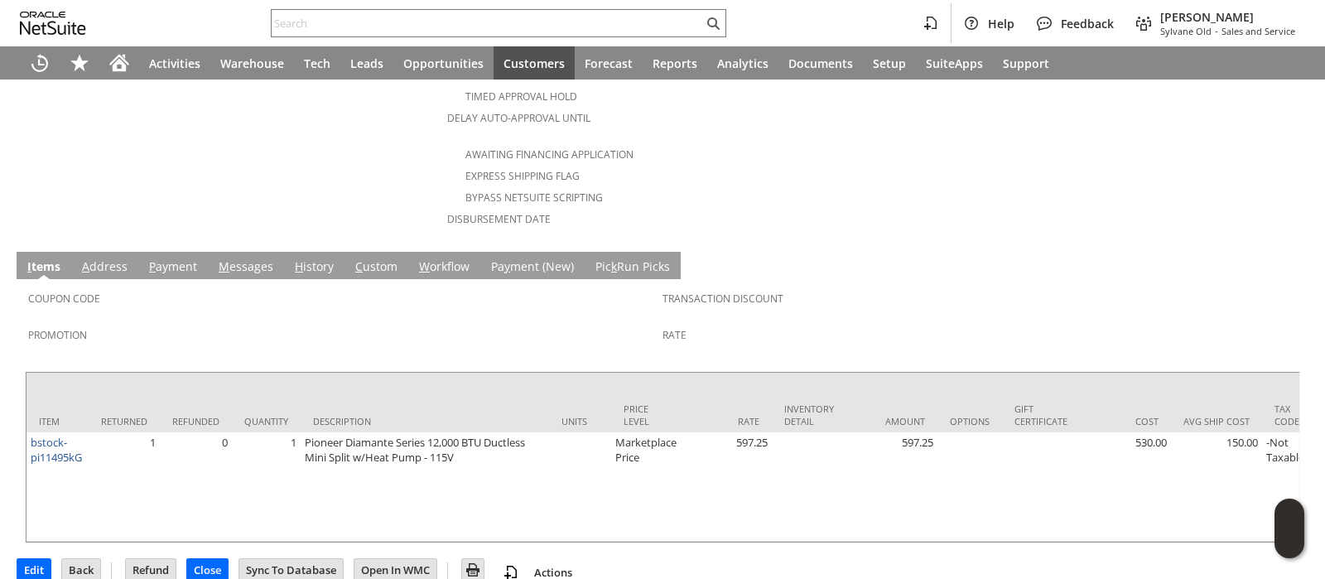
scroll to position [761, 0]
click at [379, 257] on link "C ustom" at bounding box center [376, 266] width 51 height 18
click at [374, 257] on link "C ustom" at bounding box center [376, 266] width 51 height 18
click at [369, 257] on link "C ustom" at bounding box center [376, 266] width 51 height 18
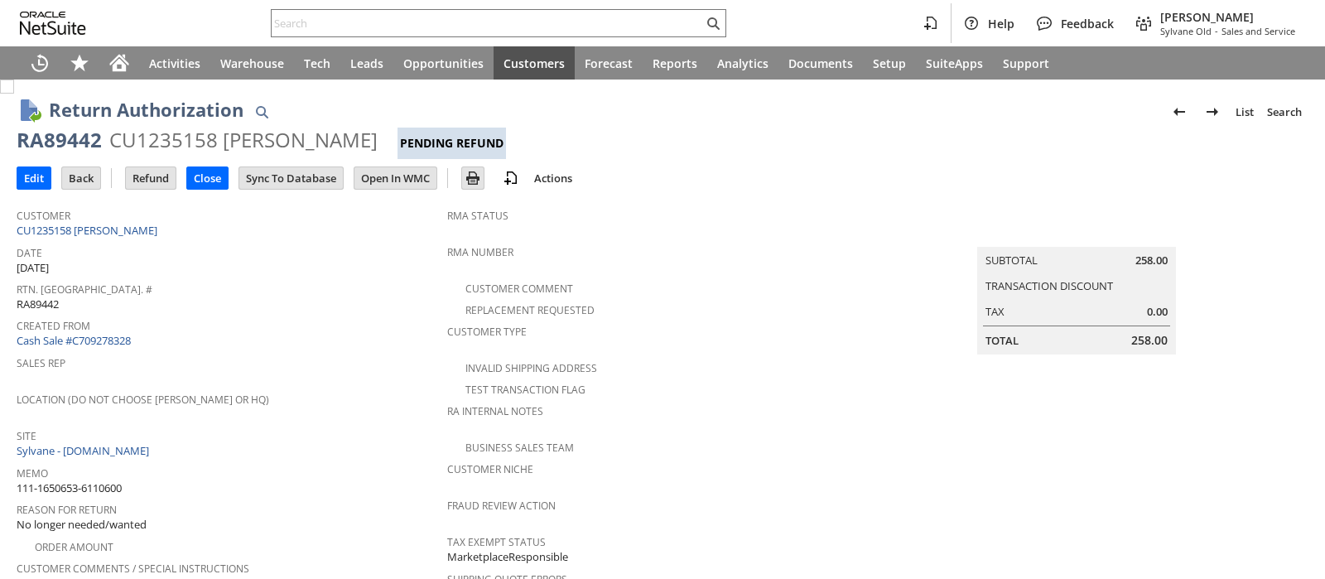
click at [101, 480] on span "111-1650653-6110600" at bounding box center [69, 488] width 105 height 16
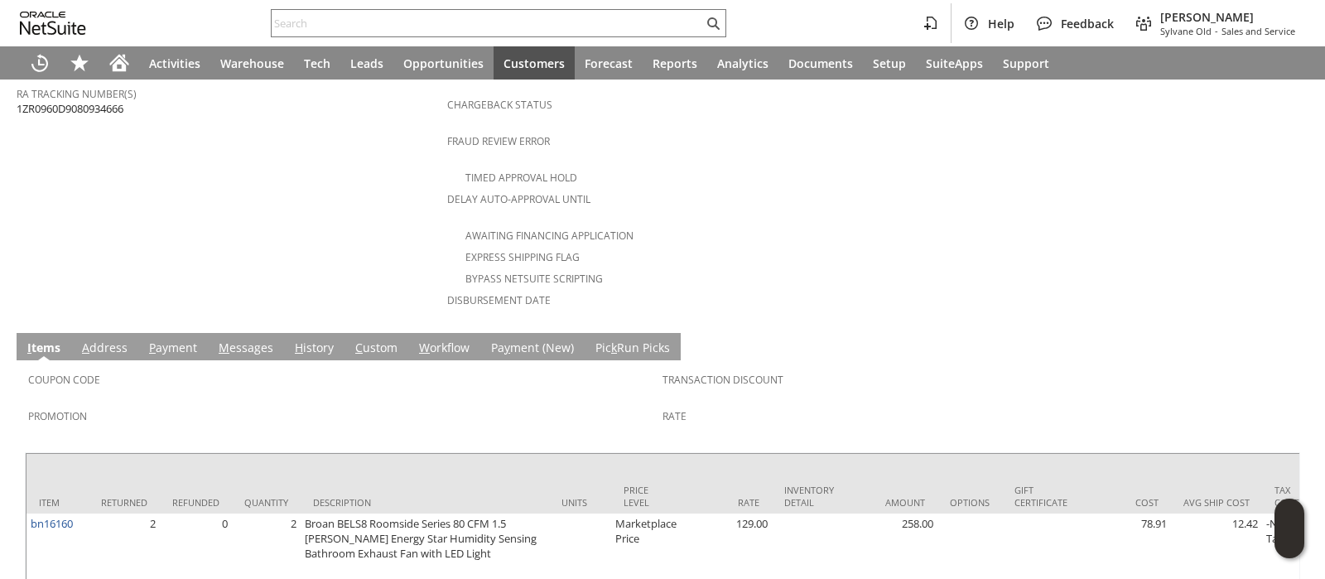
scroll to position [791, 0]
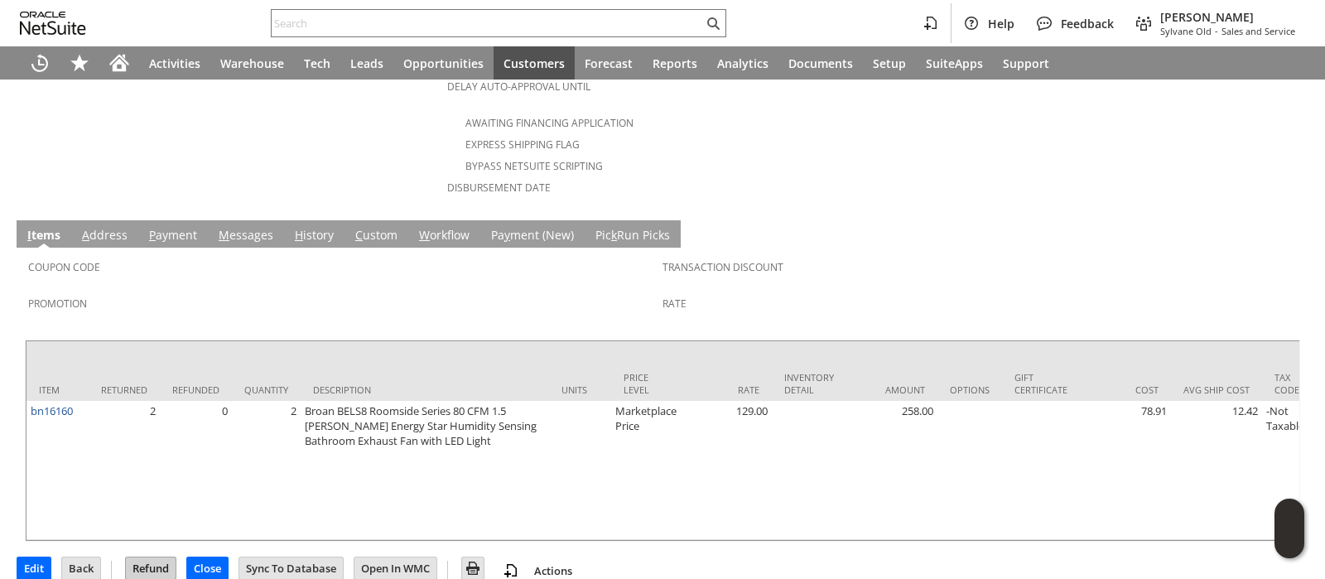
click at [162, 557] on input "Refund" at bounding box center [151, 568] width 50 height 22
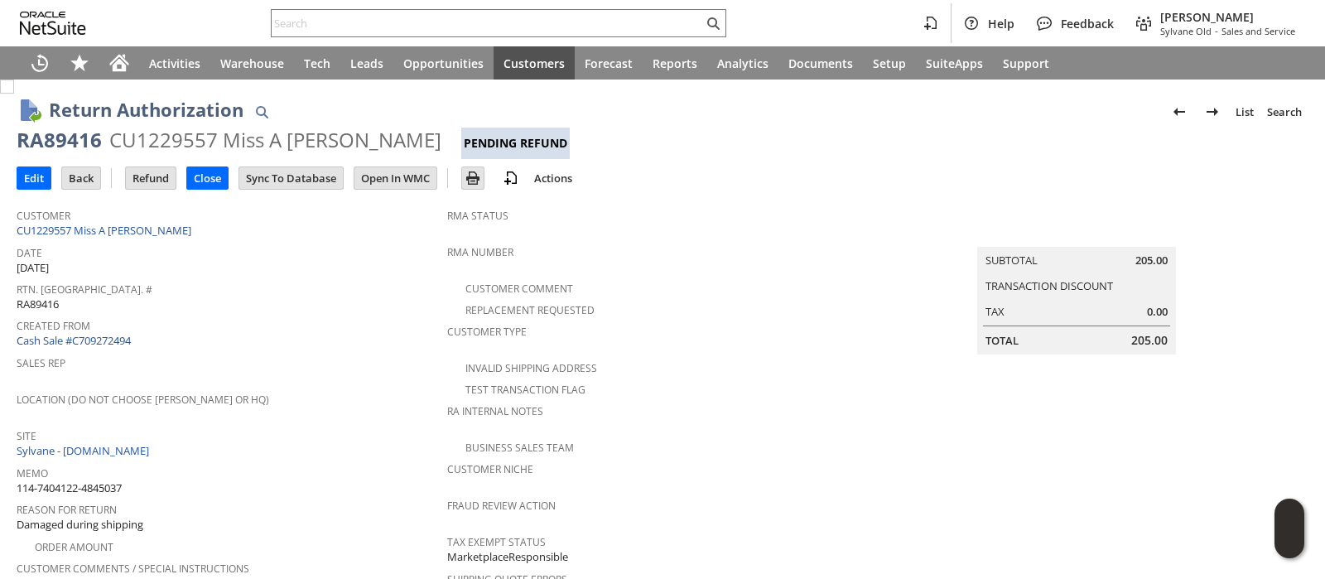
click at [97, 480] on span "114-7404122-4845037" at bounding box center [69, 488] width 105 height 16
copy tbody "114-7404122-4845037"
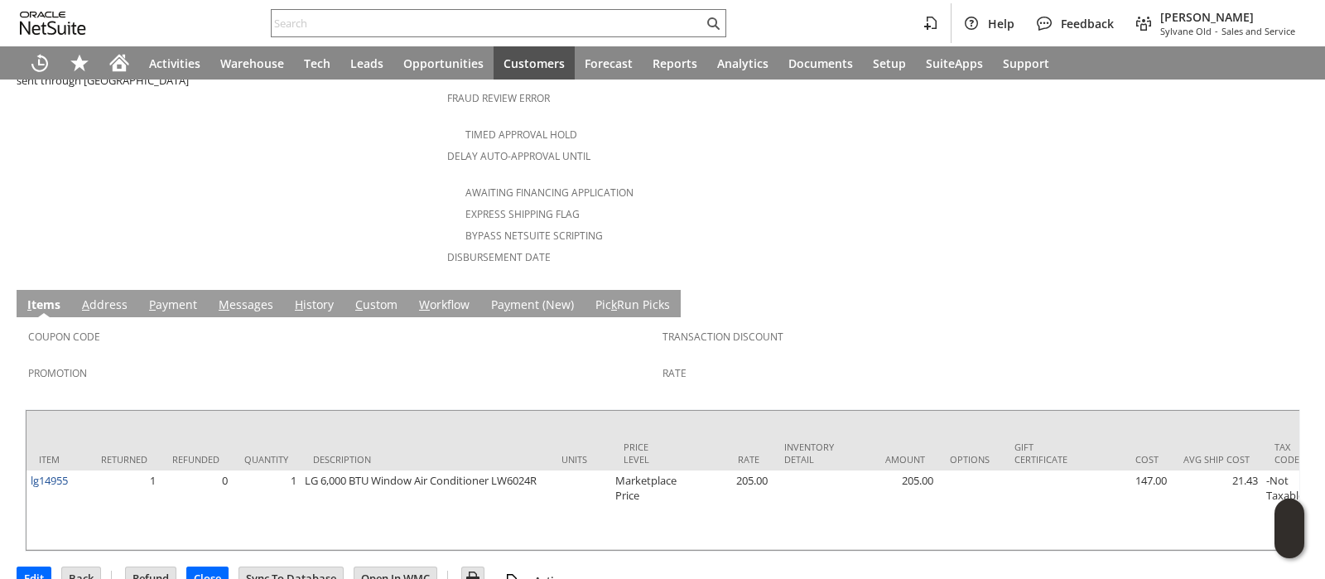
scroll to position [731, 0]
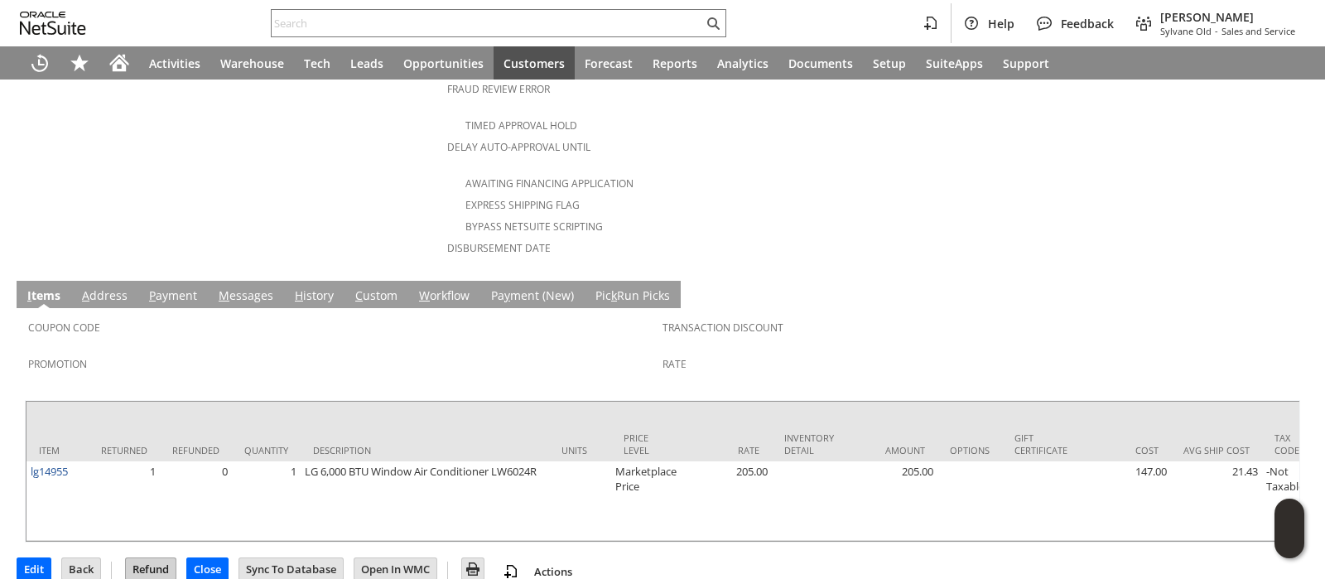
click at [157, 558] on input "Refund" at bounding box center [151, 569] width 50 height 22
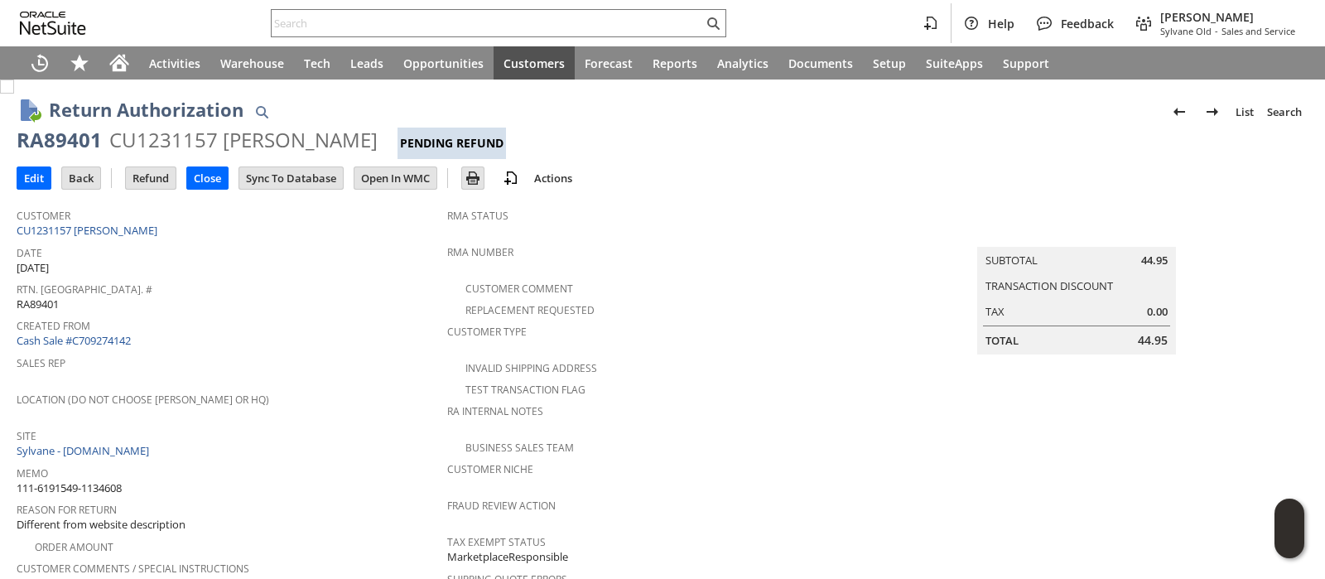
click at [113, 480] on span "111-6191549-1134608" at bounding box center [69, 488] width 105 height 16
copy tbody "111-6191549-1134608"
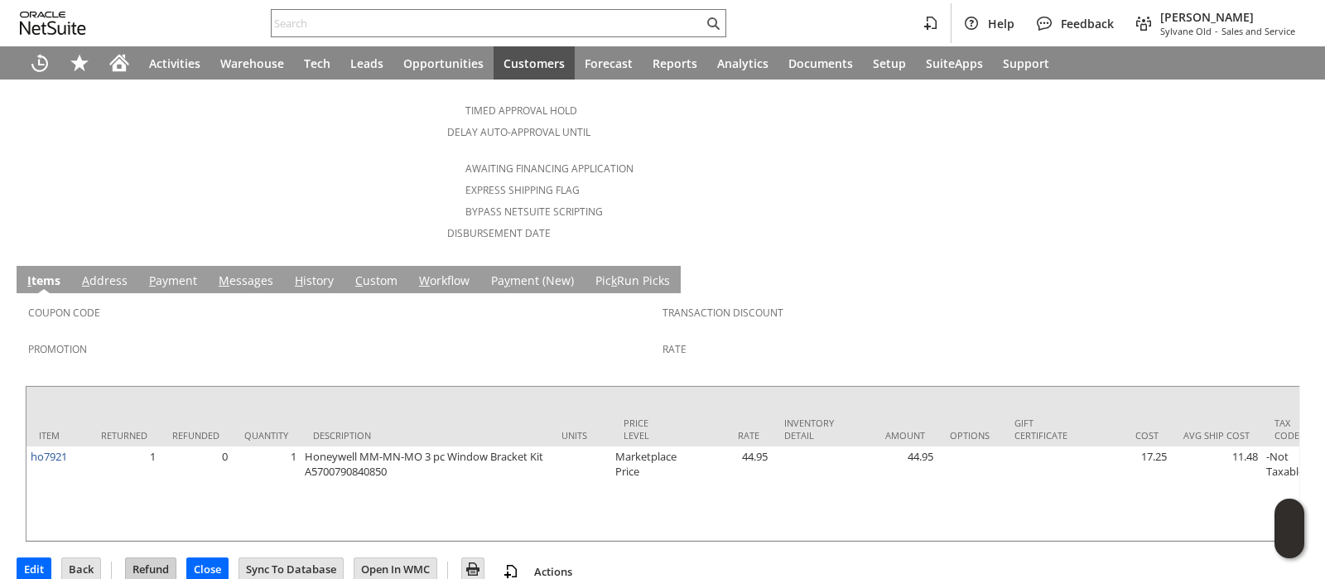
click at [144, 558] on input "Refund" at bounding box center [151, 569] width 50 height 22
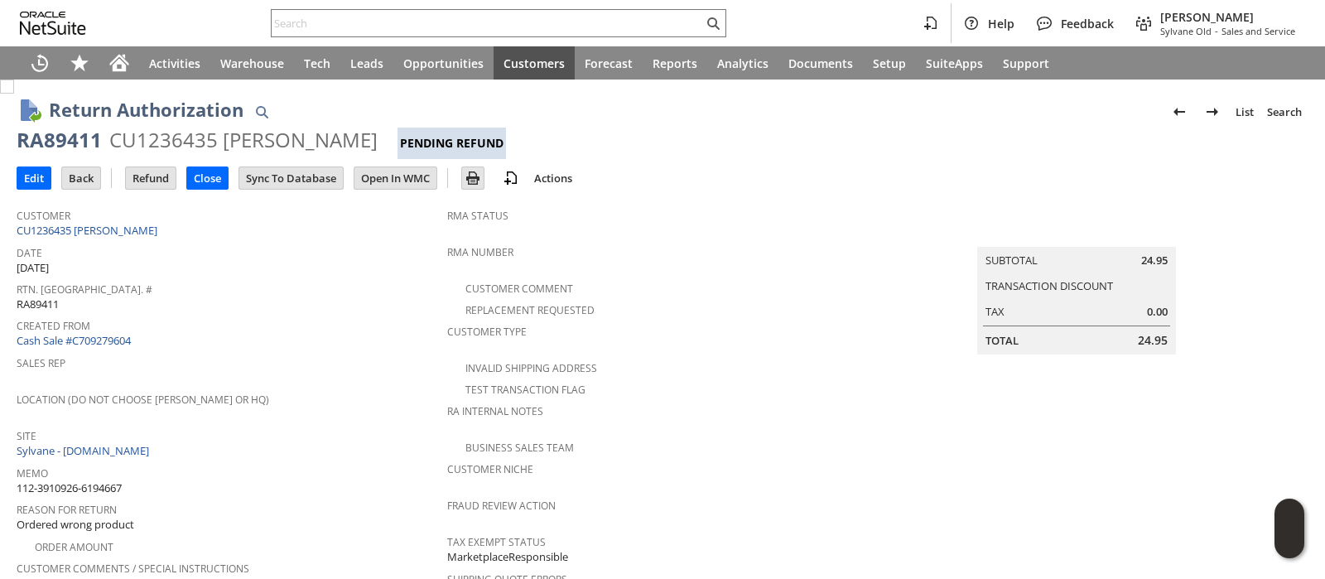
click at [83, 480] on span "112-3910926-6194667" at bounding box center [69, 488] width 105 height 16
copy tbody "112-3910926-6194667"
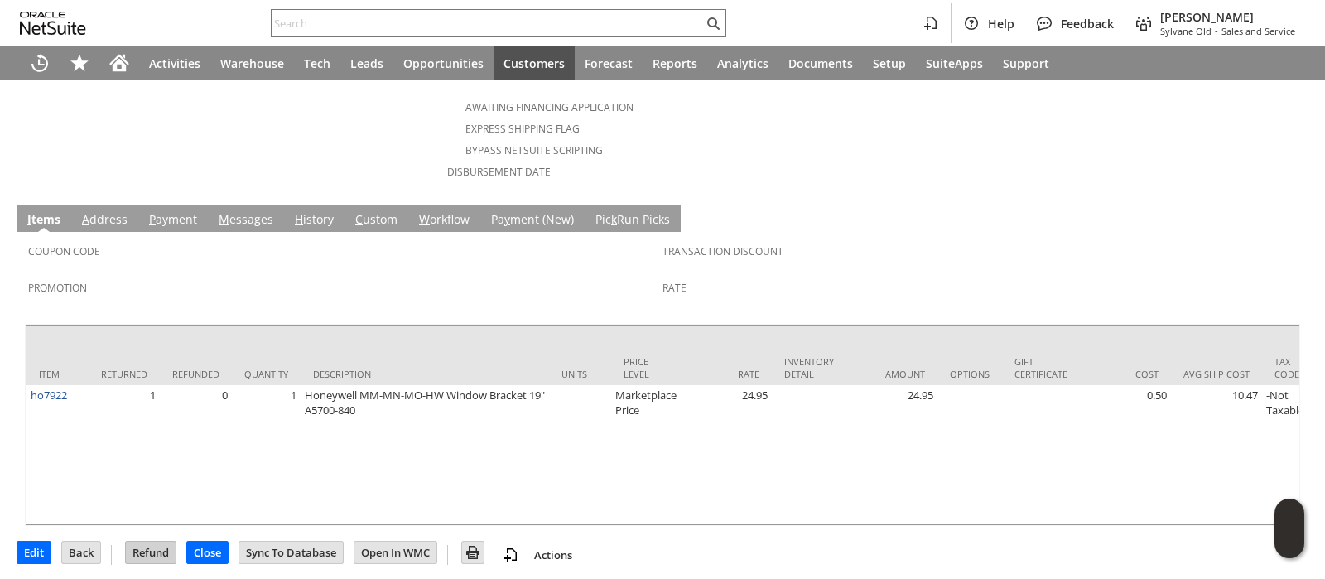
click at [157, 542] on input "Refund" at bounding box center [151, 553] width 50 height 22
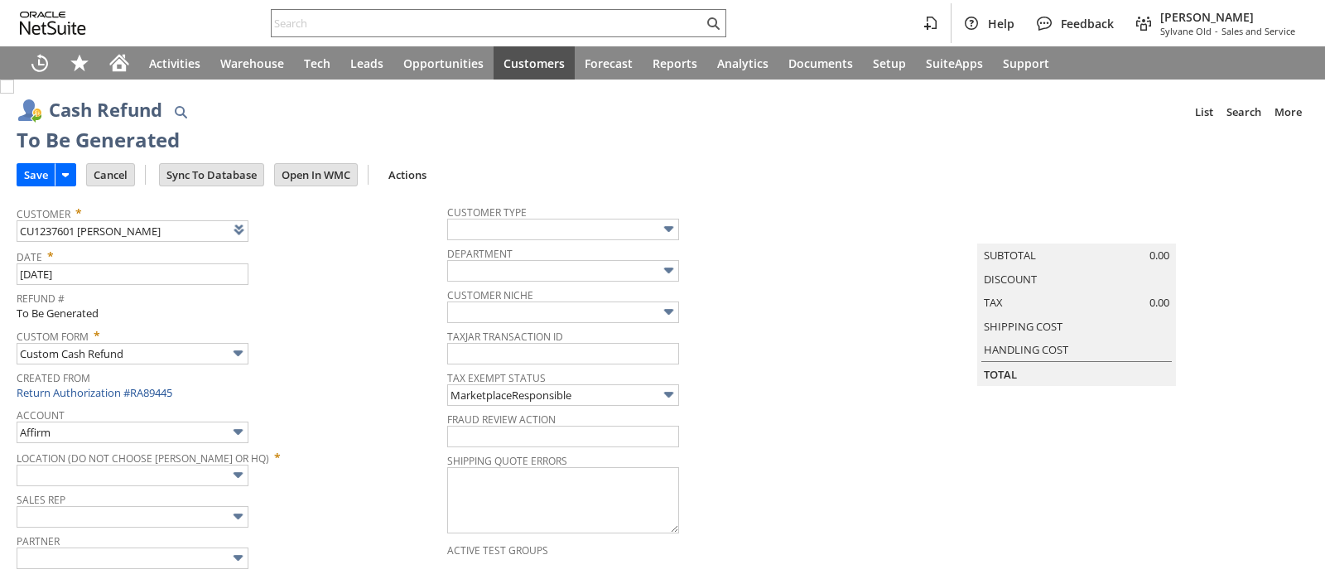
type input "Amazon Undeposited Funds"
type input "Headquarters : Head... : Pending Testing"
type input "Add"
type input "Copy Previous"
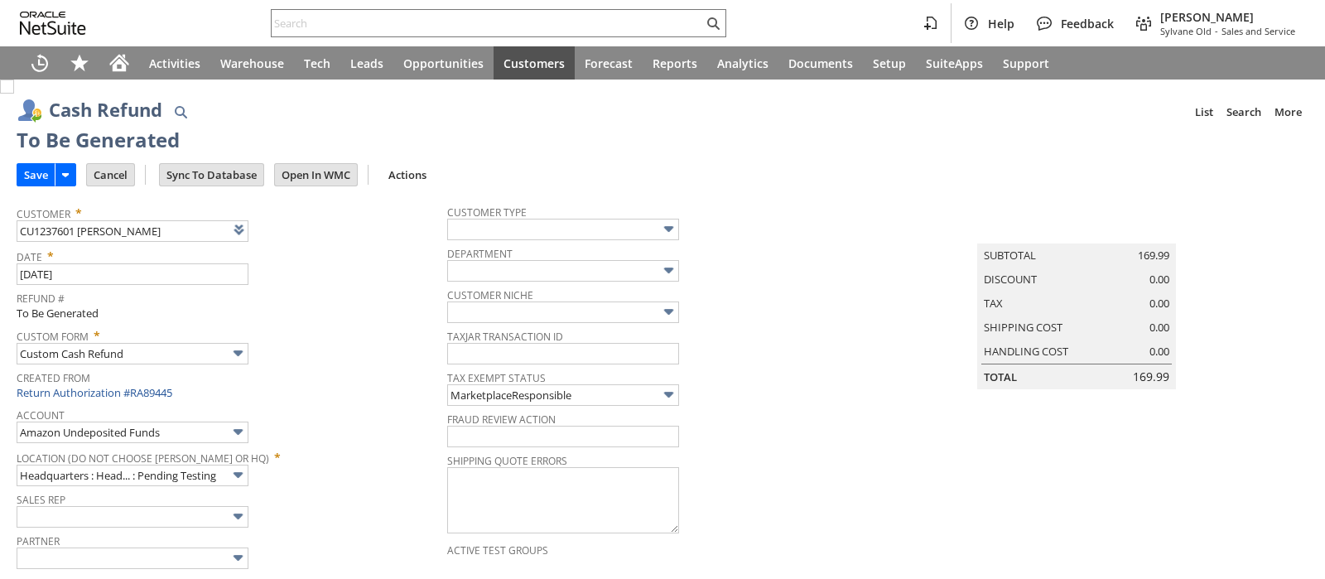
scroll to position [828, 0]
type input "Amazon Undeposited Funds"
type input "Headquarters : Head... : Pending Testing"
type input "Add"
type input "Copy Previous"
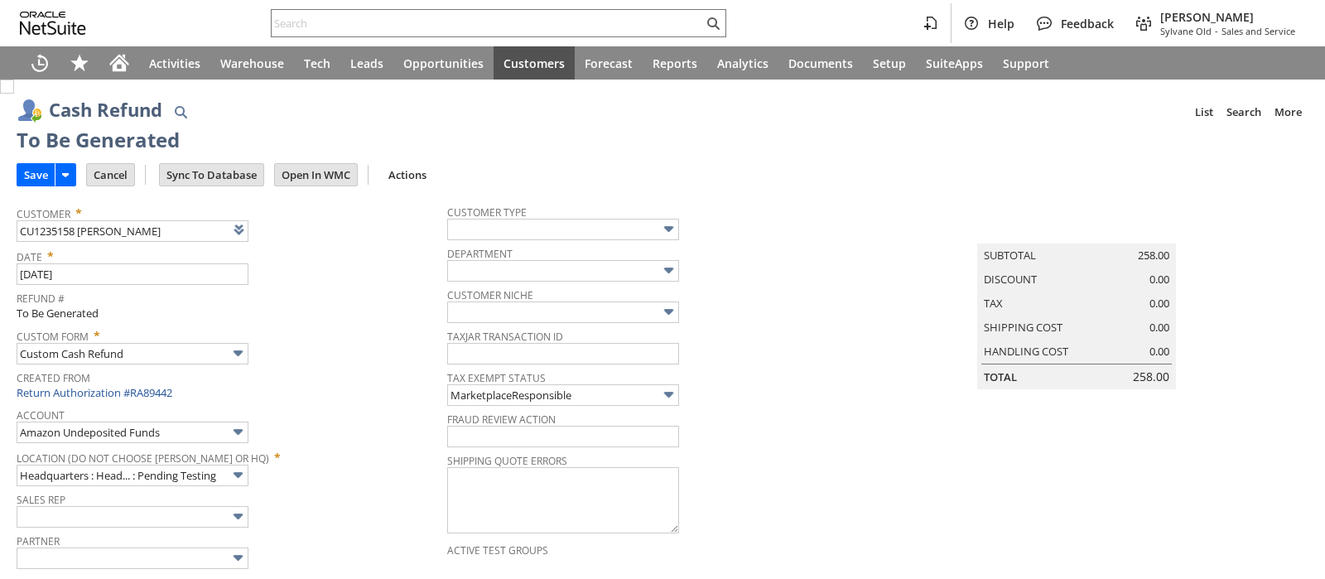
scroll to position [874, 0]
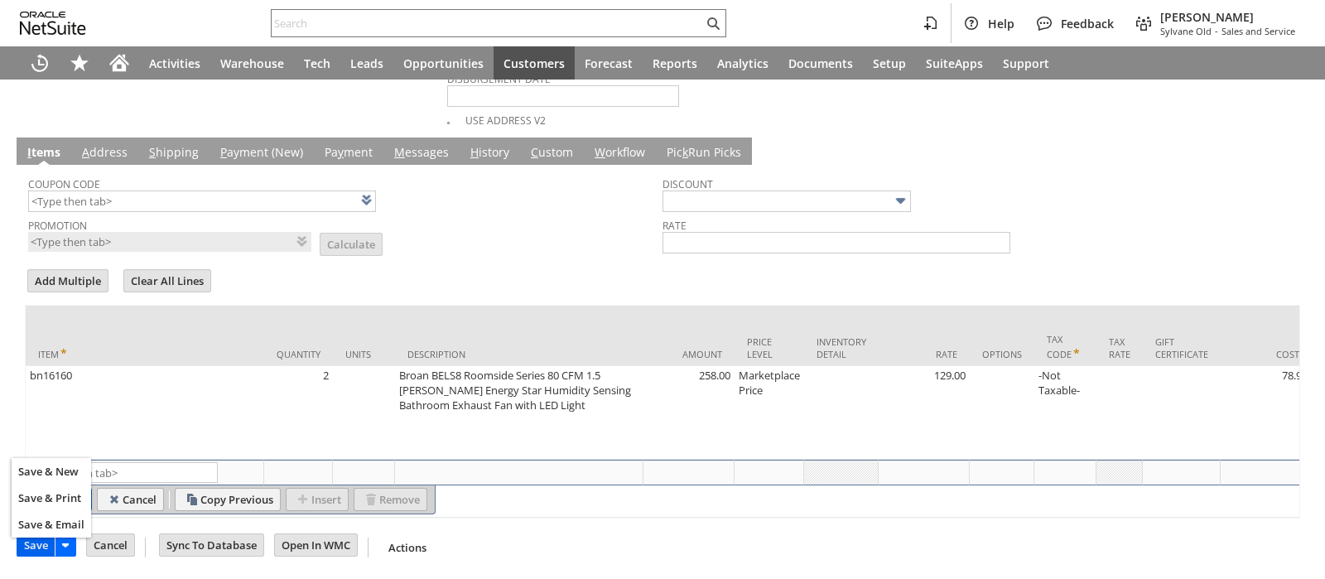
click at [36, 544] on input "Save" at bounding box center [35, 545] width 37 height 22
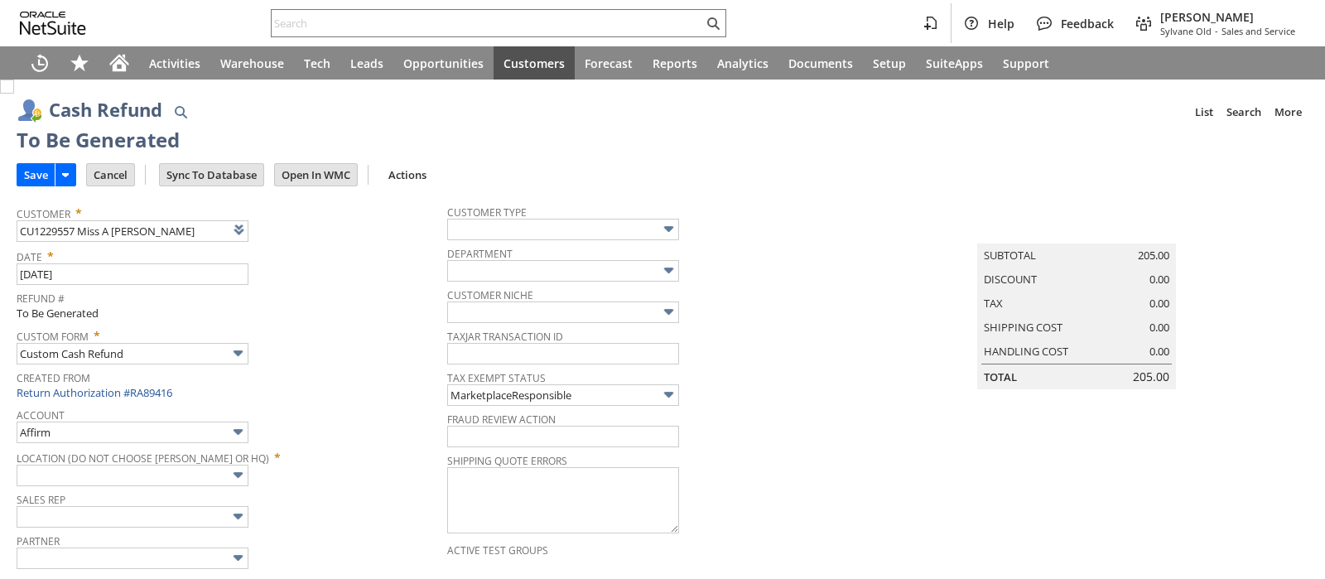
type input "Amazon Undeposited Funds"
type input "Headquarters : Head... : Pending Testing"
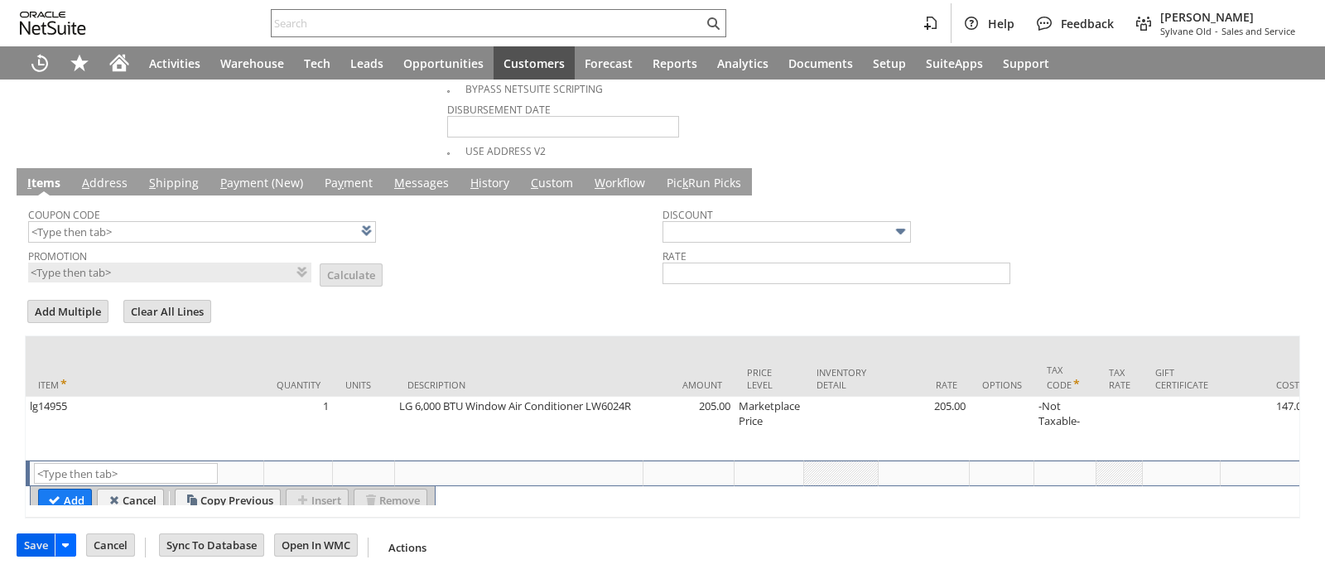
click at [35, 536] on input "Save" at bounding box center [35, 545] width 37 height 22
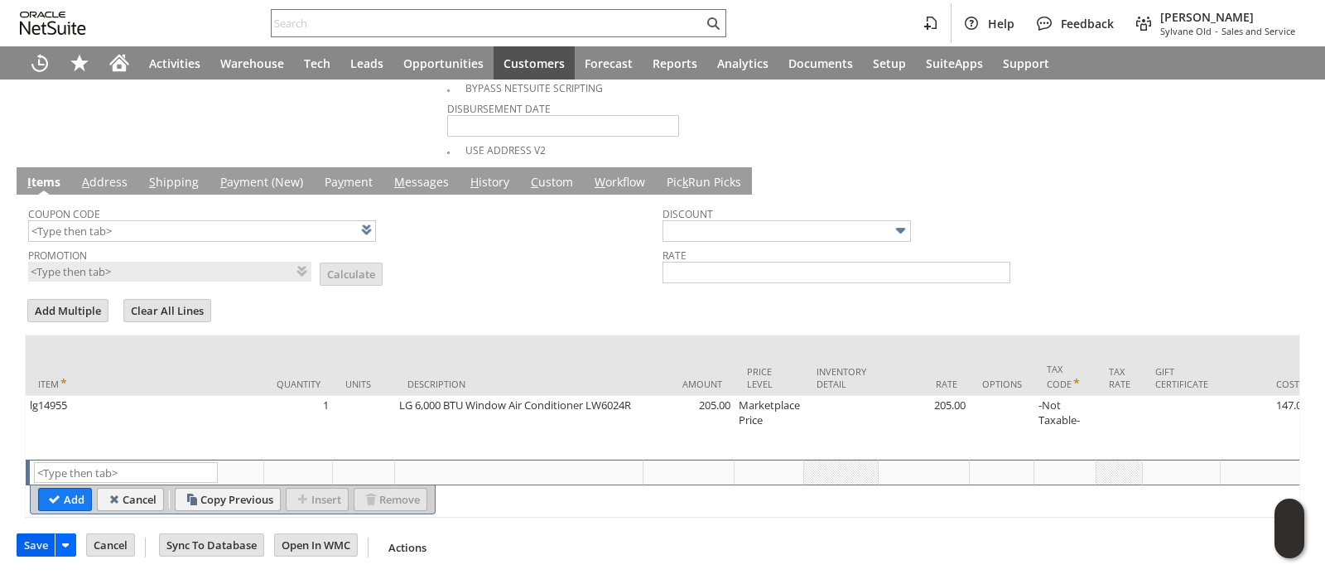
click at [33, 538] on input "Save" at bounding box center [35, 545] width 37 height 22
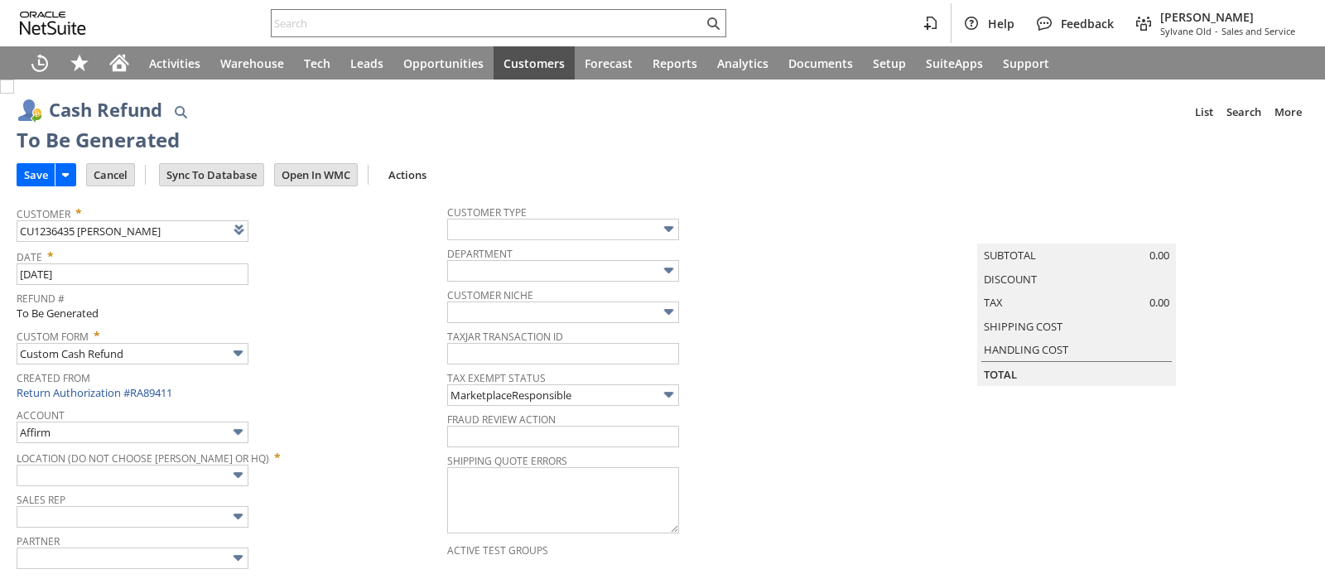
type input "Amazon Undeposited Funds"
type input "Headquarters : Head... : Pending Testing"
type input "Add"
type input "Copy Previous"
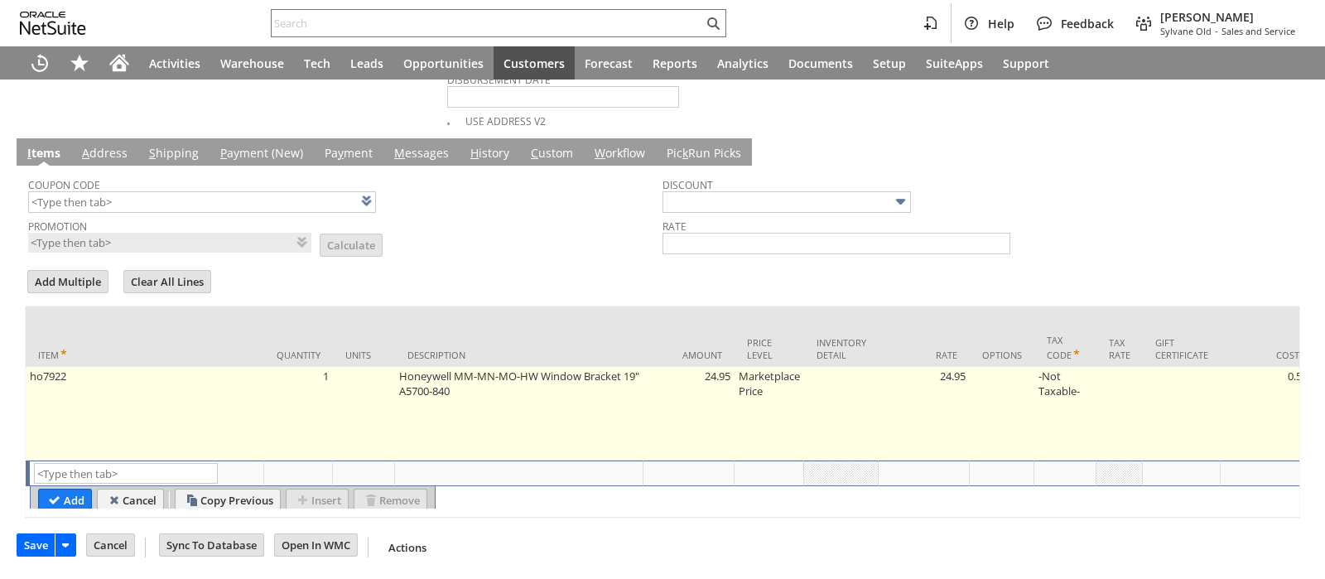
click at [37, 543] on input "Save" at bounding box center [35, 545] width 37 height 22
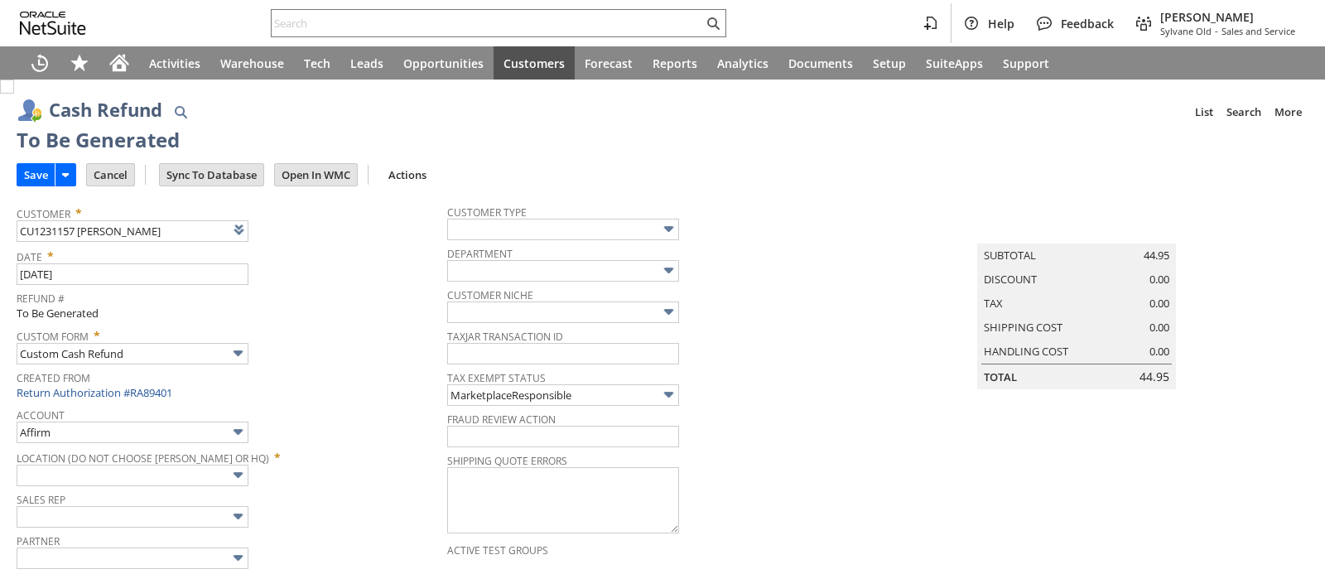
type input "Amazon Undeposited Funds"
type input "Headquarters : Head... : Pending Testing"
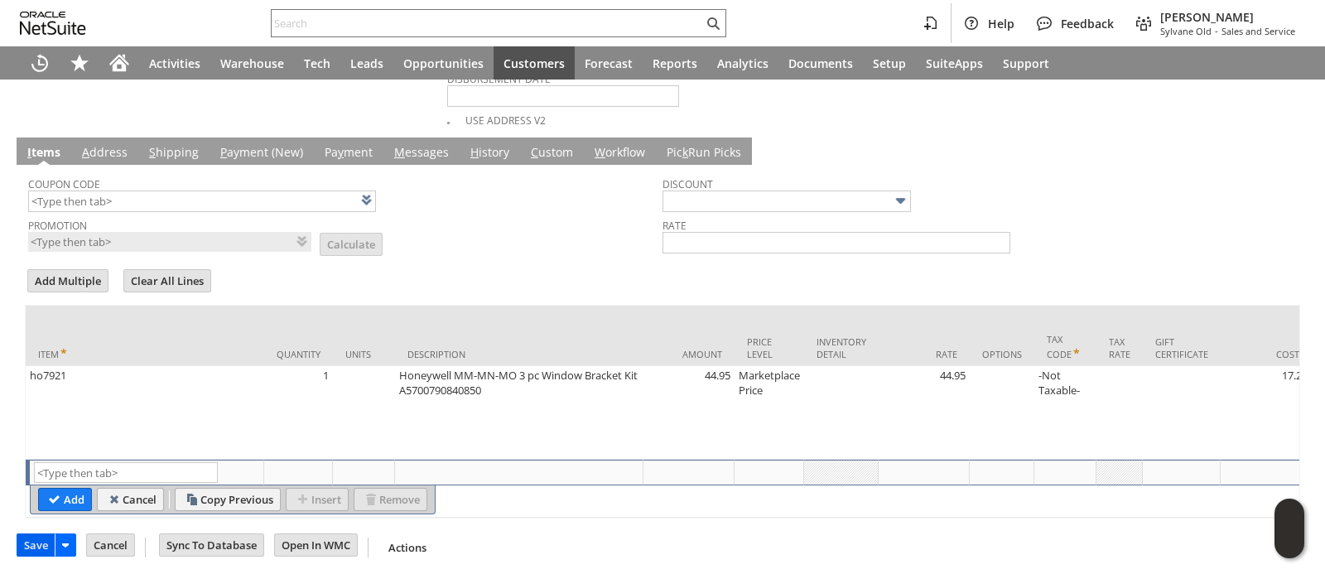
click at [30, 548] on input "Save" at bounding box center [35, 545] width 37 height 22
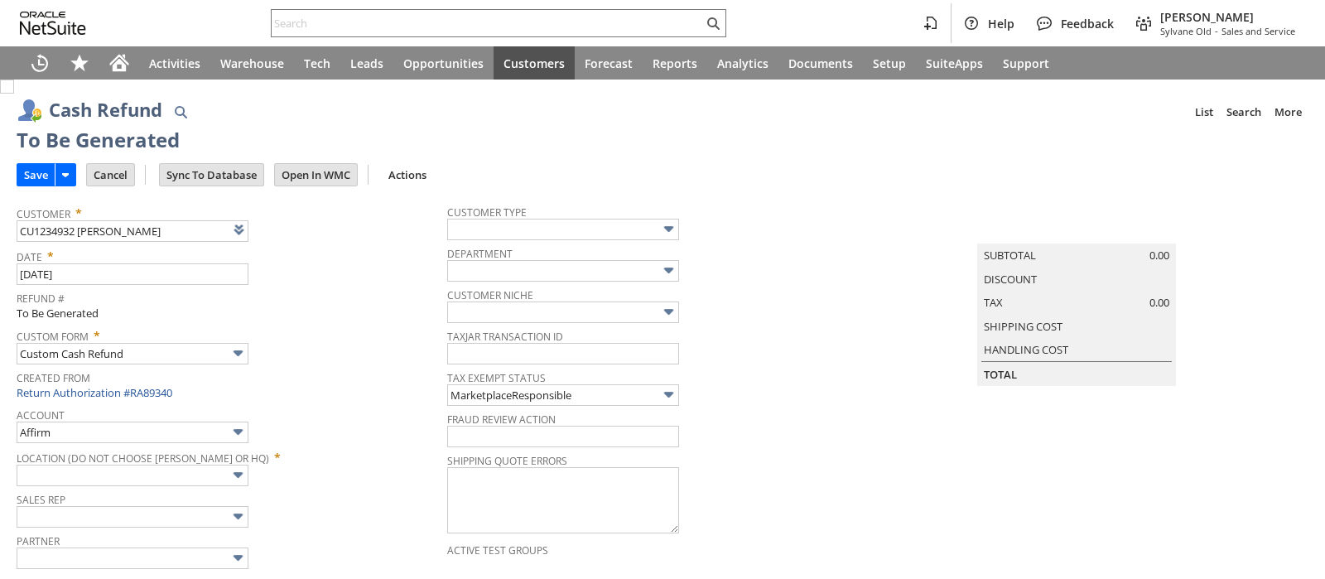
type input "Amazon Undeposited Funds"
type input "Headquarters : Head... : Pending Testing"
type input "Add"
type input "Copy Previous"
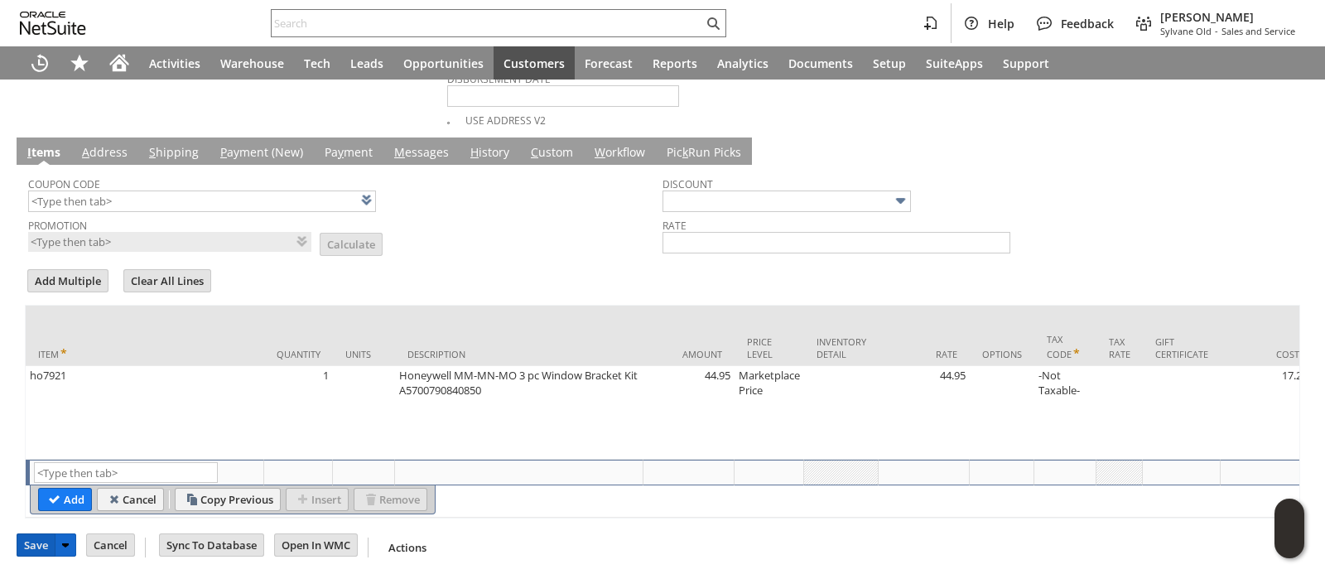
click at [33, 550] on input "Save" at bounding box center [35, 545] width 37 height 22
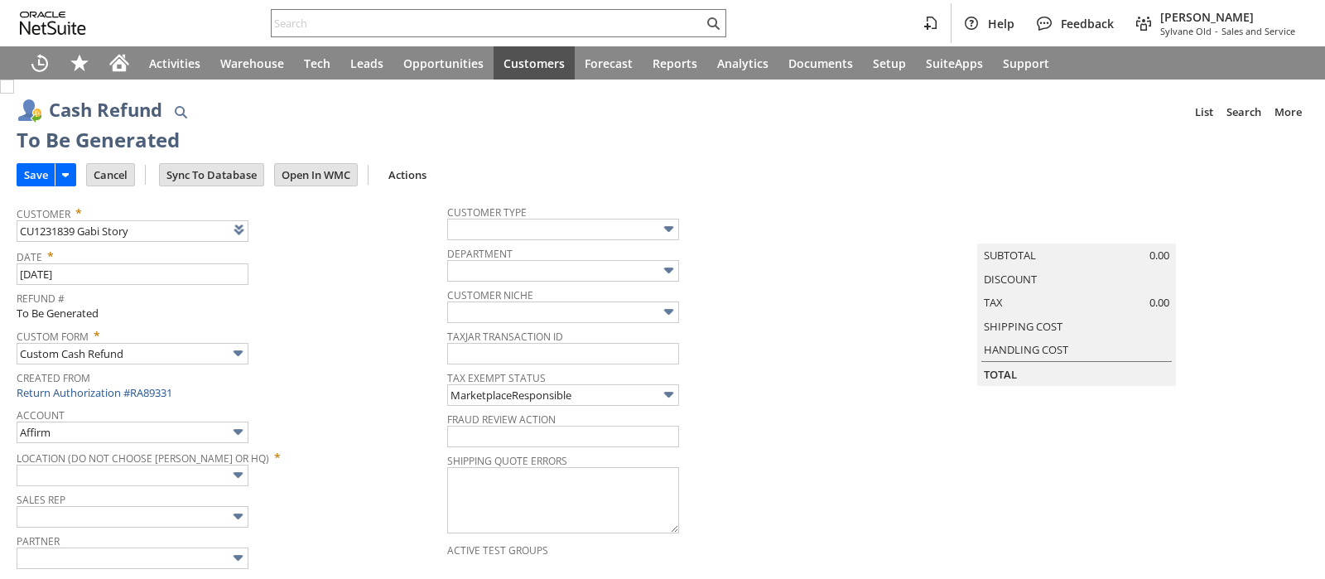
type input "Amazon Undeposited Funds"
type input "Headquarters : Head... : Pending Testing"
type input "Add"
type input "Copy Previous"
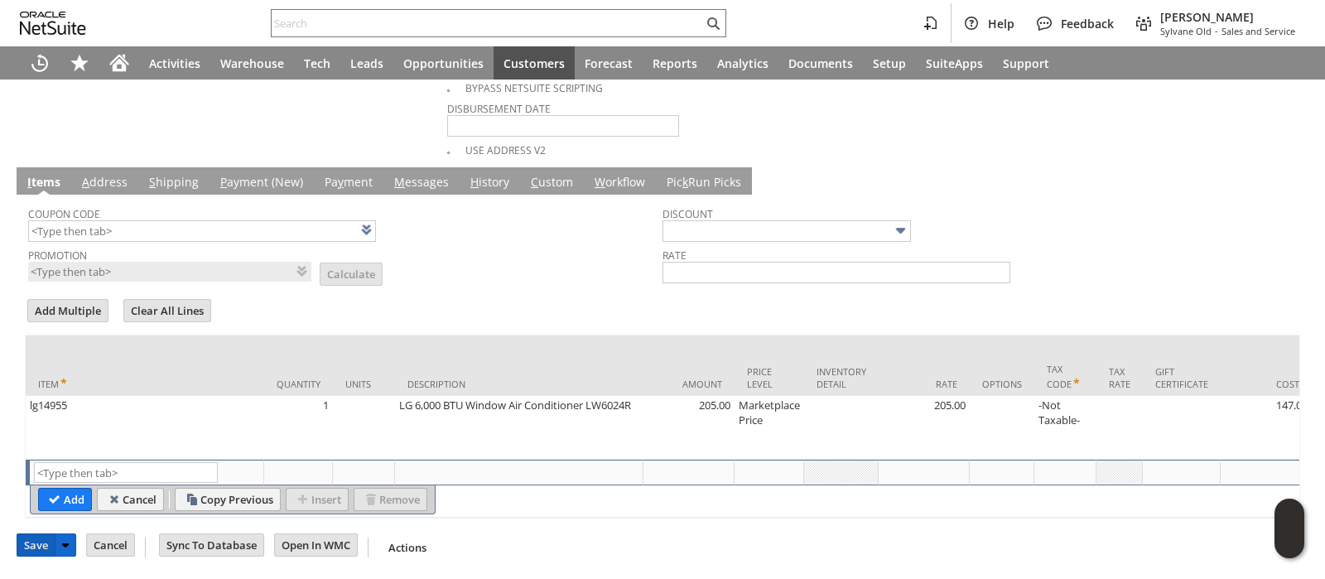
click at [40, 548] on input "Save" at bounding box center [35, 545] width 37 height 22
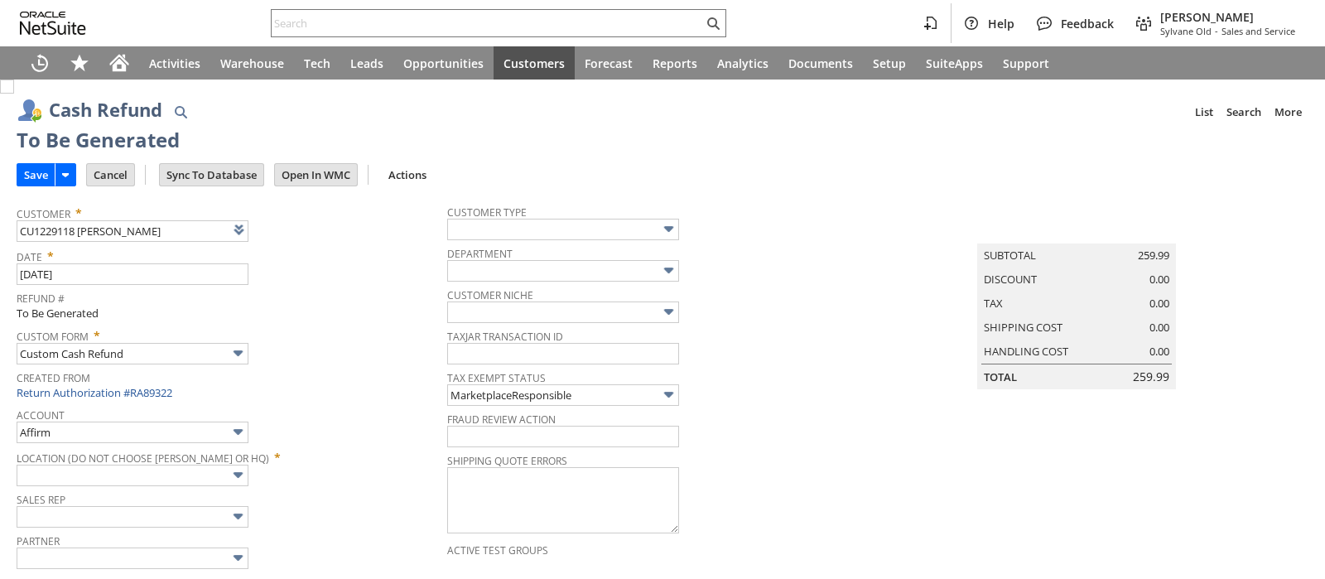
type input "Amazon Undeposited Funds"
type input "Headquarters : Head... : Pending Testing"
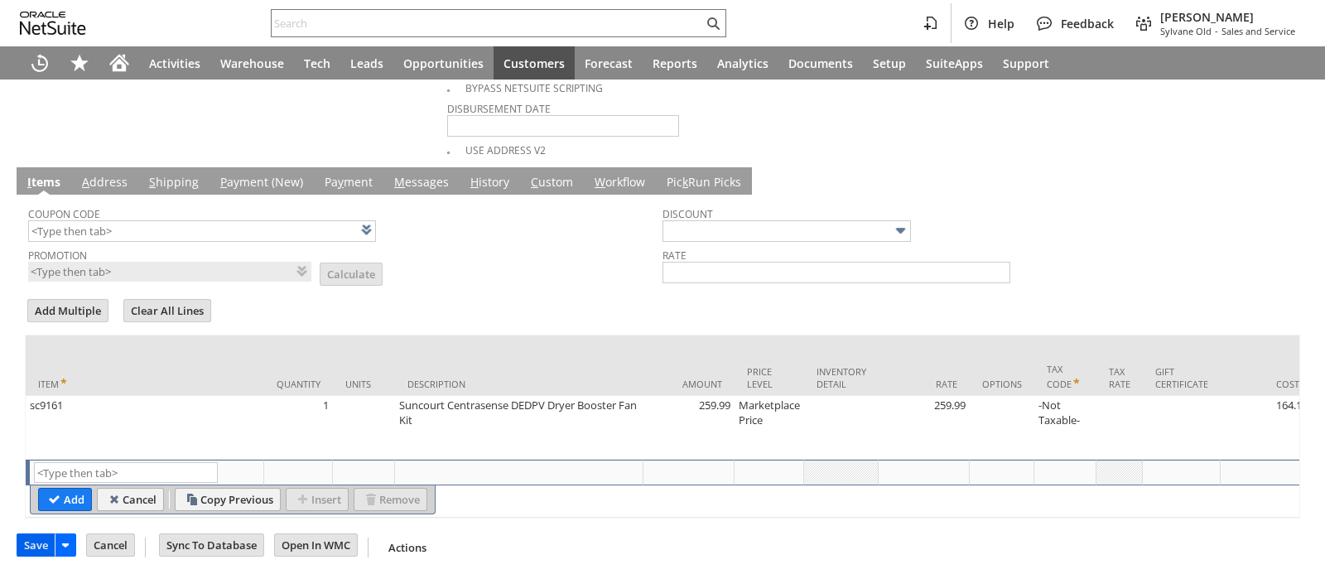
click at [41, 540] on input "Save" at bounding box center [35, 545] width 37 height 22
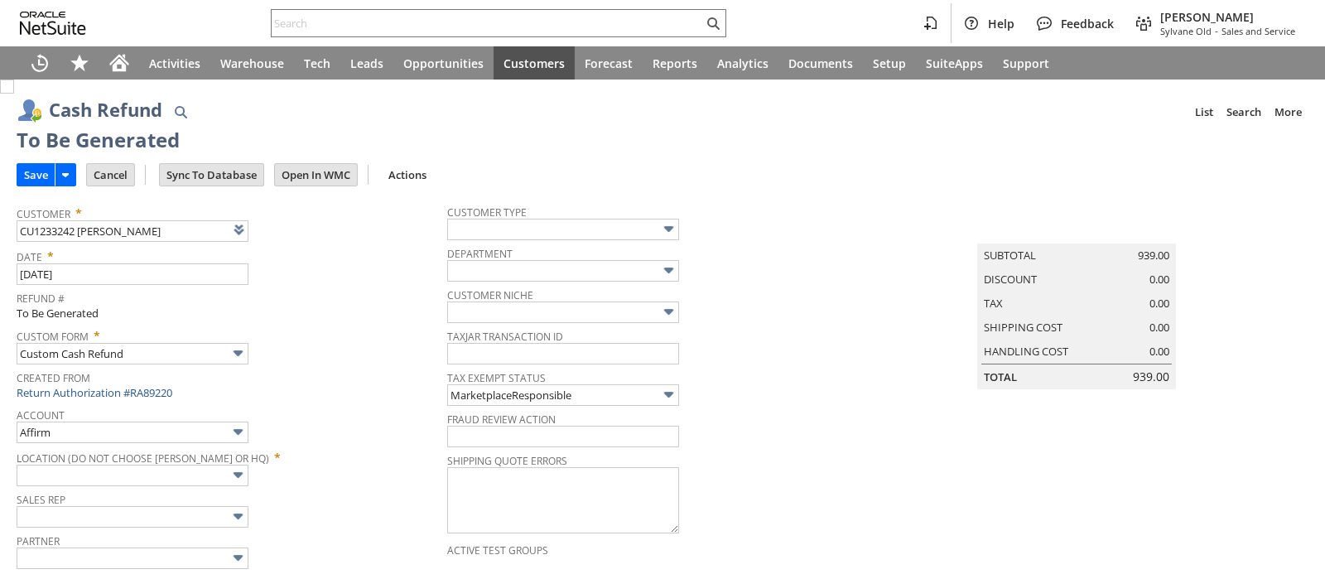
type input "Amazon Undeposited Funds"
type input "Headquarters : Head... : Pending Testing"
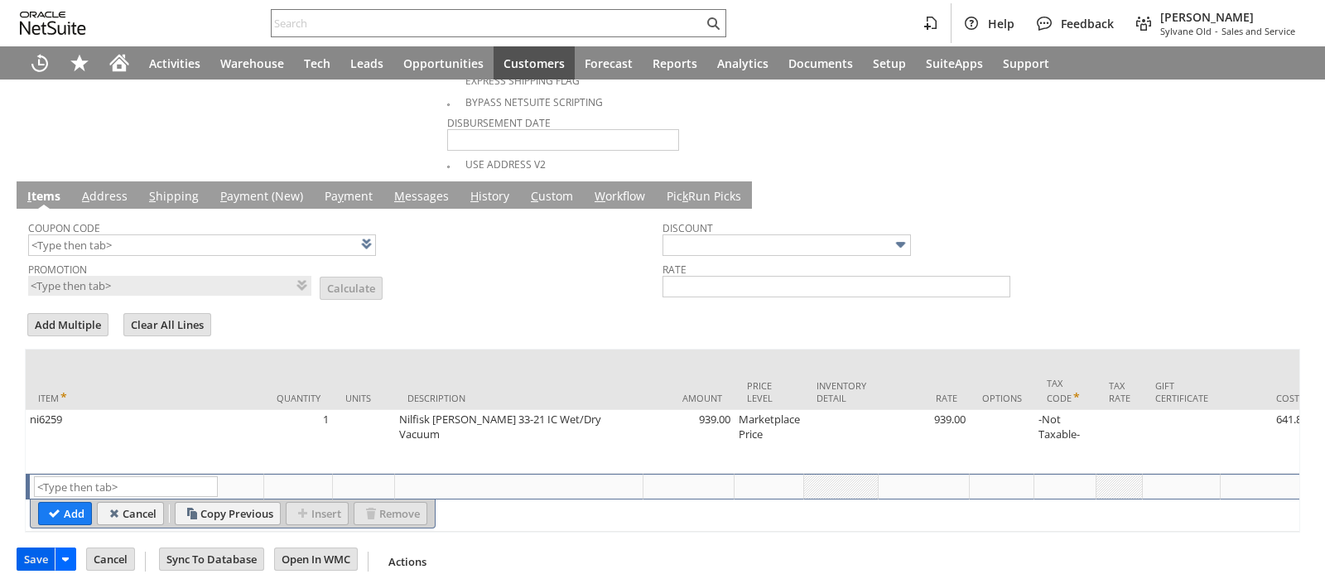
click at [27, 553] on input "Save" at bounding box center [35, 559] width 37 height 22
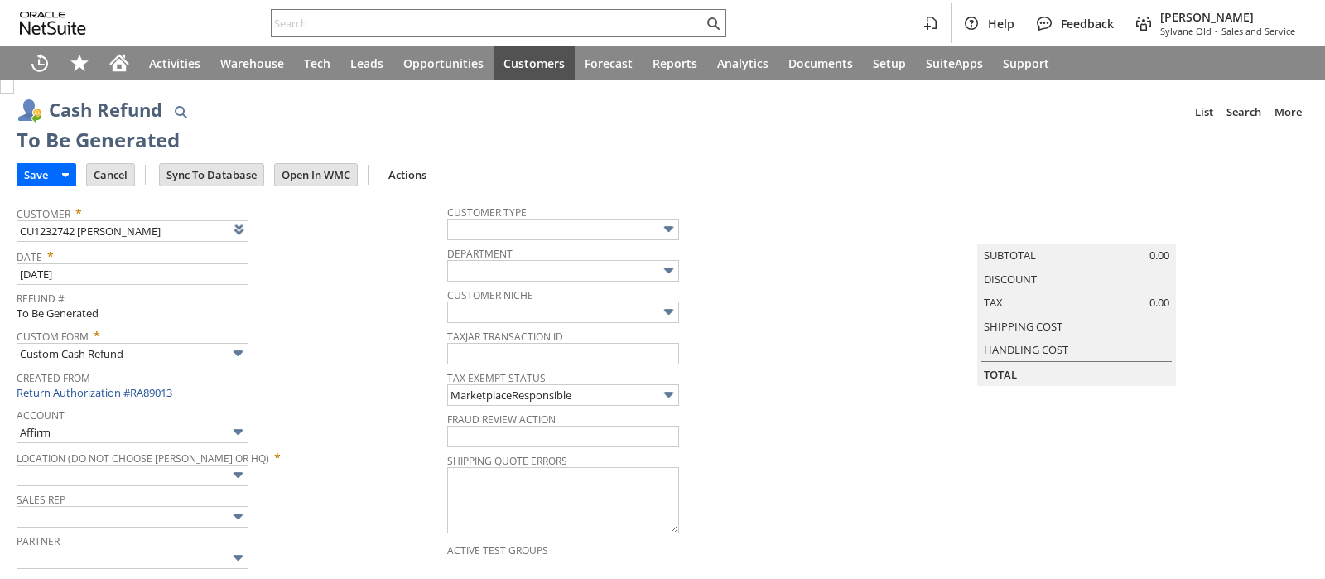
type input "Amazon Undeposited Funds"
type input "Headquarters : Head... : Pending Testing"
type input "Add"
type input "Copy Previous"
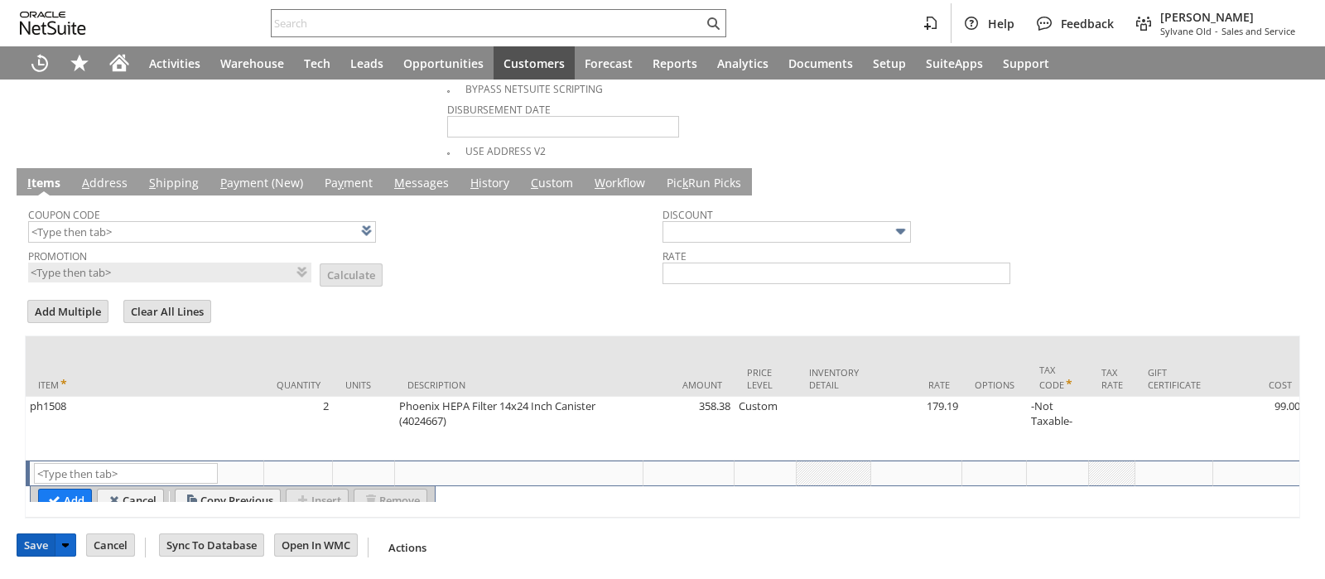
click at [27, 540] on input "Save" at bounding box center [35, 545] width 37 height 22
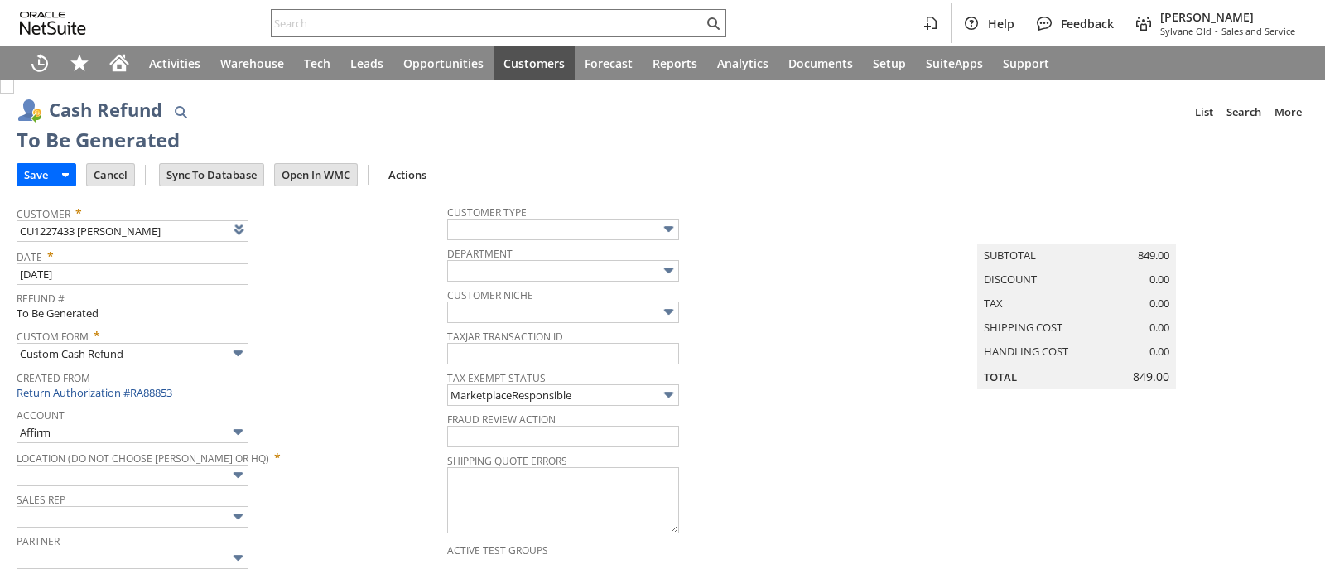
type input "Amazon Undeposited Funds"
type input "Headquarters : Head... : Pending Testing"
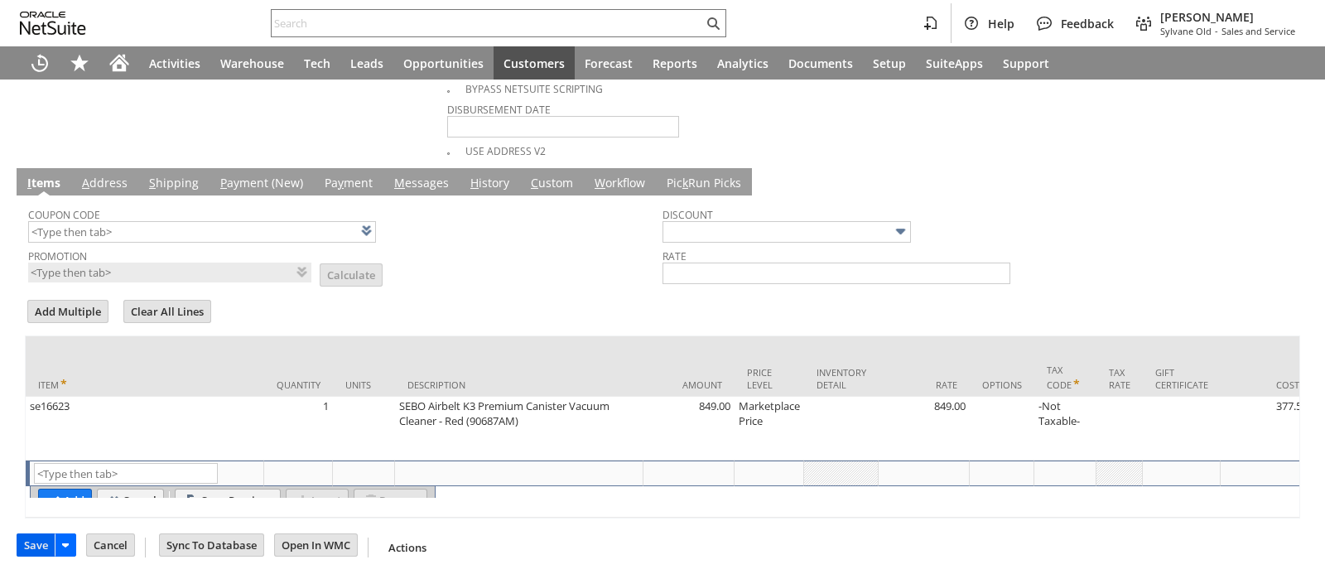
click at [37, 552] on input "Save" at bounding box center [35, 545] width 37 height 22
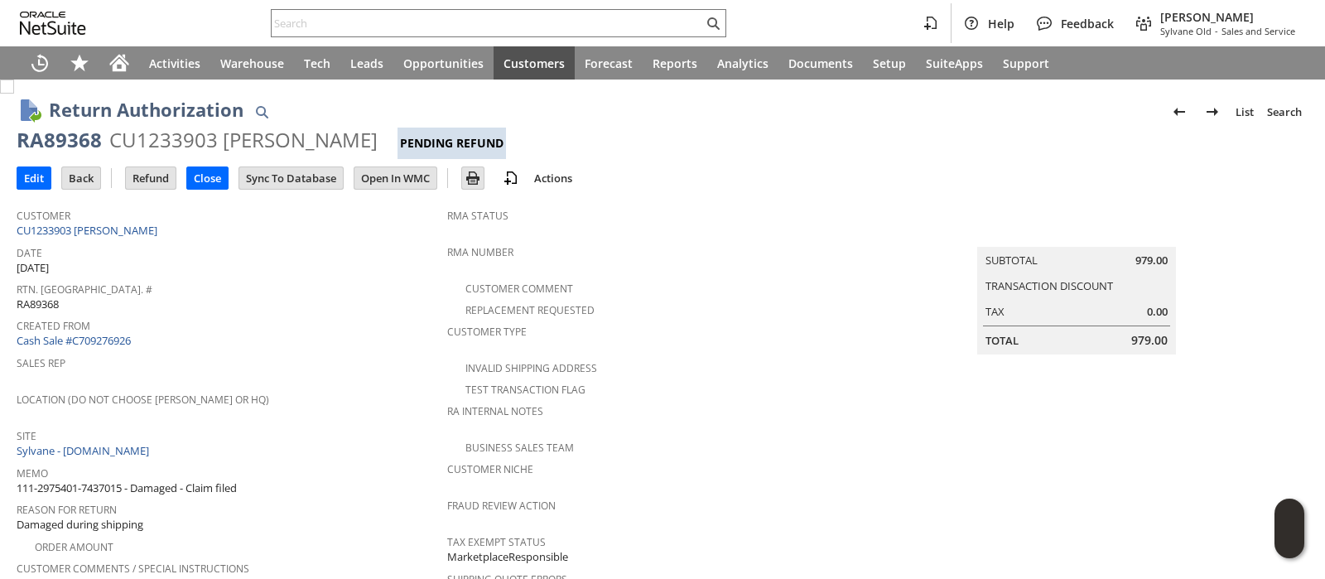
click at [100, 480] on span "111-2975401-7437015 - Damaged - Claim filed" at bounding box center [127, 488] width 220 height 16
drag, startPoint x: 100, startPoint y: 474, endPoint x: 25, endPoint y: 476, distance: 75.4
click at [25, 480] on span "111-2975401-7437015 - Damaged - Claim filed" at bounding box center [127, 488] width 220 height 16
copy span "111-2975401-7437015"
click at [68, 143] on div "RA89368" at bounding box center [59, 140] width 85 height 27
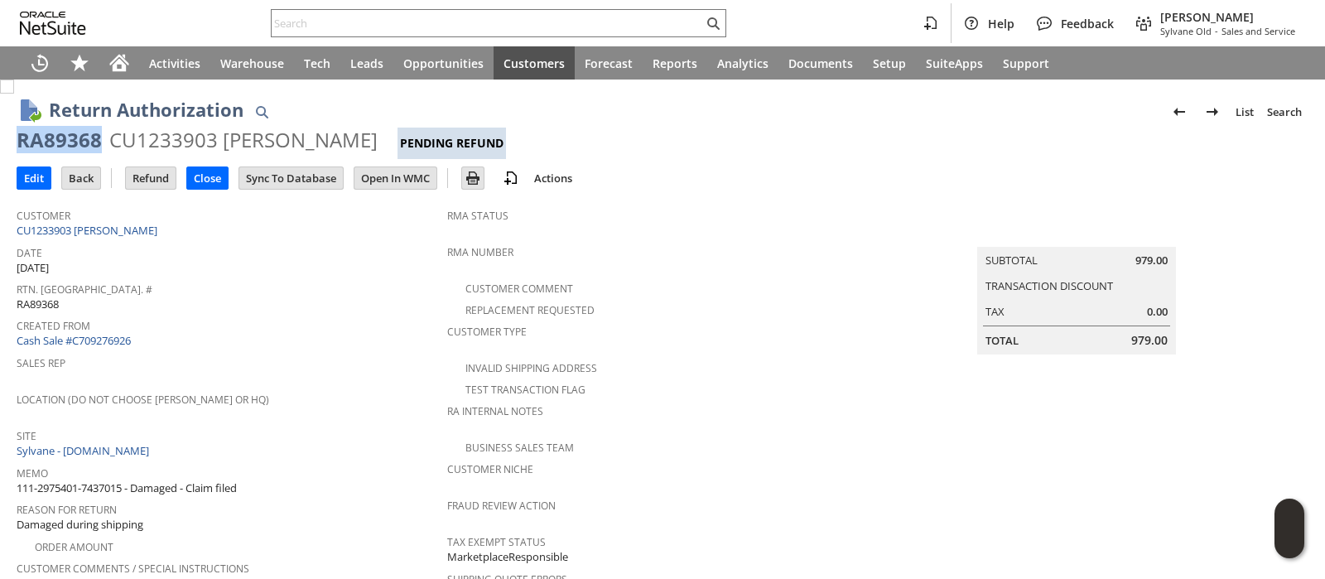
click at [68, 143] on div "RA89368" at bounding box center [59, 140] width 85 height 27
copy div "RA89368"
click at [33, 182] on input "Edit" at bounding box center [33, 178] width 33 height 22
click at [113, 480] on span "114-2125084-9945060" at bounding box center [69, 488] width 105 height 16
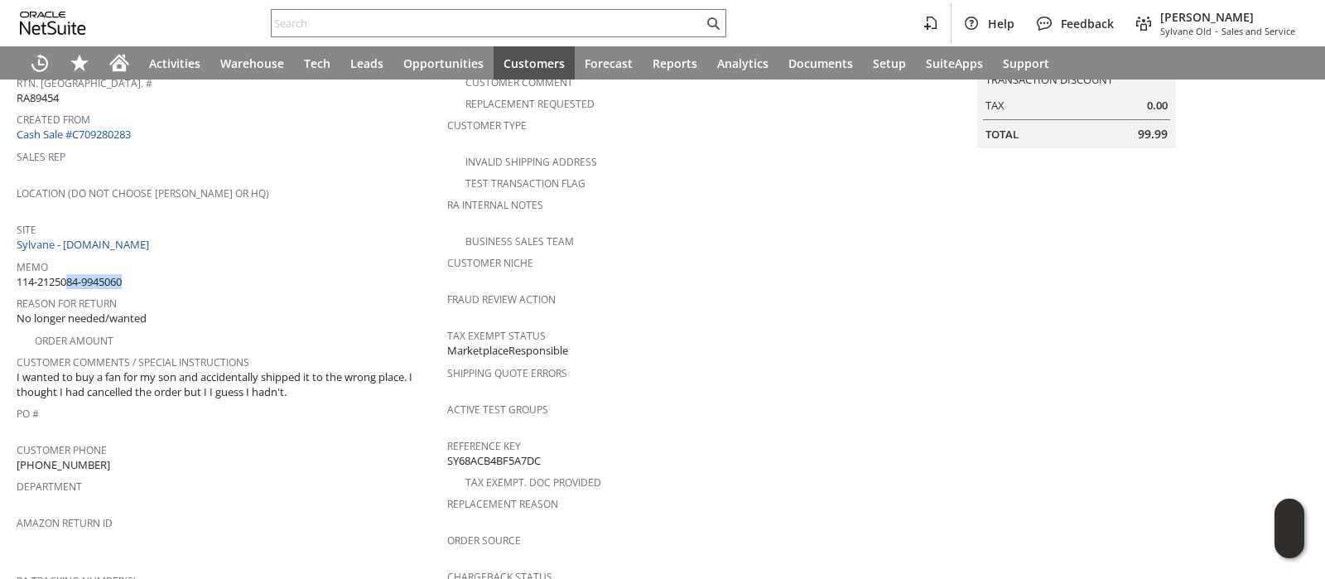
scroll to position [731, 0]
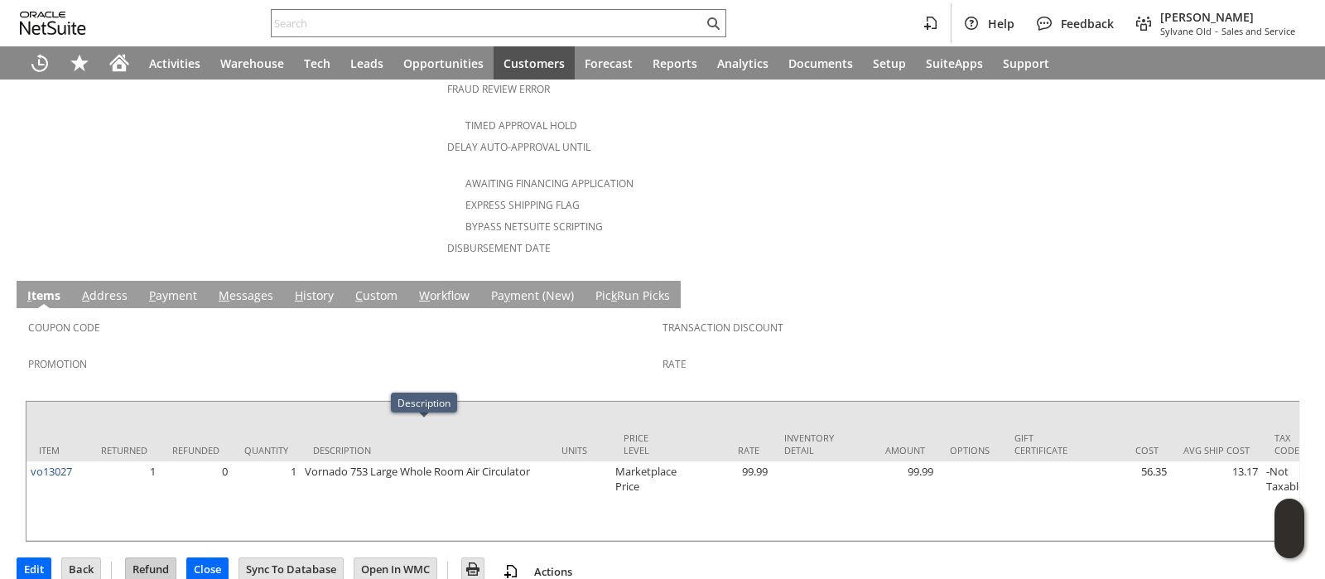
click at [142, 558] on input "Refund" at bounding box center [151, 569] width 50 height 22
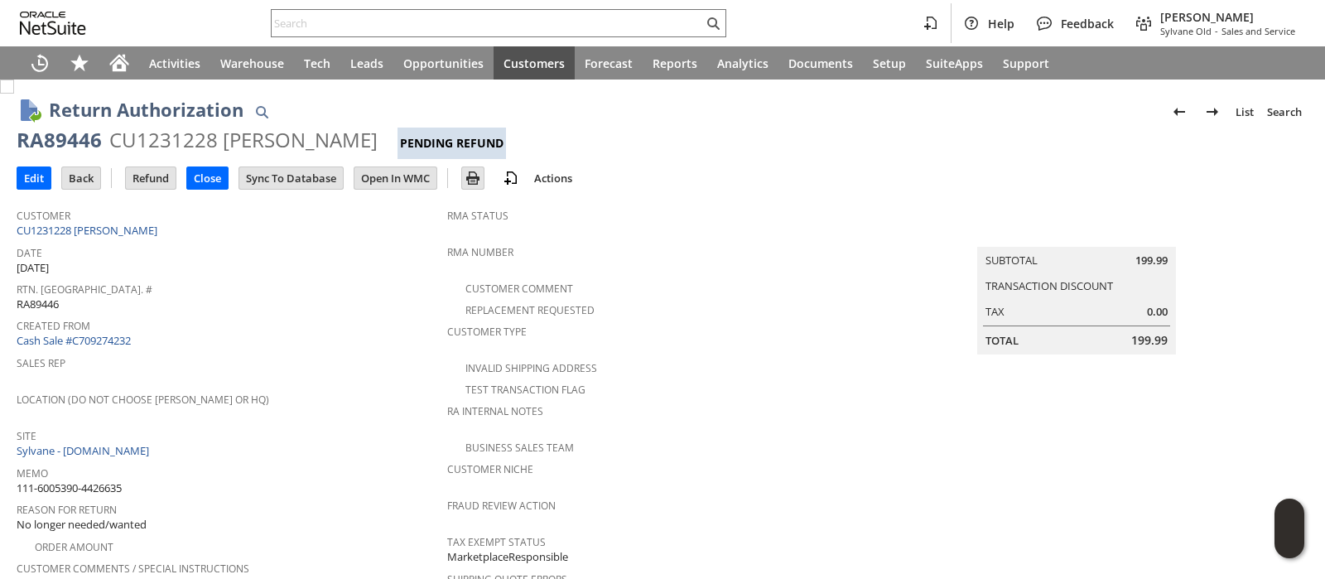
click at [111, 480] on span "111-6005390-4426635" at bounding box center [69, 488] width 105 height 16
copy tbody "111-6005390-4426635"
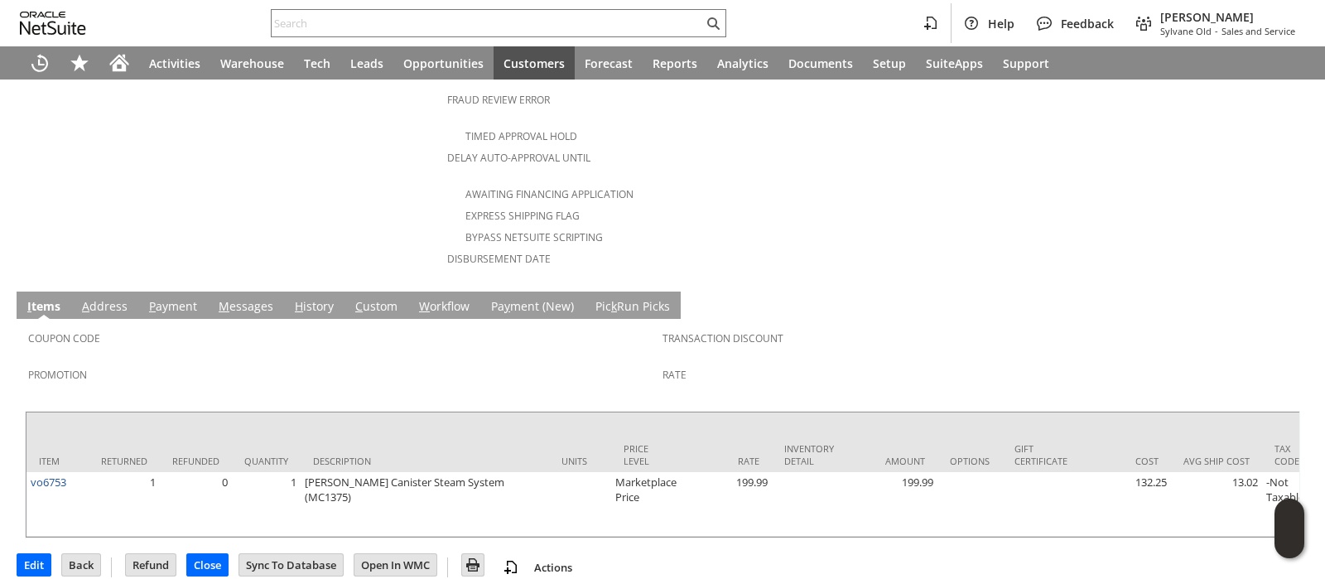
scroll to position [731, 0]
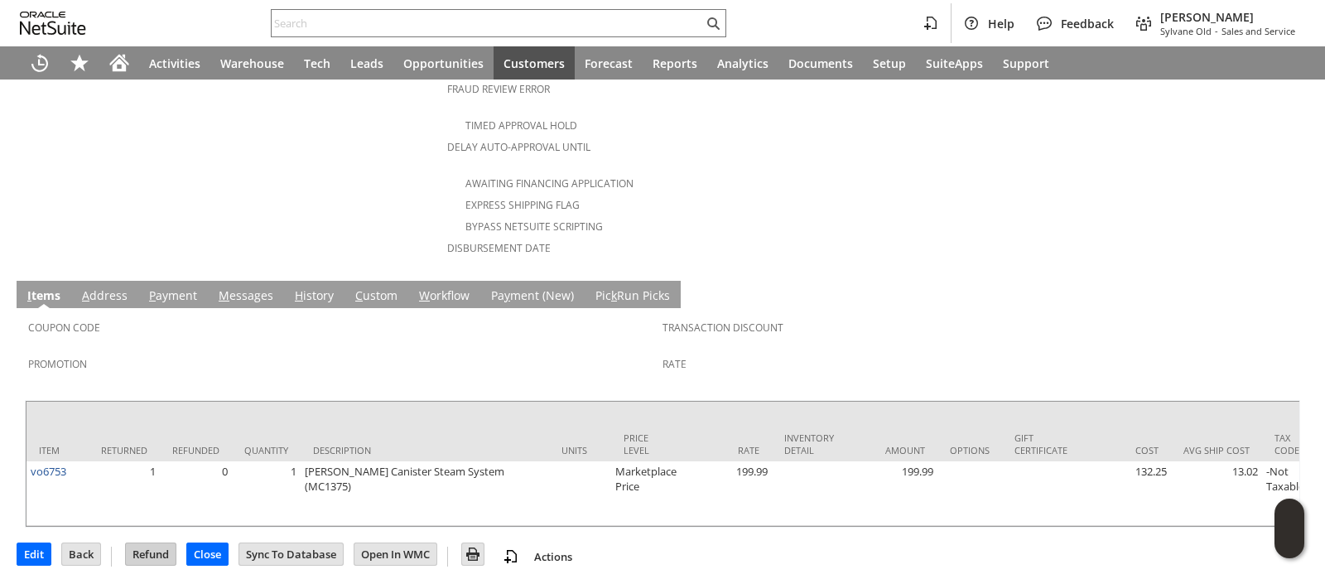
click at [153, 544] on input "Refund" at bounding box center [151, 554] width 50 height 22
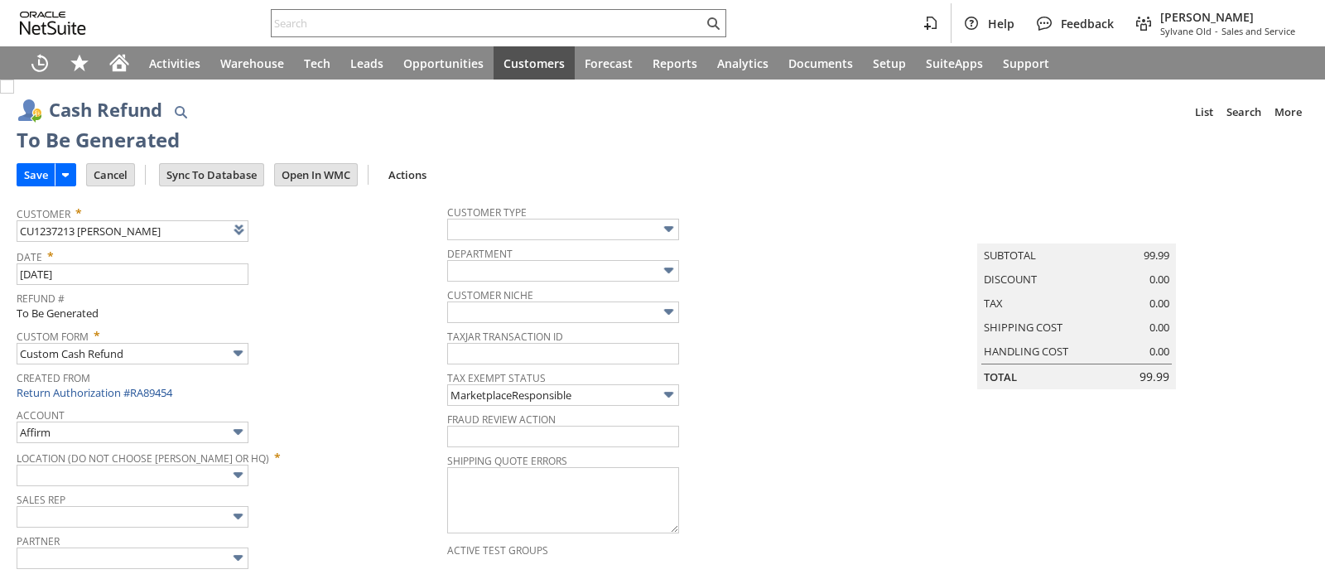
type input "Amazon Undeposited Funds"
type input "Headquarters : Head... : Pending Testing"
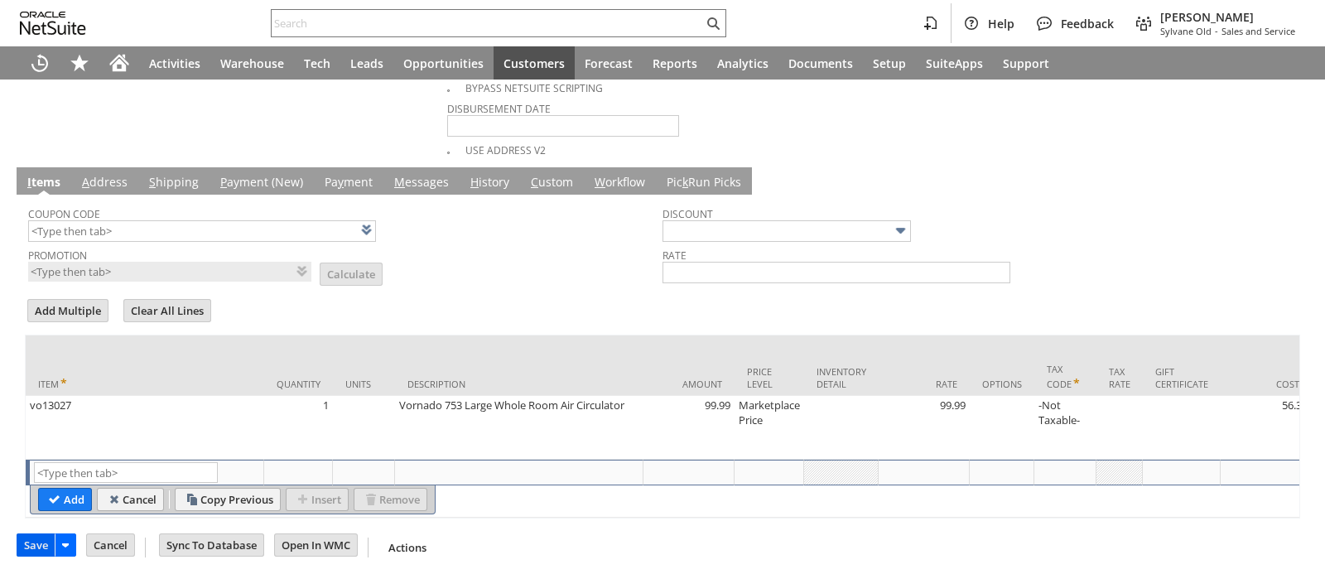
click at [31, 538] on input "Save" at bounding box center [35, 545] width 37 height 22
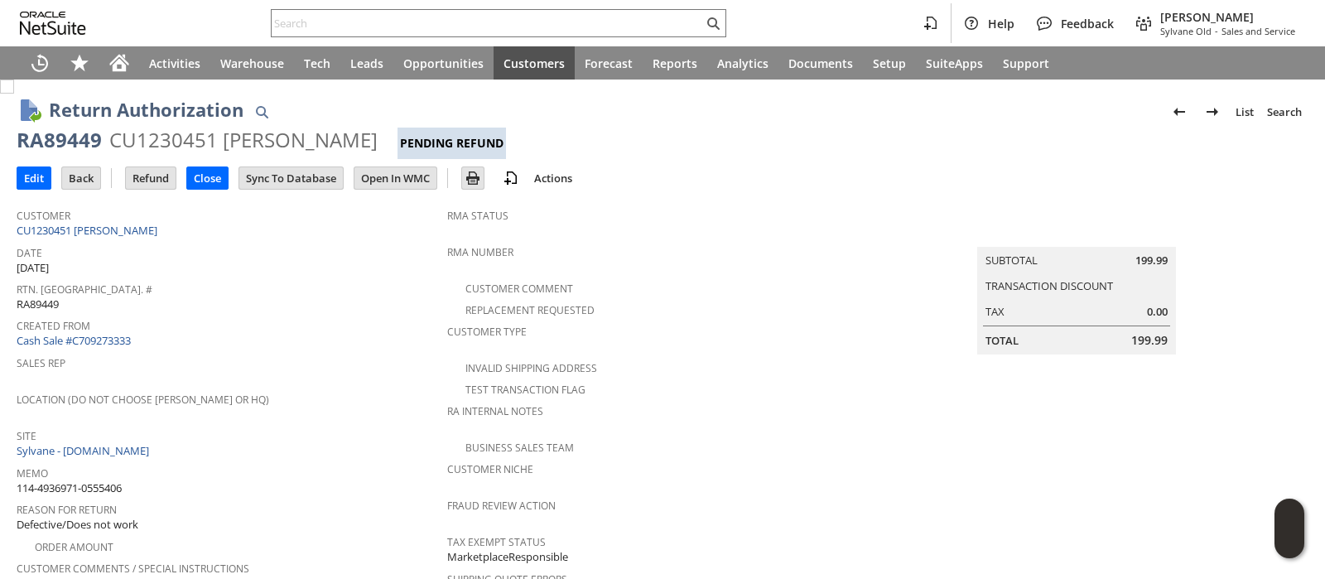
click at [114, 480] on span "114-4936971-0555406" at bounding box center [69, 488] width 105 height 16
copy tbody "114-4936971-0555406"
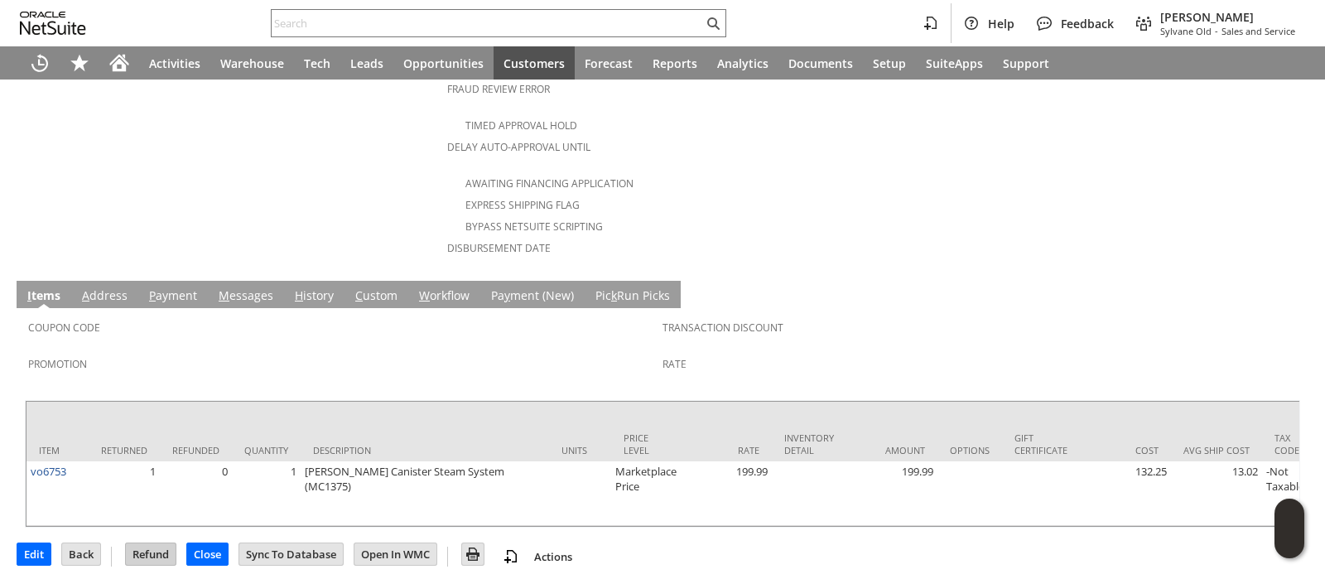
click at [153, 543] on input "Refund" at bounding box center [151, 554] width 50 height 22
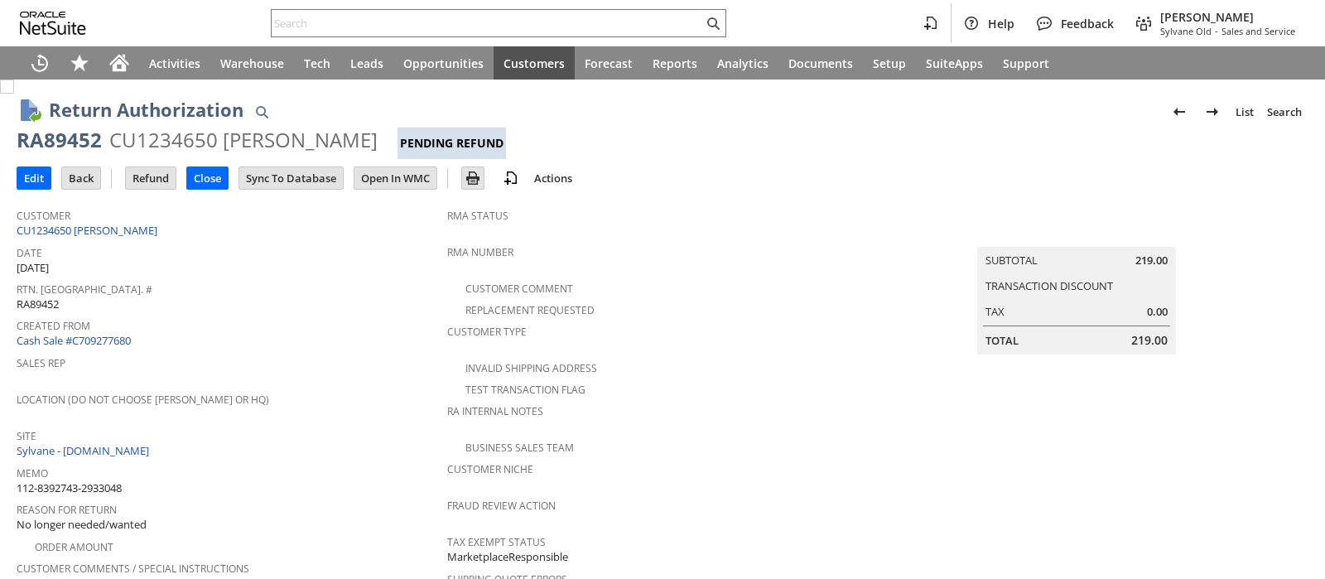
click at [110, 480] on span "112-8392743-2933048" at bounding box center [69, 488] width 105 height 16
click at [113, 480] on span "112-8392743-2933048" at bounding box center [69, 488] width 105 height 16
copy tbody "112-8392743-2933048"
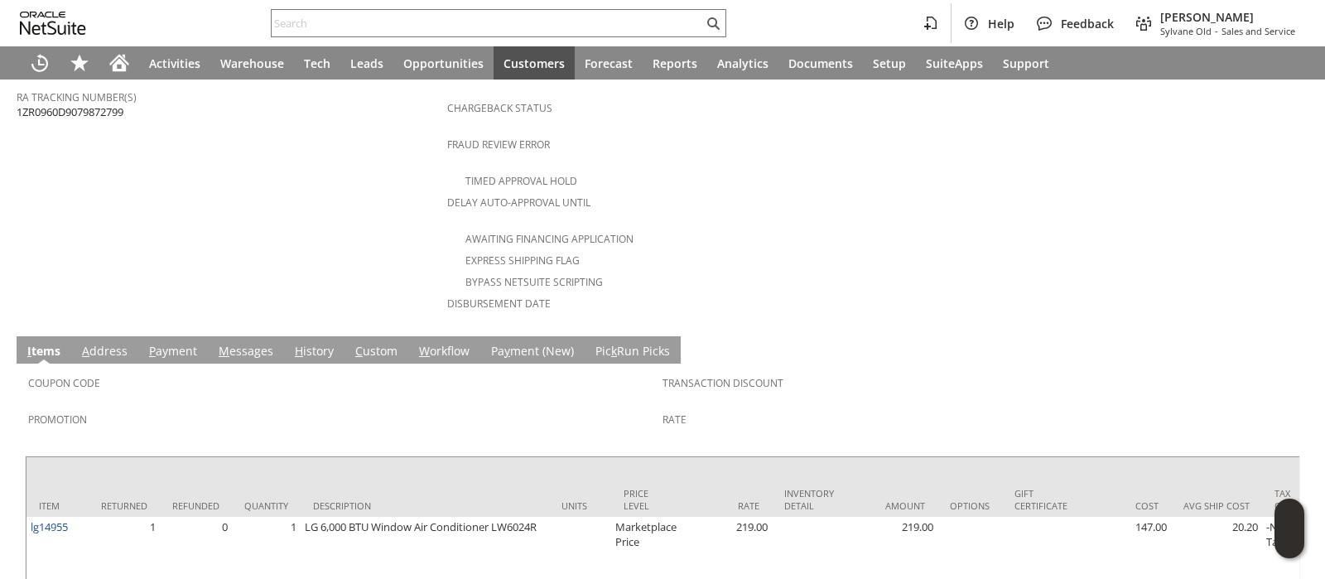
scroll to position [731, 0]
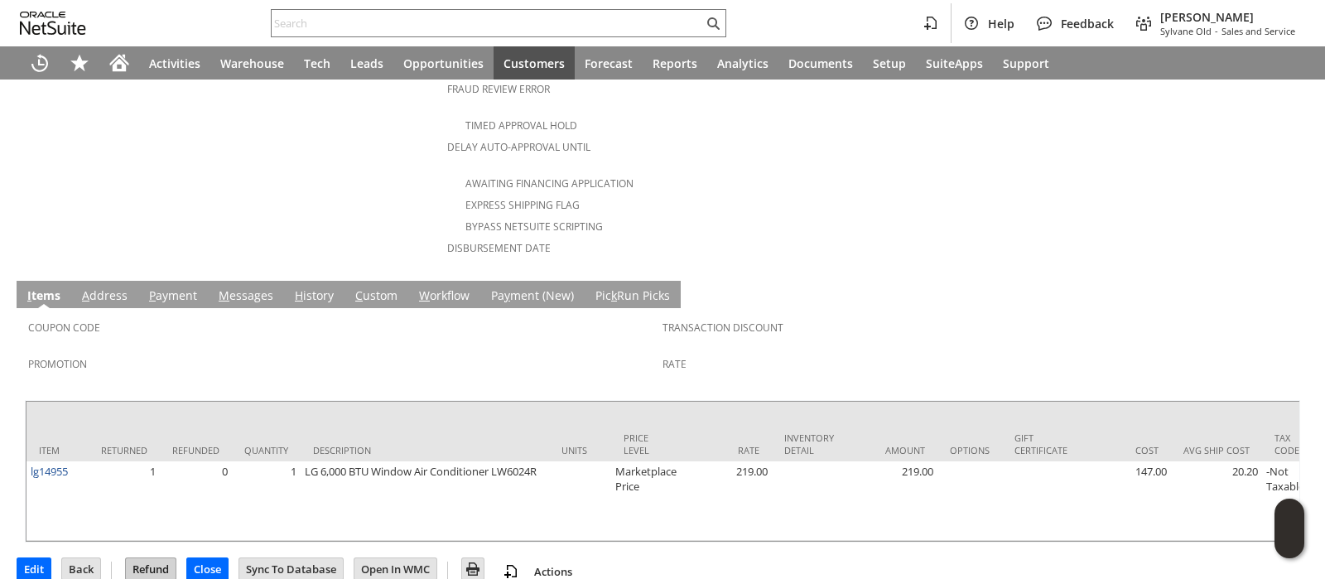
click at [163, 558] on input "Refund" at bounding box center [151, 569] width 50 height 22
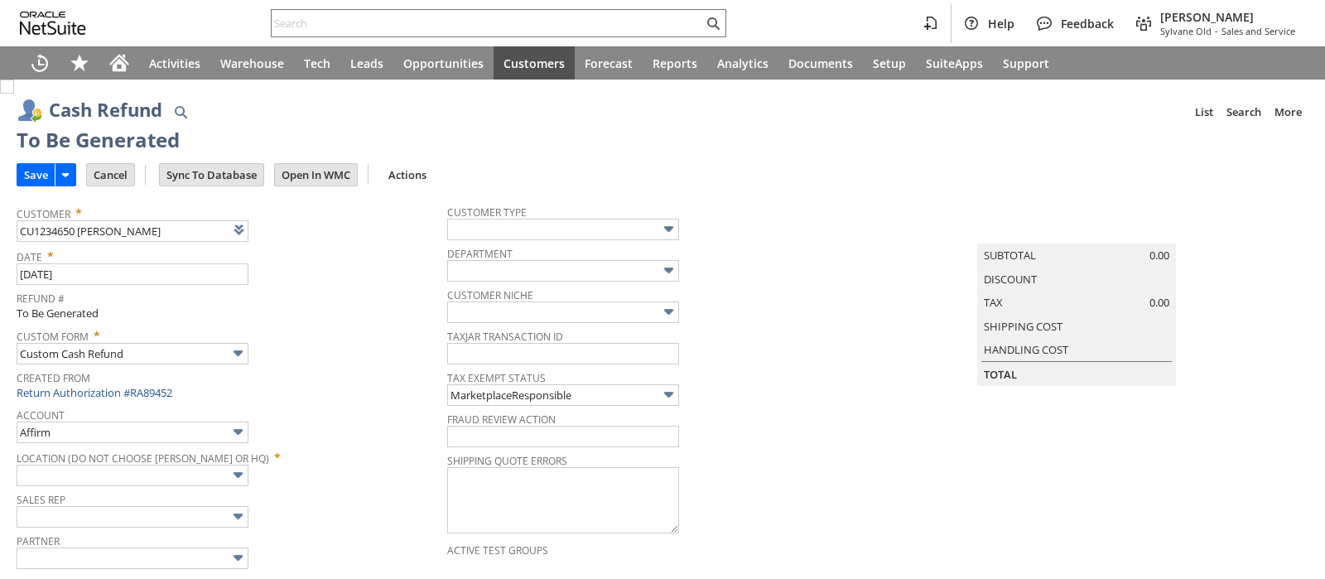
type input "Amazon Undeposited Funds"
type input "Headquarters : Head... : Pending Testing"
type input "Add"
type input "Copy Previous"
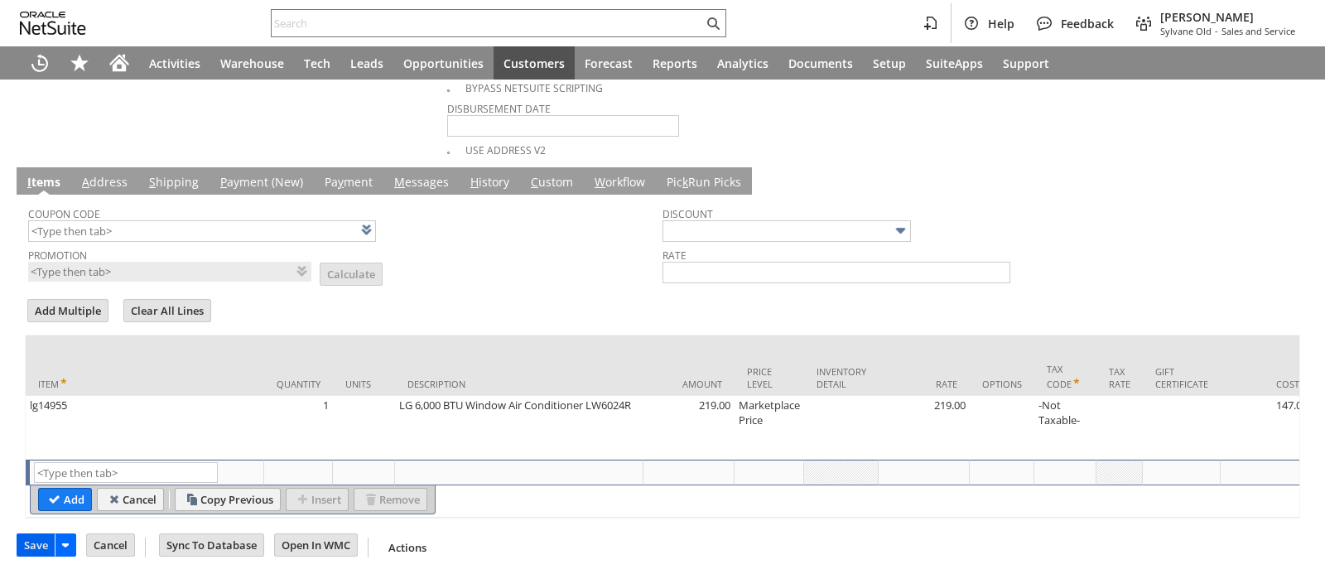
click at [41, 538] on input "Save" at bounding box center [35, 545] width 37 height 22
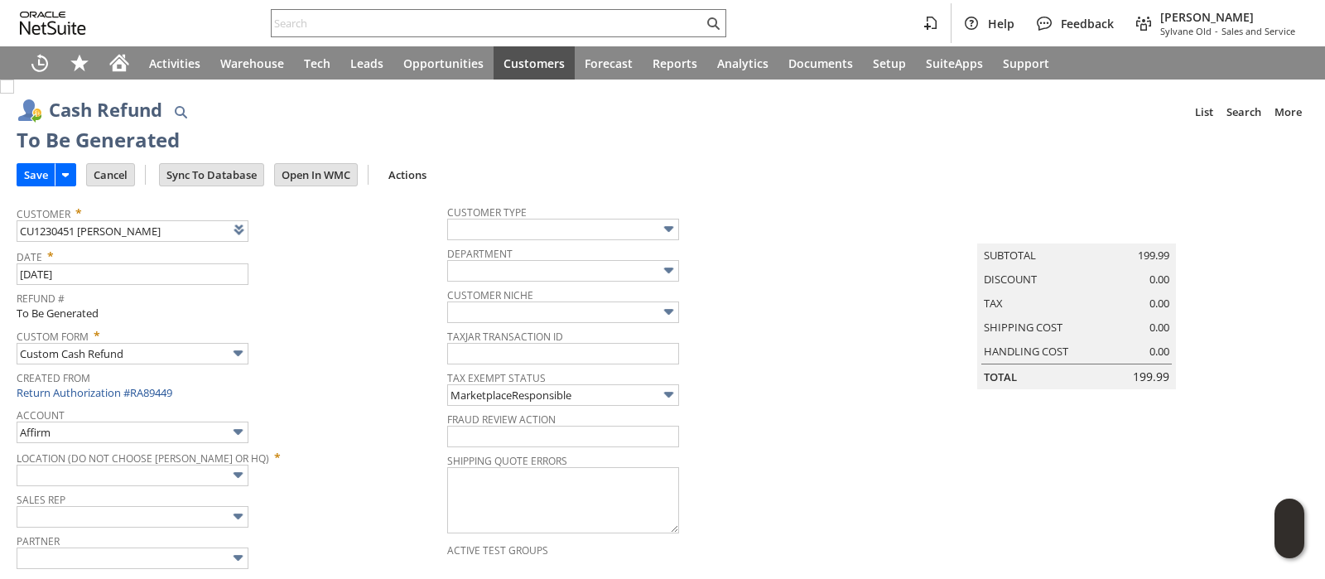
type input "Amazon Undeposited Funds"
type input "Headquarters : Head... : Pending Testing"
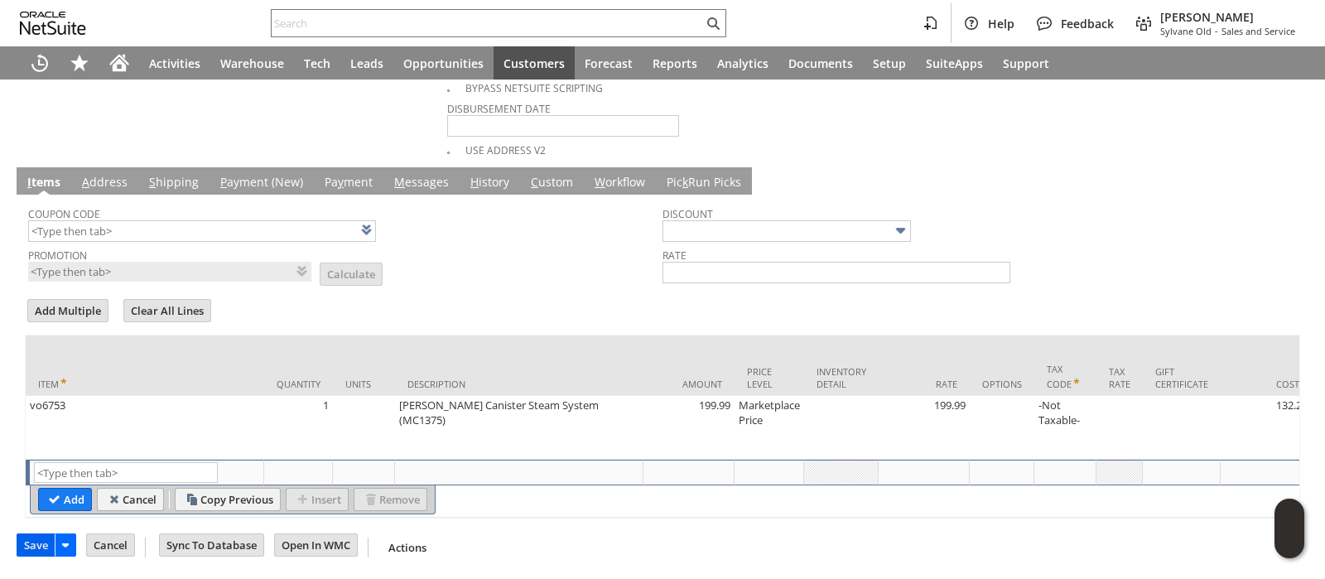
click at [46, 543] on input "Save" at bounding box center [35, 545] width 37 height 22
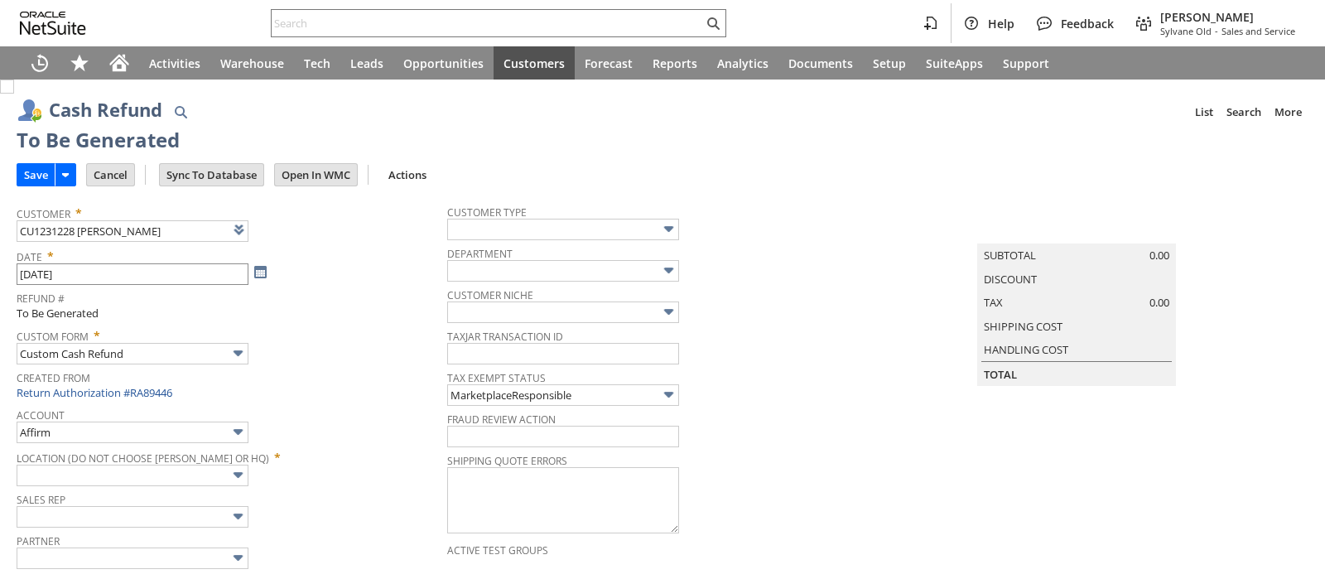
type input "Amazon Undeposited Funds"
type input "Headquarters : Head... : Pending Testing"
type input "Add"
type input "Copy Previous"
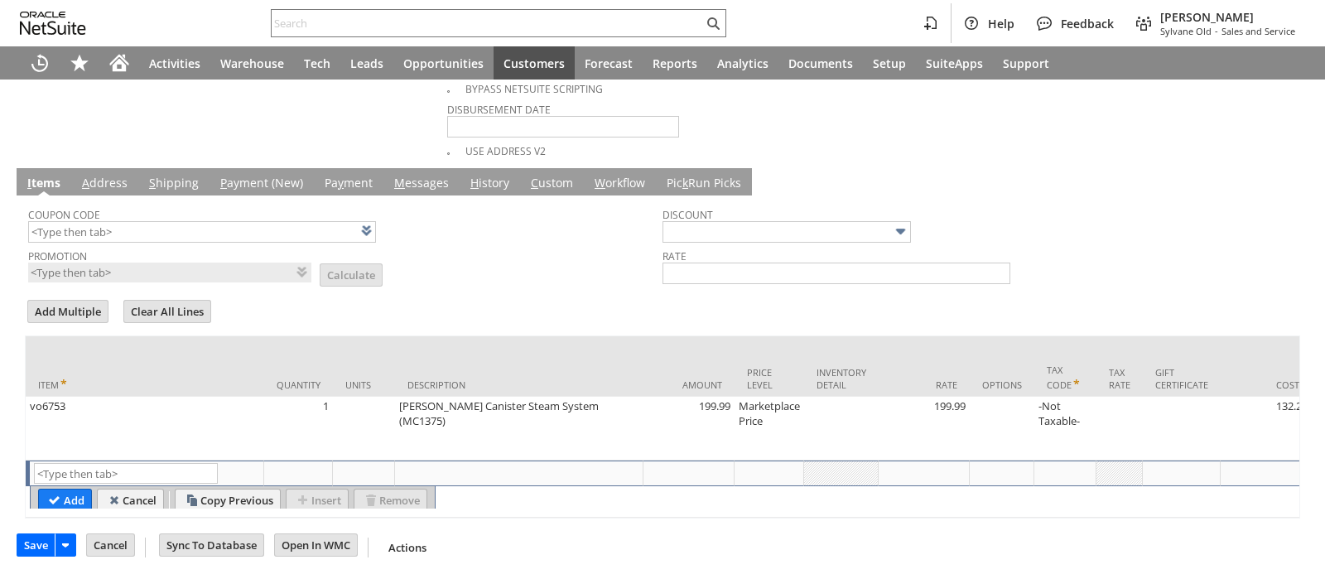
click at [40, 543] on input "Save" at bounding box center [35, 545] width 37 height 22
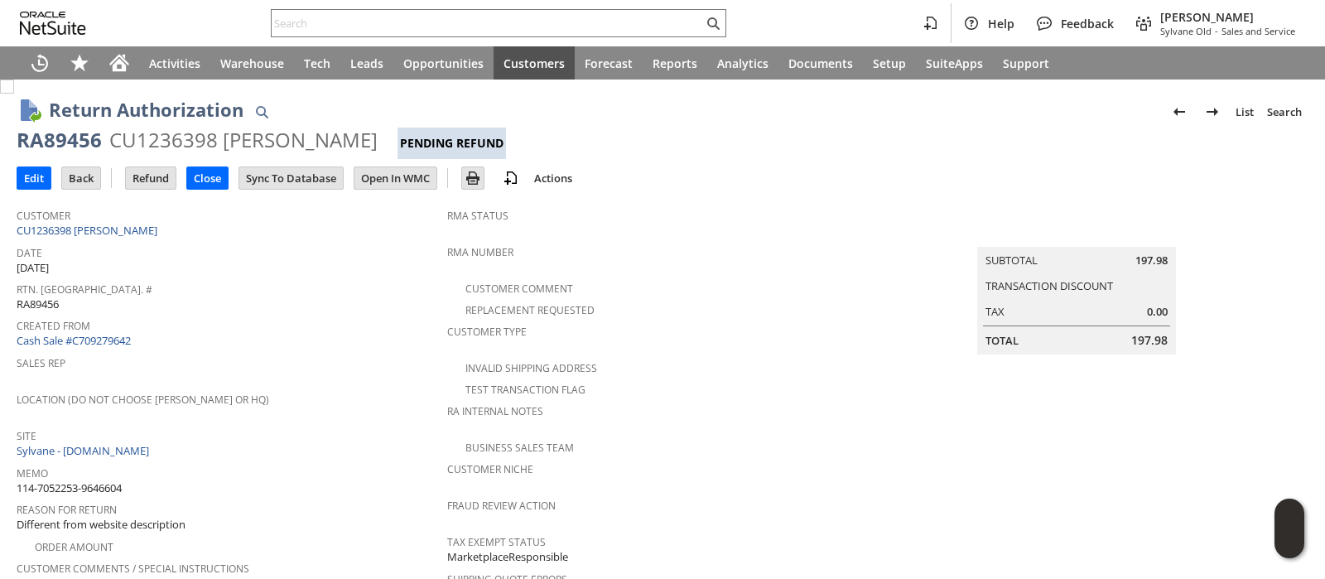
click at [119, 480] on span "114-7052253-9646604" at bounding box center [69, 488] width 105 height 16
copy tbody "114-7052253-9646604"
click at [162, 230] on link "CU1236398 [PERSON_NAME]" at bounding box center [89, 230] width 145 height 15
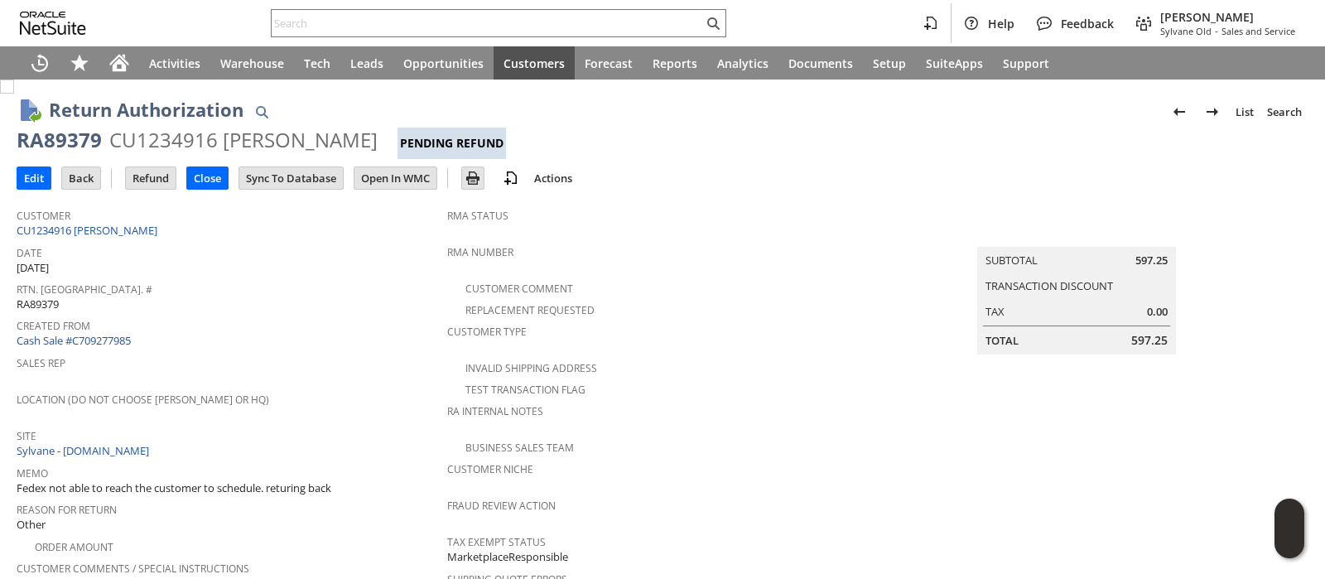
scroll to position [761, 0]
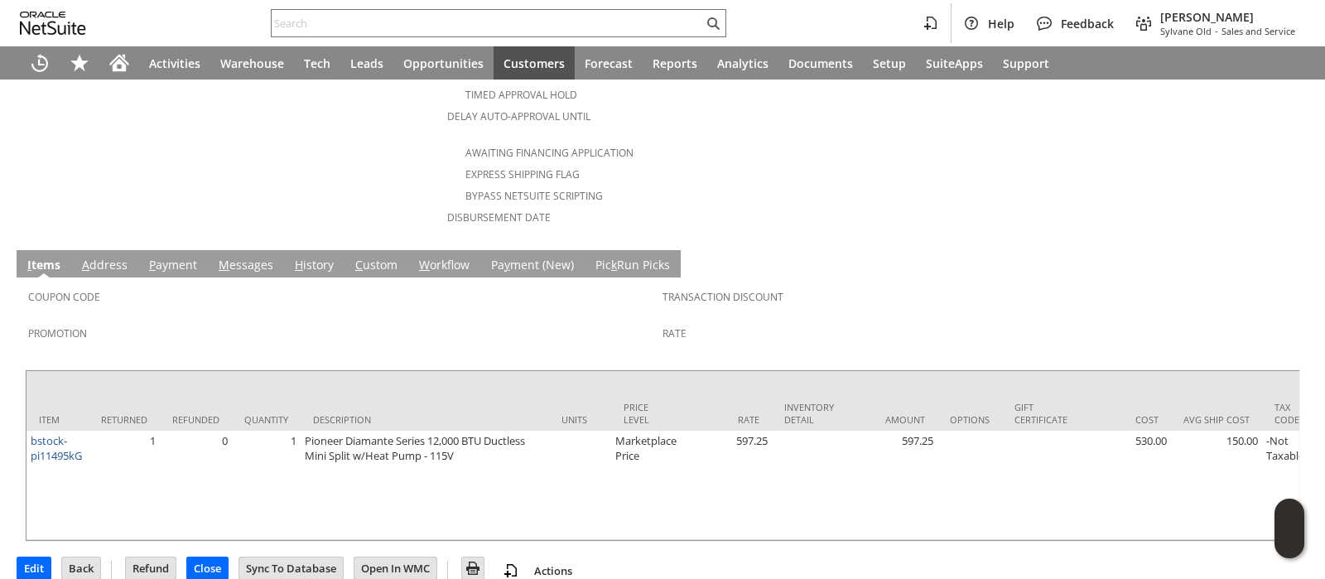
click at [365, 257] on link "C ustom" at bounding box center [376, 266] width 51 height 18
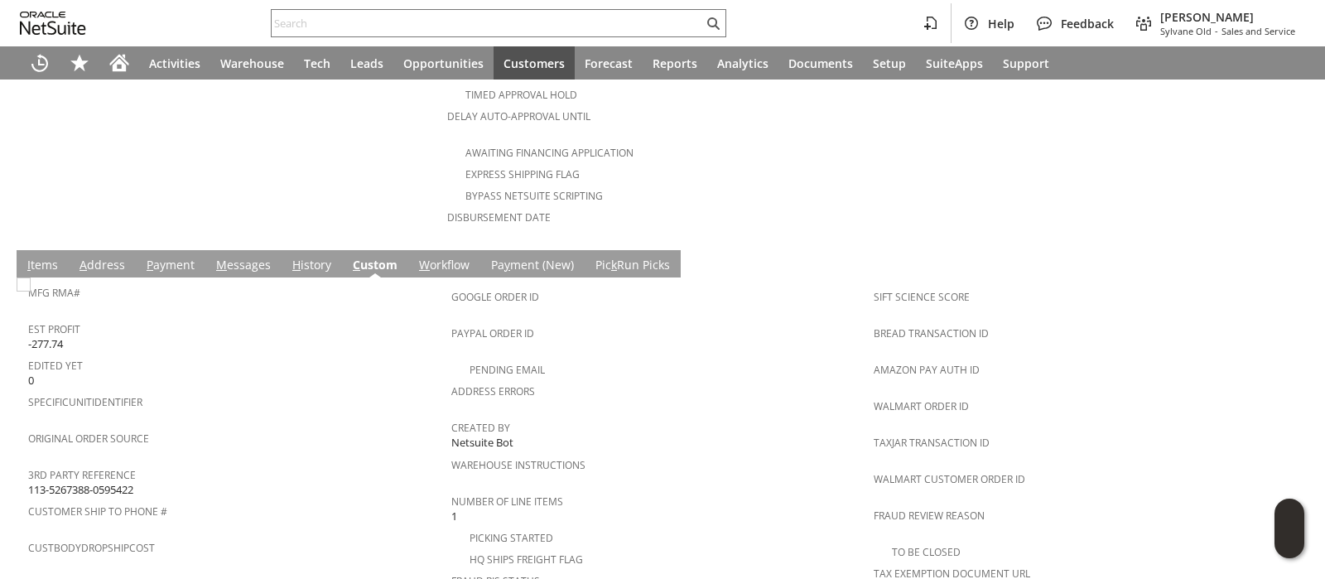
scroll to position [0, 0]
click at [120, 482] on span "113-5267388-0595422" at bounding box center [80, 490] width 105 height 16
copy tbody "113-5267388-0595422"
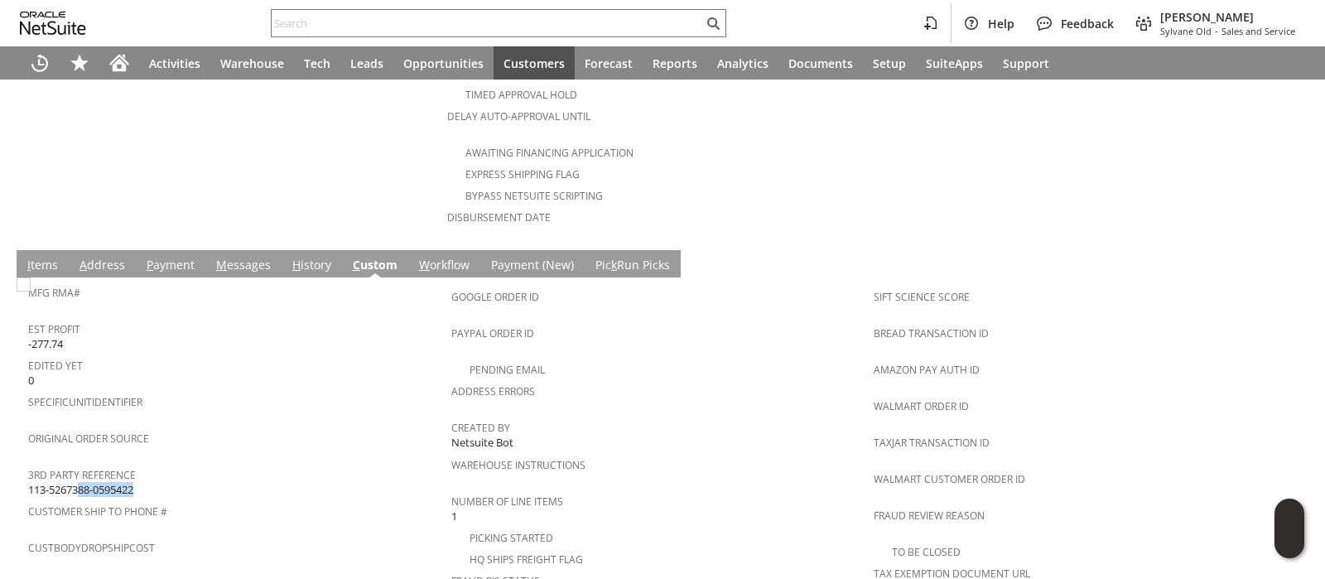
click at [50, 257] on link "I tems" at bounding box center [42, 266] width 39 height 18
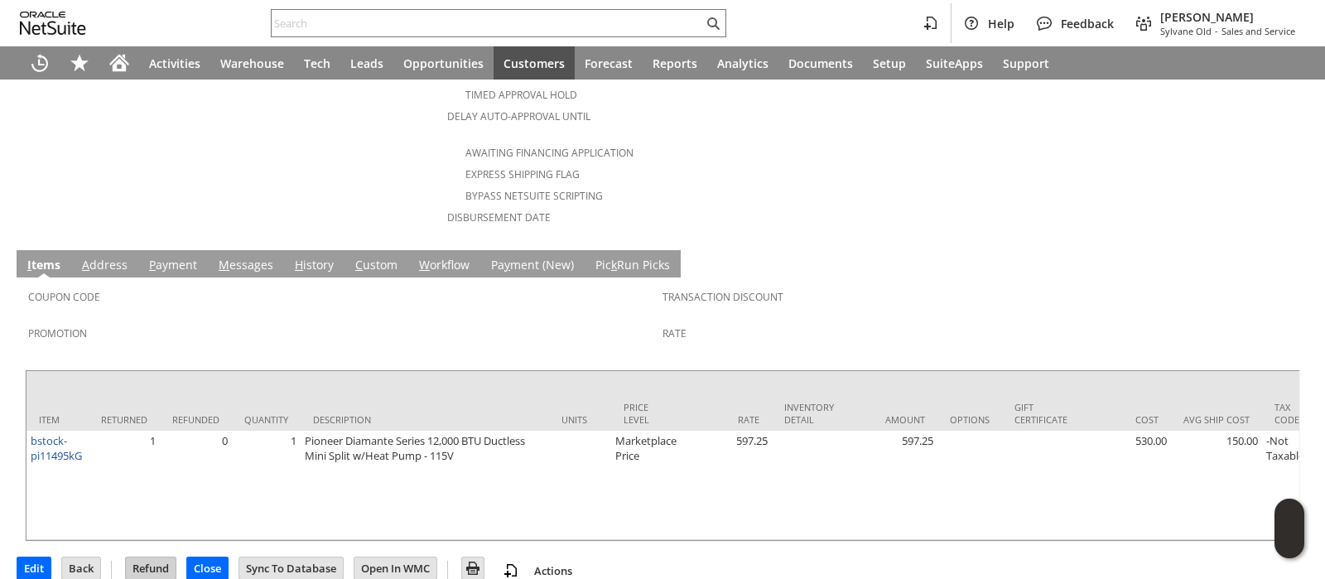
click at [153, 557] on input "Refund" at bounding box center [151, 568] width 50 height 22
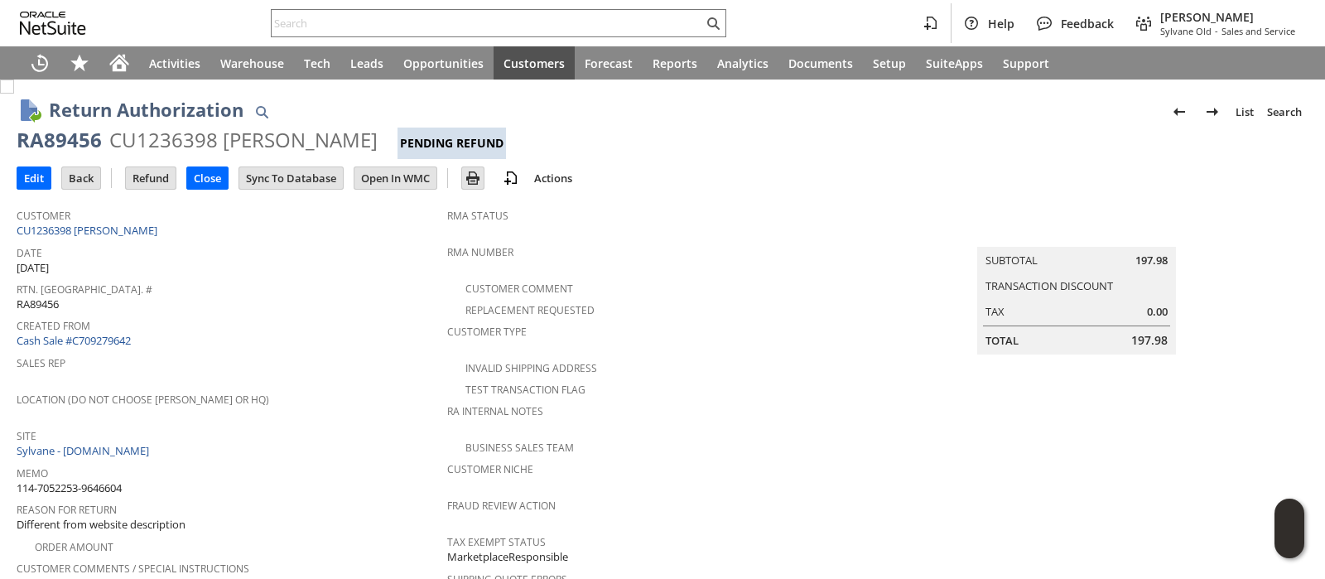
click at [113, 480] on span "114-7052253-9646604" at bounding box center [69, 488] width 105 height 16
copy tbody "114-7052253-9646604"
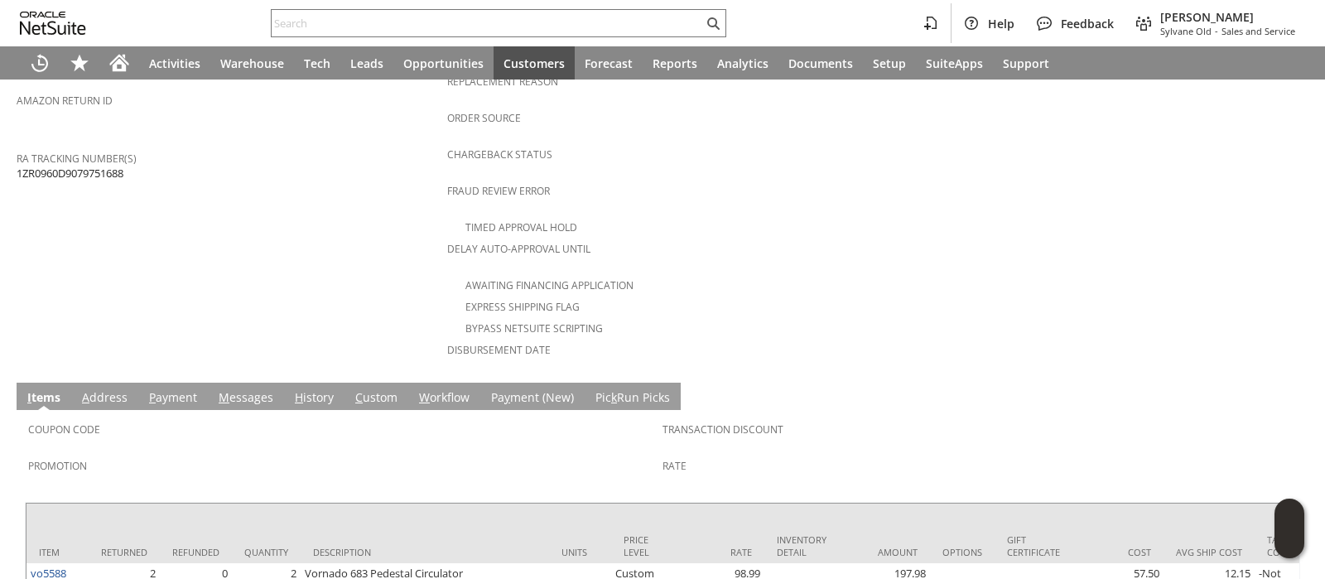
scroll to position [746, 0]
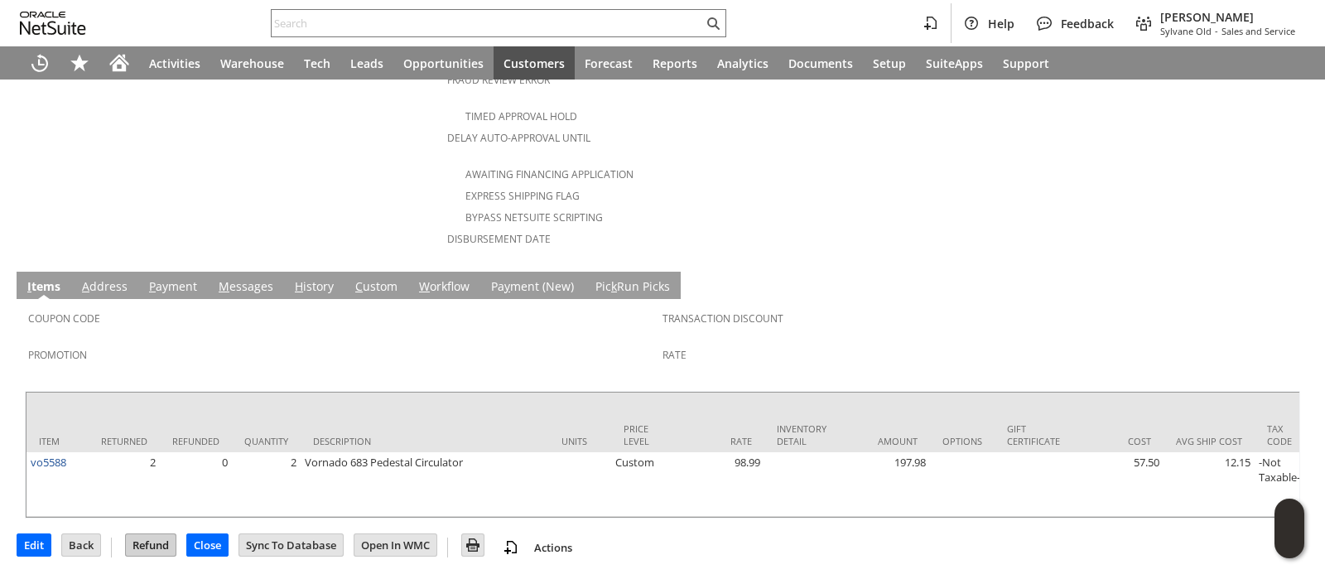
click at [153, 538] on input "Refund" at bounding box center [151, 545] width 50 height 22
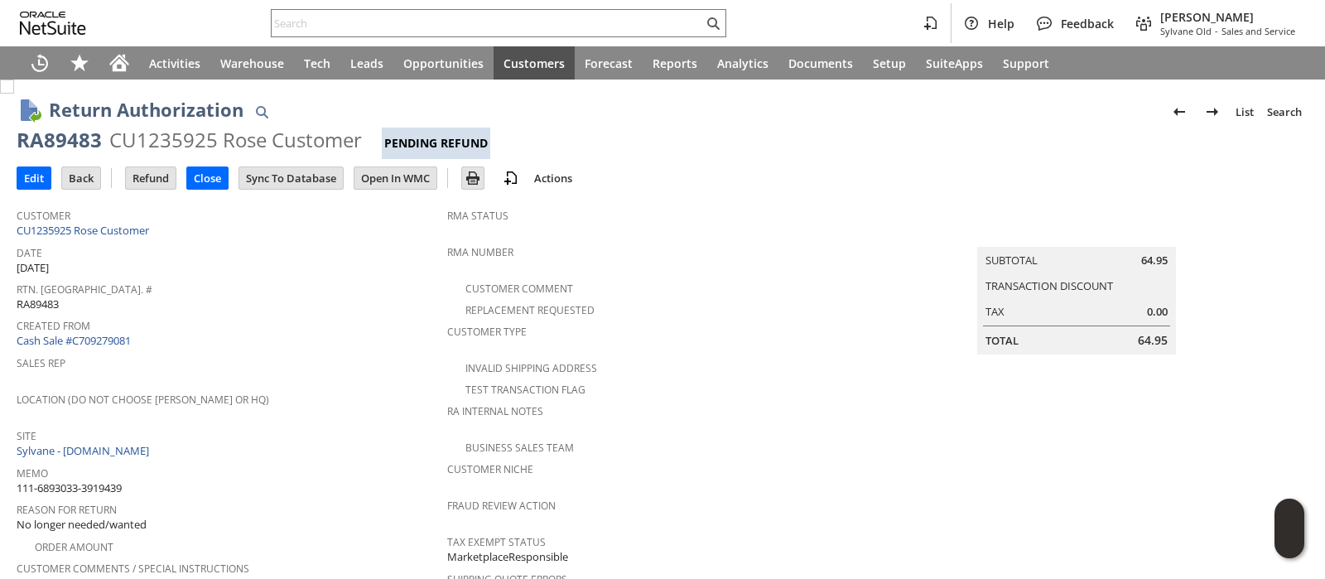
click at [118, 480] on span "111-6893033-3919439" at bounding box center [69, 488] width 105 height 16
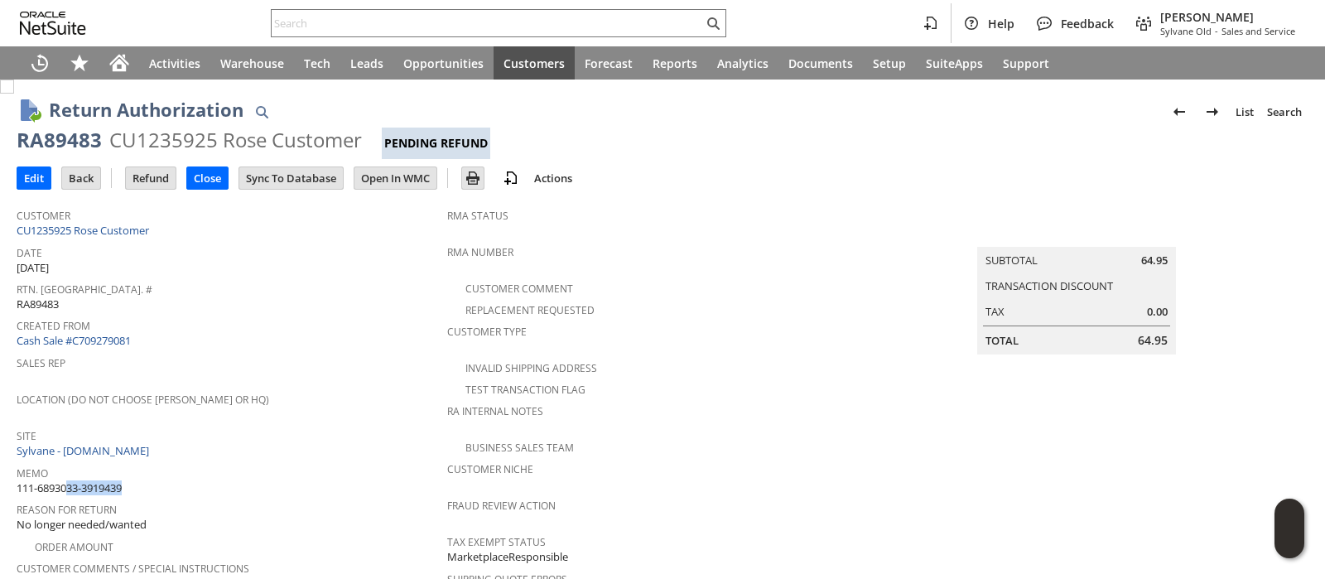
click at [118, 480] on span "111-6893033-3919439" at bounding box center [69, 488] width 105 height 16
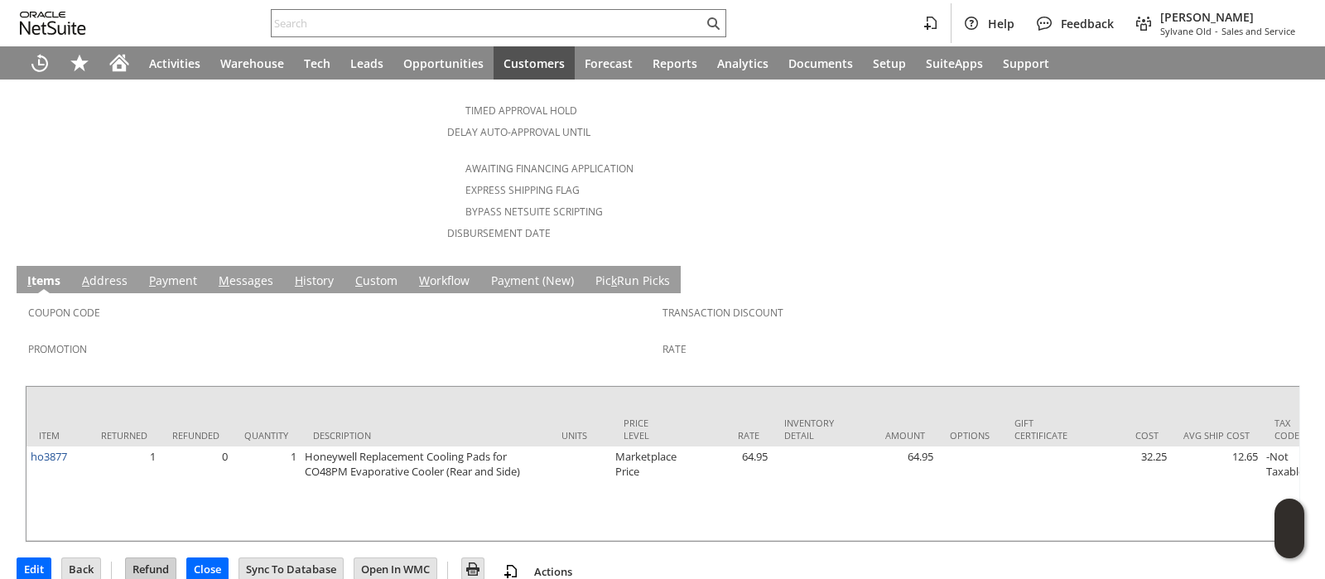
click at [153, 558] on input "Refund" at bounding box center [151, 569] width 50 height 22
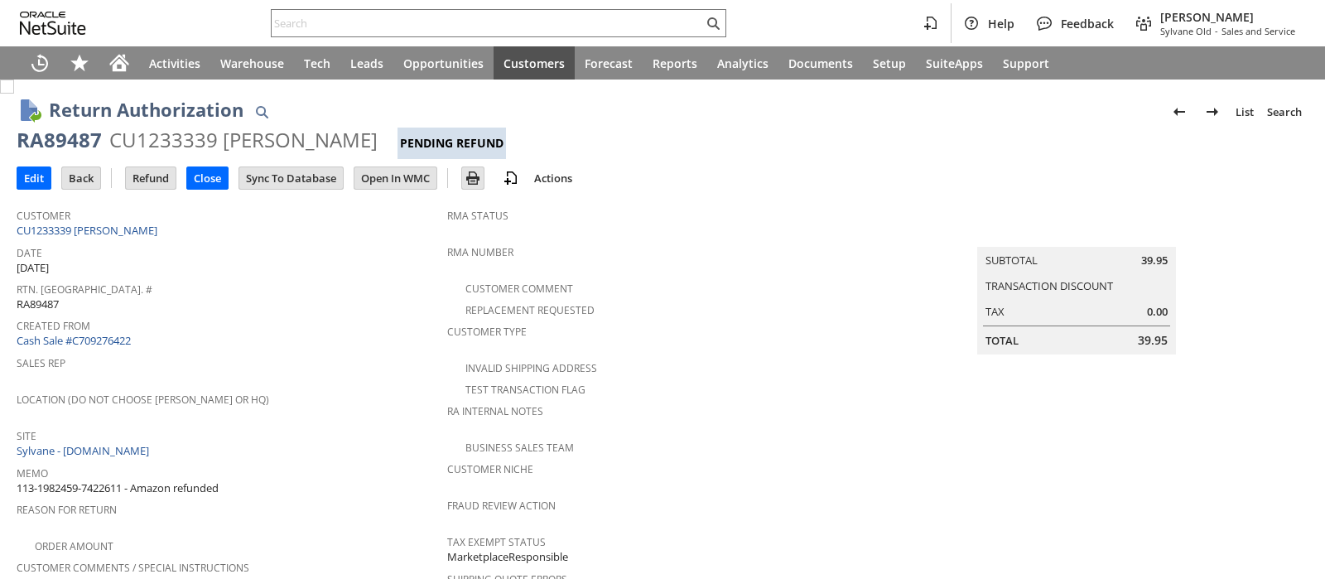
click at [111, 480] on span "113-1982459-7422611 - Amazon refunded" at bounding box center [118, 488] width 202 height 16
drag, startPoint x: 111, startPoint y: 475, endPoint x: 25, endPoint y: 474, distance: 86.2
click at [25, 480] on span "113-1982459-7422611 - Amazon refunded" at bounding box center [118, 488] width 202 height 16
copy span "113-1982459-7422611"
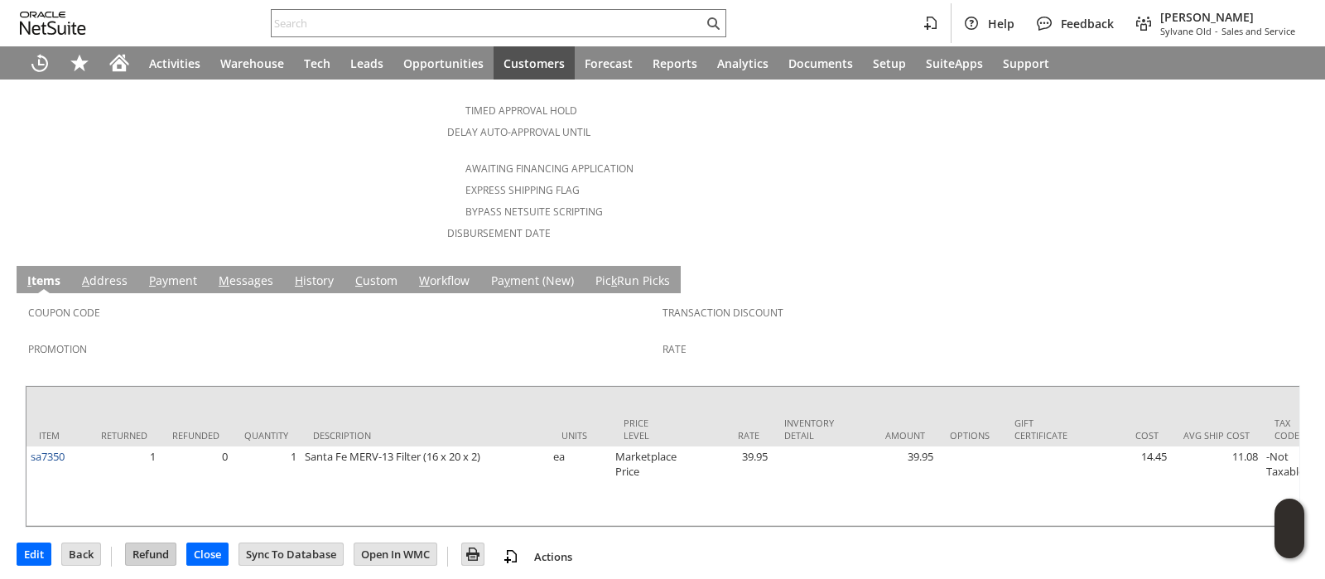
click at [162, 547] on input "Refund" at bounding box center [151, 554] width 50 height 22
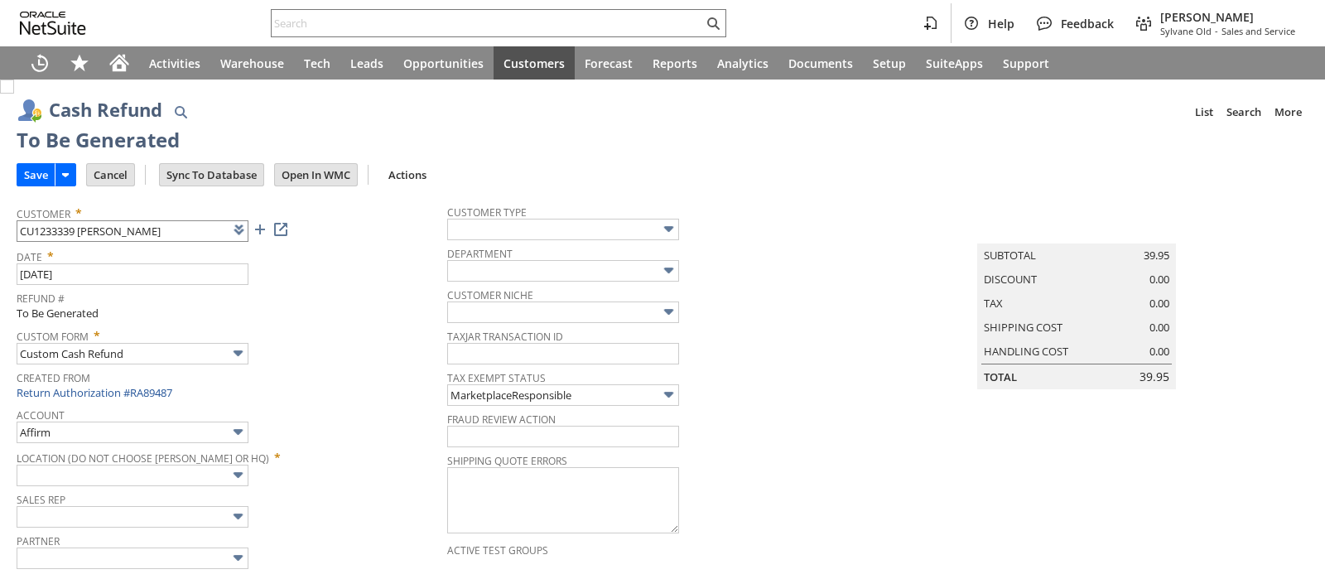
type input "Amazon Undeposited Funds"
type input "Headquarters : Head... : Pending Testing"
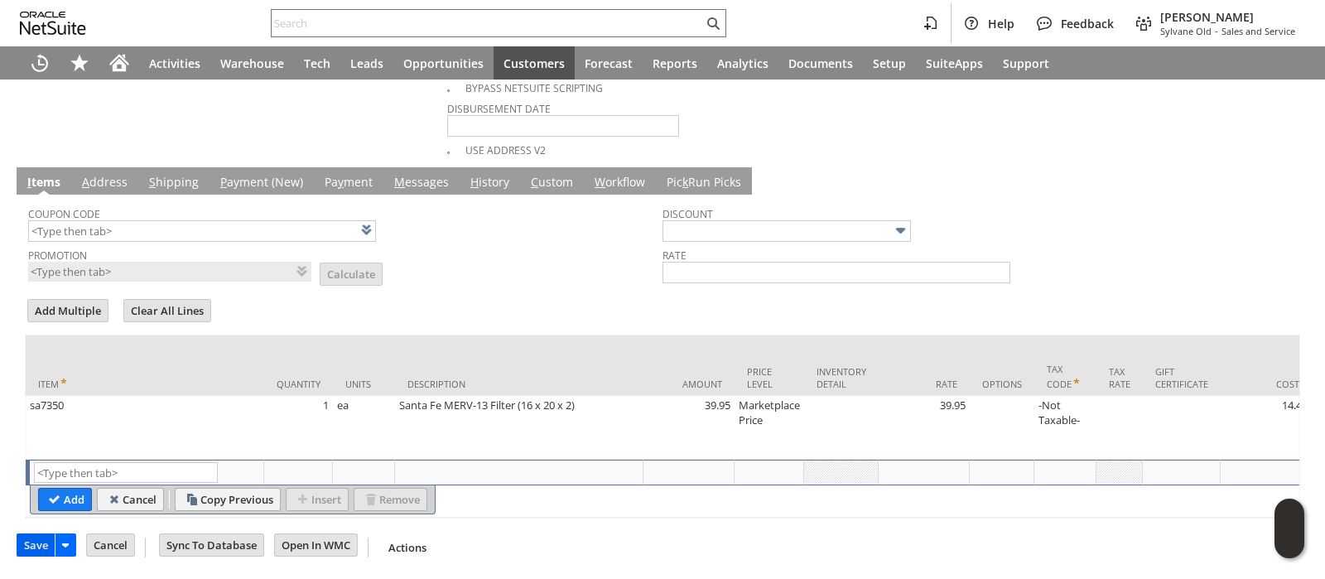
click at [25, 548] on input "Save" at bounding box center [35, 545] width 37 height 22
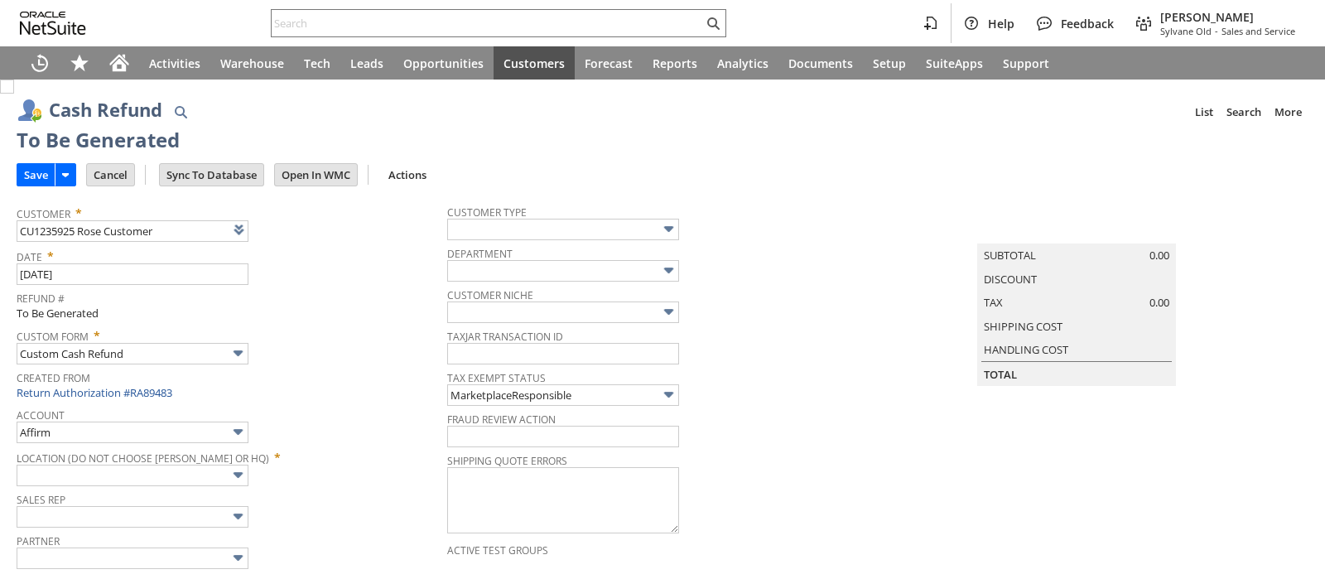
type input "Amazon Undeposited Funds"
type input "Headquarters : Head... : Pending Testing"
type input "Add"
type input "Copy Previous"
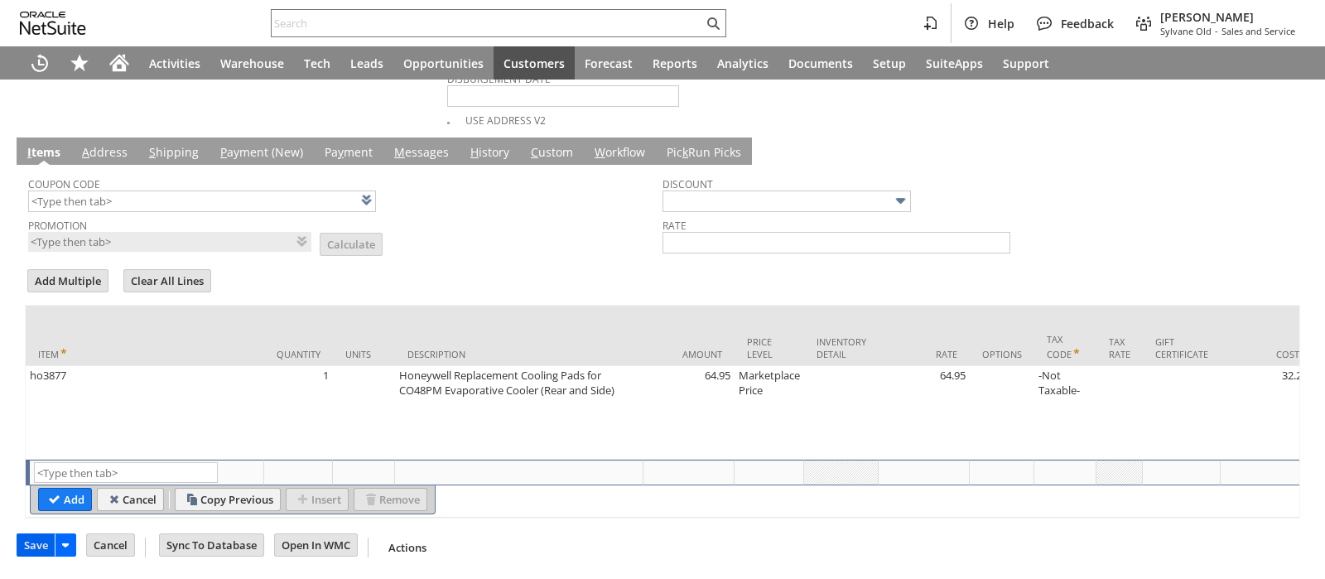
click at [42, 548] on input "Save" at bounding box center [35, 545] width 37 height 22
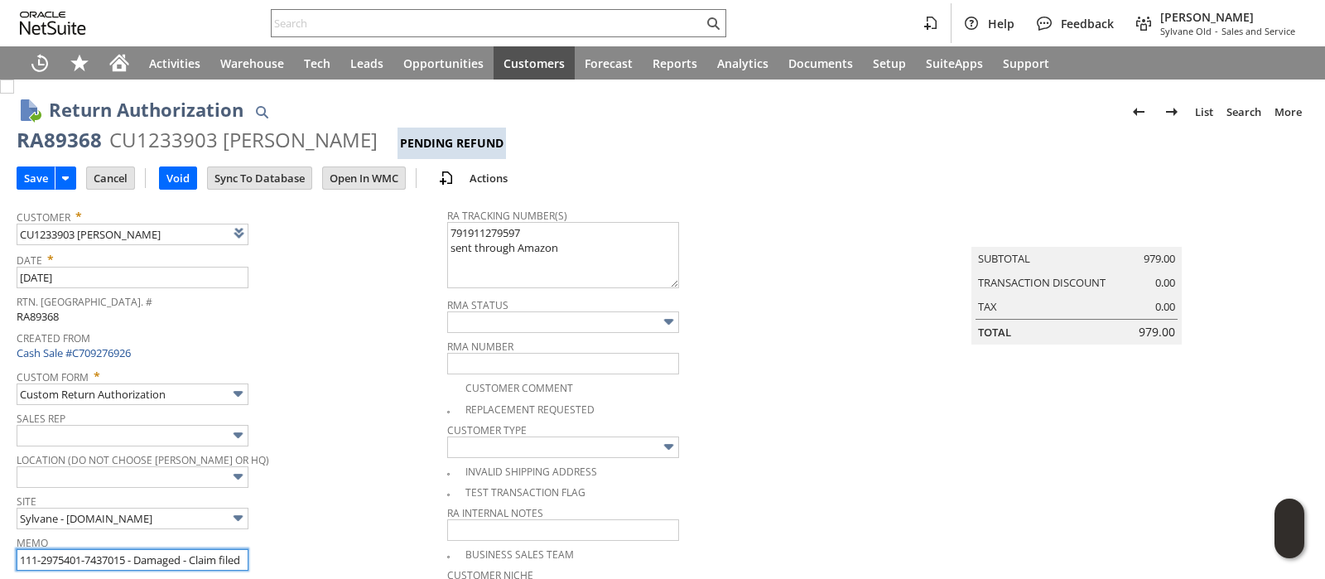
click at [20, 553] on input "111-2975401-7437015 - Damaged - Claim filed" at bounding box center [133, 560] width 232 height 22
type input "Amzn partially refunded - 111-2975401-7437015 - Damaged - Claim filed"
click at [41, 181] on input "Save" at bounding box center [35, 178] width 37 height 22
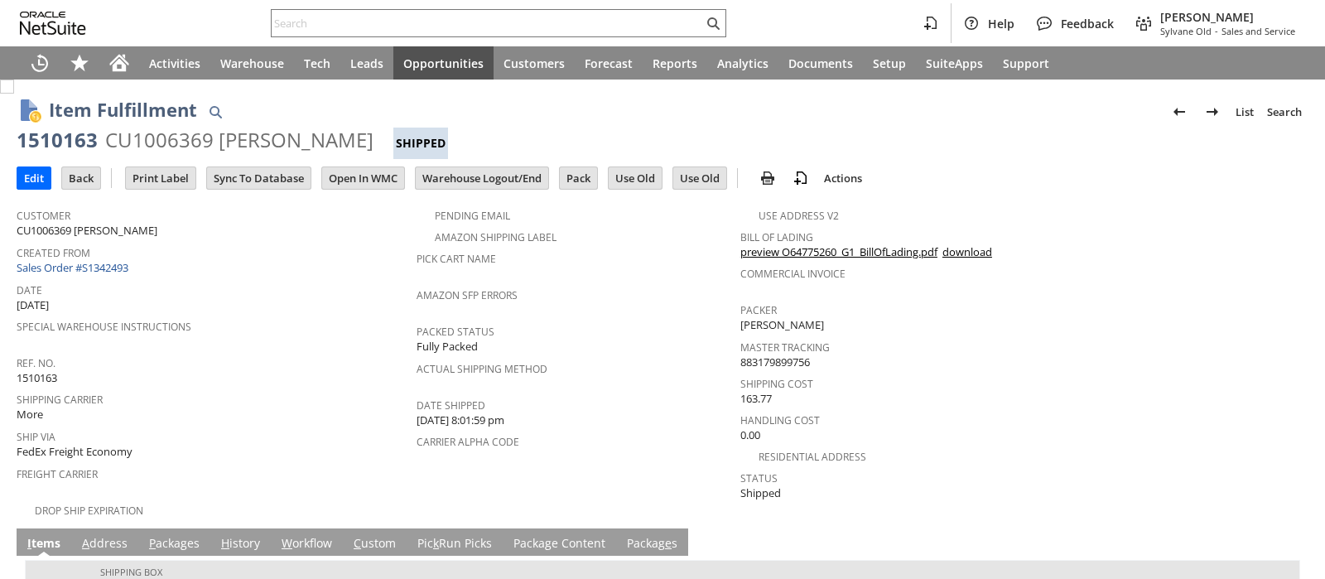
click at [754, 249] on link "preview O64775260_G1_BillOfLading.pdf" at bounding box center [839, 251] width 197 height 15
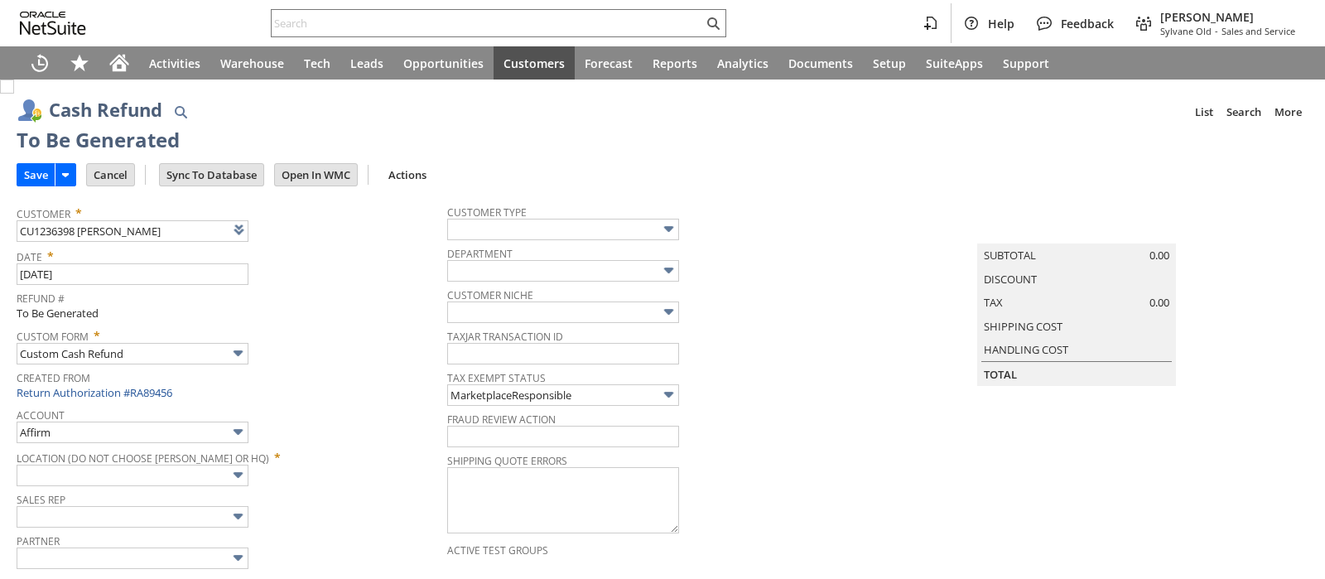
type input "Amazon Undeposited Funds"
type input "Headquarters : Head... : Pending Testing"
type input "Add"
type input "Copy Previous"
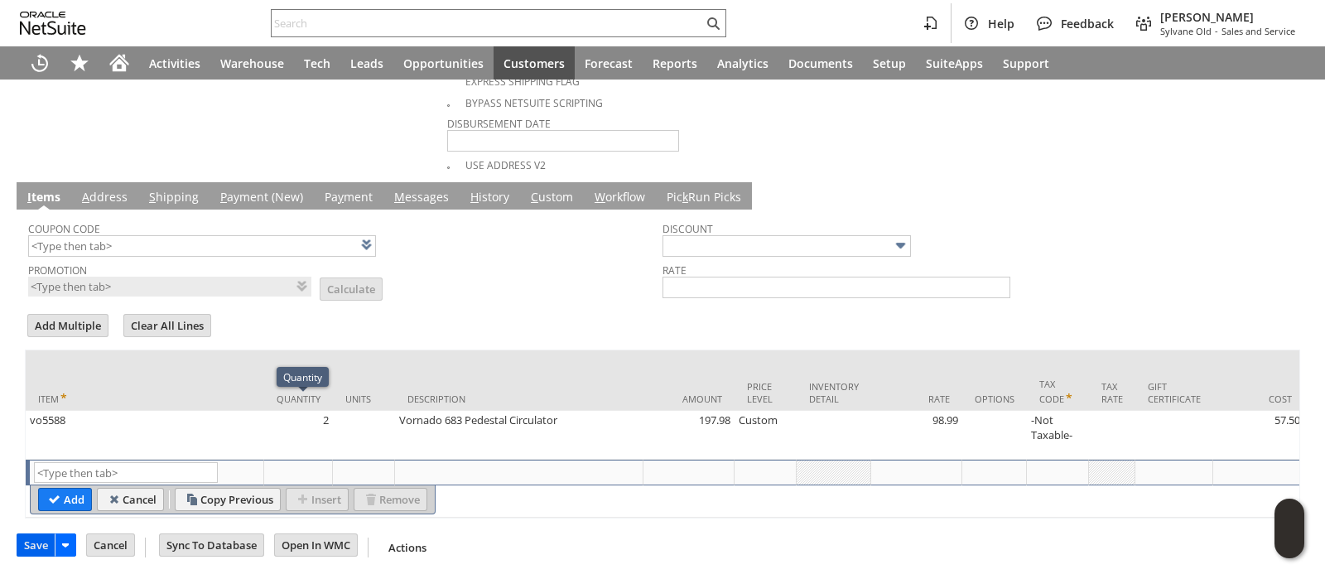
click at [41, 548] on input "Save" at bounding box center [35, 545] width 37 height 22
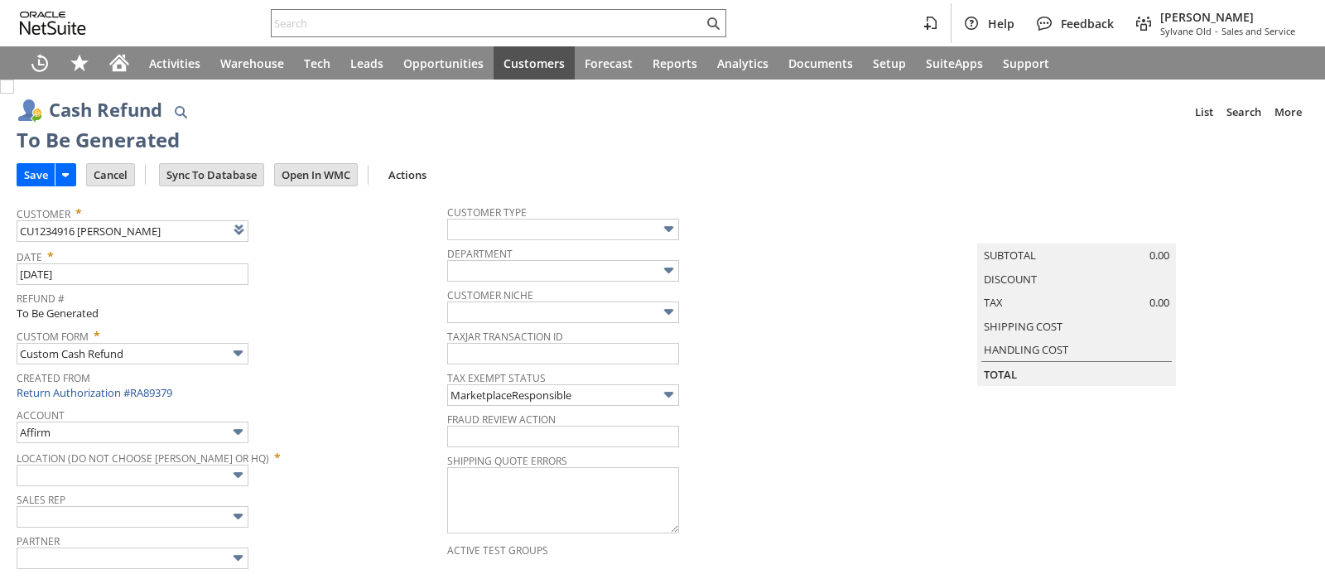
type input "Amazon Undeposited Funds"
type input "Headquarters : Head... : Pending Testing"
type input "Add"
type input "Copy Previous"
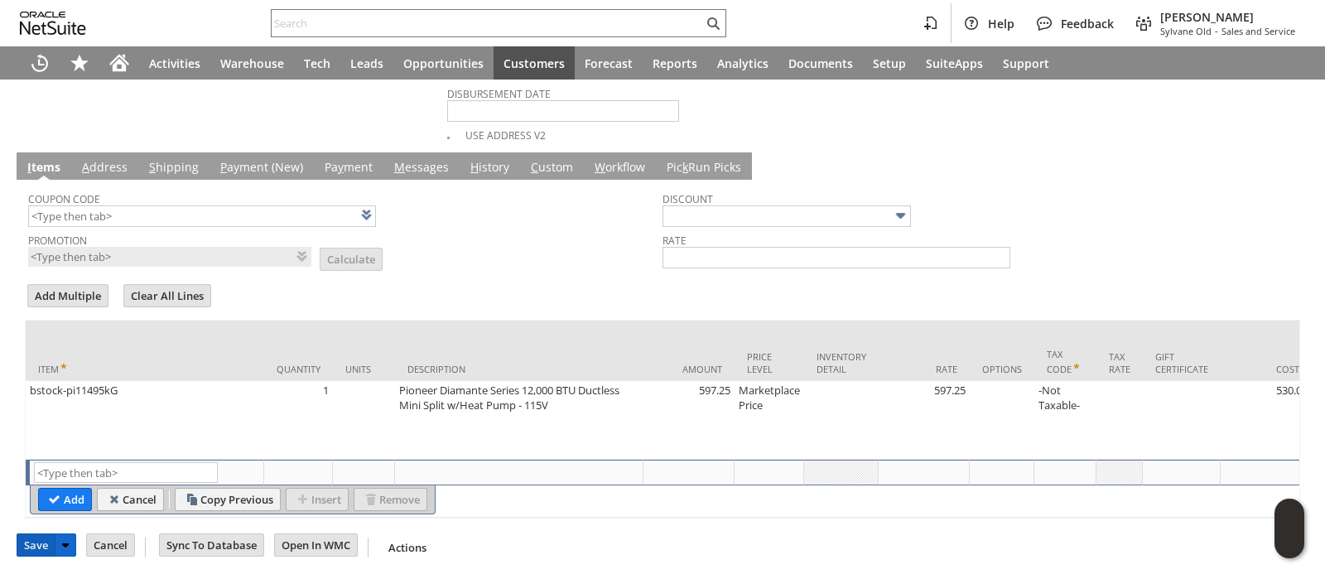
click at [31, 540] on input "Save" at bounding box center [35, 545] width 37 height 22
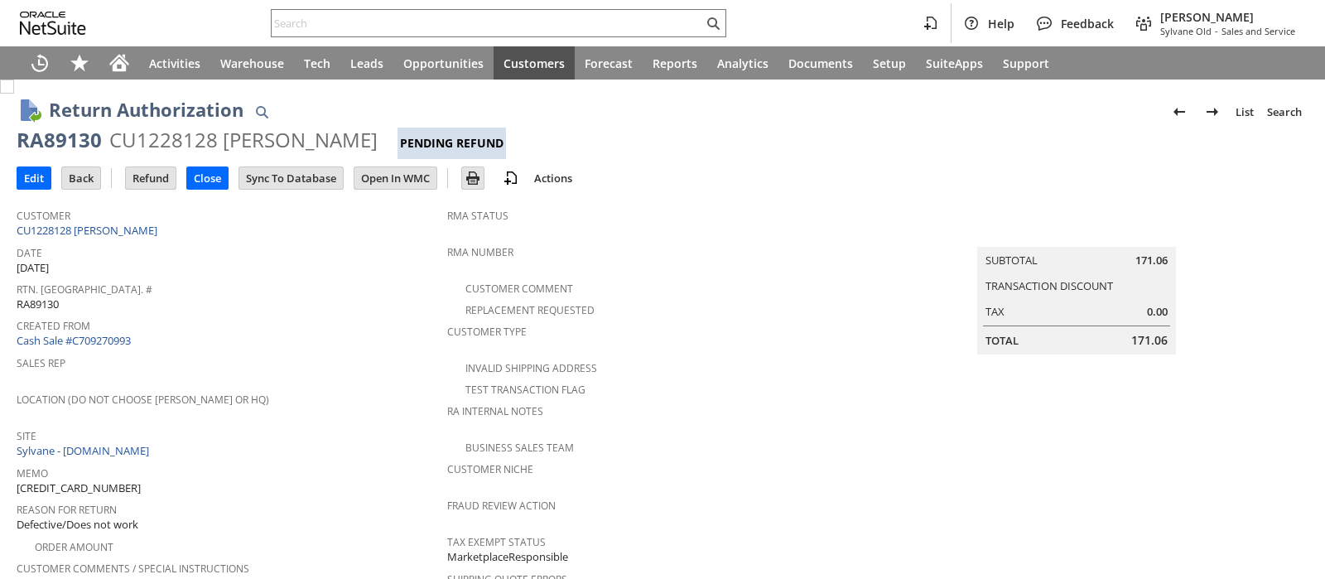
click at [99, 480] on span "129020328147677" at bounding box center [79, 488] width 124 height 16
copy span "129020328147677"
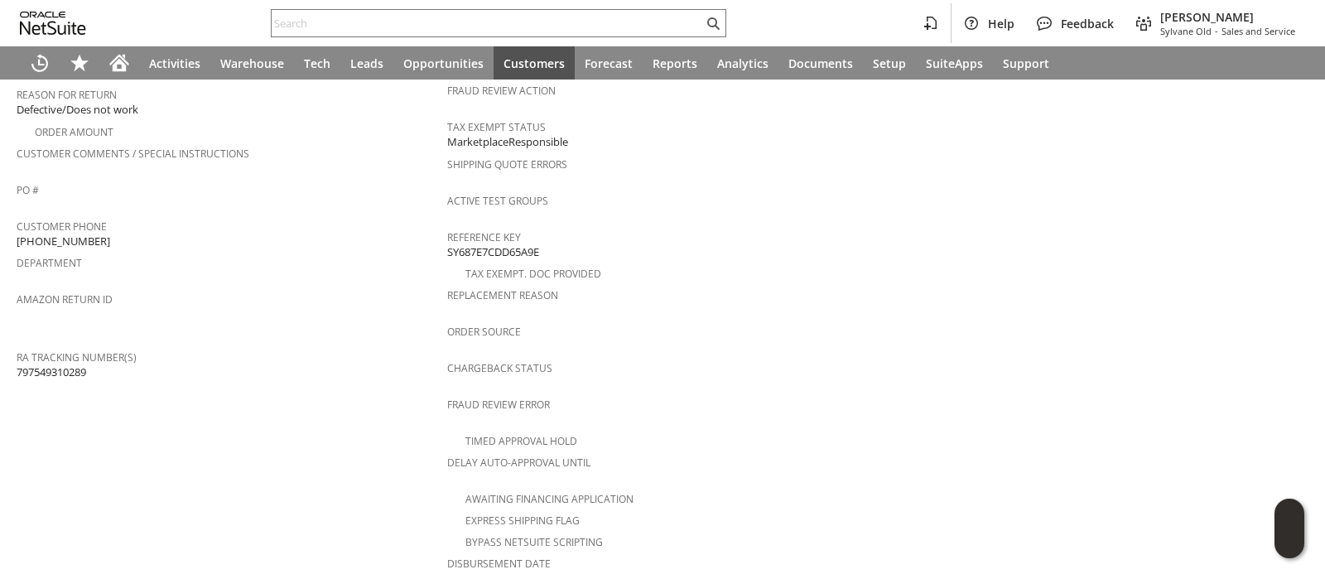
scroll to position [716, 0]
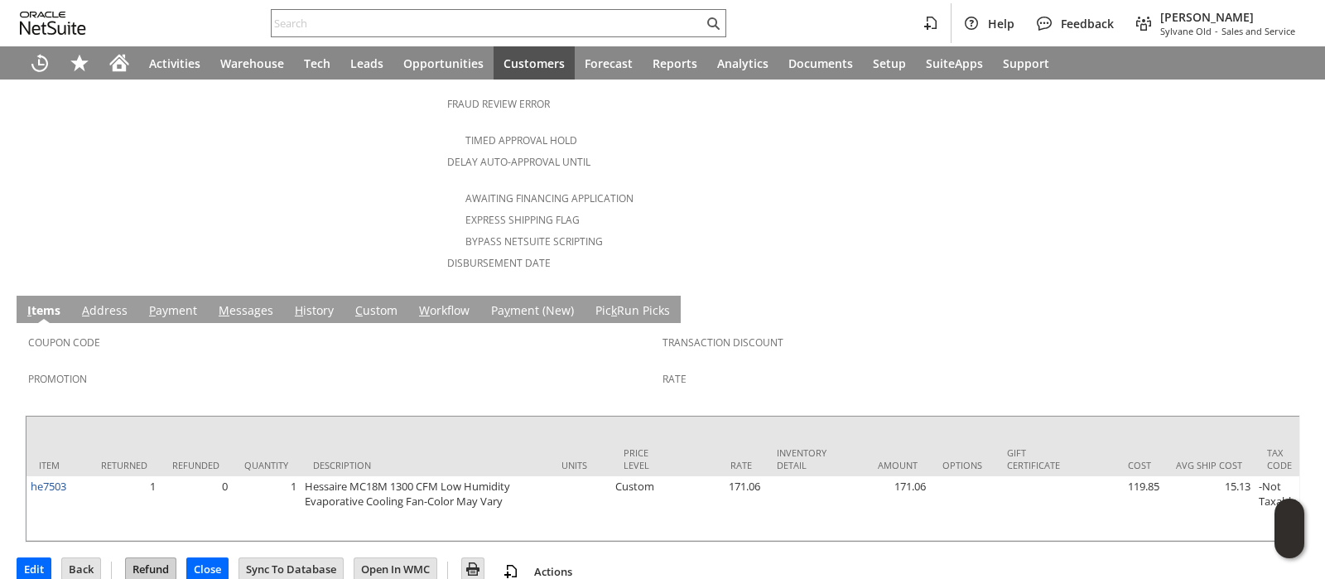
click at [152, 558] on input "Refund" at bounding box center [151, 569] width 50 height 22
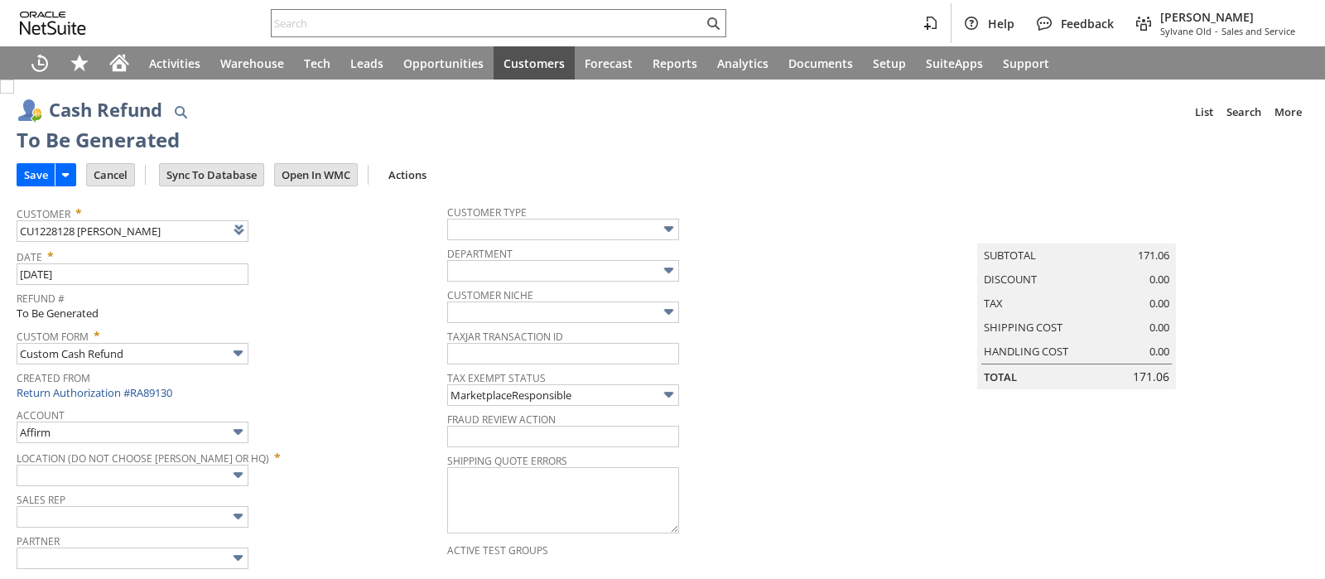
type input "Walmart"
type input "Headquarters : Head... : Pending Testing"
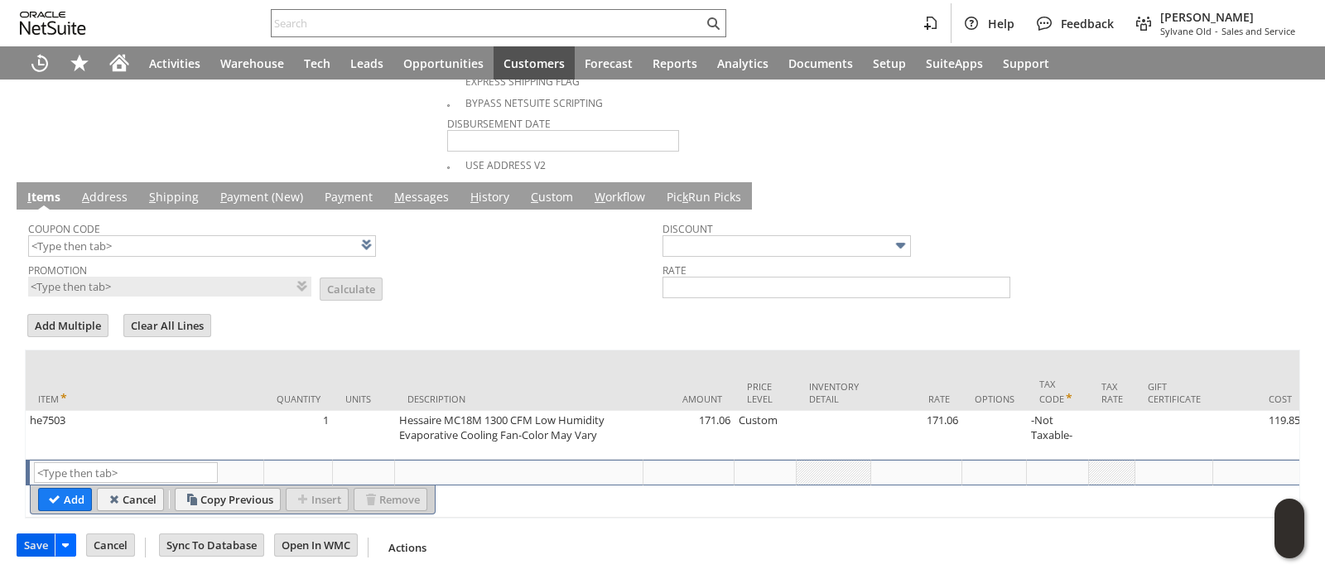
click at [40, 545] on input "Save" at bounding box center [35, 545] width 37 height 22
